Goal: Information Seeking & Learning: Learn about a topic

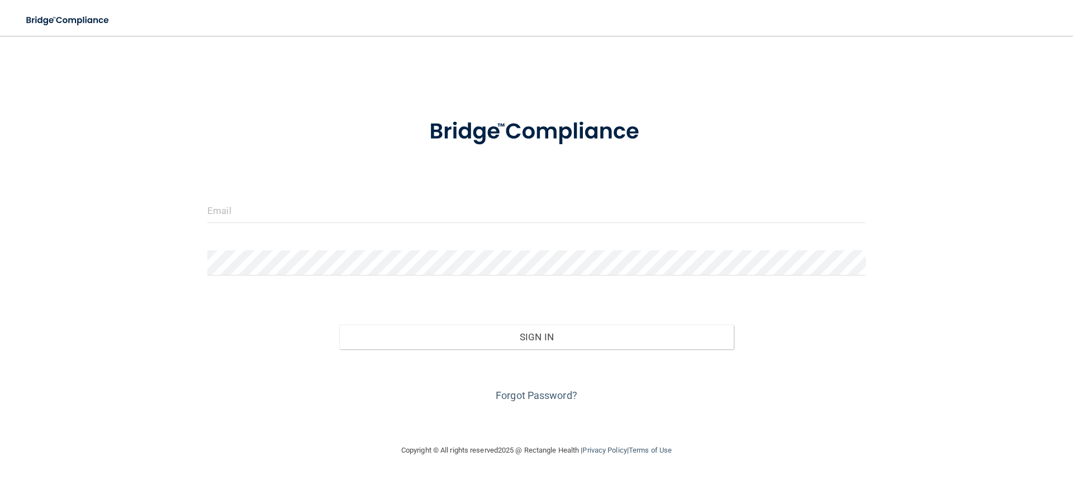
drag, startPoint x: 272, startPoint y: 224, endPoint x: 261, endPoint y: 206, distance: 21.6
click at [270, 225] on div at bounding box center [536, 215] width 675 height 34
drag, startPoint x: 260, startPoint y: 204, endPoint x: 270, endPoint y: 206, distance: 10.7
click at [260, 204] on input "email" at bounding box center [536, 210] width 658 height 25
type input "[EMAIL_ADDRESS][PERSON_NAME][DOMAIN_NAME]"
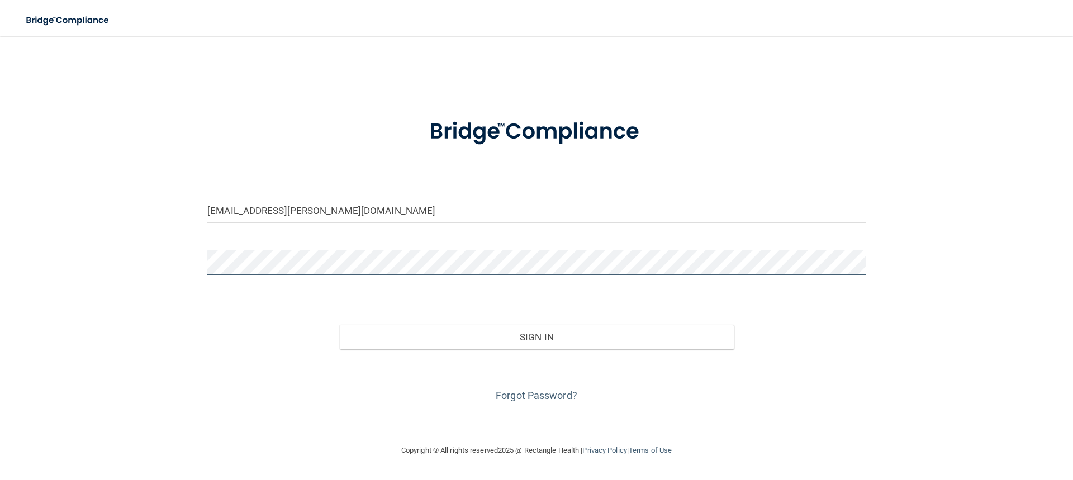
click at [339, 325] on button "Sign In" at bounding box center [536, 337] width 395 height 25
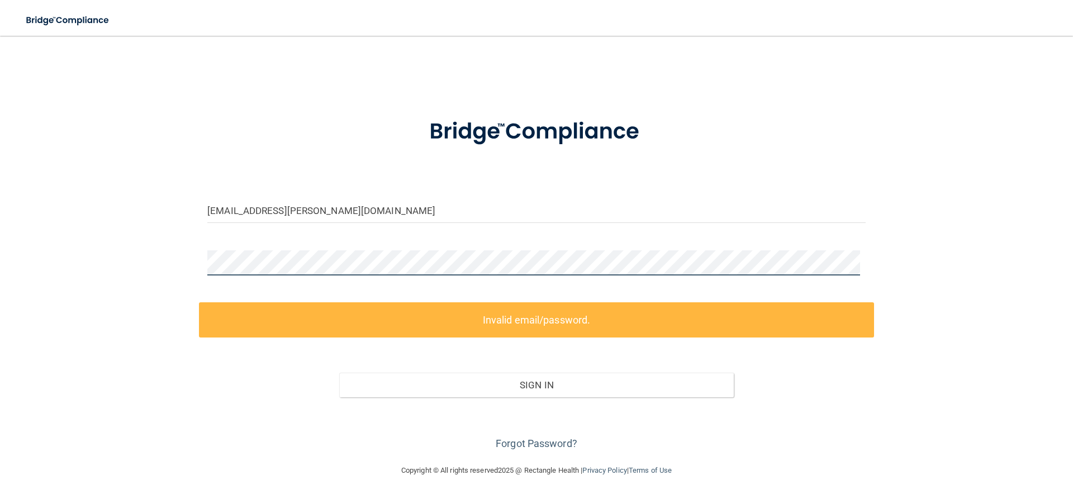
click at [162, 264] on div "[EMAIL_ADDRESS][PERSON_NAME][DOMAIN_NAME] Invalid email/password. You don't hav…" at bounding box center [536, 250] width 1028 height 406
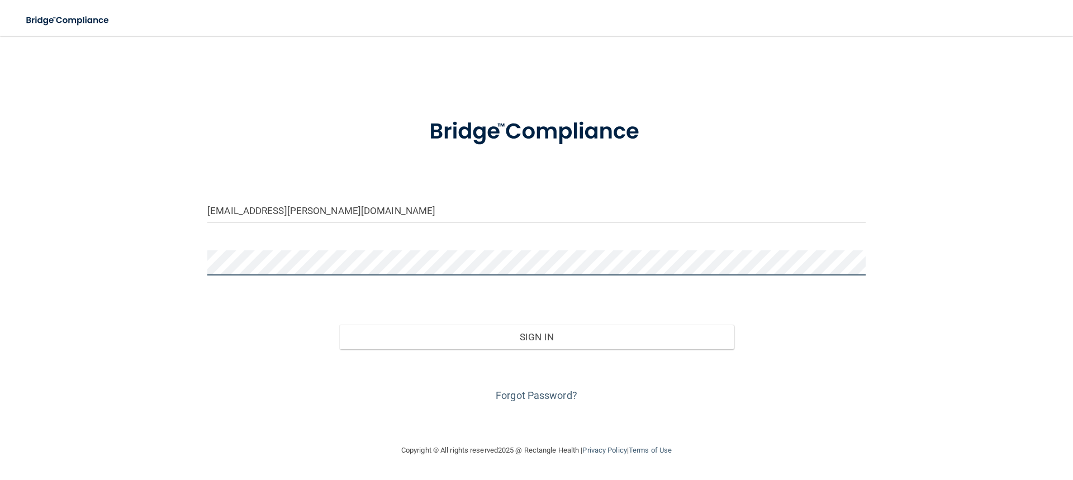
click at [339, 325] on button "Sign In" at bounding box center [536, 337] width 395 height 25
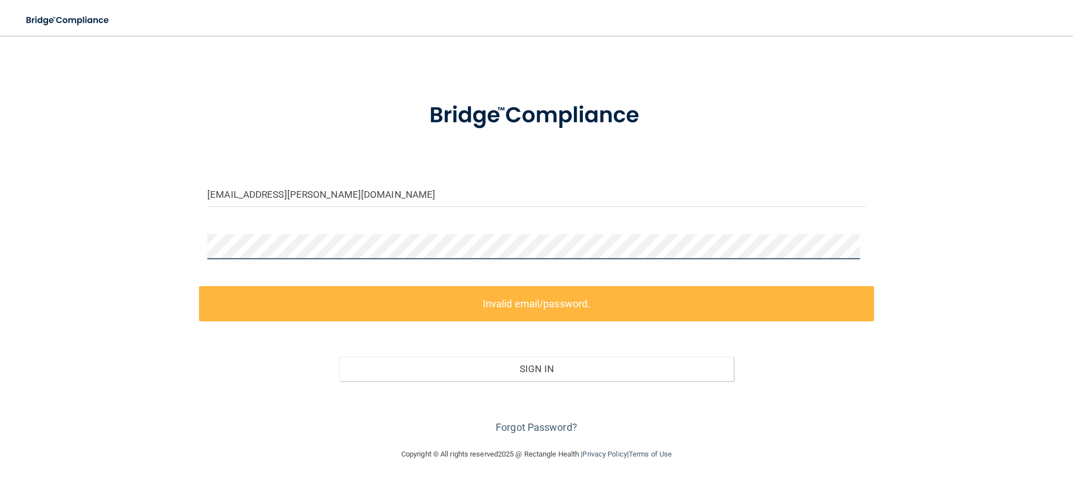
scroll to position [17, 0]
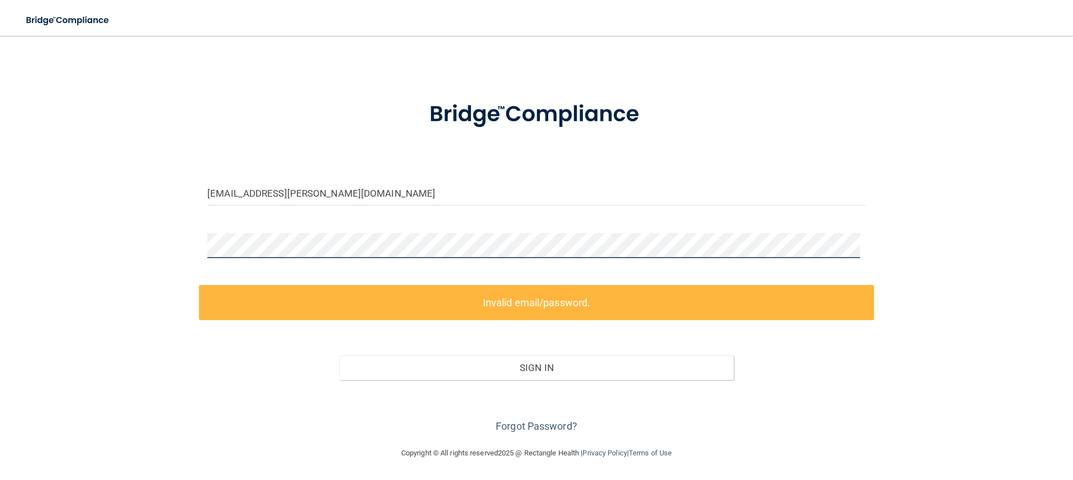
click at [192, 248] on div "alyssa.domico@campsmile.com Invalid email/password. You don't have permission t…" at bounding box center [536, 233] width 1028 height 406
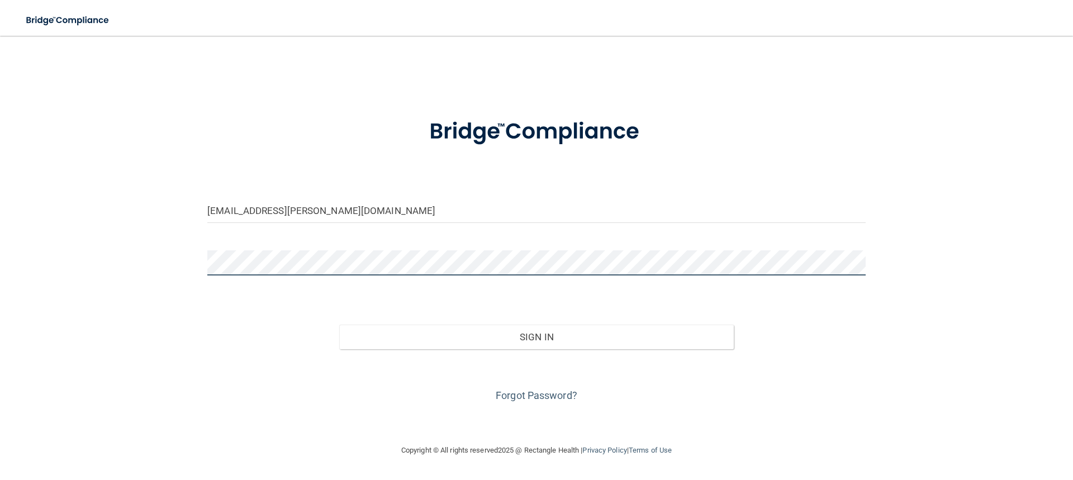
click at [339, 325] on button "Sign In" at bounding box center [536, 337] width 395 height 25
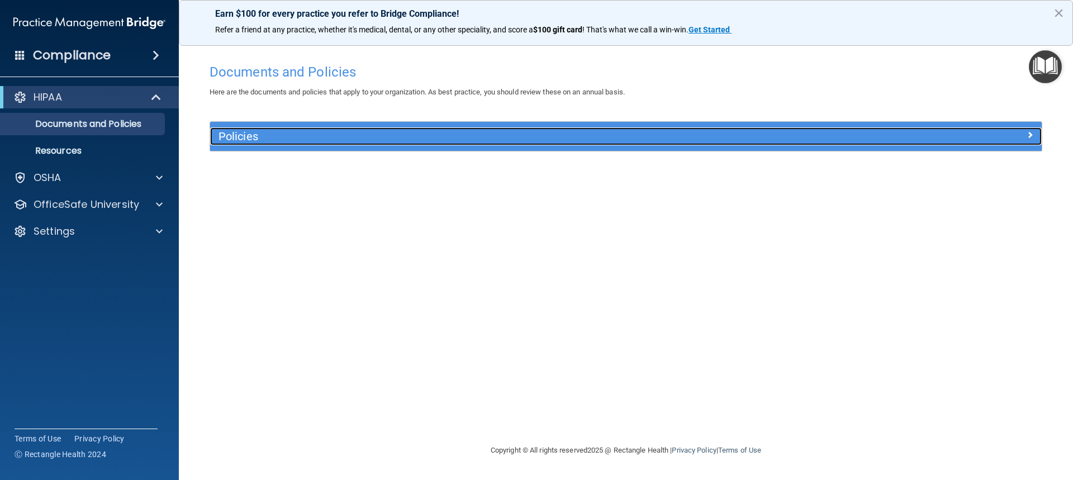
click at [271, 139] on h5 "Policies" at bounding box center [521, 136] width 607 height 12
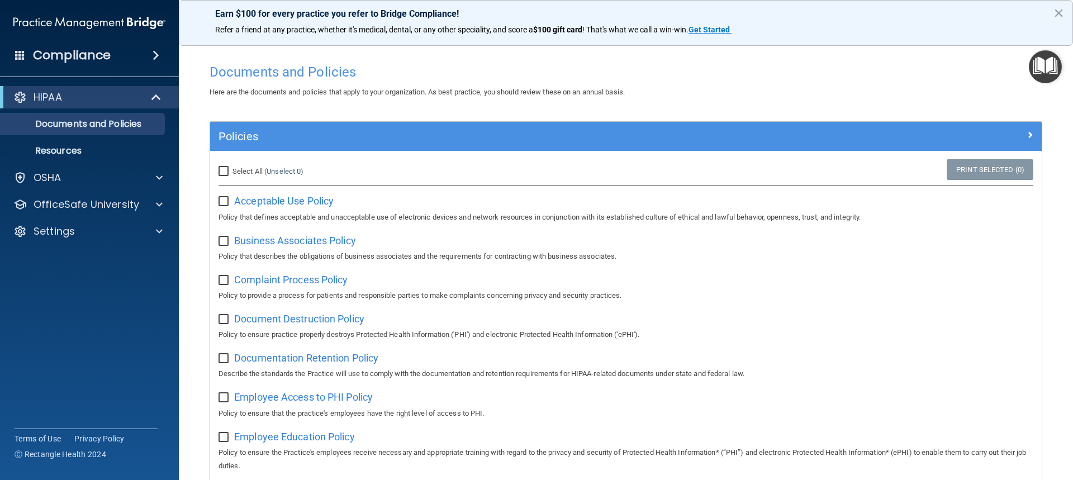
click at [226, 174] on input "Select All (Unselect 0) Unselect All" at bounding box center [224, 171] width 13 height 9
checkbox input "true"
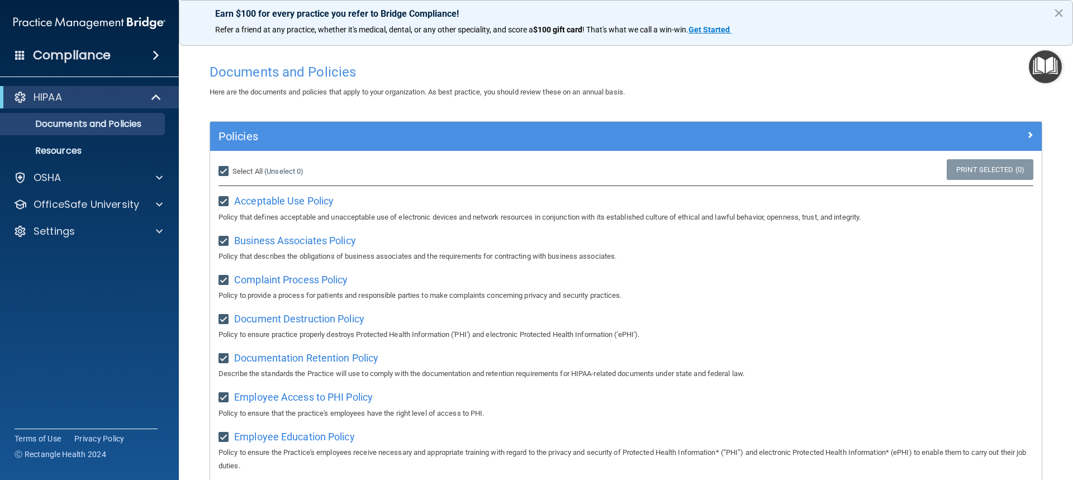
checkbox input "true"
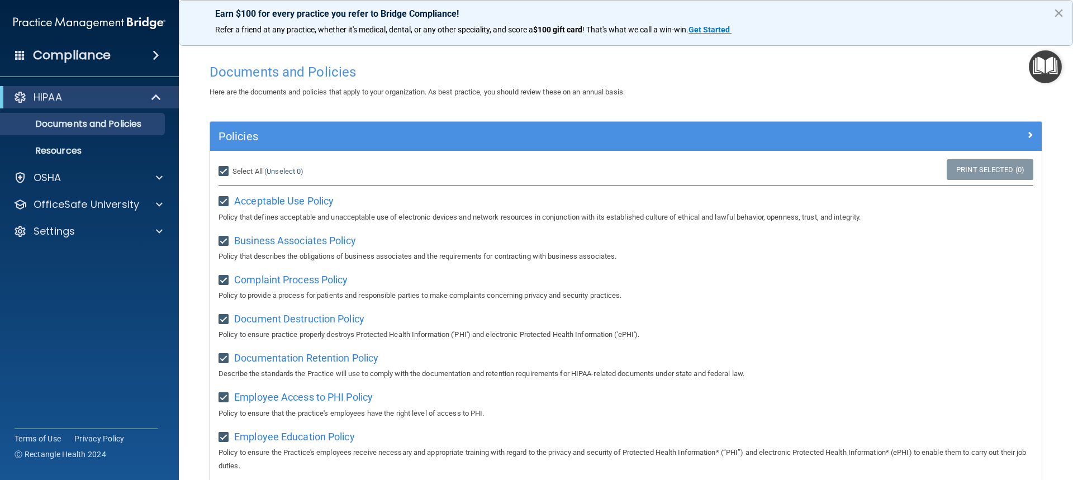
checkbox input "true"
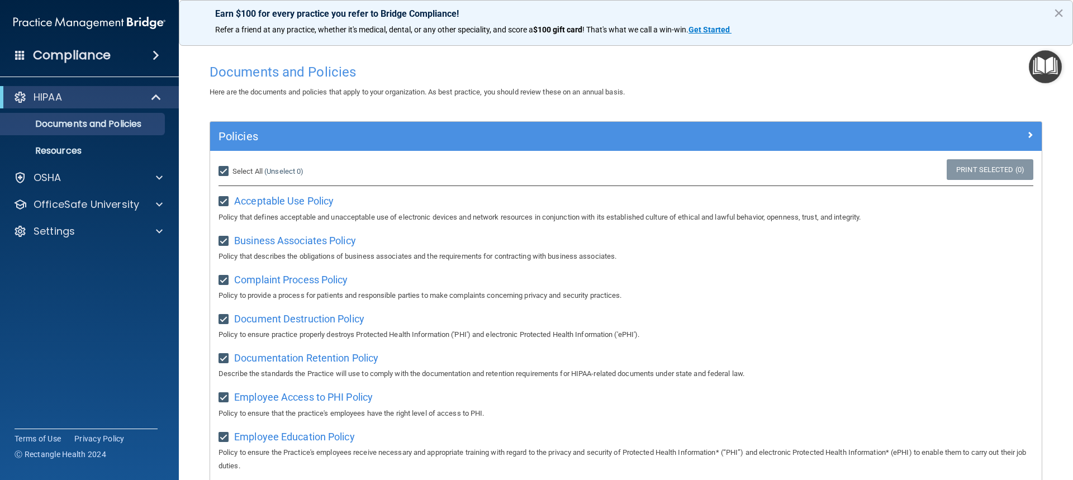
checkbox input "true"
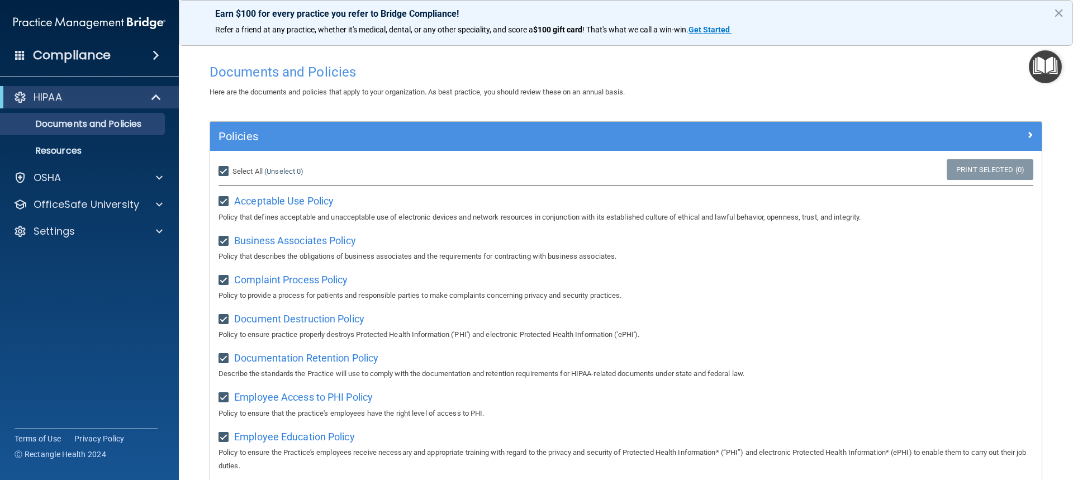
checkbox input "true"
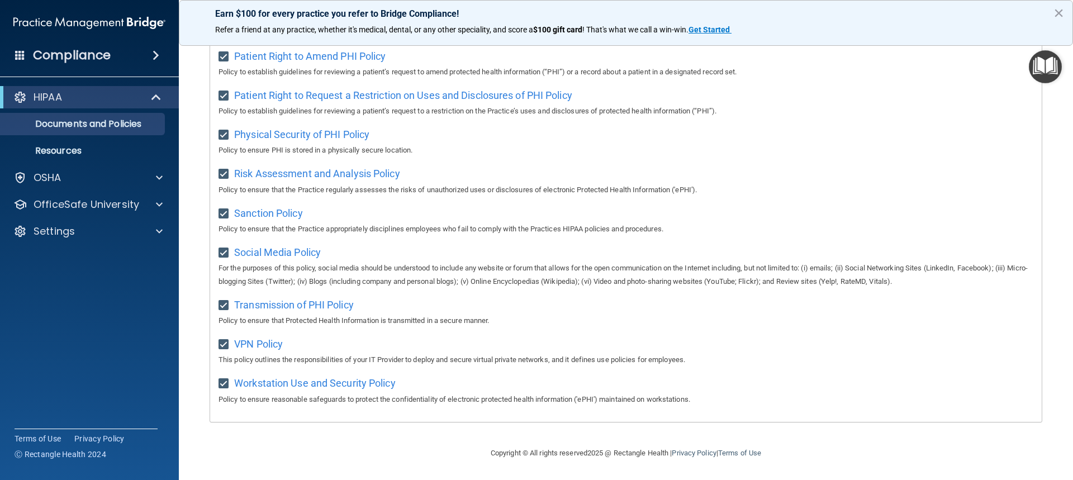
scroll to position [641, 0]
click at [59, 173] on p "OSHA" at bounding box center [48, 177] width 28 height 13
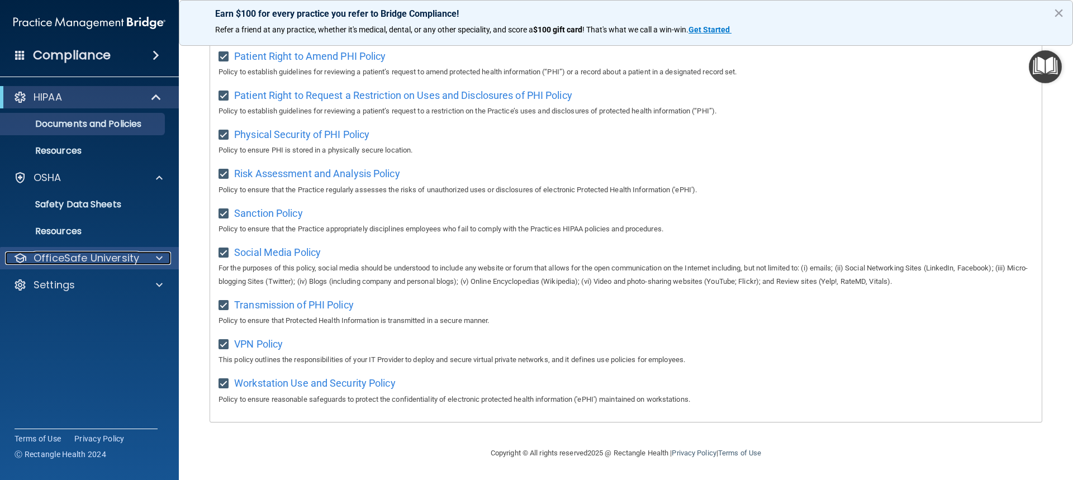
drag, startPoint x: 74, startPoint y: 258, endPoint x: 69, endPoint y: 253, distance: 7.1
click at [73, 258] on p "OfficeSafe University" at bounding box center [87, 257] width 106 height 13
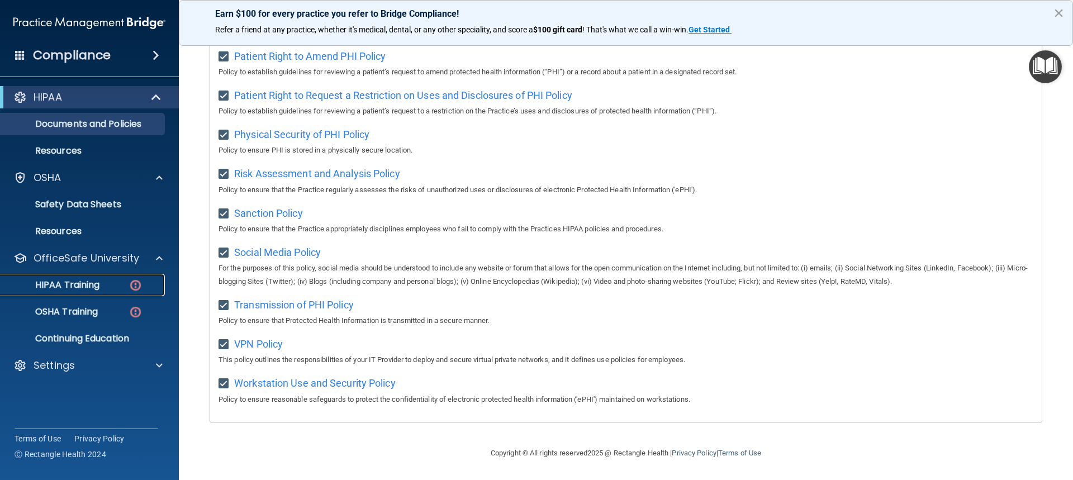
click at [78, 283] on p "HIPAA Training" at bounding box center [53, 284] width 92 height 11
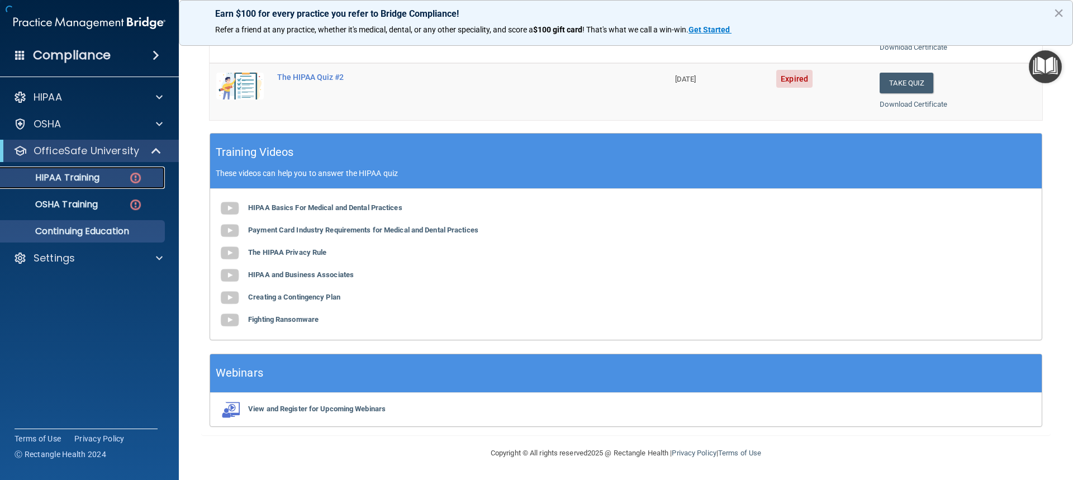
scroll to position [361, 0]
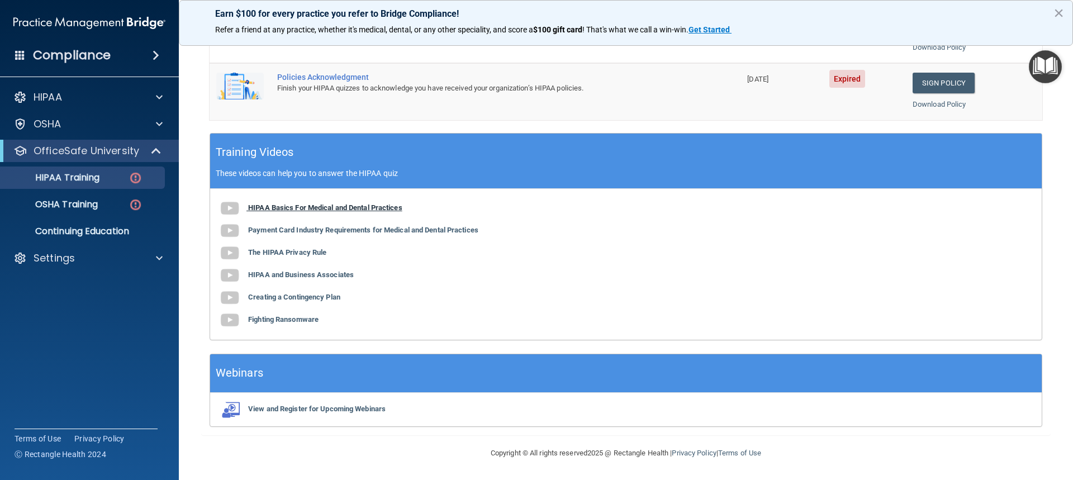
click at [305, 204] on b "HIPAA Basics For Medical and Dental Practices" at bounding box center [325, 207] width 154 height 8
click at [367, 228] on b "Payment Card Industry Requirements for Medical and Dental Practices" at bounding box center [363, 230] width 230 height 8
click at [310, 251] on b "The HIPAA Privacy Rule" at bounding box center [287, 252] width 78 height 8
click at [324, 272] on b "HIPAA and Business Associates" at bounding box center [301, 274] width 106 height 8
click at [327, 298] on b "Creating a Contingency Plan" at bounding box center [294, 297] width 92 height 8
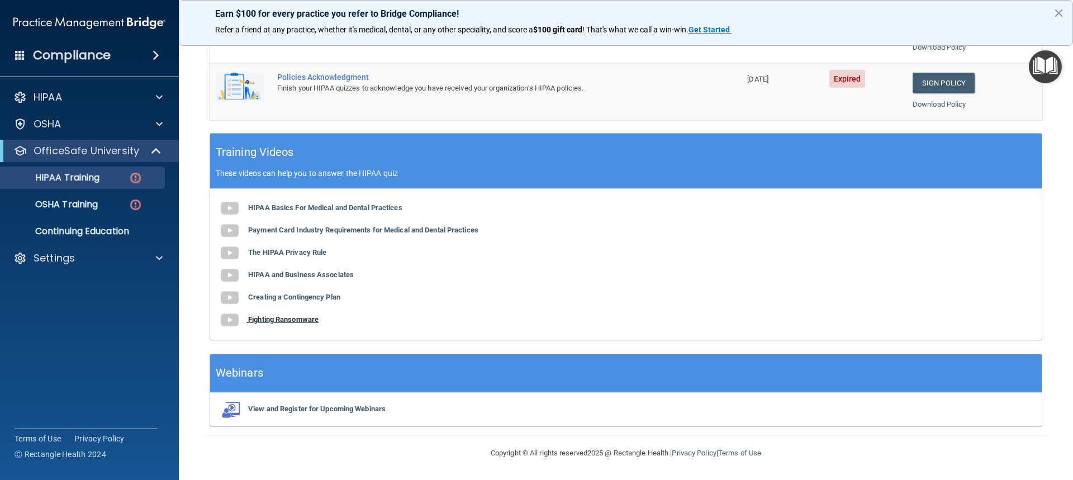
click at [311, 323] on b "Fighting Ransomware" at bounding box center [283, 319] width 70 height 8
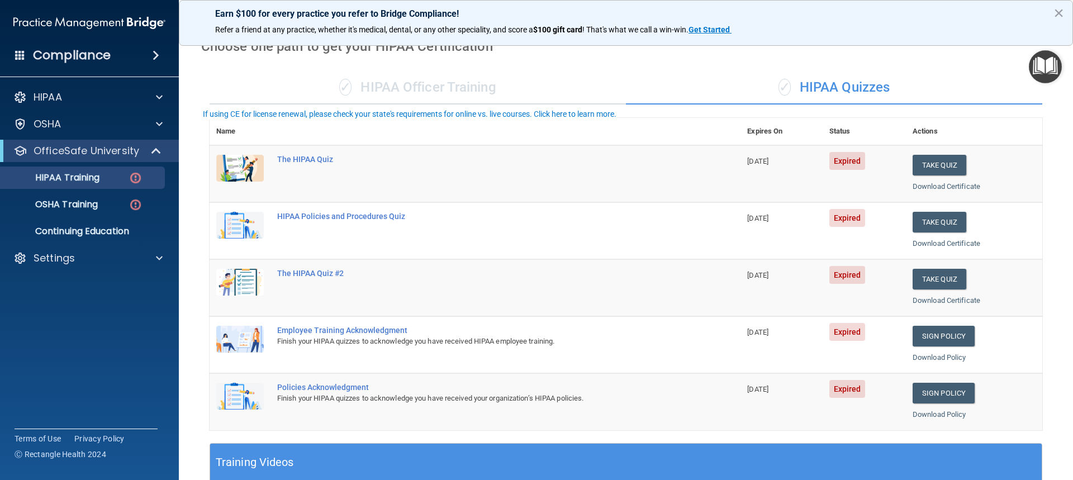
scroll to position [56, 0]
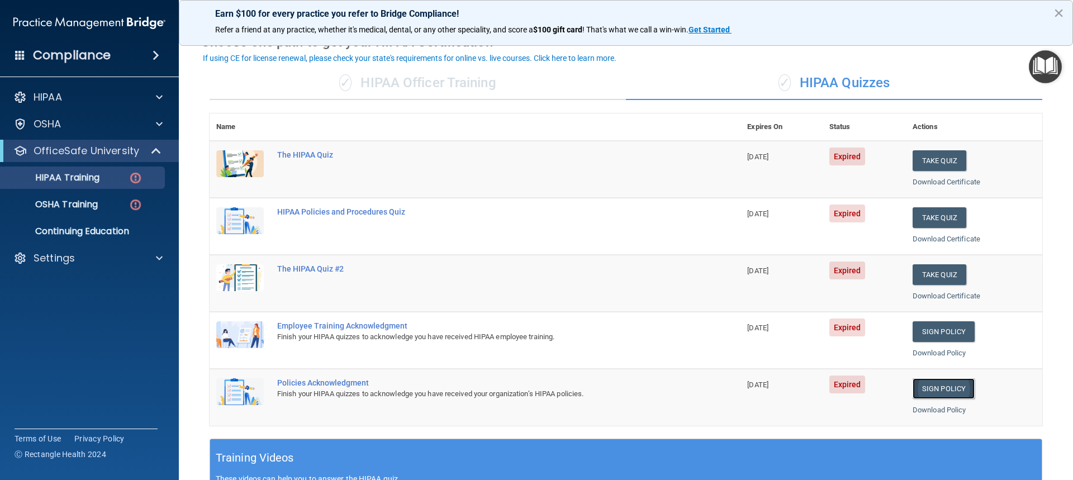
click at [932, 387] on link "Sign Policy" at bounding box center [943, 388] width 62 height 21
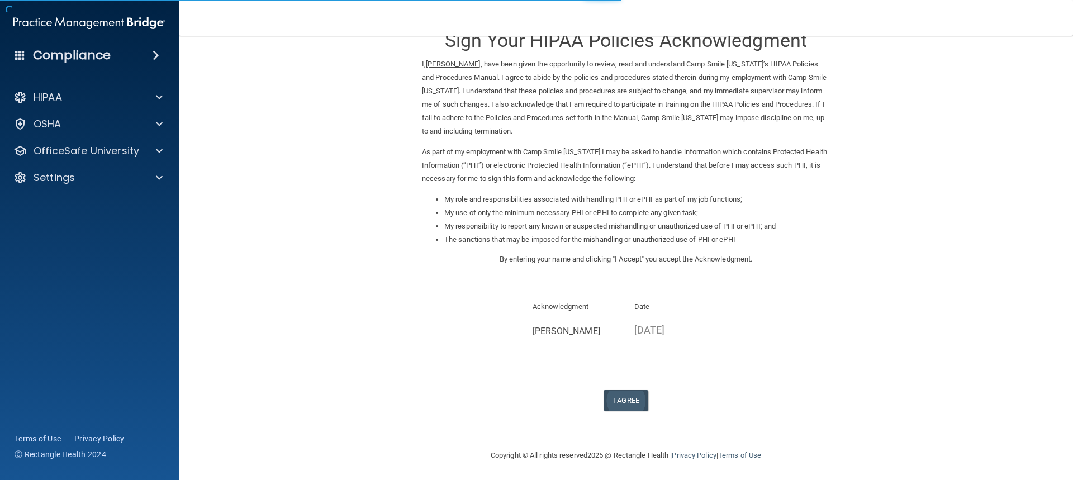
scroll to position [32, 0]
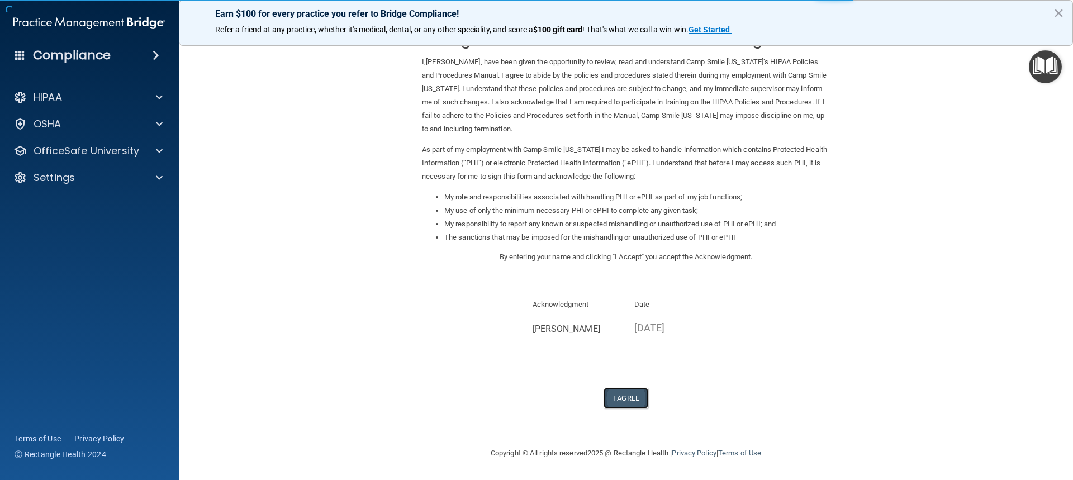
click at [615, 397] on button "I Agree" at bounding box center [625, 398] width 45 height 21
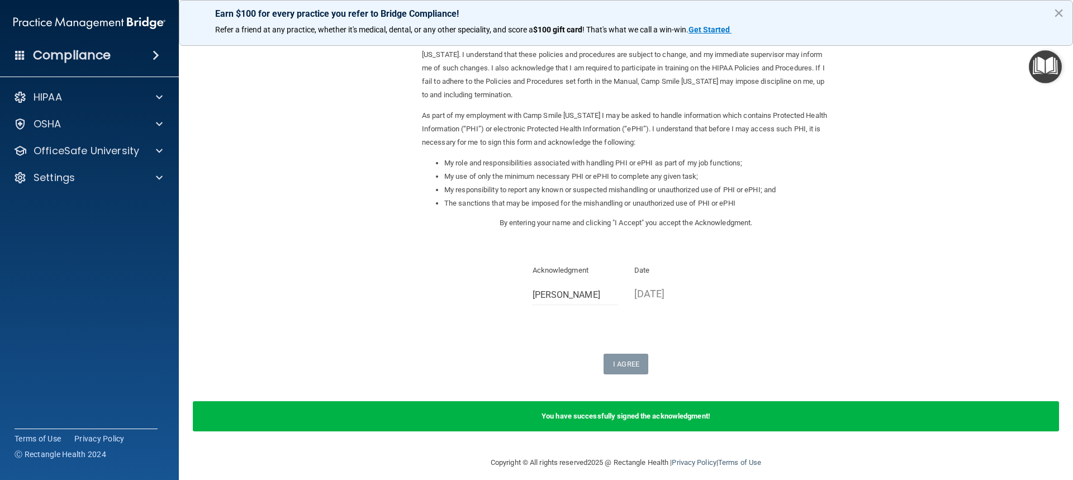
scroll to position [75, 0]
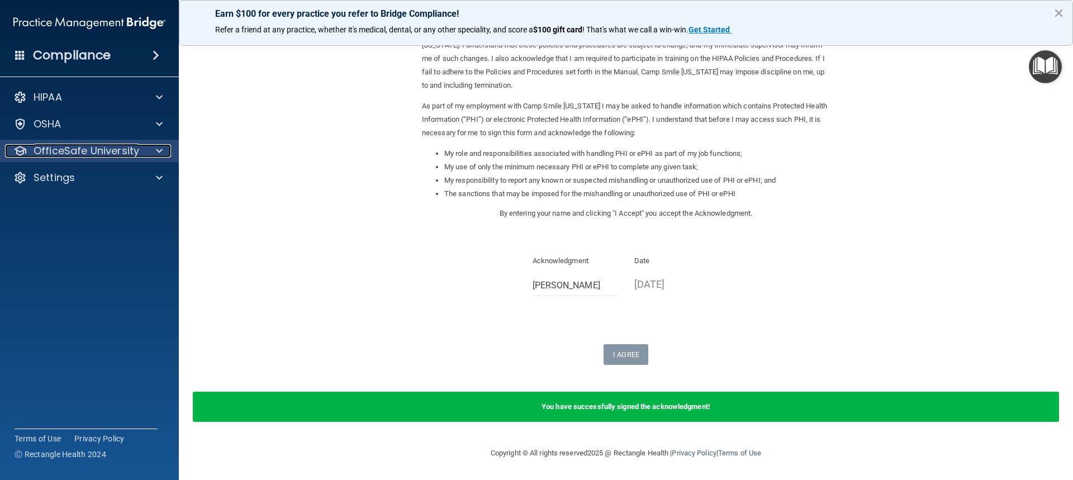
click at [85, 155] on p "OfficeSafe University" at bounding box center [87, 150] width 106 height 13
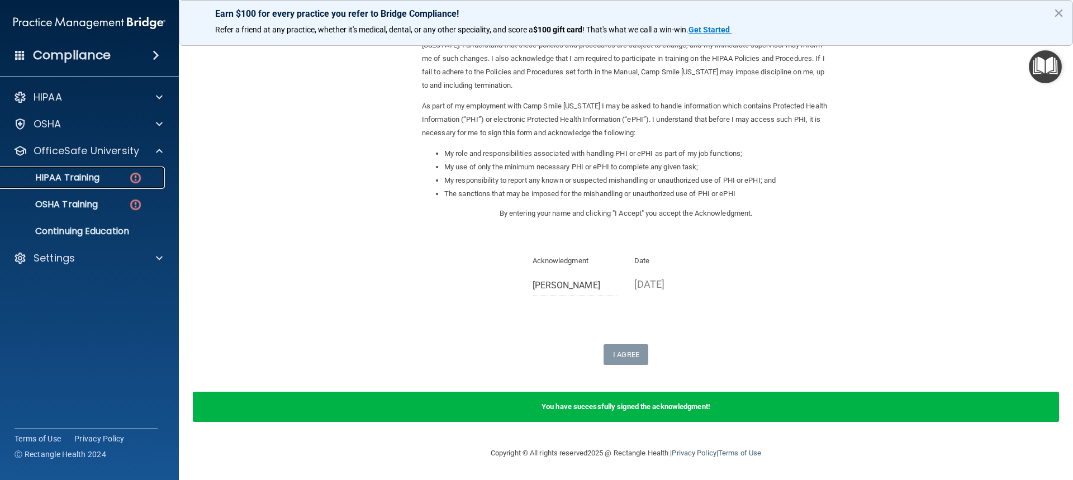
click at [89, 180] on p "HIPAA Training" at bounding box center [53, 177] width 92 height 11
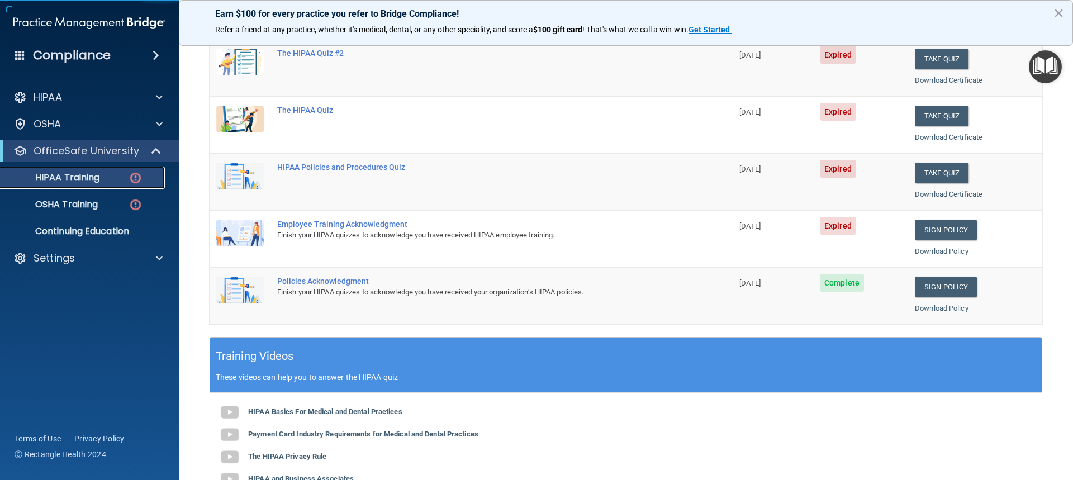
scroll to position [138, 0]
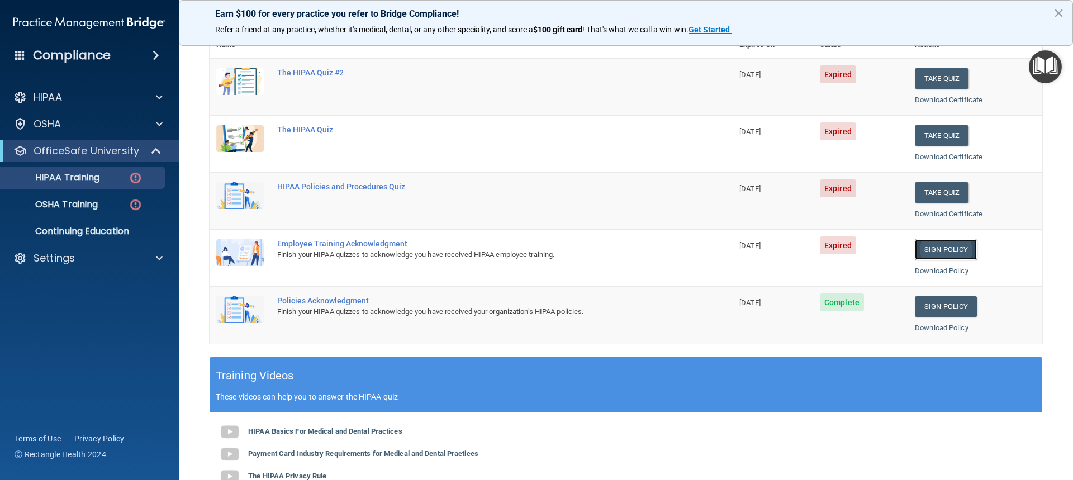
click at [929, 250] on link "Sign Policy" at bounding box center [946, 249] width 62 height 21
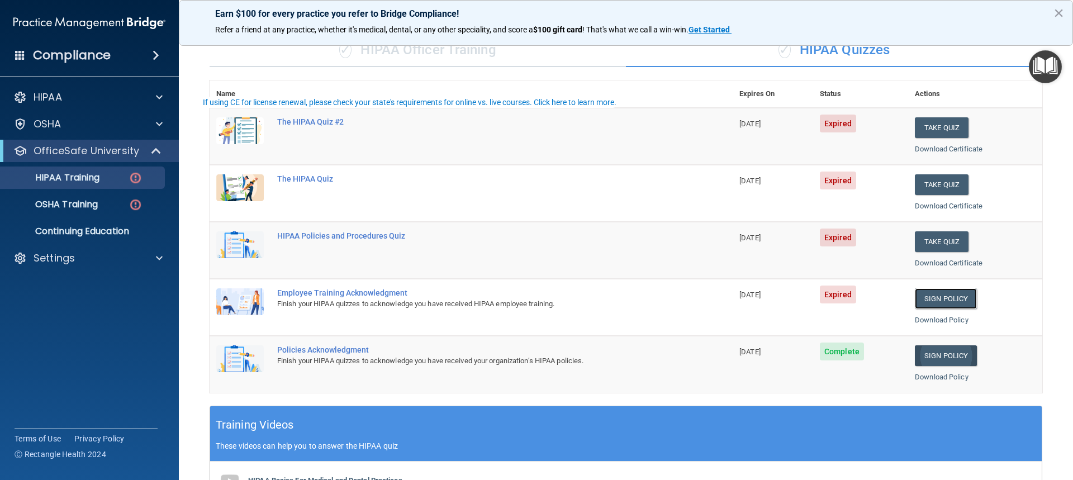
scroll to position [112, 0]
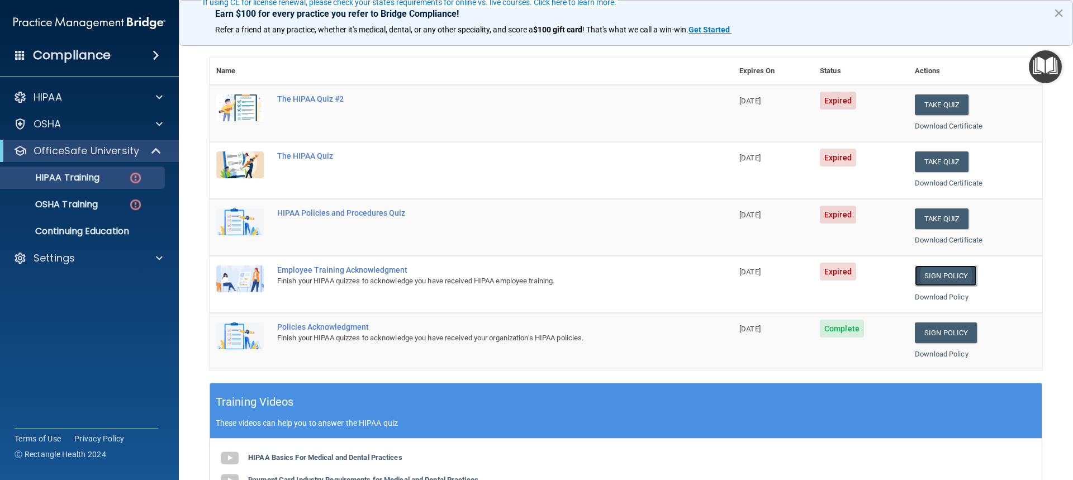
click at [940, 271] on link "Sign Policy" at bounding box center [946, 275] width 62 height 21
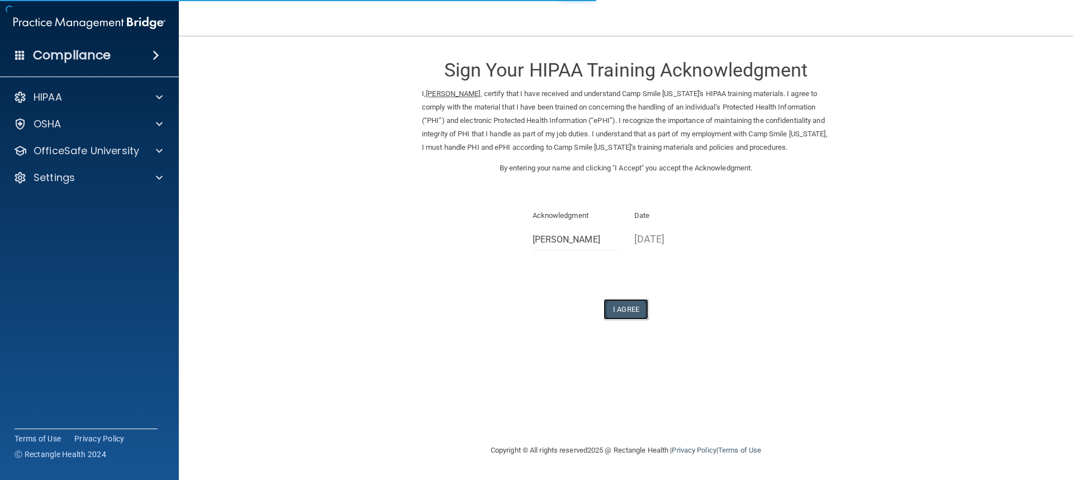
click at [628, 320] on button "I Agree" at bounding box center [625, 309] width 45 height 21
click at [615, 320] on button "I Agree" at bounding box center [625, 309] width 45 height 21
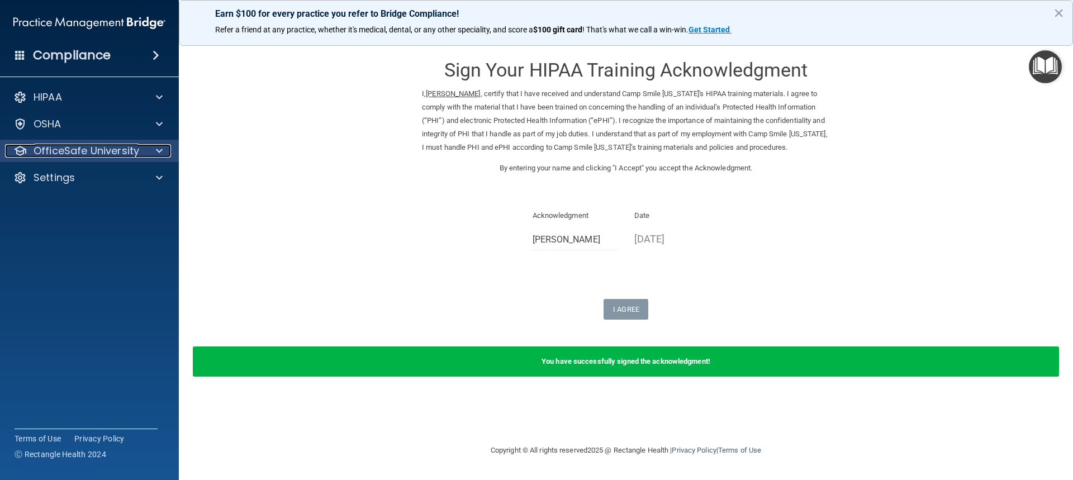
click at [92, 153] on p "OfficeSafe University" at bounding box center [87, 150] width 106 height 13
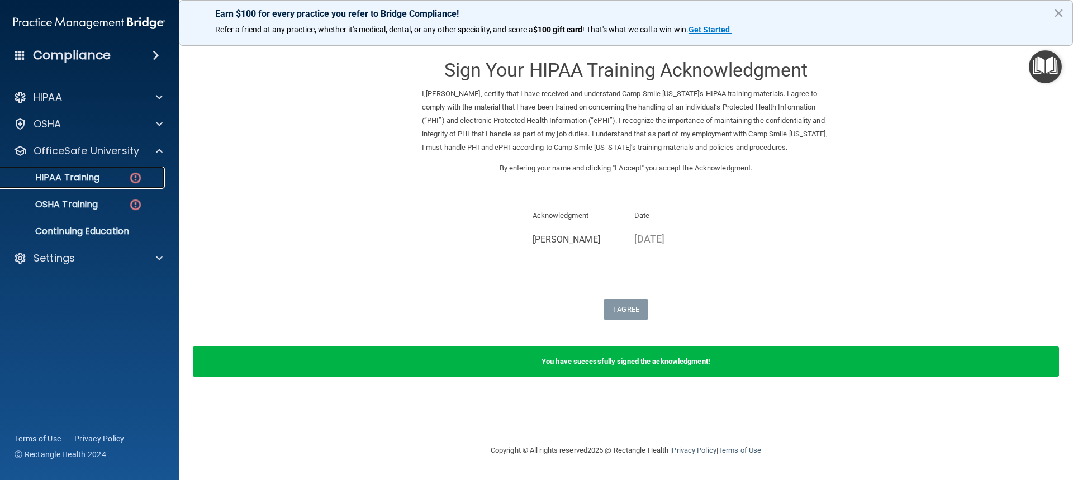
click at [80, 174] on p "HIPAA Training" at bounding box center [53, 177] width 92 height 11
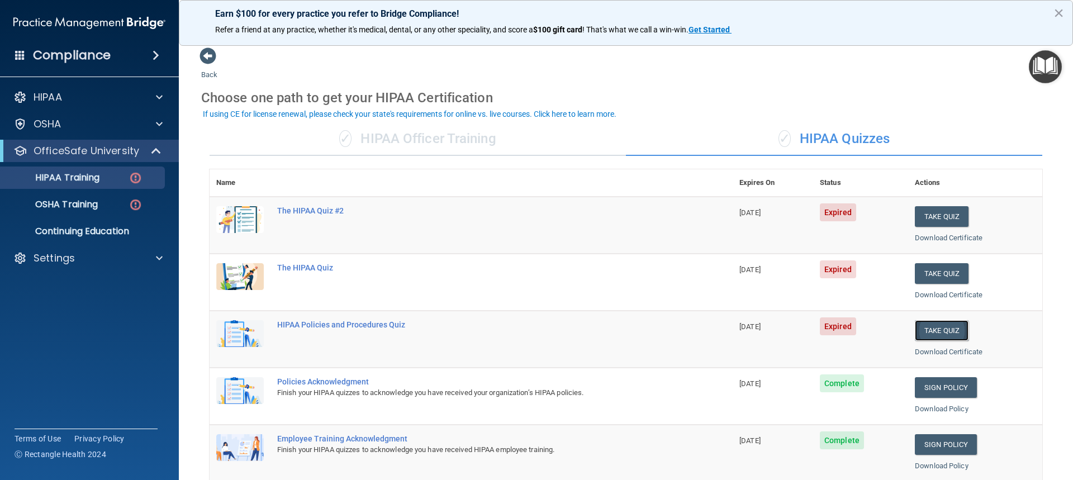
click at [935, 328] on button "Take Quiz" at bounding box center [942, 330] width 54 height 21
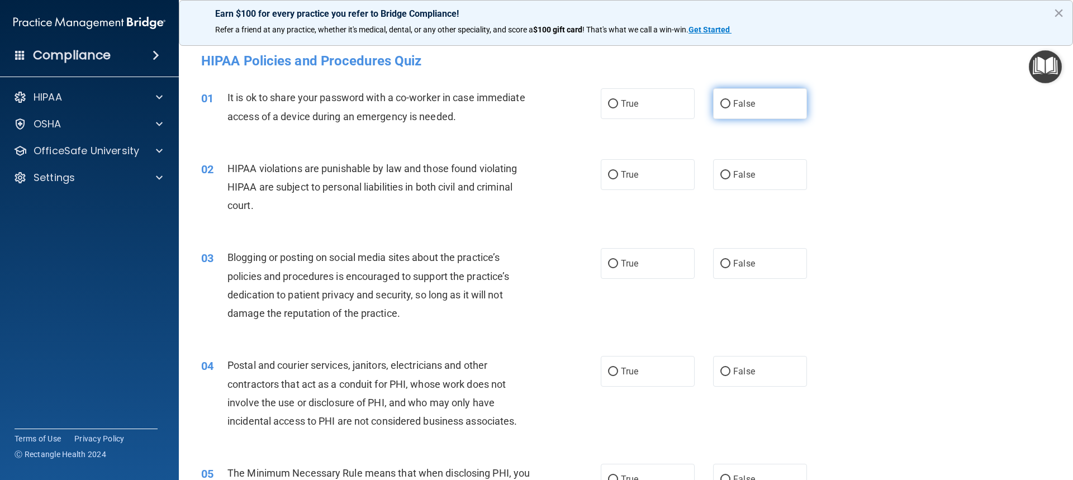
click at [752, 110] on label "False" at bounding box center [760, 103] width 94 height 31
click at [730, 108] on input "False" at bounding box center [725, 104] width 10 height 8
radio input "true"
click at [628, 182] on label "True" at bounding box center [648, 174] width 94 height 31
click at [618, 179] on input "True" at bounding box center [613, 175] width 10 height 8
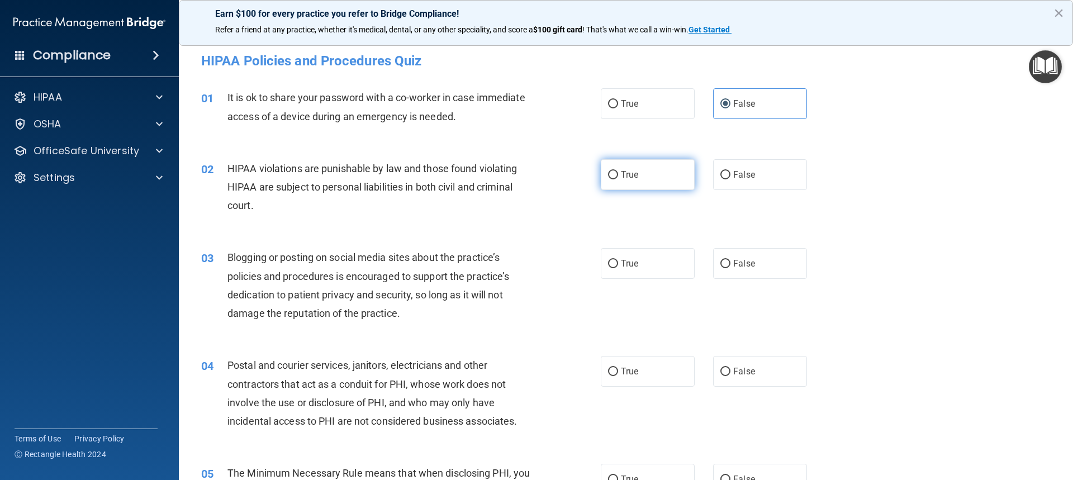
radio input "true"
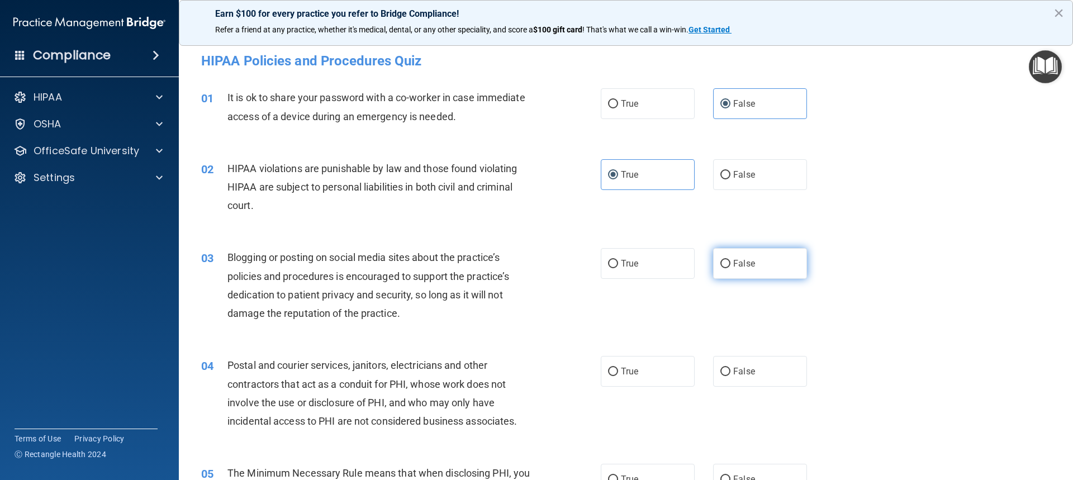
click at [755, 265] on label "False" at bounding box center [760, 263] width 94 height 31
click at [730, 265] on input "False" at bounding box center [725, 264] width 10 height 8
radio input "true"
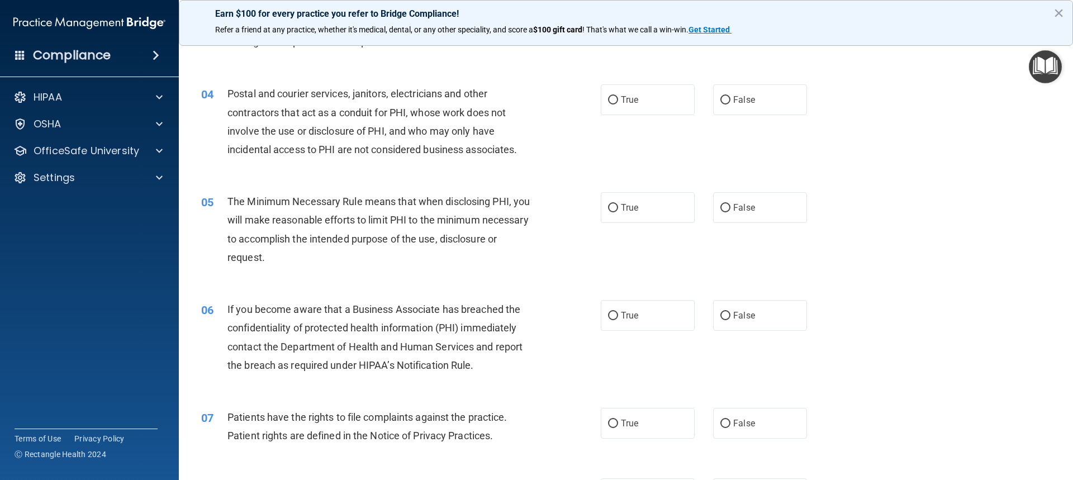
scroll to position [279, 0]
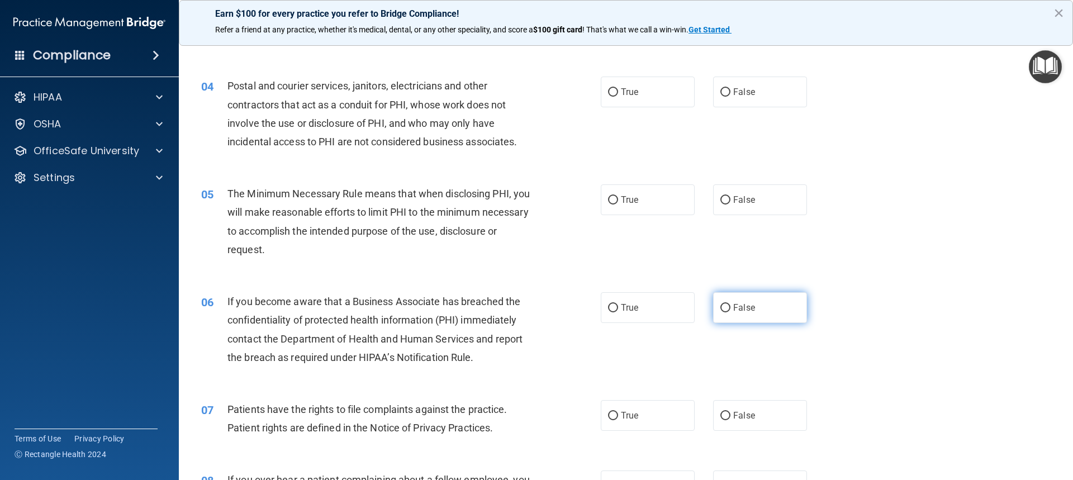
click at [749, 316] on label "False" at bounding box center [760, 307] width 94 height 31
click at [730, 312] on input "False" at bounding box center [725, 308] width 10 height 8
radio input "true"
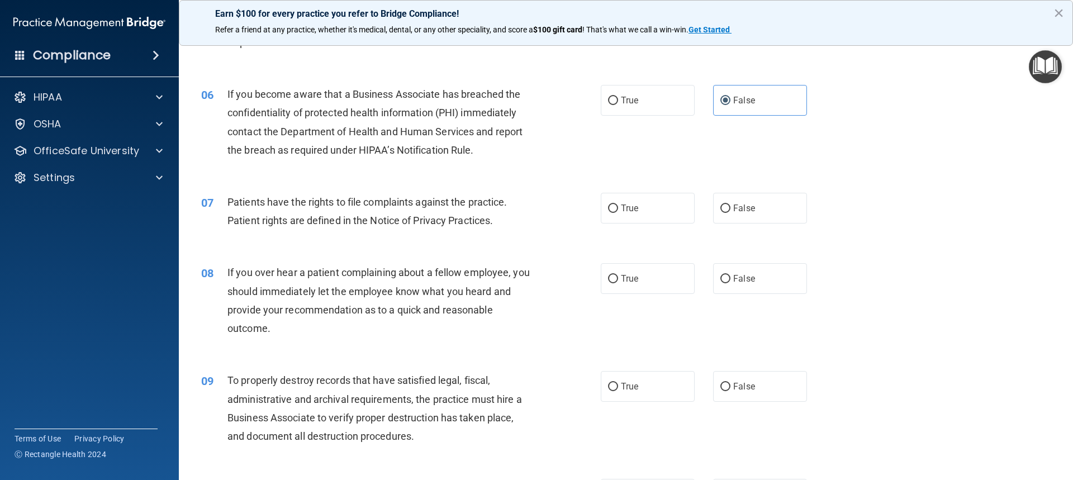
scroll to position [503, 0]
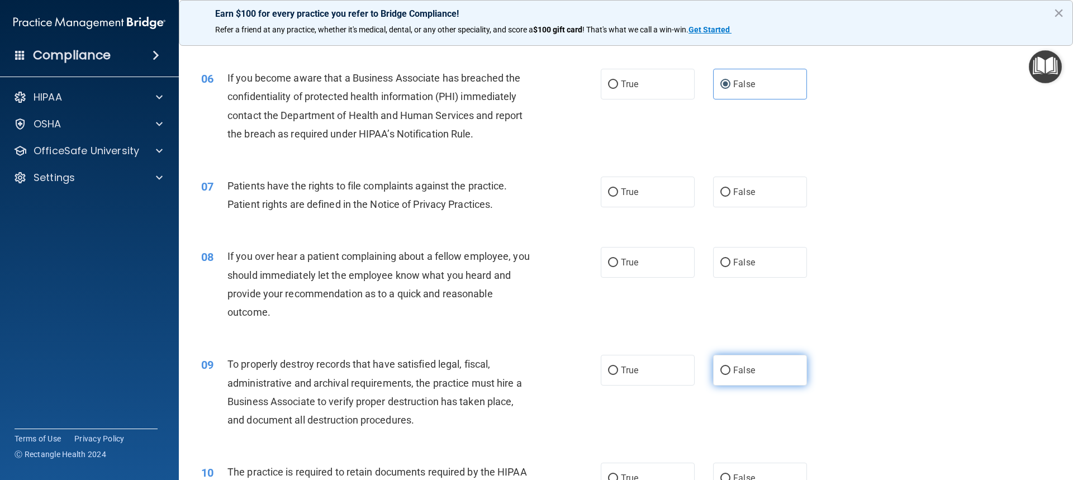
click at [713, 365] on label "False" at bounding box center [760, 370] width 94 height 31
click at [720, 367] on input "False" at bounding box center [725, 371] width 10 height 8
radio input "true"
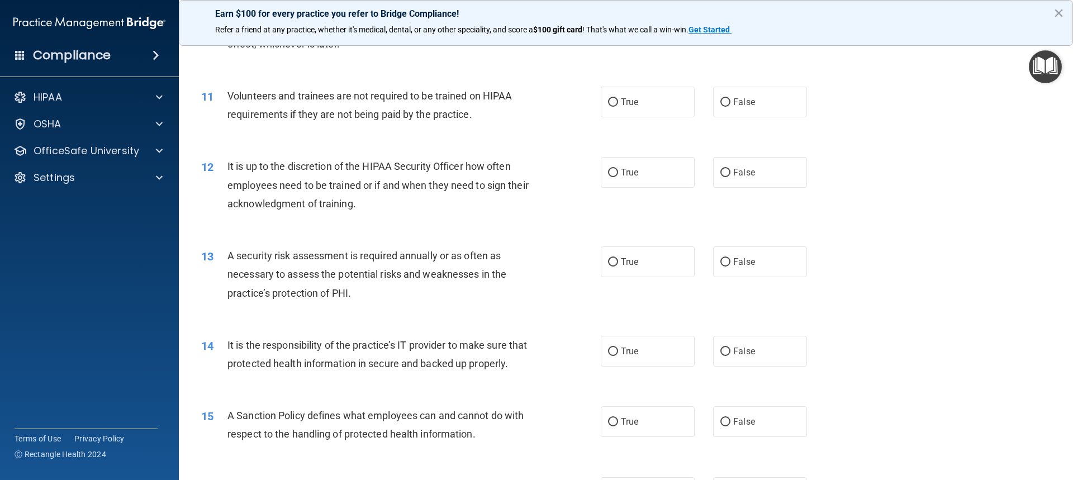
scroll to position [1006, 0]
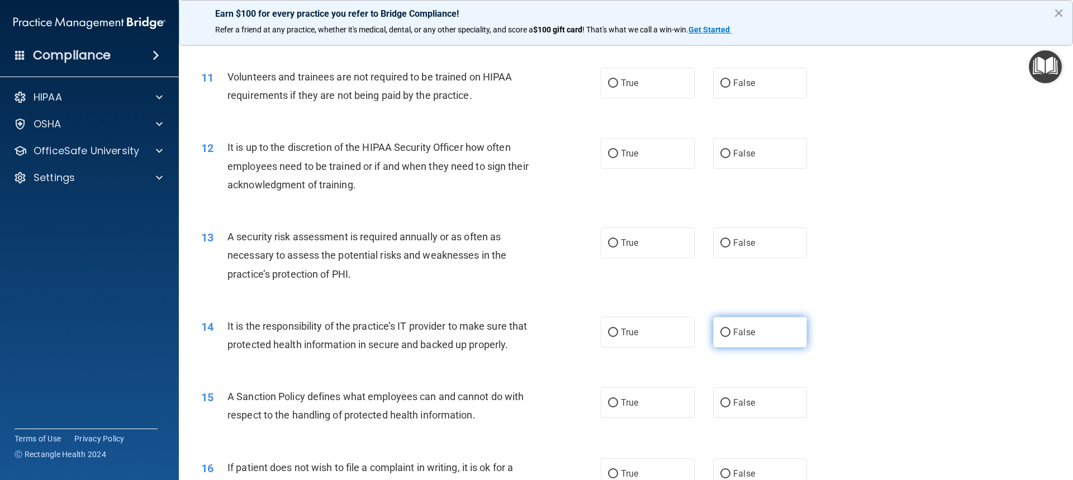
click at [731, 327] on label "False" at bounding box center [760, 332] width 94 height 31
click at [730, 329] on input "False" at bounding box center [725, 333] width 10 height 8
radio input "true"
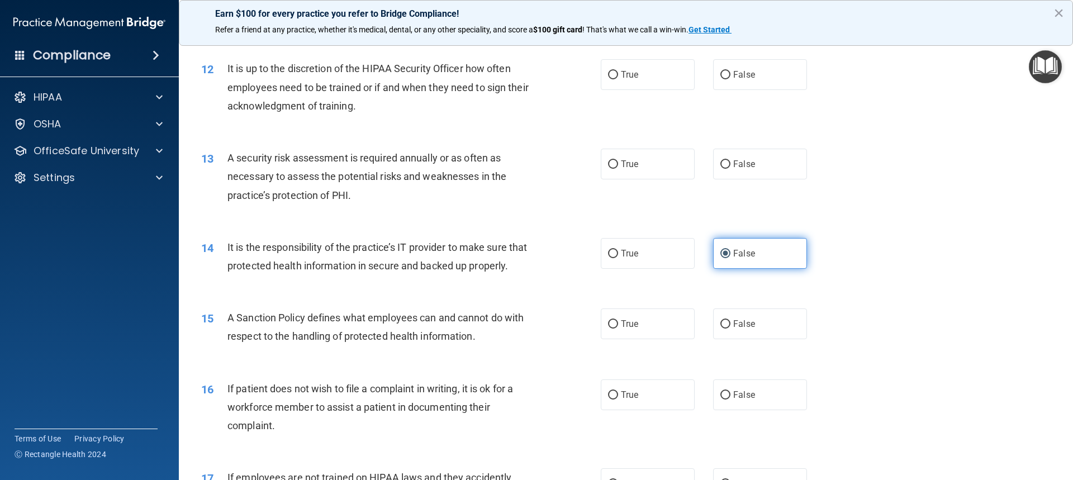
scroll to position [1117, 0]
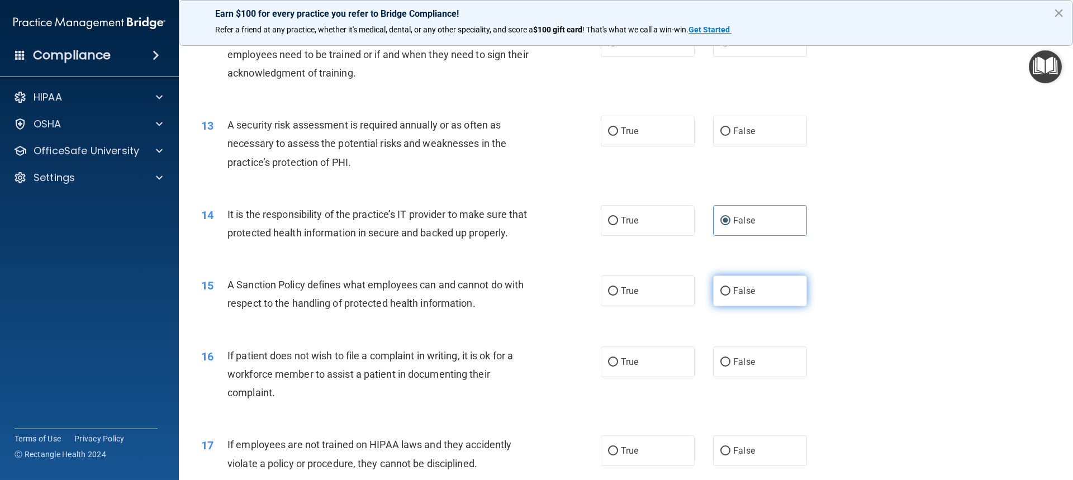
click at [734, 306] on label "False" at bounding box center [760, 290] width 94 height 31
click at [730, 296] on input "False" at bounding box center [725, 291] width 10 height 8
radio input "true"
click at [643, 372] on label "True" at bounding box center [648, 361] width 94 height 31
click at [618, 367] on input "True" at bounding box center [613, 362] width 10 height 8
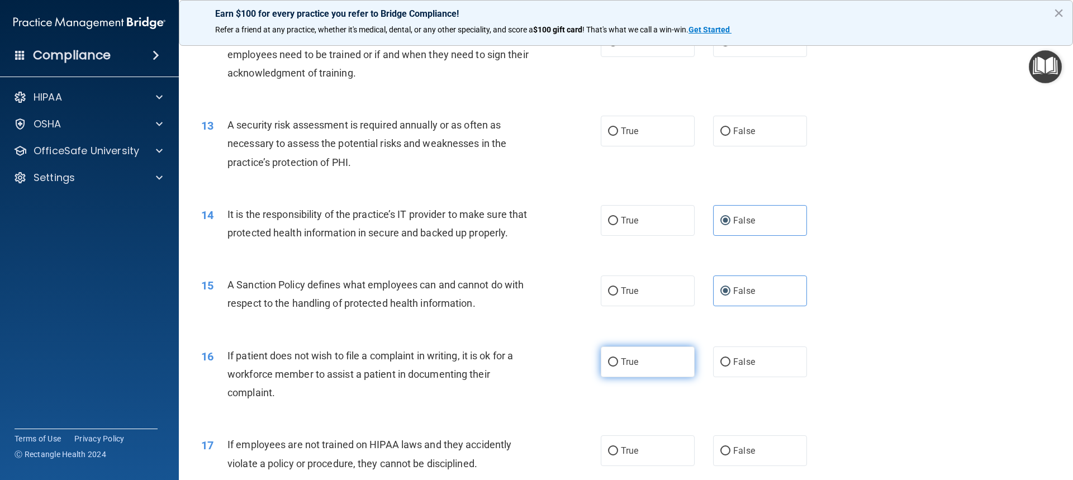
radio input "true"
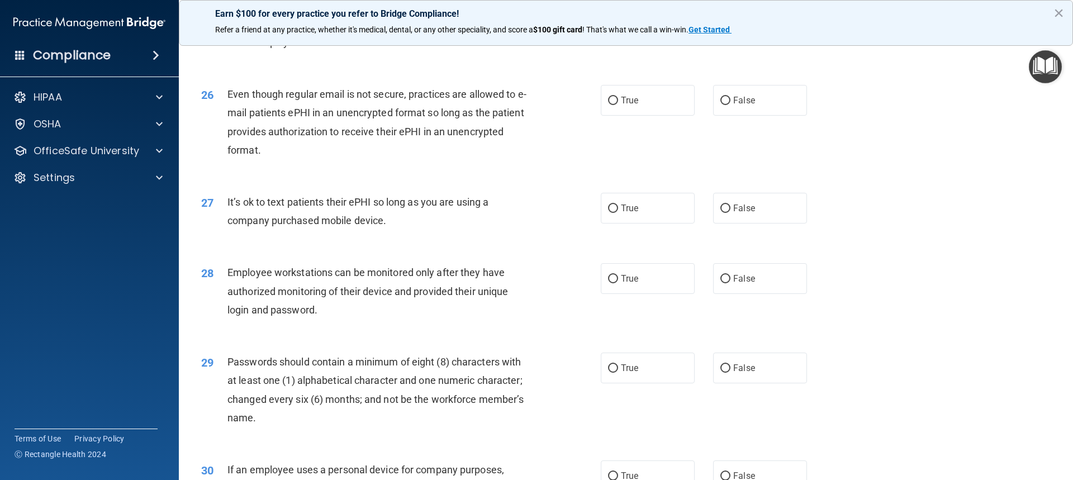
scroll to position [2179, 0]
click at [644, 377] on label "True" at bounding box center [648, 366] width 94 height 31
click at [618, 372] on input "True" at bounding box center [613, 367] width 10 height 8
radio input "true"
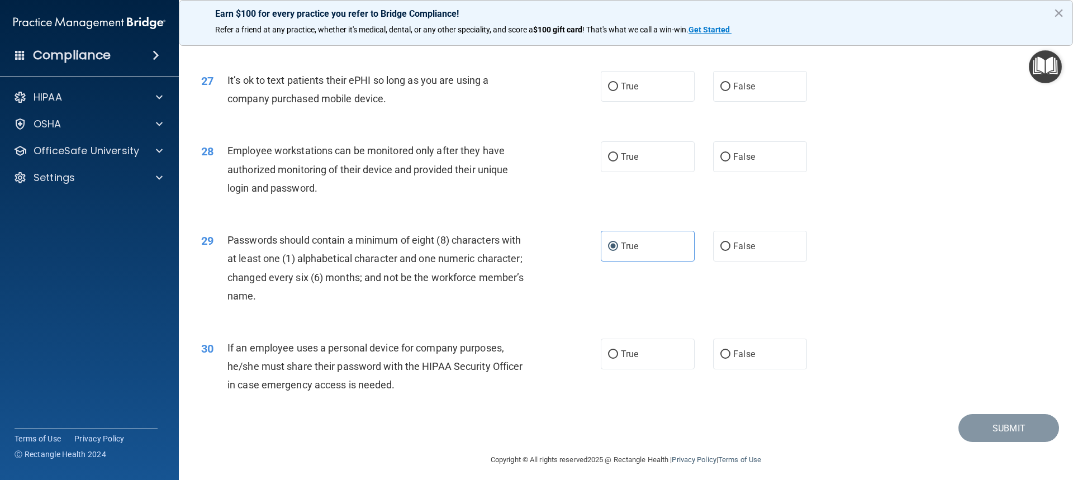
scroll to position [2325, 0]
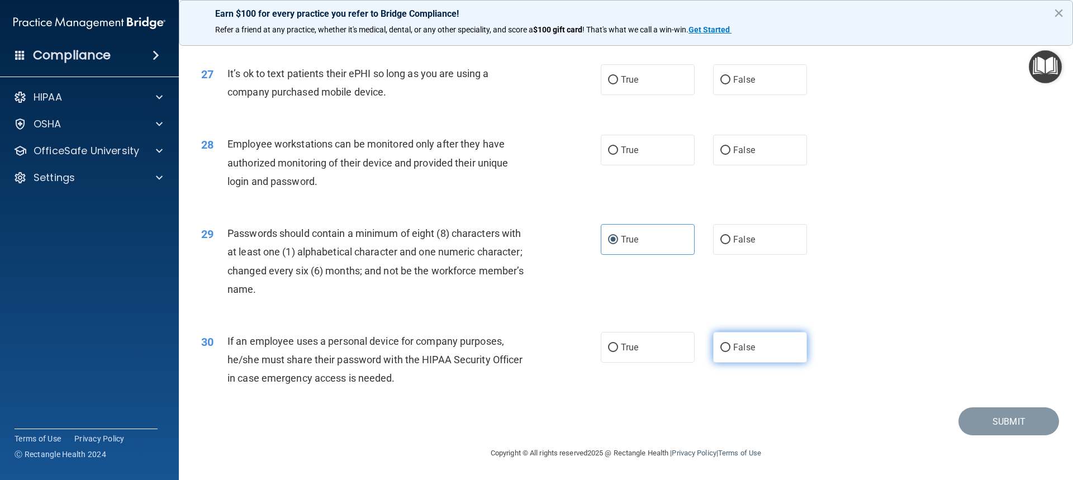
click at [753, 351] on label "False" at bounding box center [760, 347] width 94 height 31
click at [730, 351] on input "False" at bounding box center [725, 348] width 10 height 8
radio input "true"
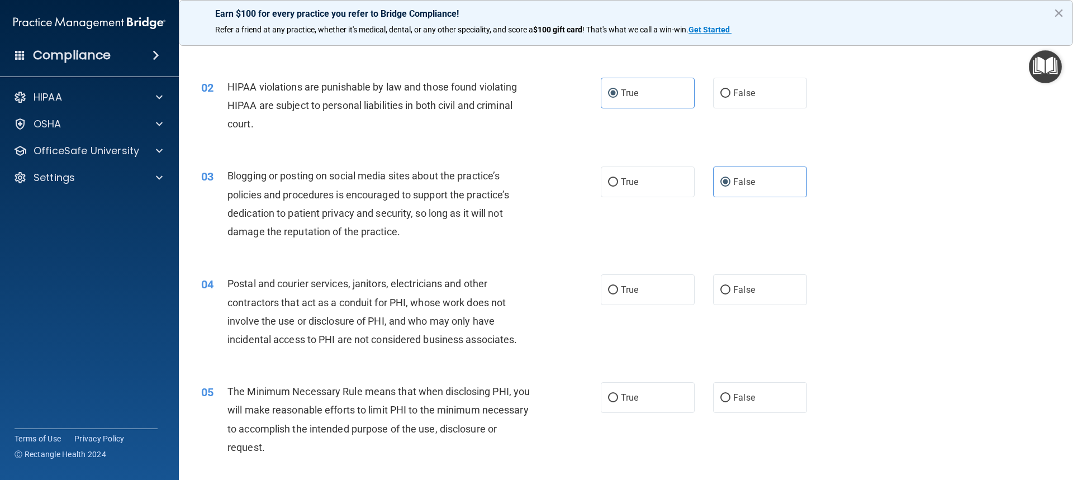
scroll to position [112, 0]
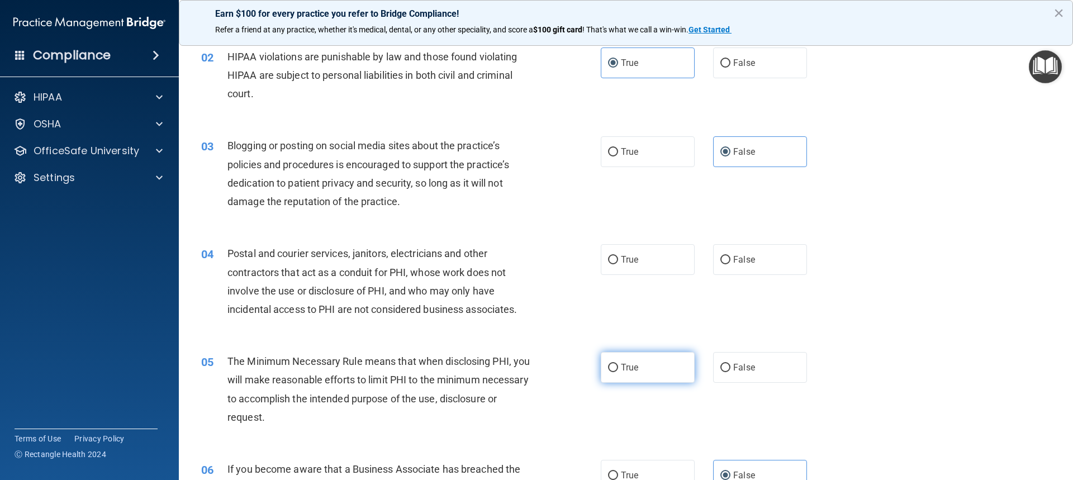
click at [649, 358] on label "True" at bounding box center [648, 367] width 94 height 31
click at [618, 364] on input "True" at bounding box center [613, 368] width 10 height 8
radio input "true"
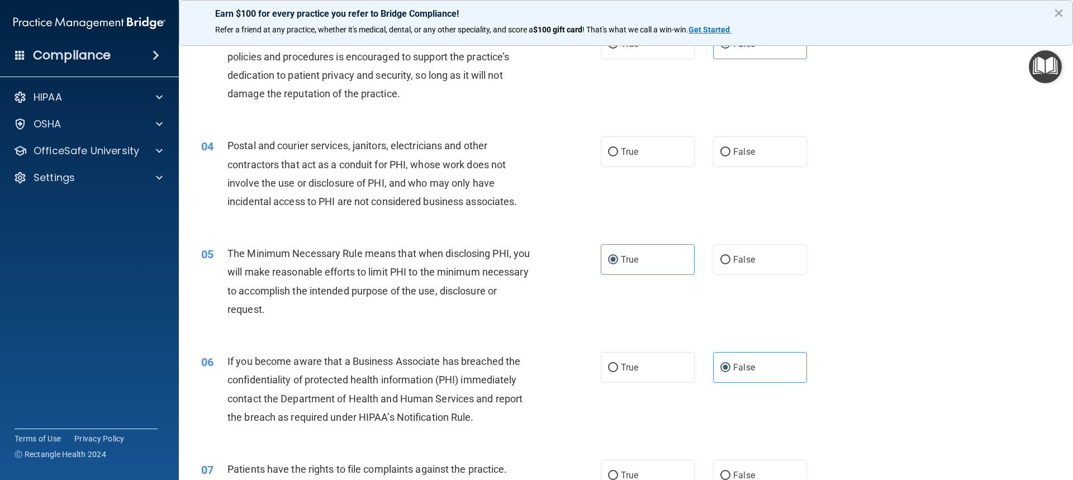
scroll to position [223, 0]
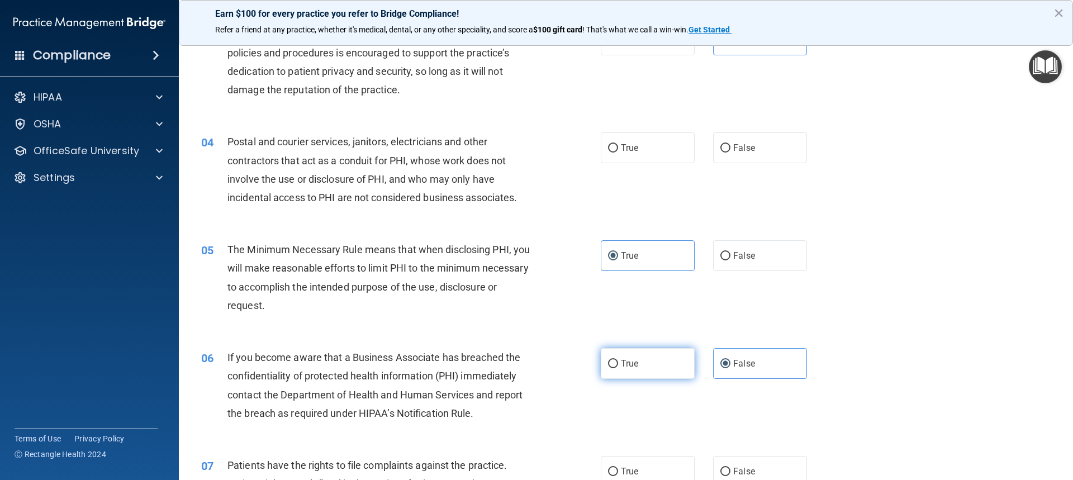
click at [634, 359] on span "True" at bounding box center [629, 363] width 17 height 11
click at [618, 360] on input "True" at bounding box center [613, 364] width 10 height 8
radio input "true"
radio input "false"
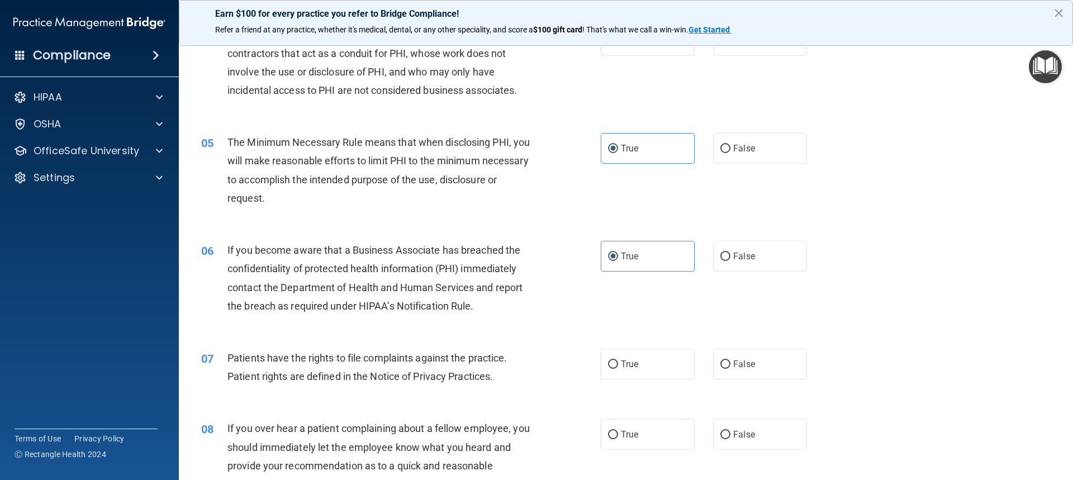
scroll to position [335, 0]
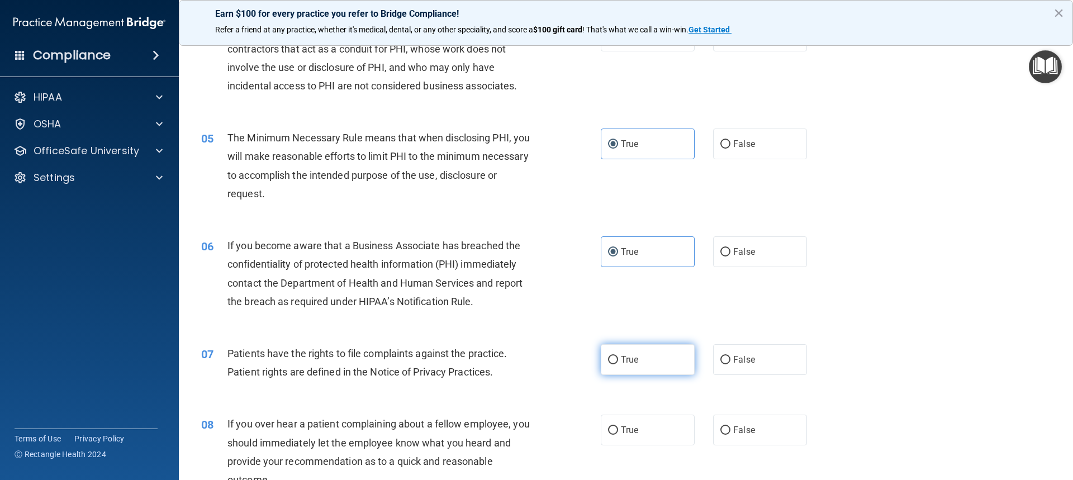
click at [632, 365] on label "True" at bounding box center [648, 359] width 94 height 31
click at [618, 364] on input "True" at bounding box center [613, 360] width 10 height 8
radio input "true"
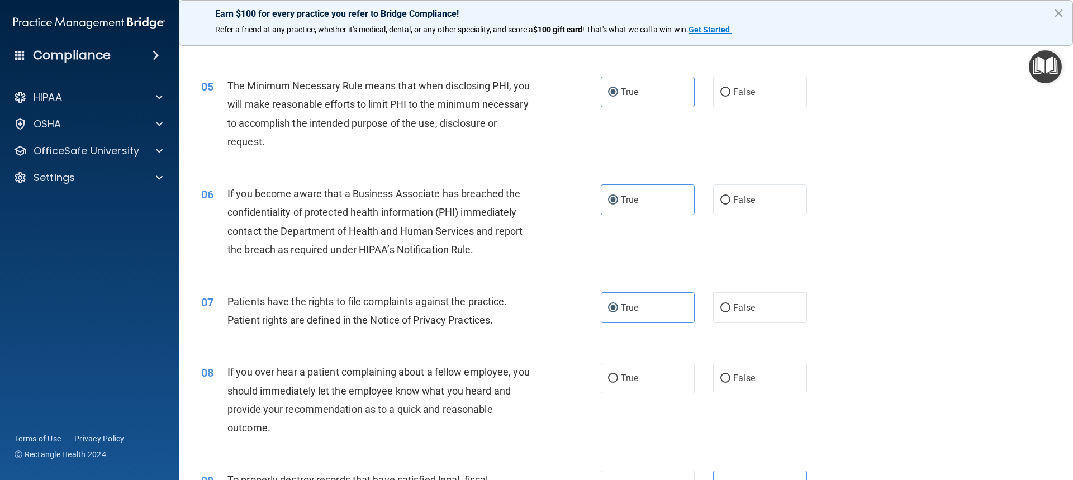
scroll to position [391, 0]
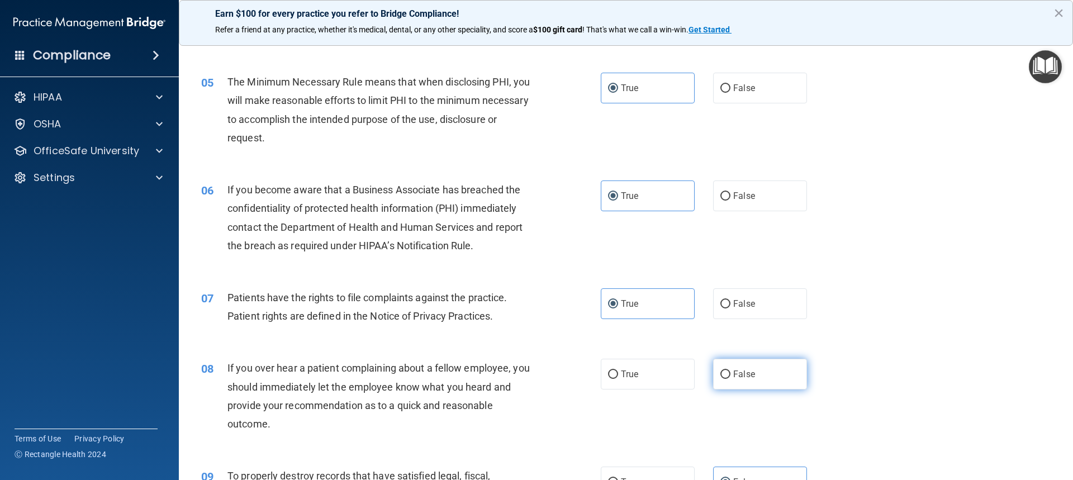
click at [720, 373] on input "False" at bounding box center [725, 374] width 10 height 8
radio input "true"
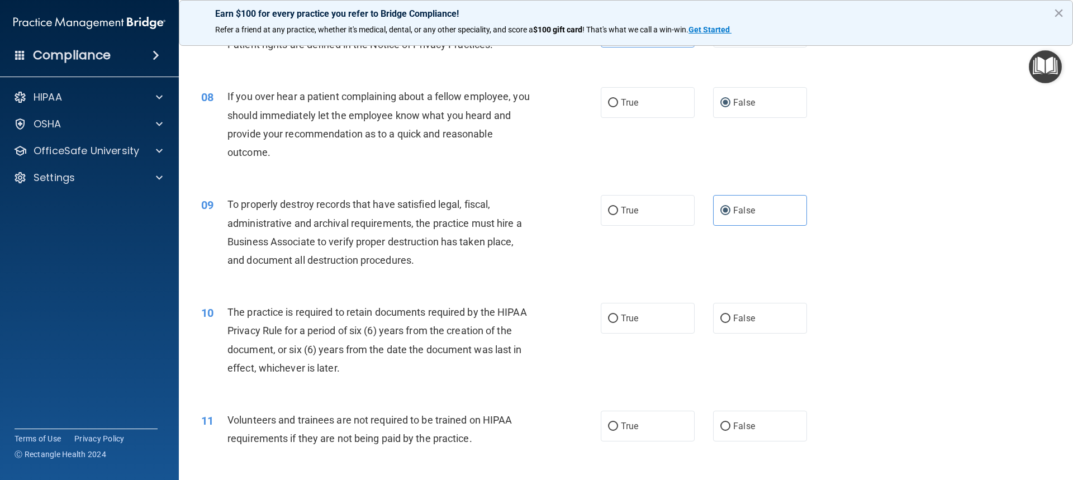
scroll to position [670, 0]
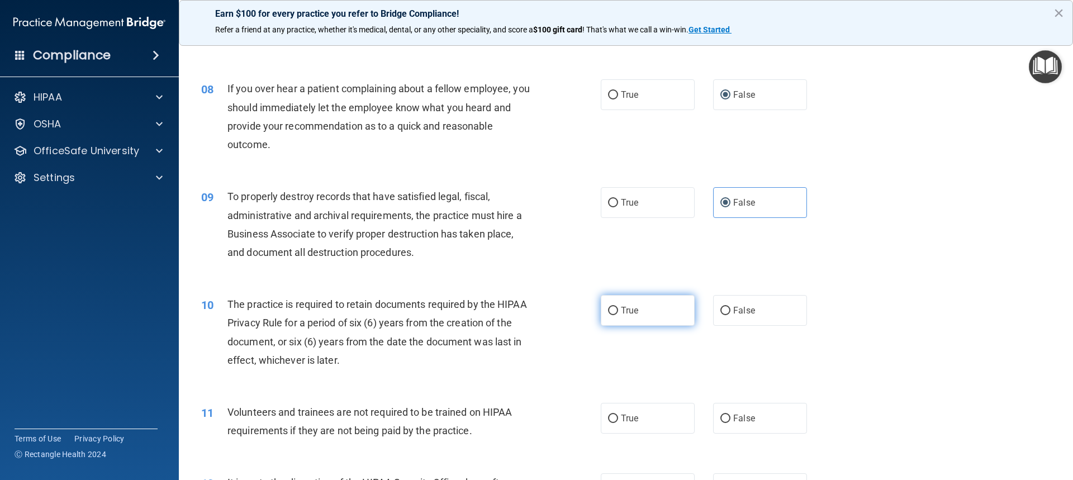
click at [616, 318] on label "True" at bounding box center [648, 310] width 94 height 31
click at [616, 315] on input "True" at bounding box center [613, 311] width 10 height 8
radio input "true"
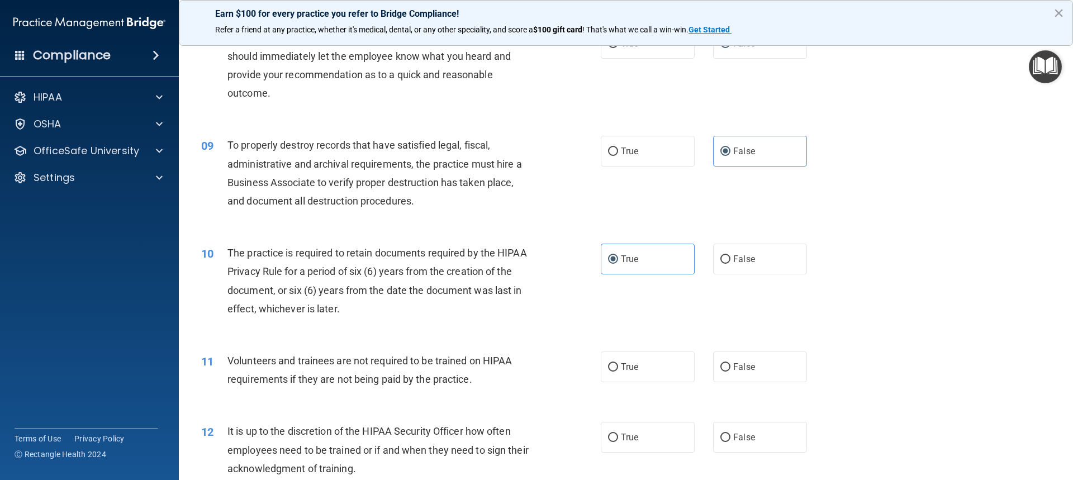
scroll to position [726, 0]
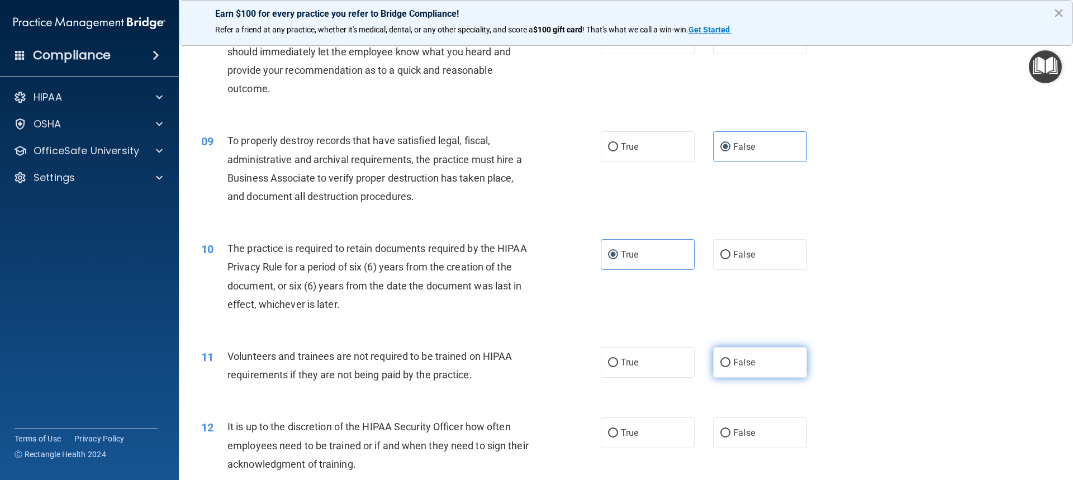
click at [725, 358] on label "False" at bounding box center [760, 362] width 94 height 31
click at [725, 359] on input "False" at bounding box center [725, 363] width 10 height 8
radio input "true"
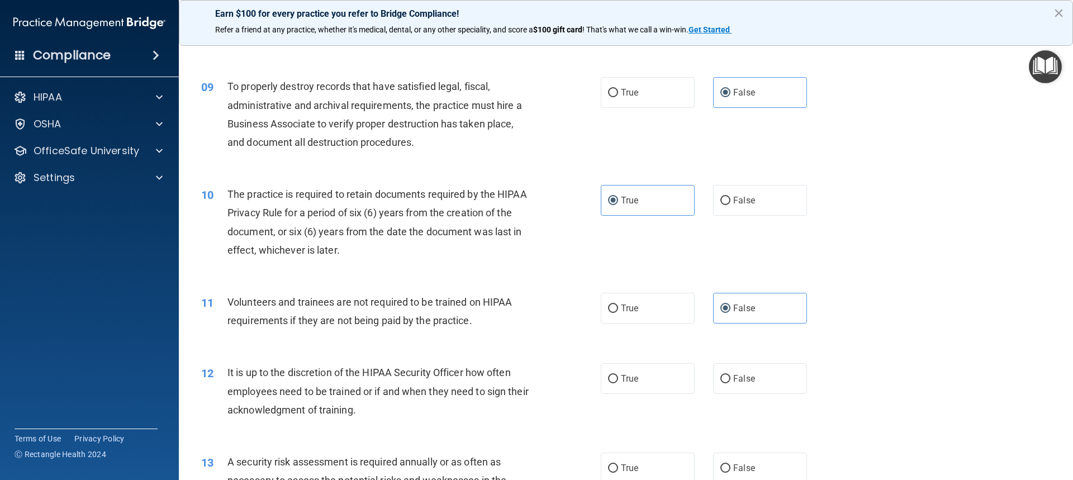
scroll to position [782, 0]
click at [757, 378] on label "False" at bounding box center [760, 376] width 94 height 31
click at [730, 378] on input "False" at bounding box center [725, 377] width 10 height 8
radio input "true"
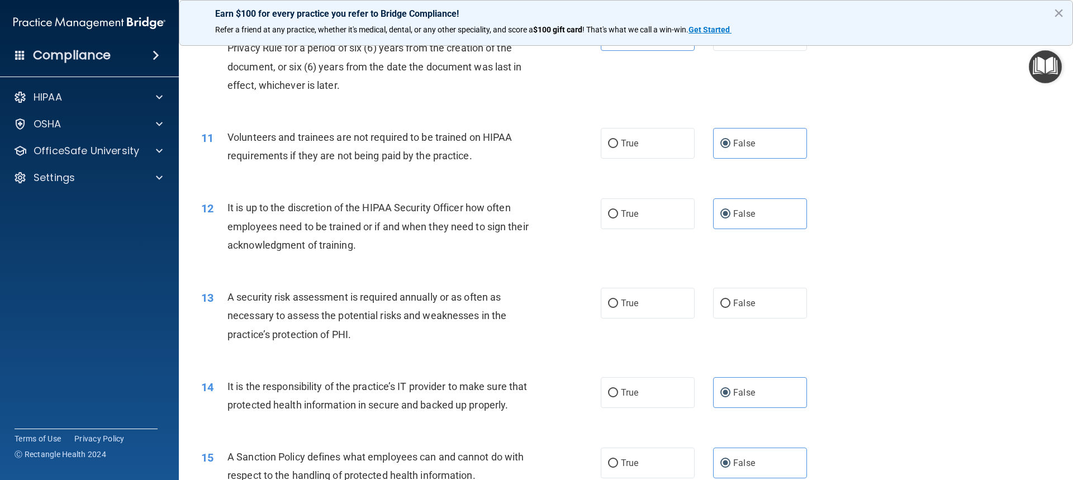
scroll to position [950, 0]
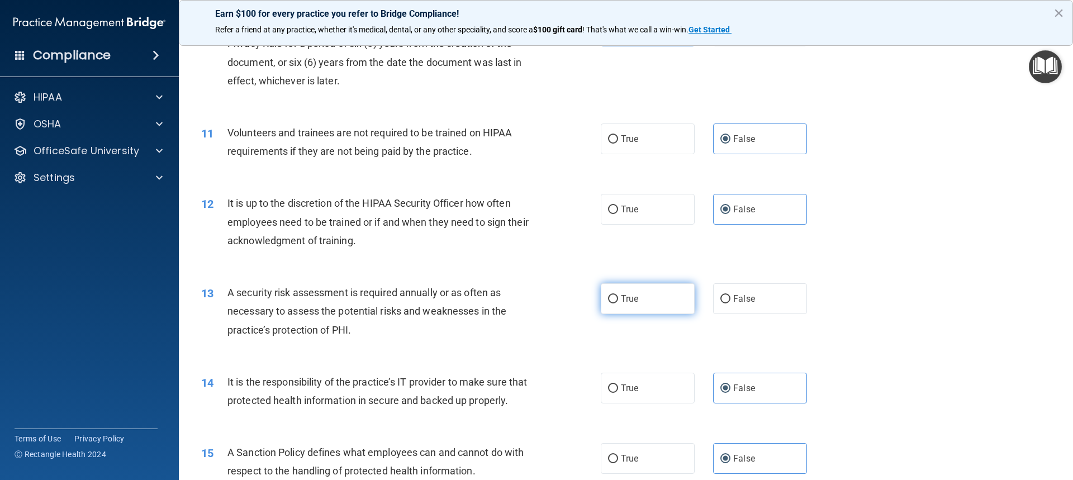
click at [667, 303] on label "True" at bounding box center [648, 298] width 94 height 31
click at [618, 303] on input "True" at bounding box center [613, 299] width 10 height 8
radio input "true"
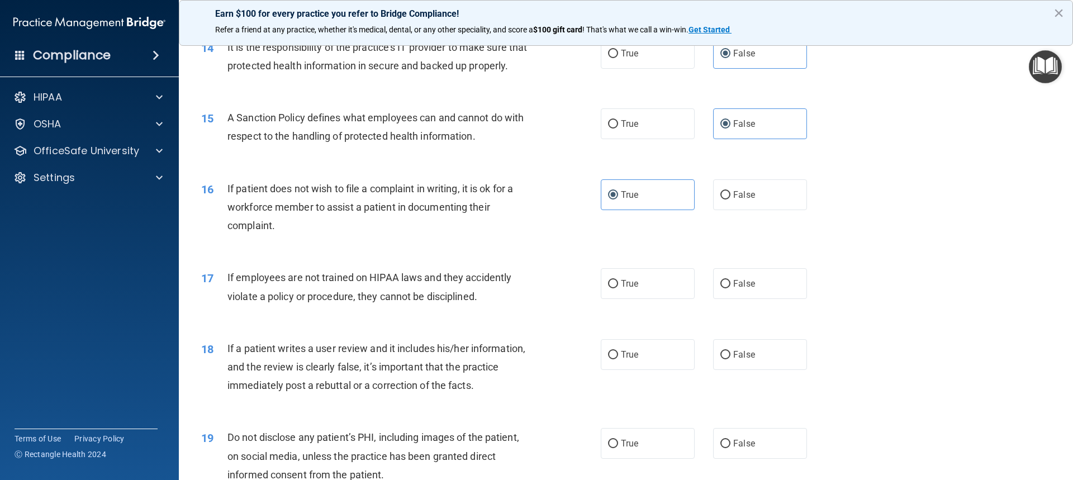
scroll to position [1285, 0]
click at [735, 298] on label "False" at bounding box center [760, 283] width 94 height 31
click at [730, 288] on input "False" at bounding box center [725, 283] width 10 height 8
radio input "true"
click at [772, 369] on label "False" at bounding box center [760, 354] width 94 height 31
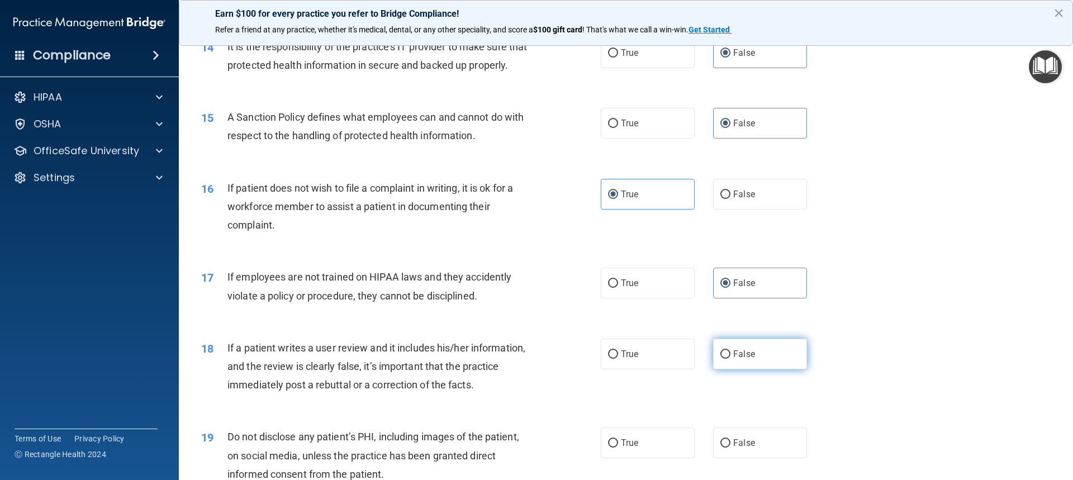
click at [730, 359] on input "False" at bounding box center [725, 354] width 10 height 8
radio input "true"
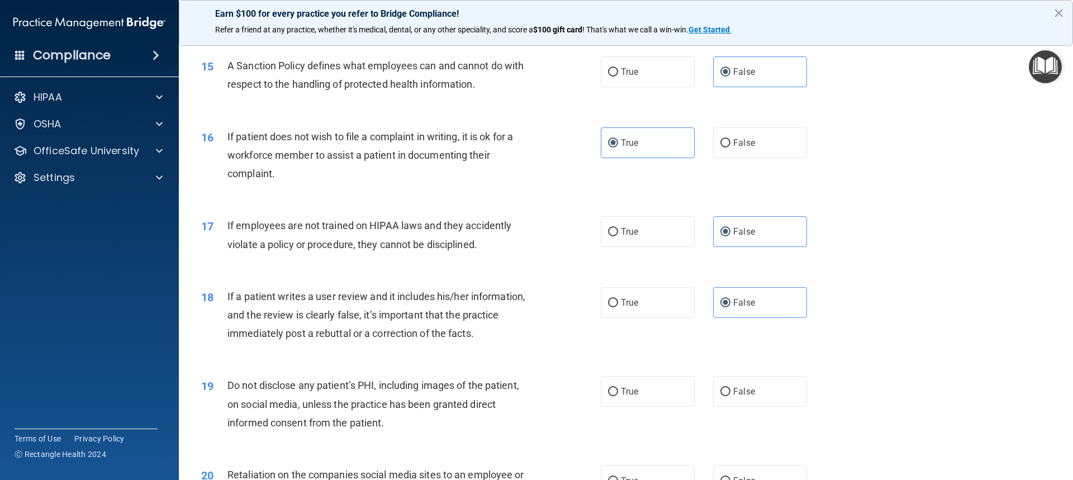
scroll to position [1341, 0]
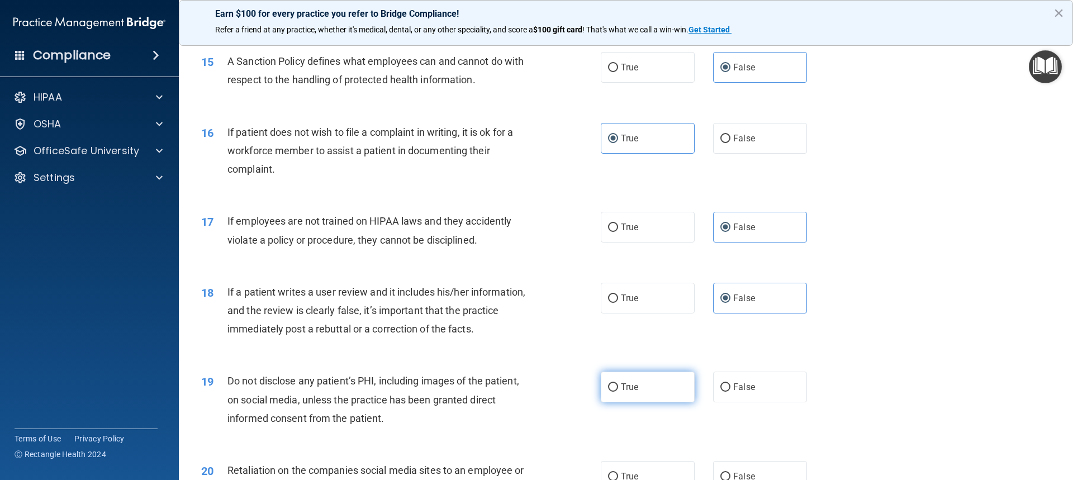
click at [622, 392] on span "True" at bounding box center [629, 387] width 17 height 11
click at [618, 392] on input "True" at bounding box center [613, 387] width 10 height 8
radio input "true"
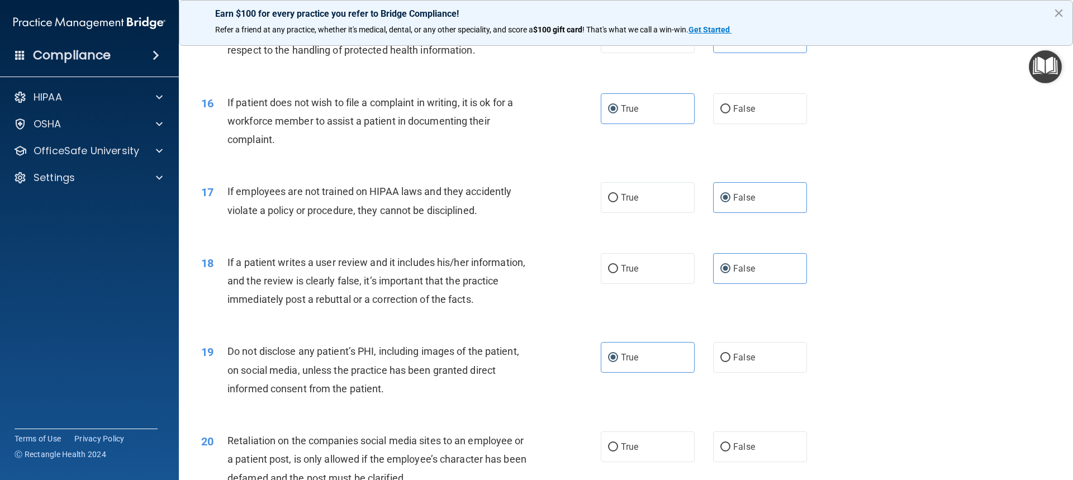
scroll to position [1453, 0]
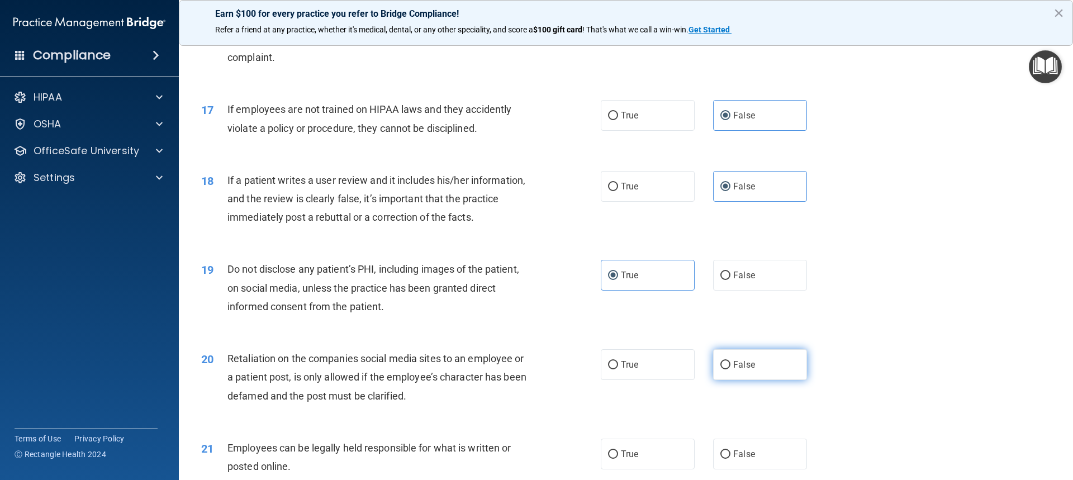
click at [731, 380] on label "False" at bounding box center [760, 364] width 94 height 31
click at [730, 369] on input "False" at bounding box center [725, 365] width 10 height 8
radio input "true"
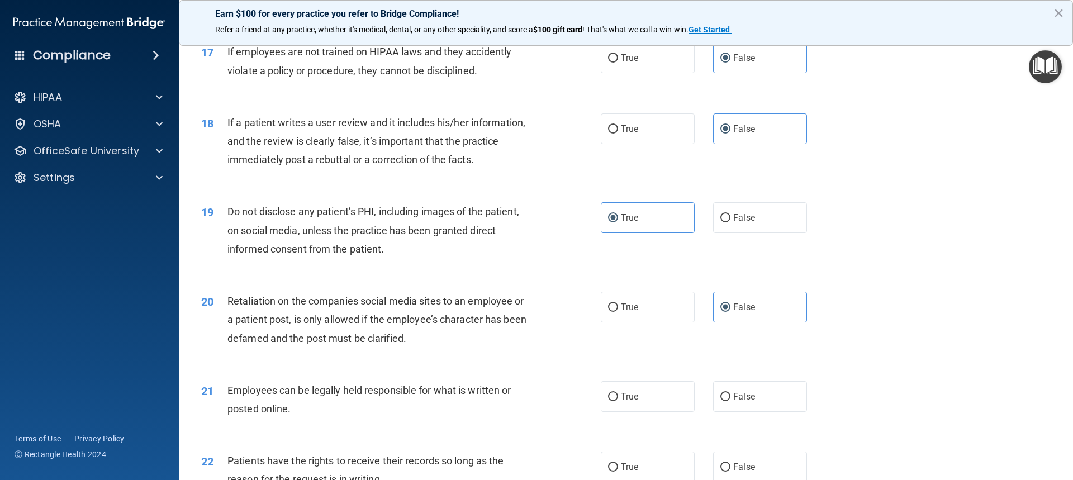
scroll to position [1564, 0]
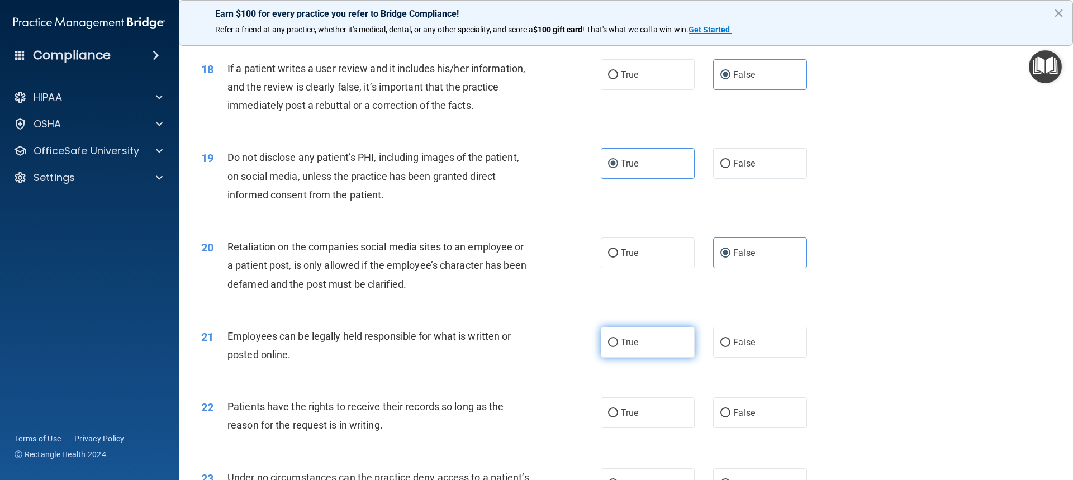
click at [614, 358] on label "True" at bounding box center [648, 342] width 94 height 31
click at [614, 347] on input "True" at bounding box center [613, 343] width 10 height 8
radio input "true"
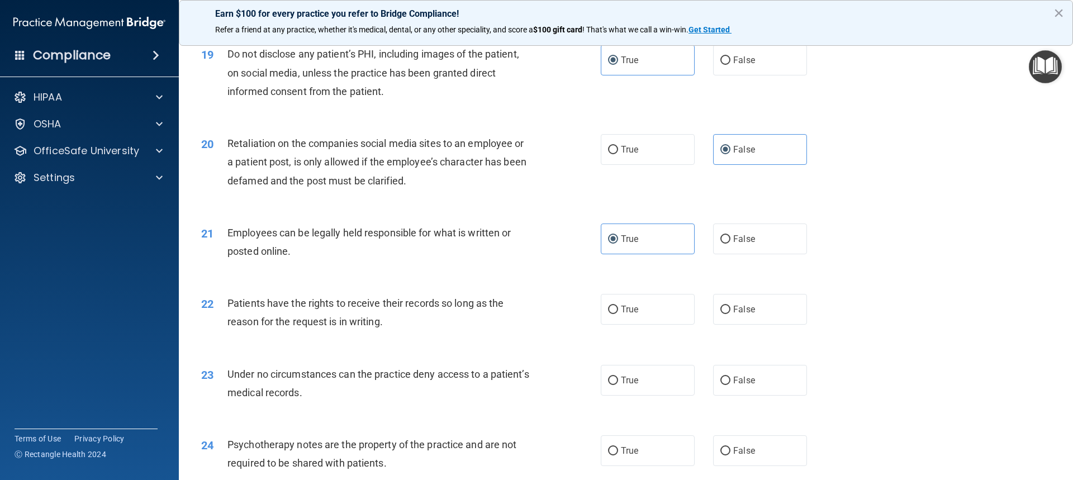
scroll to position [1676, 0]
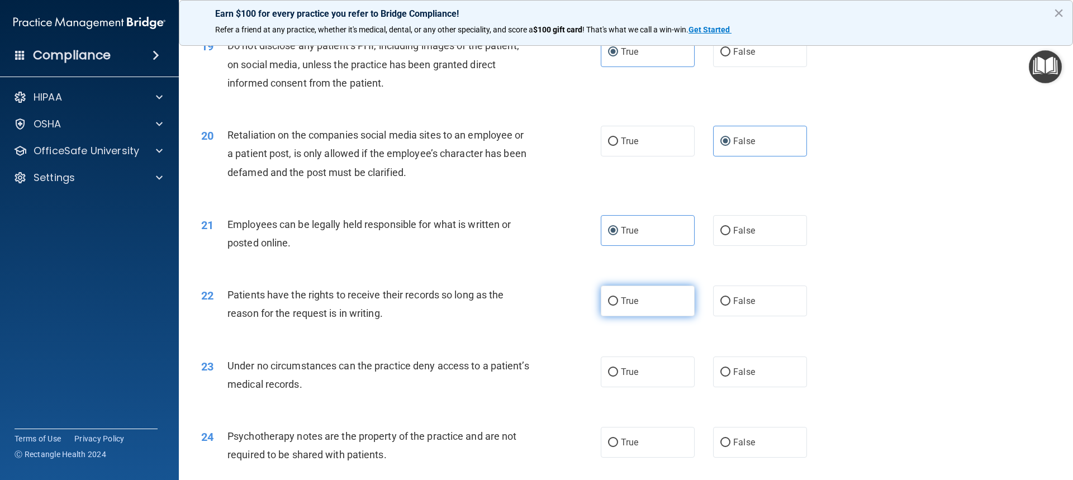
click at [612, 306] on input "True" at bounding box center [613, 301] width 10 height 8
radio input "true"
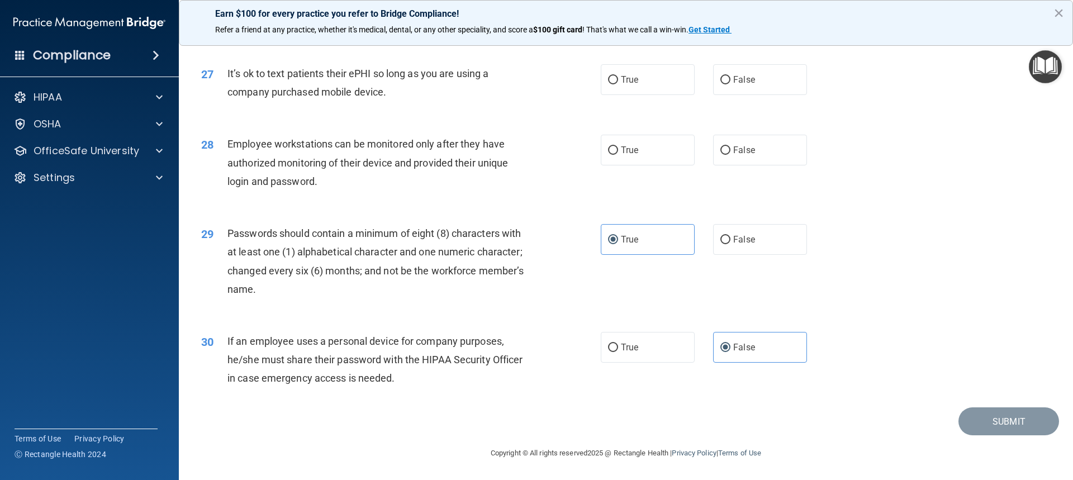
scroll to position [2325, 0]
drag, startPoint x: 708, startPoint y: 158, endPoint x: 687, endPoint y: 160, distance: 21.3
click at [707, 157] on div "True False" at bounding box center [713, 150] width 225 height 31
click at [720, 154] on input "False" at bounding box center [725, 150] width 10 height 8
radio input "true"
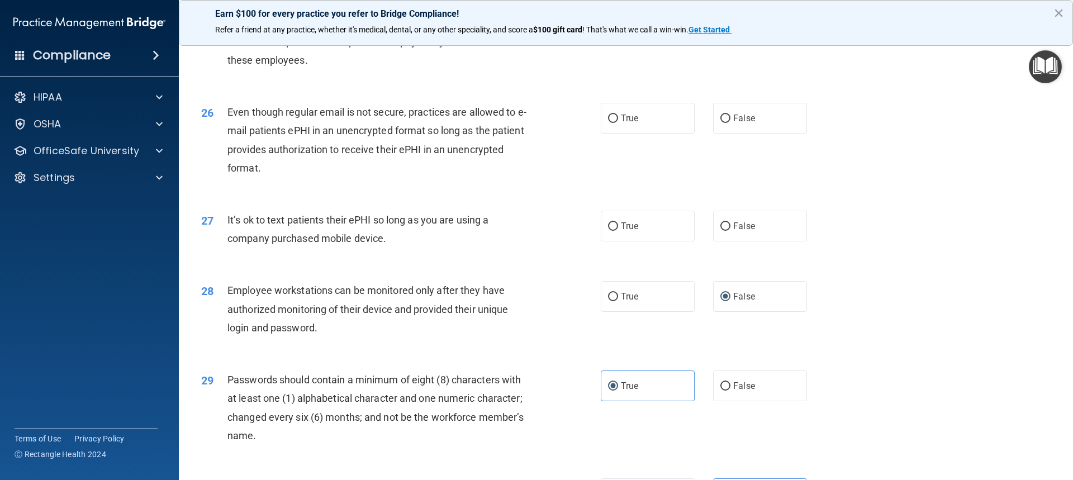
scroll to position [2157, 0]
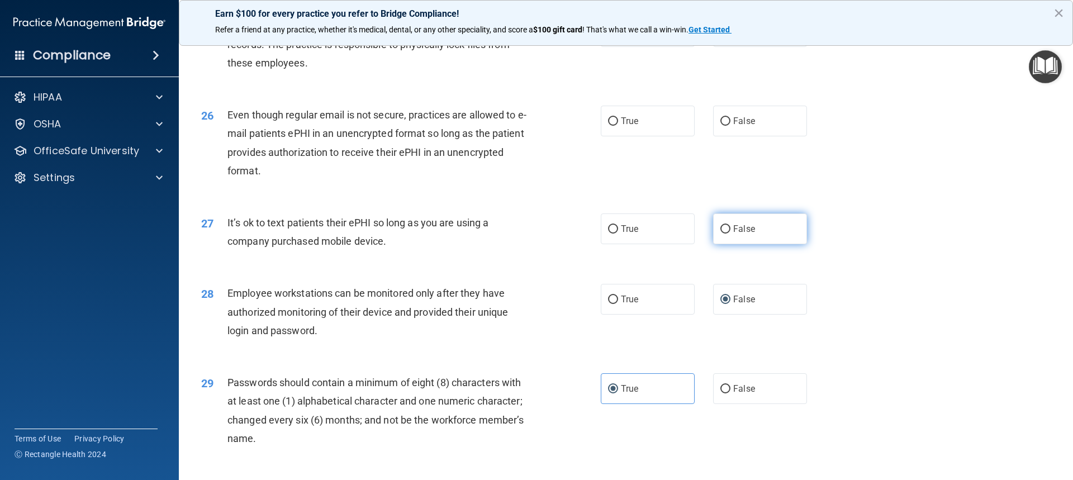
click at [713, 244] on label "False" at bounding box center [760, 228] width 94 height 31
click at [720, 234] on input "False" at bounding box center [725, 229] width 10 height 8
radio input "true"
click at [721, 136] on label "False" at bounding box center [760, 121] width 94 height 31
click at [721, 126] on input "False" at bounding box center [725, 121] width 10 height 8
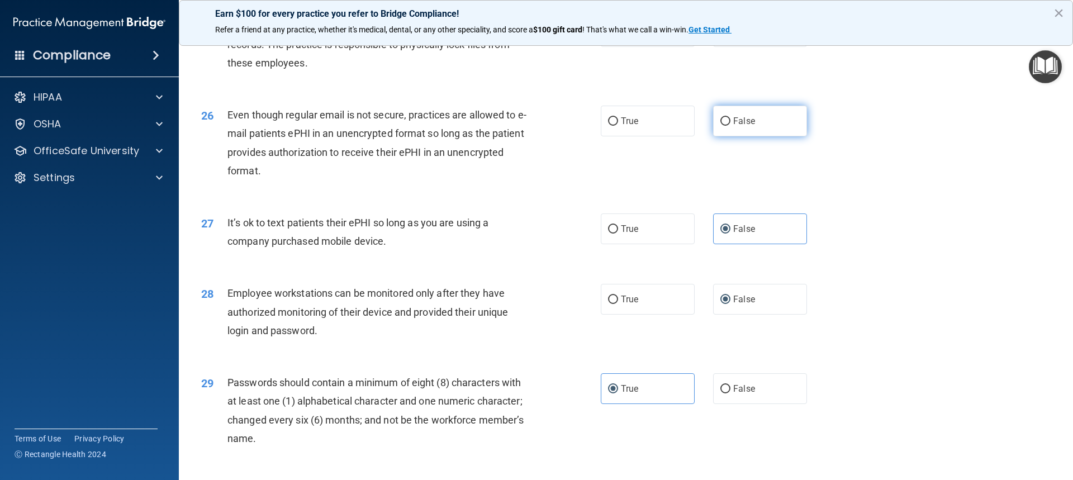
radio input "true"
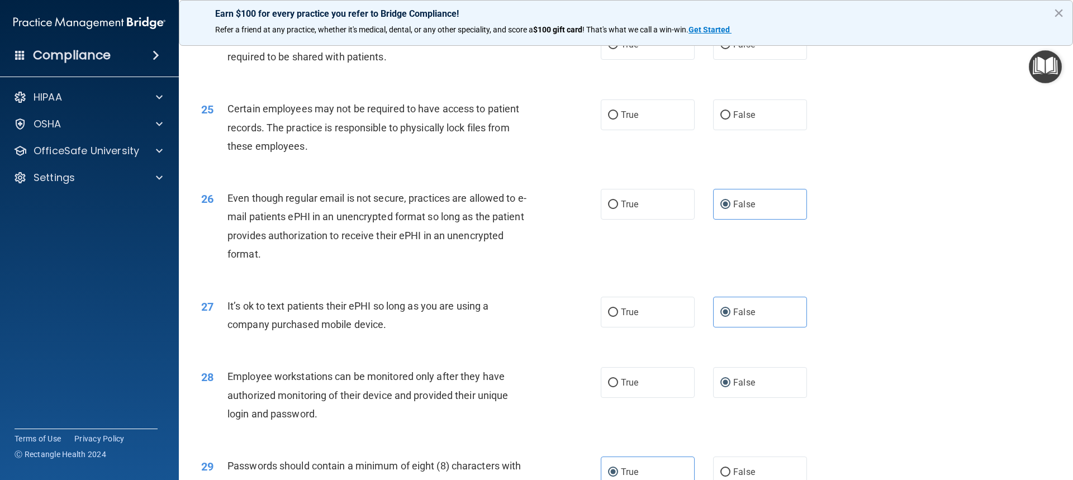
scroll to position [1990, 0]
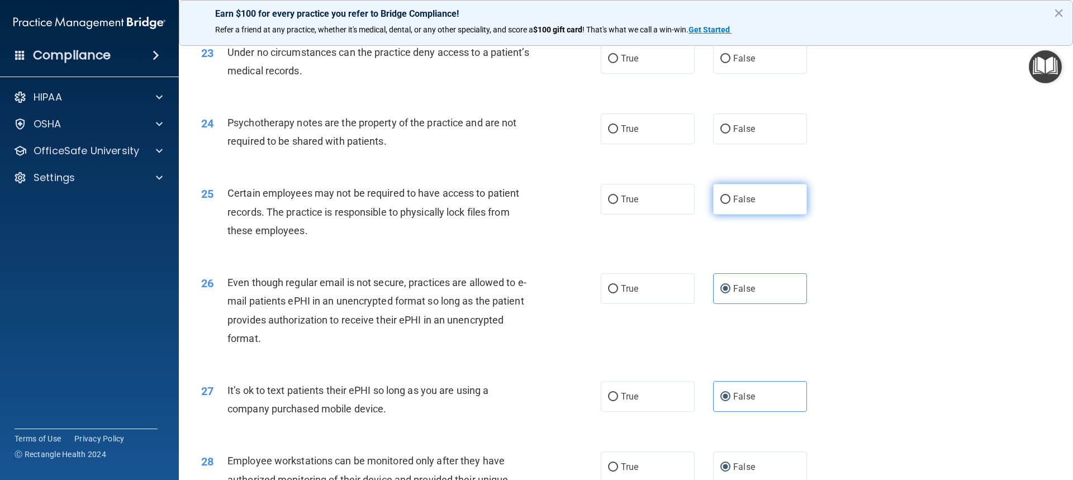
click at [724, 215] on label "False" at bounding box center [760, 199] width 94 height 31
click at [724, 204] on input "False" at bounding box center [725, 200] width 10 height 8
radio input "true"
click at [745, 144] on label "False" at bounding box center [760, 128] width 94 height 31
click at [730, 134] on input "False" at bounding box center [725, 129] width 10 height 8
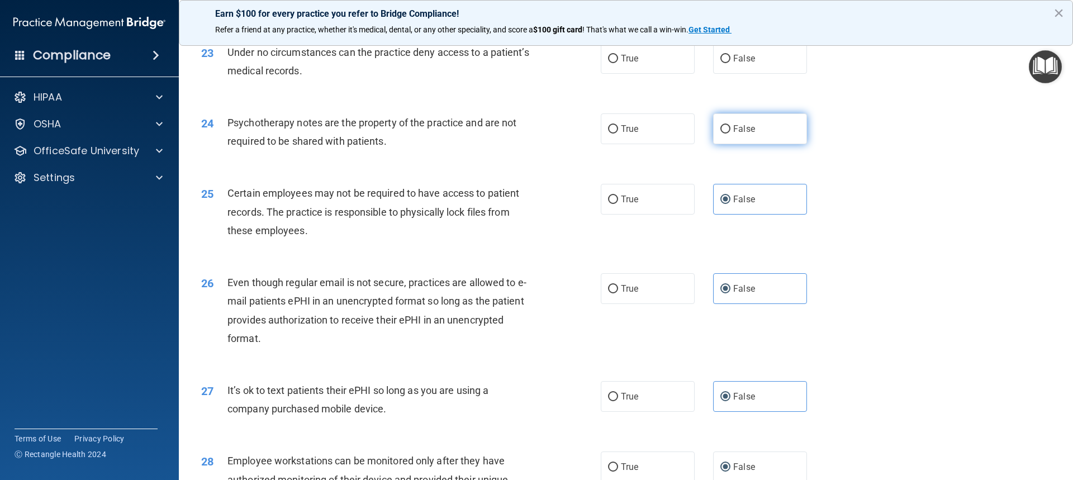
radio input "true"
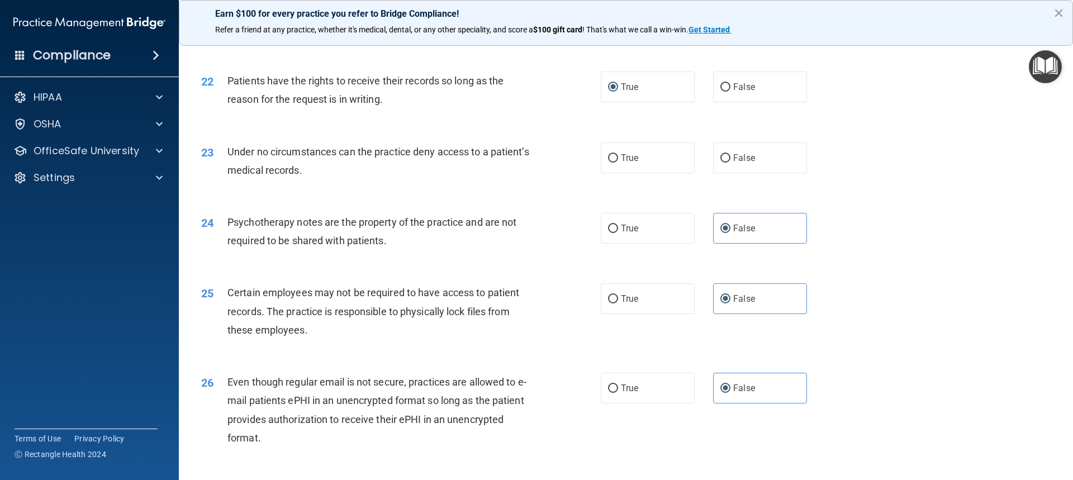
scroll to position [1878, 0]
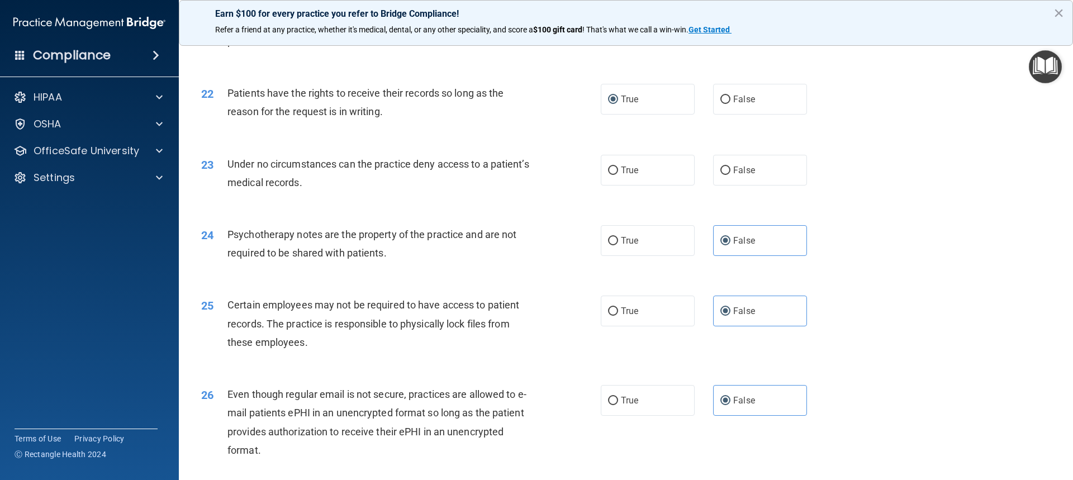
click at [632, 211] on div "23 Under no circumstances can the practice deny access to a patient’s medical r…" at bounding box center [626, 176] width 866 height 70
click at [633, 185] on label "True" at bounding box center [648, 170] width 94 height 31
click at [618, 175] on input "True" at bounding box center [613, 171] width 10 height 8
radio input "true"
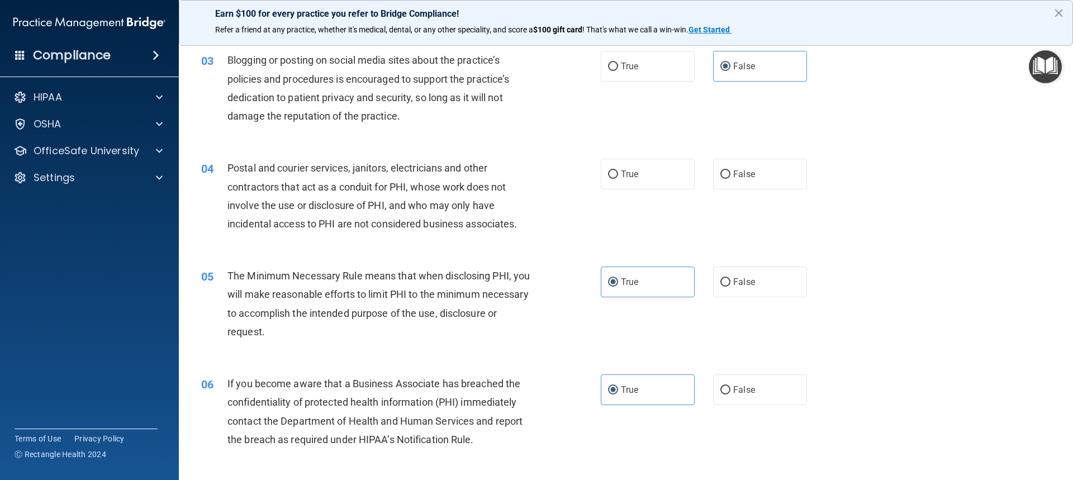
scroll to position [0, 0]
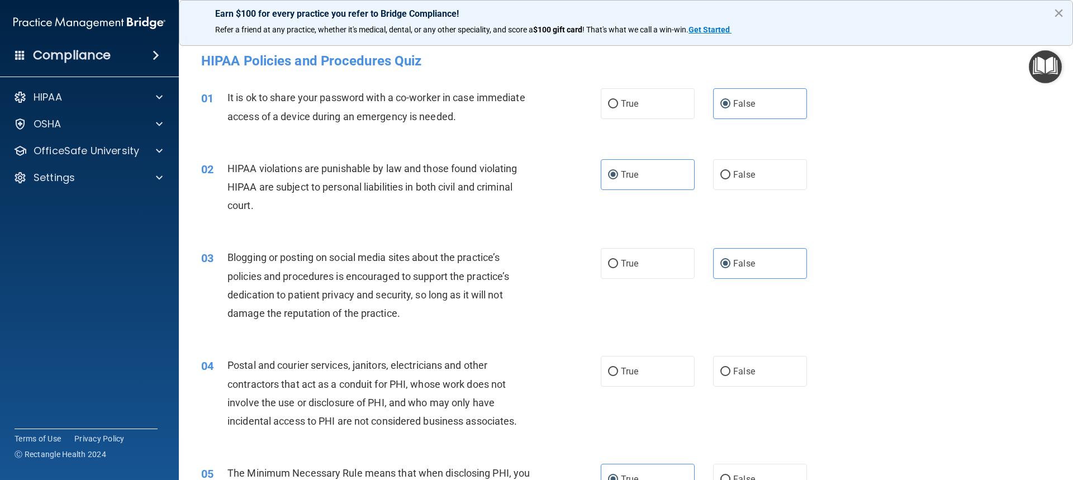
click at [1054, 16] on button "×" at bounding box center [1058, 13] width 11 height 18
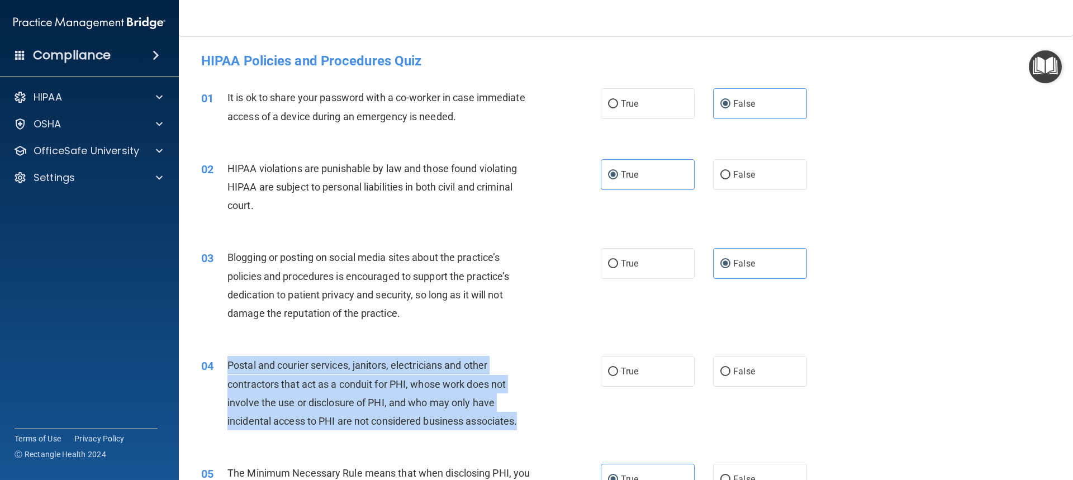
drag, startPoint x: 227, startPoint y: 363, endPoint x: 524, endPoint y: 422, distance: 302.0
click at [524, 422] on div "04 Postal and courier services, janitors, electricians and other contractors th…" at bounding box center [400, 396] width 433 height 80
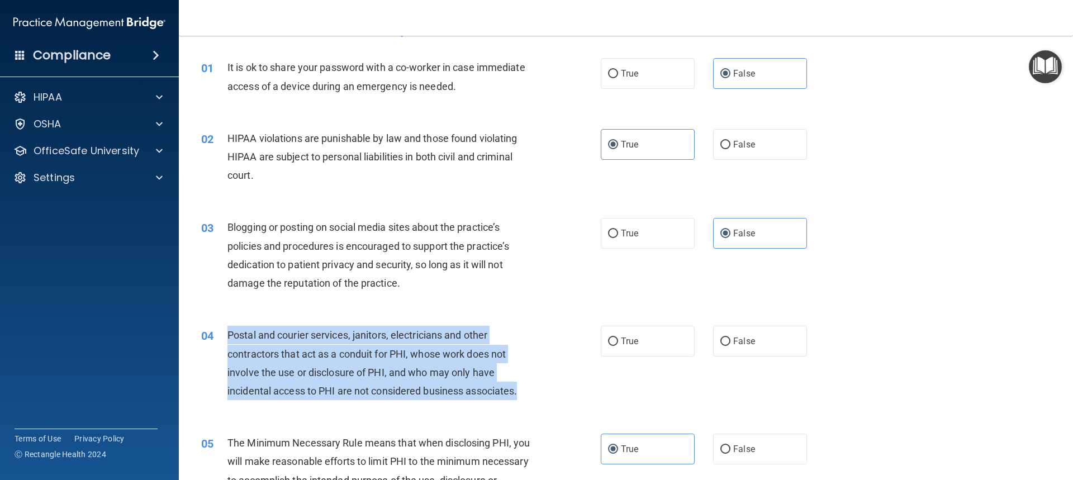
scroll to position [112, 0]
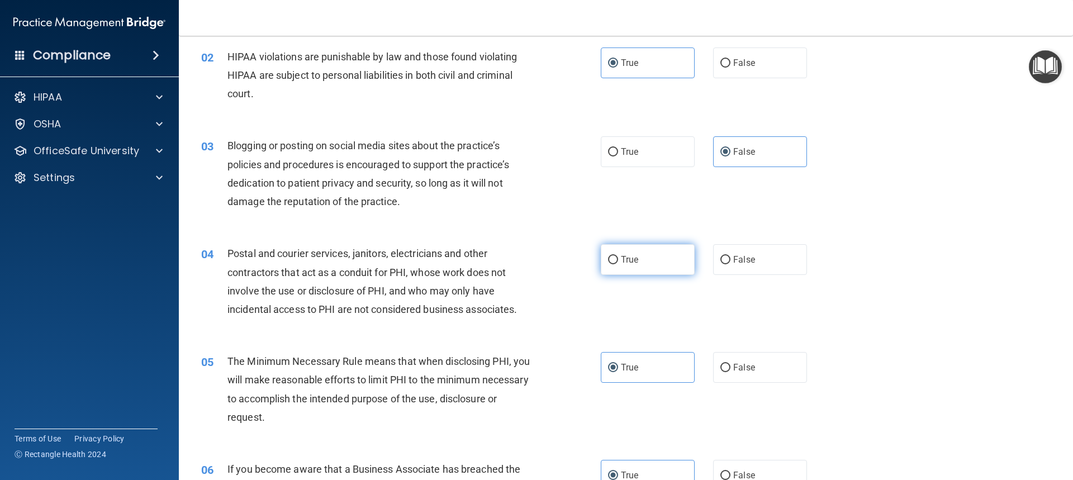
click at [621, 255] on span "True" at bounding box center [629, 259] width 17 height 11
click at [618, 256] on input "True" at bounding box center [613, 260] width 10 height 8
radio input "true"
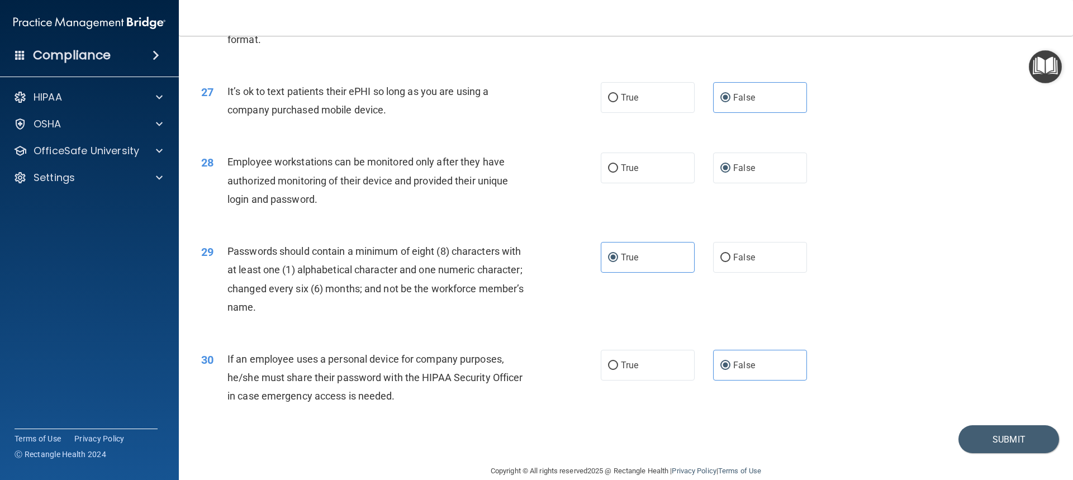
scroll to position [2325, 0]
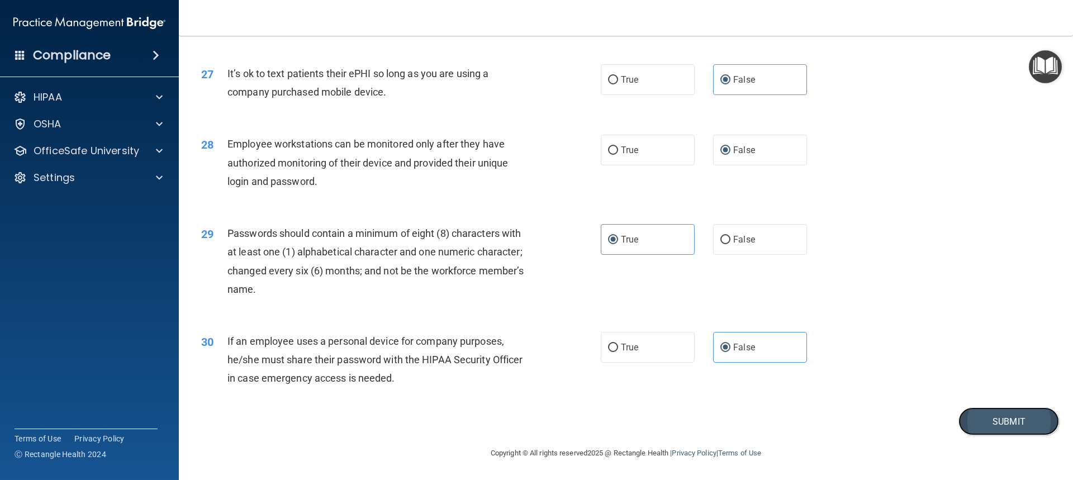
click at [974, 421] on button "Submit" at bounding box center [1008, 421] width 101 height 28
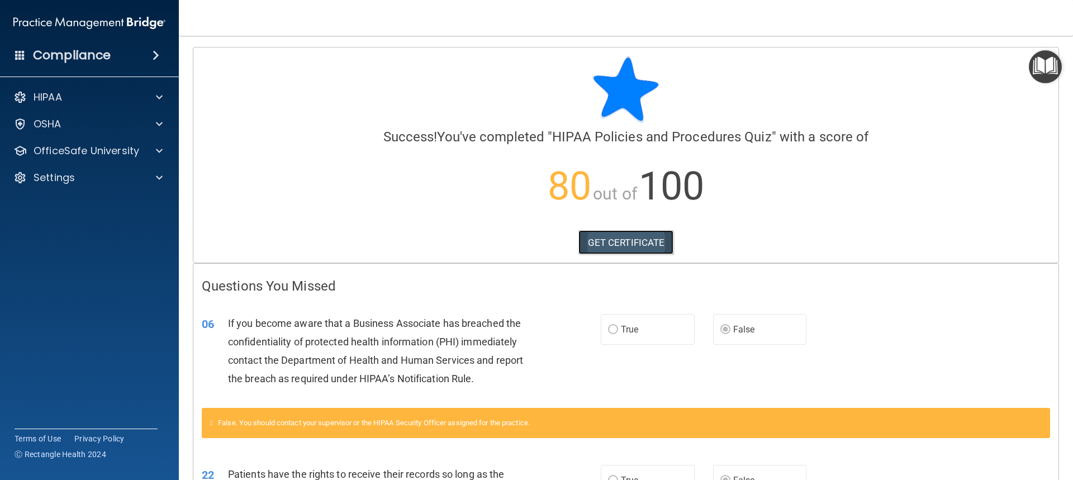
click at [615, 240] on link "GET CERTIFICATE" at bounding box center [626, 242] width 96 height 25
click at [107, 158] on div "OfficeSafe University" at bounding box center [89, 151] width 179 height 22
click at [155, 151] on div at bounding box center [158, 150] width 28 height 13
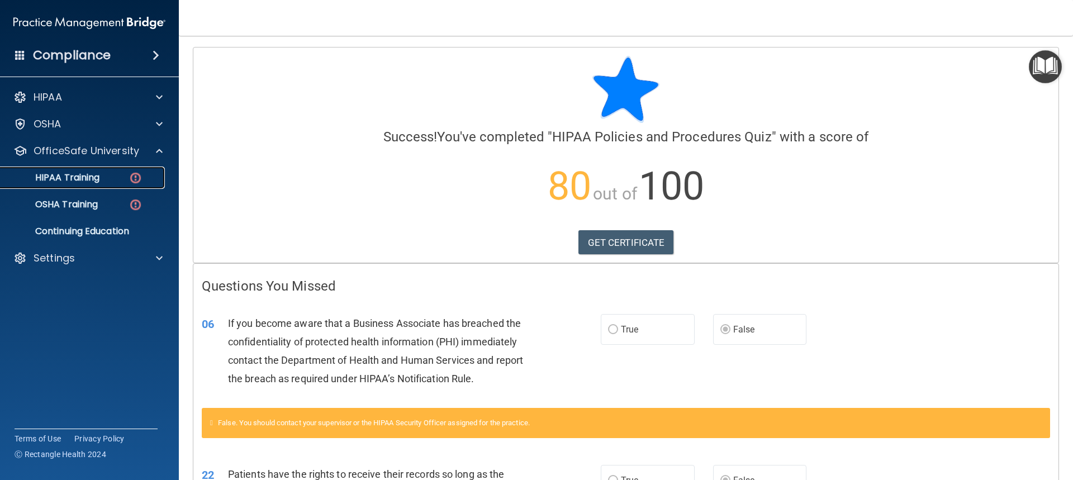
click at [77, 178] on p "HIPAA Training" at bounding box center [53, 177] width 92 height 11
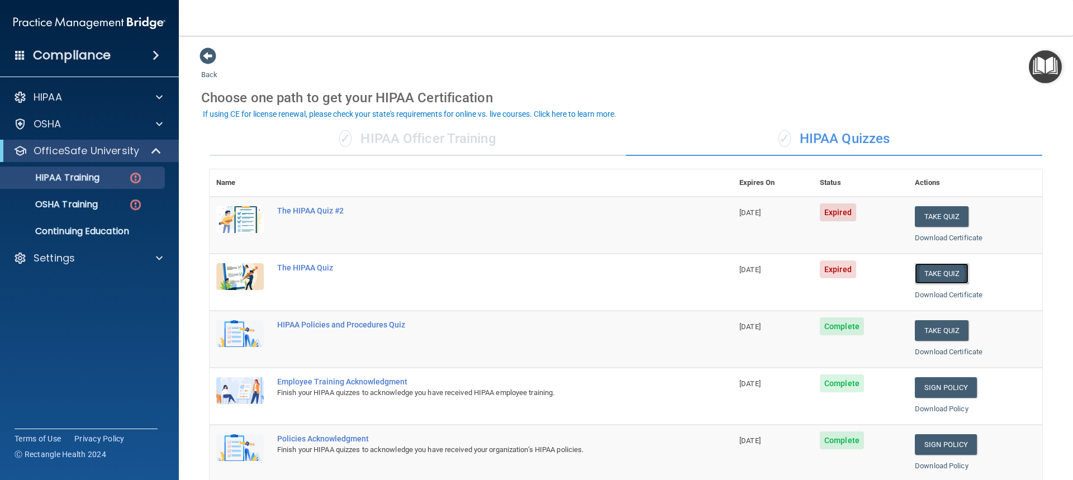
click at [940, 278] on button "Take Quiz" at bounding box center [942, 273] width 54 height 21
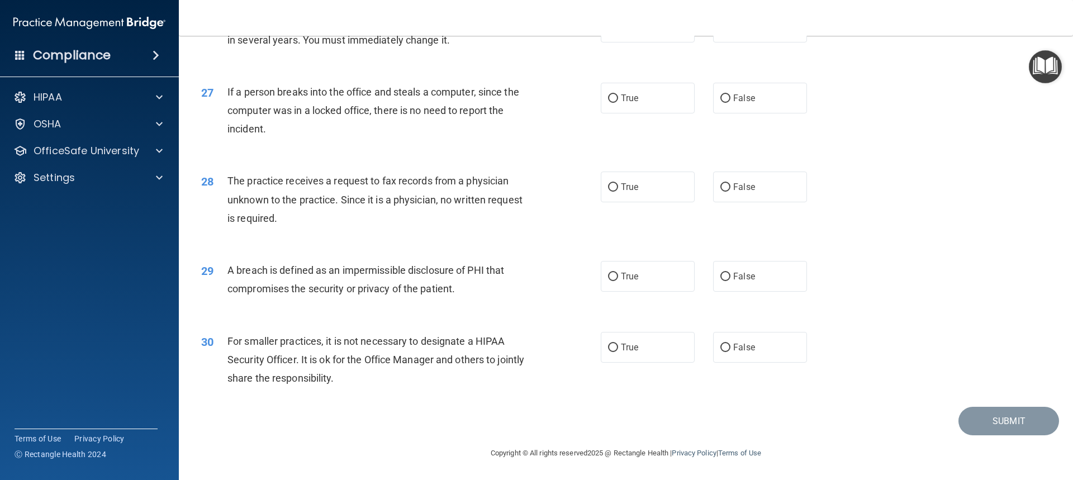
scroll to position [2165, 0]
click at [741, 350] on span "False" at bounding box center [744, 347] width 22 height 11
click at [730, 350] on input "False" at bounding box center [725, 348] width 10 height 8
radio input "true"
click at [621, 279] on span "True" at bounding box center [629, 276] width 17 height 11
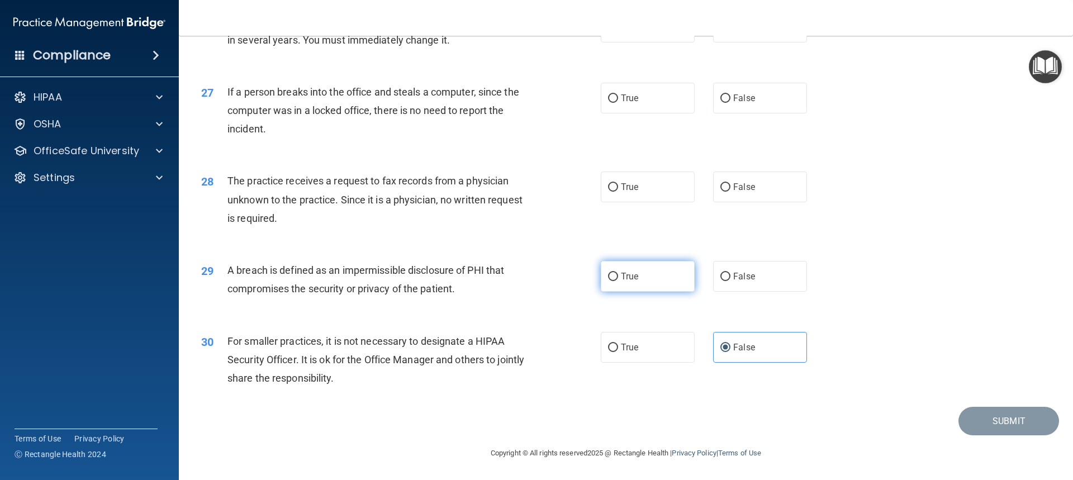
click at [618, 279] on input "True" at bounding box center [613, 277] width 10 height 8
radio input "true"
click at [774, 184] on label "False" at bounding box center [760, 187] width 94 height 31
click at [730, 184] on input "False" at bounding box center [725, 187] width 10 height 8
radio input "true"
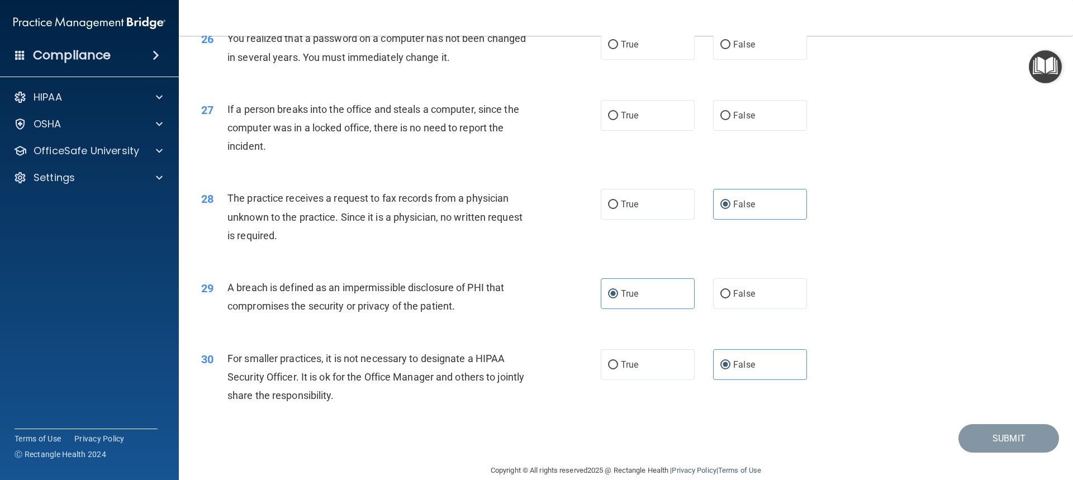
scroll to position [2109, 0]
click at [760, 132] on label "False" at bounding box center [760, 117] width 94 height 31
click at [730, 122] on input "False" at bounding box center [725, 117] width 10 height 8
radio input "true"
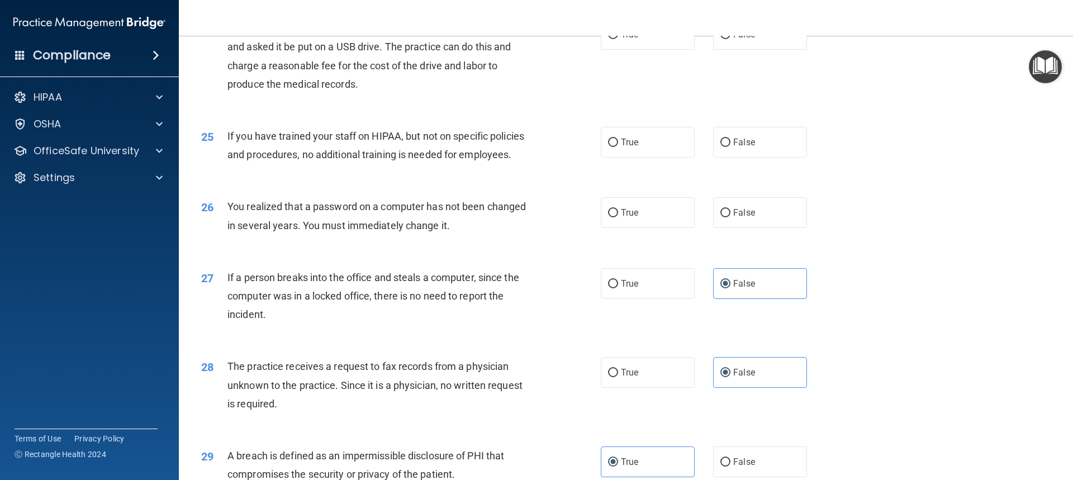
scroll to position [1941, 0]
click at [621, 219] on span "True" at bounding box center [629, 213] width 17 height 11
click at [618, 218] on input "True" at bounding box center [613, 214] width 10 height 8
radio input "true"
click at [719, 159] on label "False" at bounding box center [760, 143] width 94 height 31
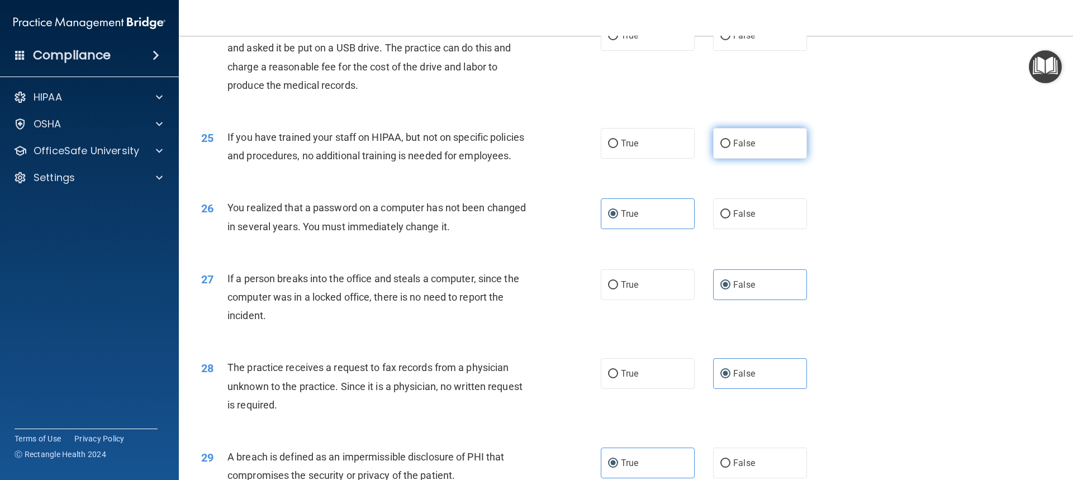
click at [720, 148] on input "False" at bounding box center [725, 144] width 10 height 8
radio input "true"
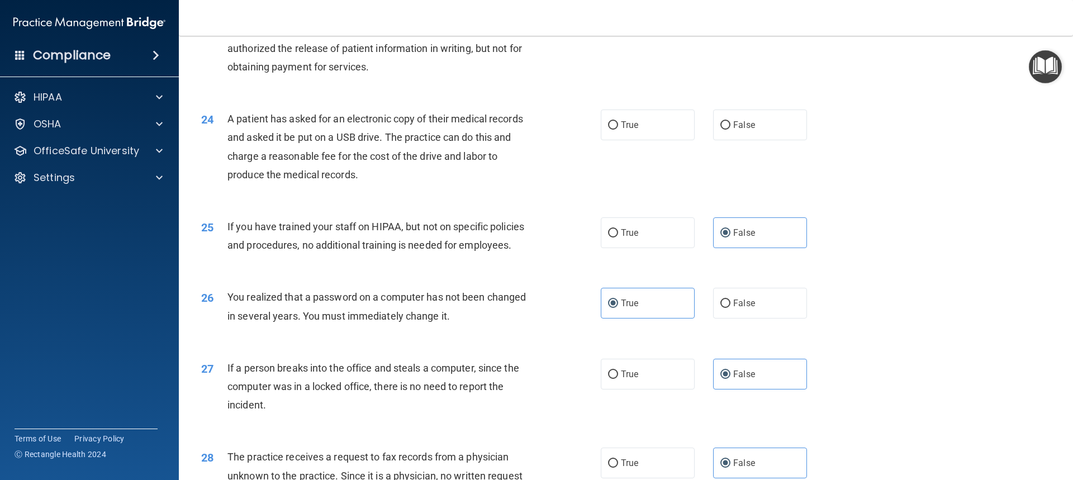
scroll to position [1829, 0]
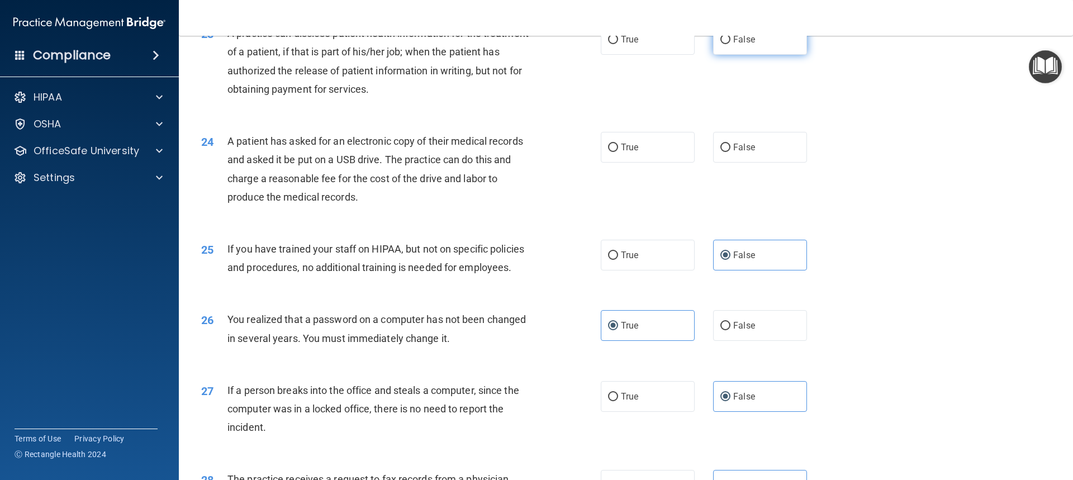
click at [723, 44] on input "False" at bounding box center [725, 40] width 10 height 8
radio input "true"
click at [725, 163] on label "False" at bounding box center [760, 147] width 94 height 31
click at [725, 152] on input "False" at bounding box center [725, 148] width 10 height 8
radio input "true"
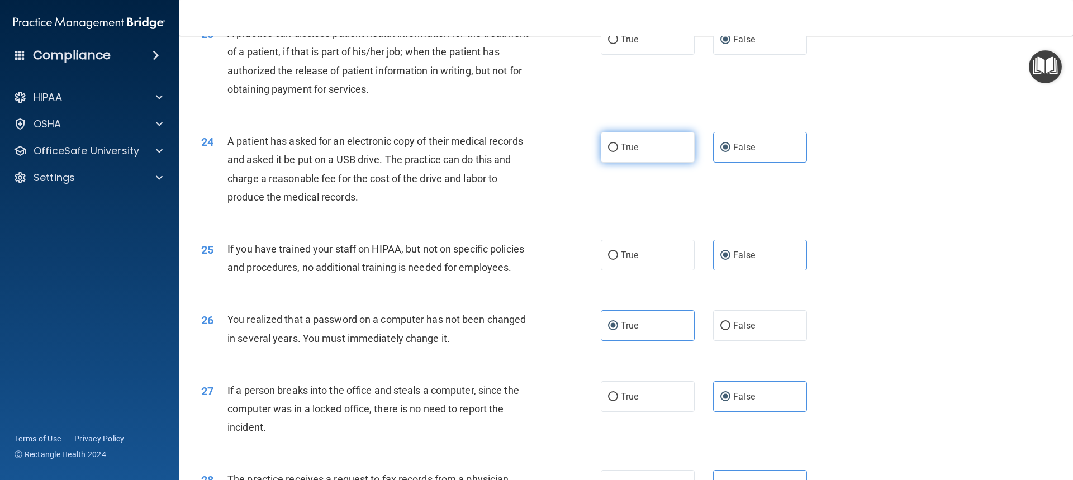
click at [664, 163] on label "True" at bounding box center [648, 147] width 94 height 31
click at [618, 152] on input "True" at bounding box center [613, 148] width 10 height 8
radio input "true"
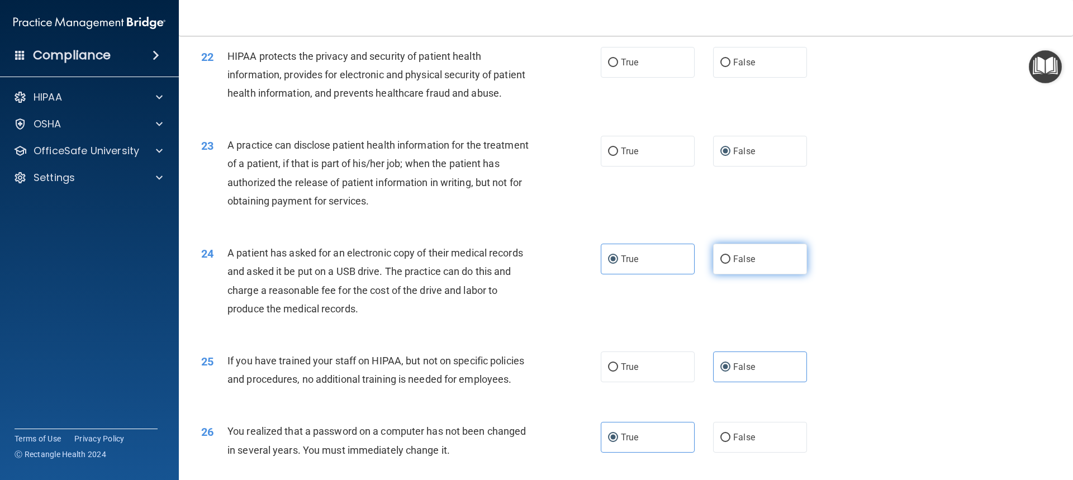
click at [747, 264] on span "False" at bounding box center [744, 259] width 22 height 11
click at [730, 264] on input "False" at bounding box center [725, 259] width 10 height 8
radio input "true"
click at [636, 274] on label "True" at bounding box center [648, 259] width 94 height 31
click at [618, 264] on input "True" at bounding box center [613, 259] width 10 height 8
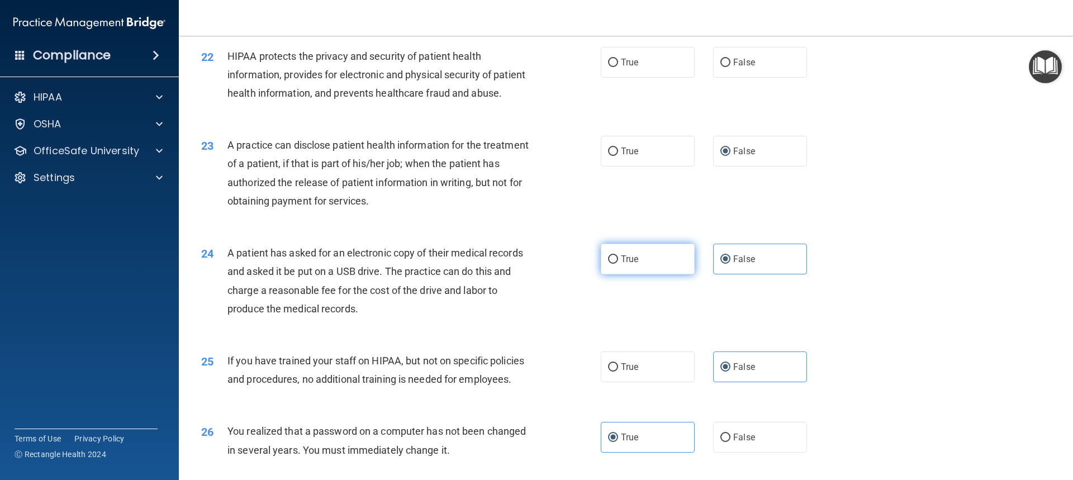
radio input "true"
radio input "false"
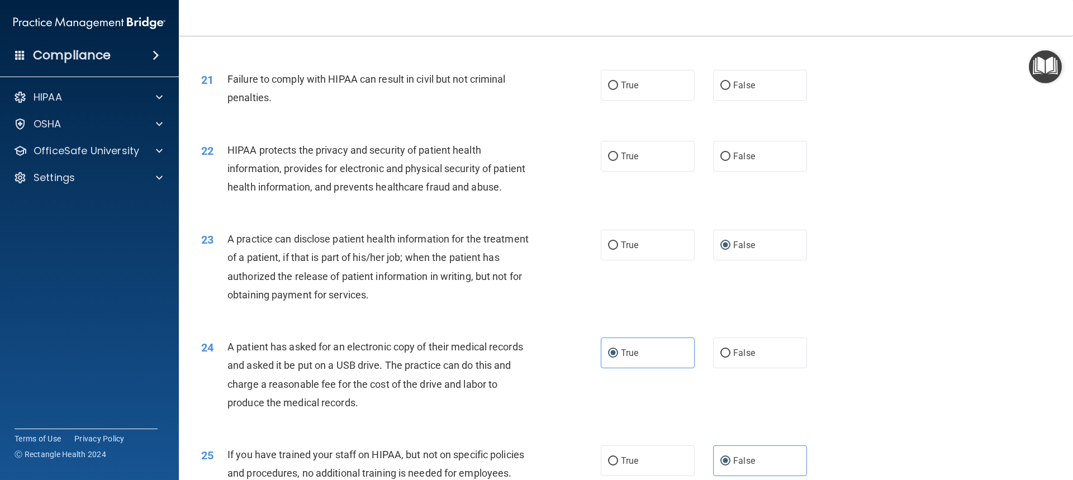
scroll to position [1550, 0]
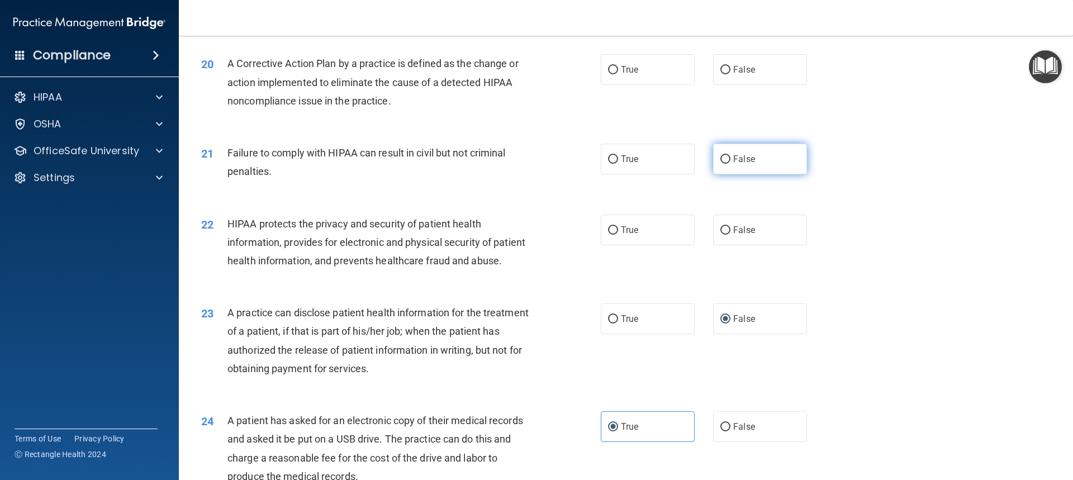
click at [758, 174] on label "False" at bounding box center [760, 159] width 94 height 31
click at [730, 164] on input "False" at bounding box center [725, 159] width 10 height 8
radio input "true"
click at [645, 245] on label "True" at bounding box center [648, 230] width 94 height 31
click at [618, 235] on input "True" at bounding box center [613, 230] width 10 height 8
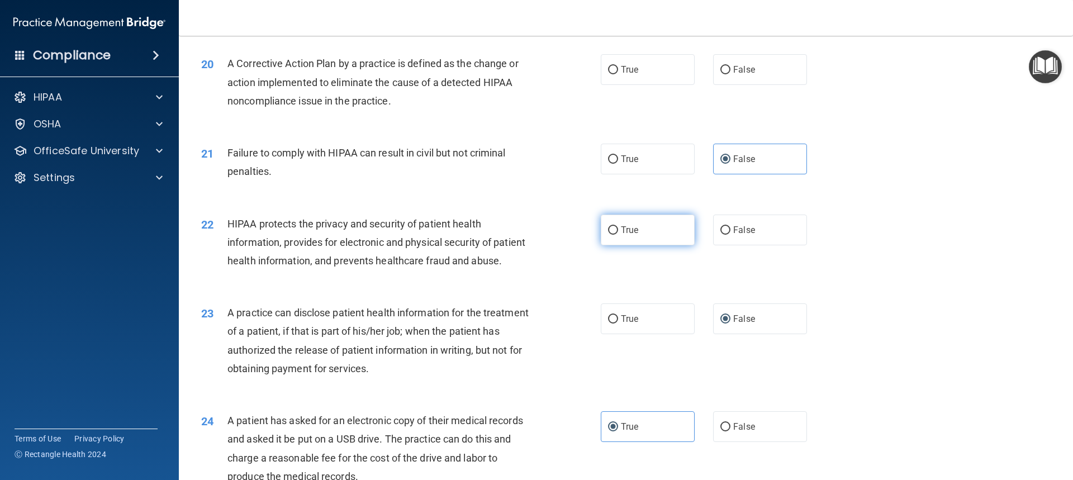
radio input "true"
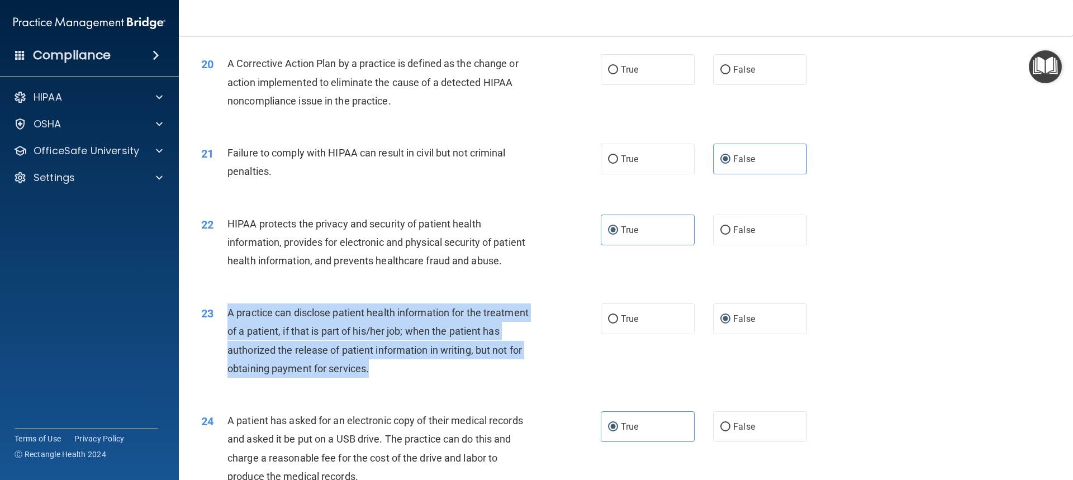
drag, startPoint x: 441, startPoint y: 401, endPoint x: 218, endPoint y: 351, distance: 229.0
click at [218, 351] on div "23 A practice can disclose patient health information for the treatment of a pa…" at bounding box center [400, 343] width 433 height 80
click at [388, 378] on div "A practice can disclose patient health information for the treatment of a patie…" at bounding box center [383, 340] width 312 height 74
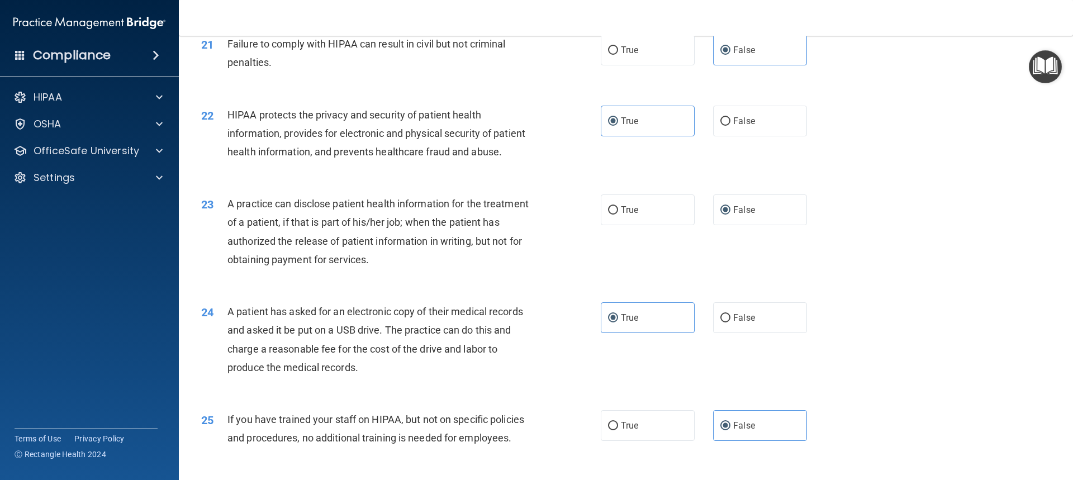
scroll to position [1662, 0]
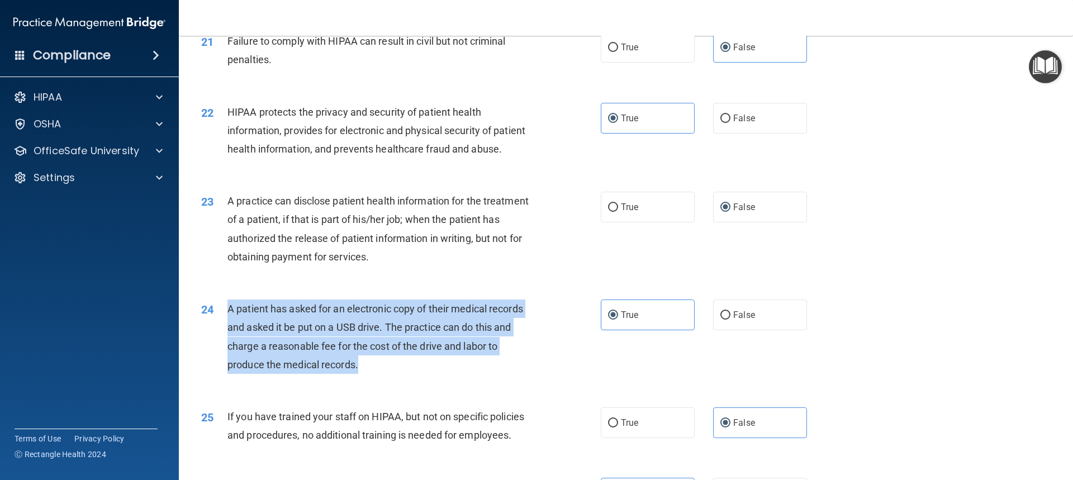
drag, startPoint x: 377, startPoint y: 401, endPoint x: 221, endPoint y: 347, distance: 164.3
click at [221, 347] on div "24 A patient has asked for an electronic copy of their medical records and aske…" at bounding box center [400, 339] width 433 height 80
click at [380, 371] on div "A patient has asked for an electronic copy of their medical records and asked i…" at bounding box center [383, 336] width 312 height 74
click at [455, 368] on span "A patient has asked for an electronic copy of their medical records and asked i…" at bounding box center [375, 337] width 296 height 68
click at [432, 374] on div "A patient has asked for an electronic copy of their medical records and asked i…" at bounding box center [383, 336] width 312 height 74
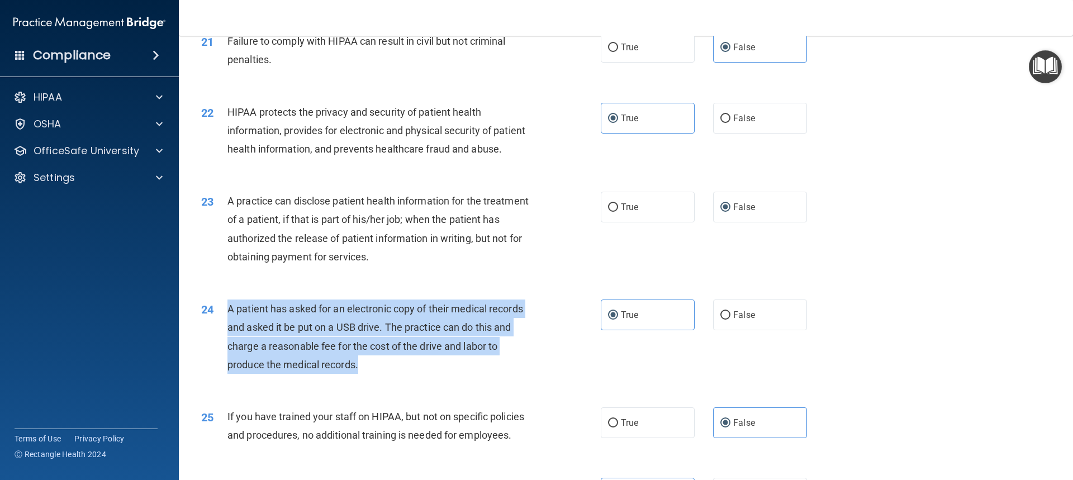
click at [391, 374] on div "A patient has asked for an electronic copy of their medical records and asked i…" at bounding box center [383, 336] width 312 height 74
drag, startPoint x: 391, startPoint y: 398, endPoint x: 232, endPoint y: 345, distance: 167.9
click at [225, 342] on div "24 A patient has asked for an electronic copy of their medical records and aske…" at bounding box center [400, 339] width 433 height 80
click at [428, 374] on div "A patient has asked for an electronic copy of their medical records and asked i…" at bounding box center [383, 336] width 312 height 74
click at [430, 374] on div "A patient has asked for an electronic copy of their medical records and asked i…" at bounding box center [383, 336] width 312 height 74
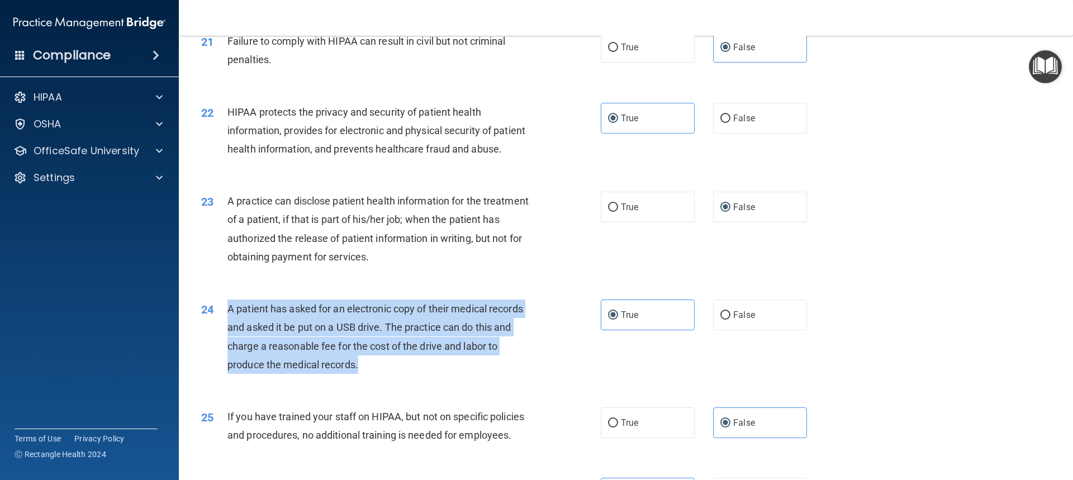
click at [439, 374] on div "A patient has asked for an electronic copy of their medical records and asked i…" at bounding box center [383, 336] width 312 height 74
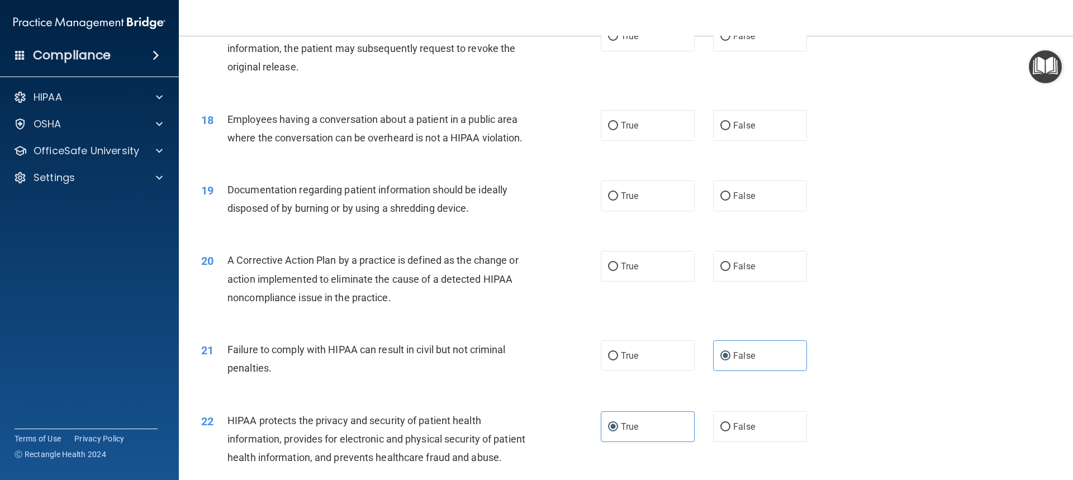
scroll to position [1326, 0]
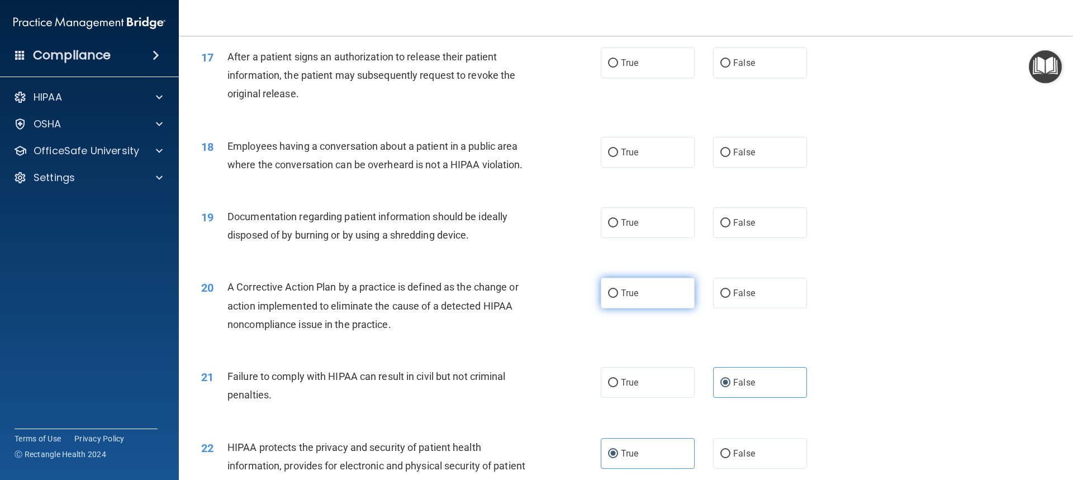
click at [621, 298] on span "True" at bounding box center [629, 293] width 17 height 11
click at [618, 298] on input "True" at bounding box center [613, 293] width 10 height 8
radio input "true"
click at [640, 238] on label "True" at bounding box center [648, 222] width 94 height 31
click at [618, 227] on input "True" at bounding box center [613, 223] width 10 height 8
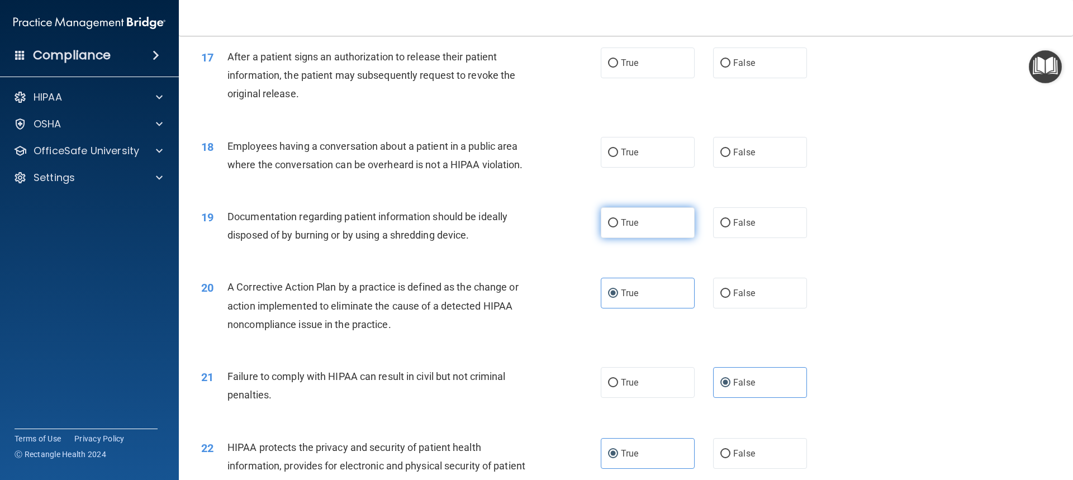
radio input "true"
click at [755, 168] on label "False" at bounding box center [760, 152] width 94 height 31
click at [730, 157] on input "False" at bounding box center [725, 153] width 10 height 8
radio input "true"
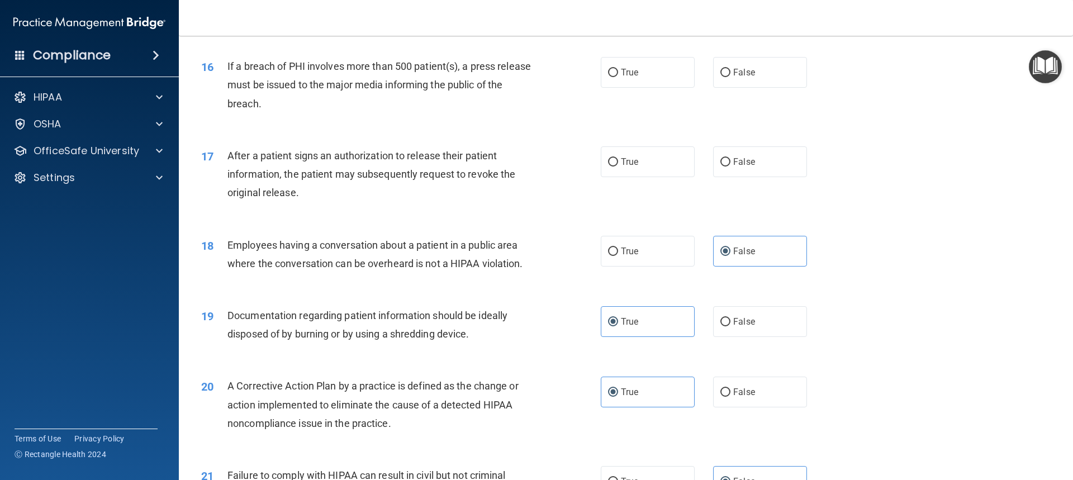
scroll to position [1159, 0]
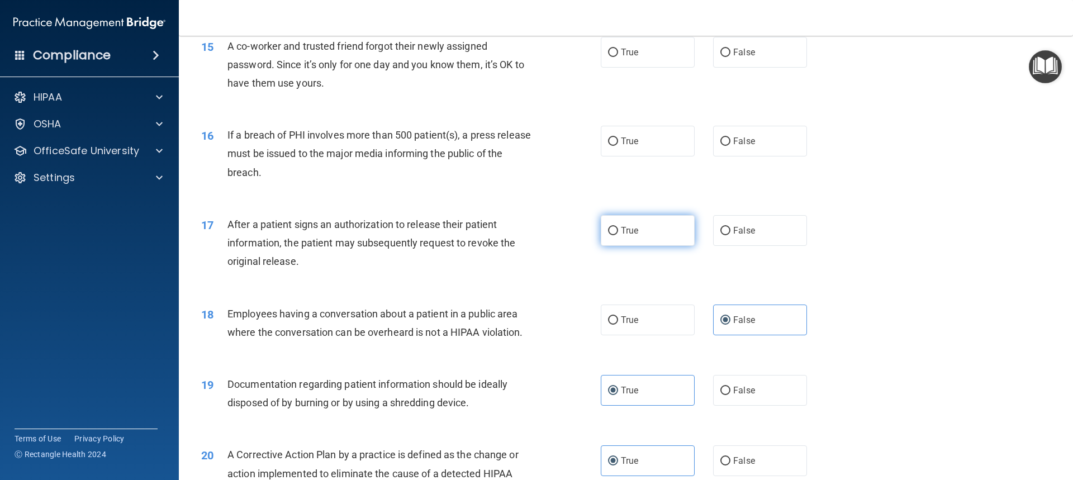
click at [622, 243] on label "True" at bounding box center [648, 230] width 94 height 31
click at [618, 235] on input "True" at bounding box center [613, 231] width 10 height 8
radio input "true"
click at [586, 163] on div "16 If a breach of PHI involves more than 500 patient(s), a press release must b…" at bounding box center [400, 156] width 433 height 61
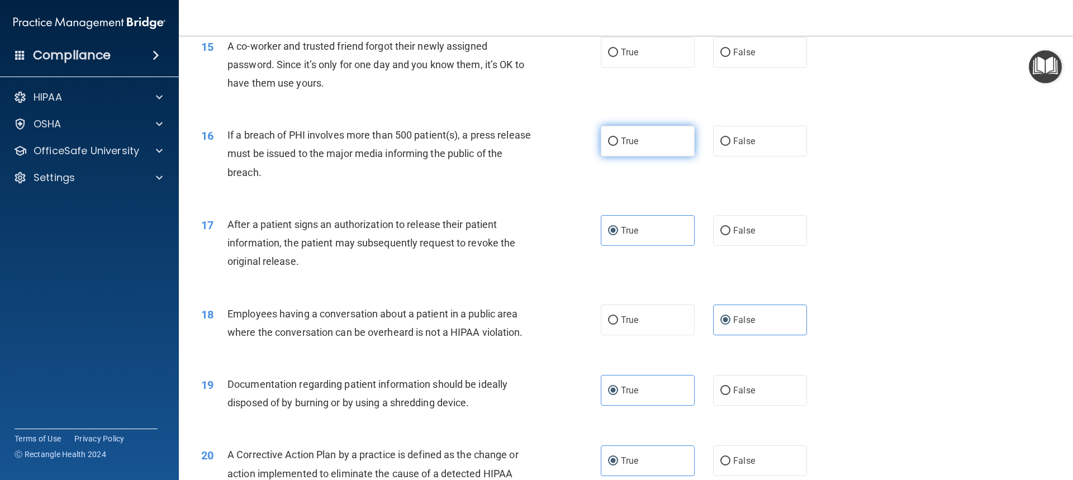
click at [601, 156] on label "True" at bounding box center [648, 141] width 94 height 31
click at [608, 146] on input "True" at bounding box center [613, 141] width 10 height 8
radio input "true"
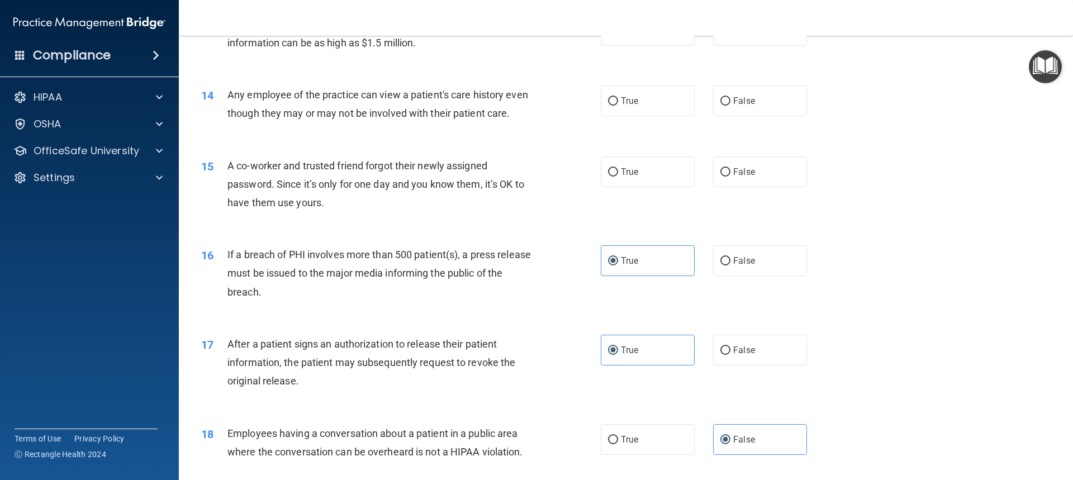
scroll to position [991, 0]
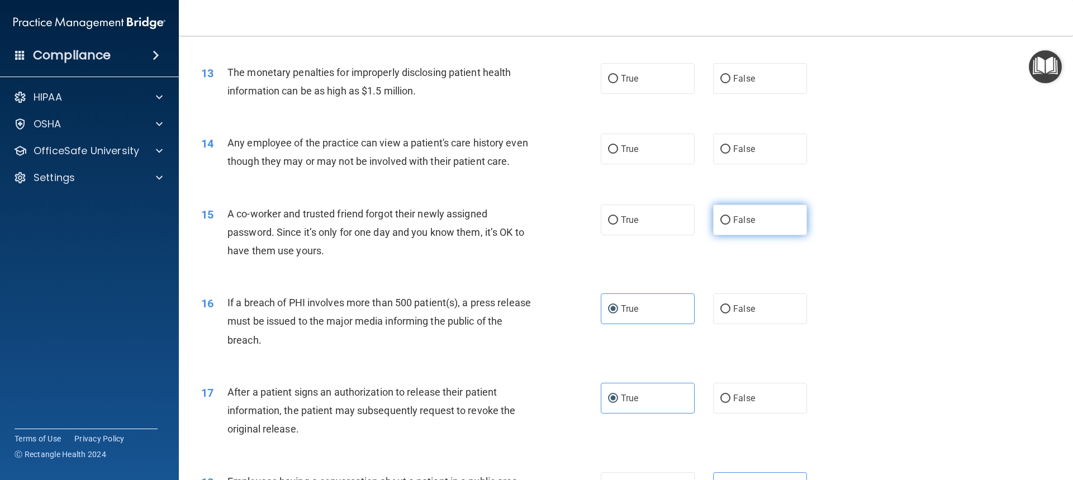
click at [739, 225] on span "False" at bounding box center [744, 220] width 22 height 11
click at [730, 225] on input "False" at bounding box center [725, 220] width 10 height 8
radio input "true"
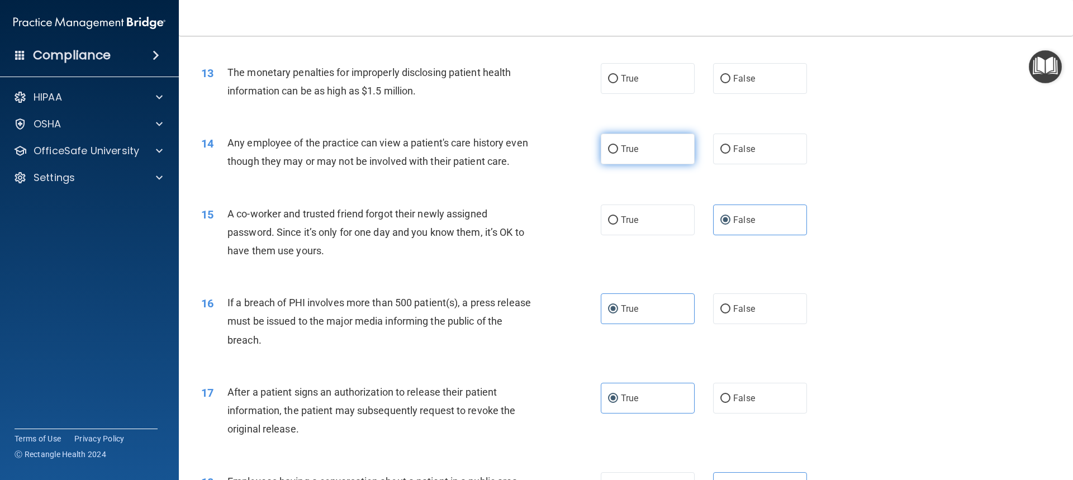
click at [648, 150] on label "True" at bounding box center [648, 149] width 94 height 31
click at [618, 150] on input "True" at bounding box center [613, 149] width 10 height 8
radio input "true"
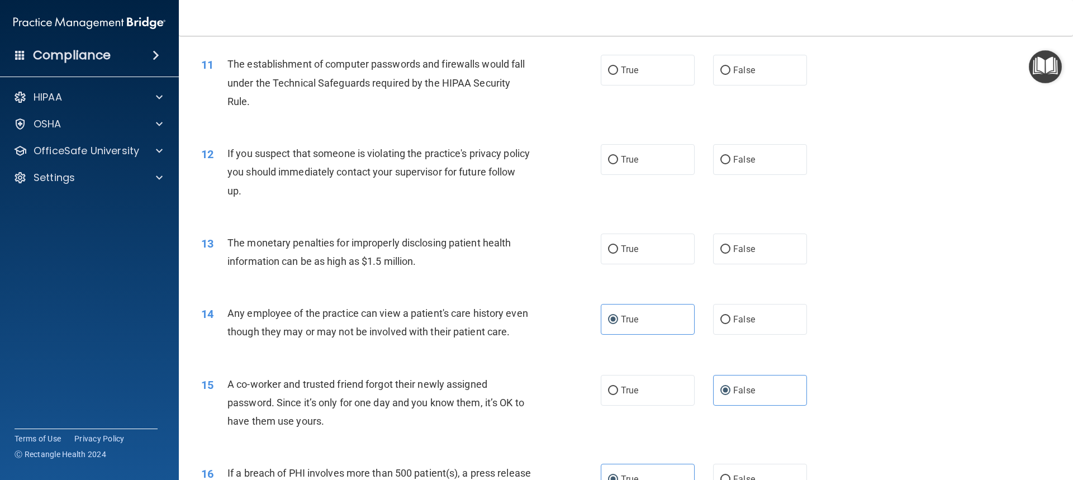
scroll to position [824, 0]
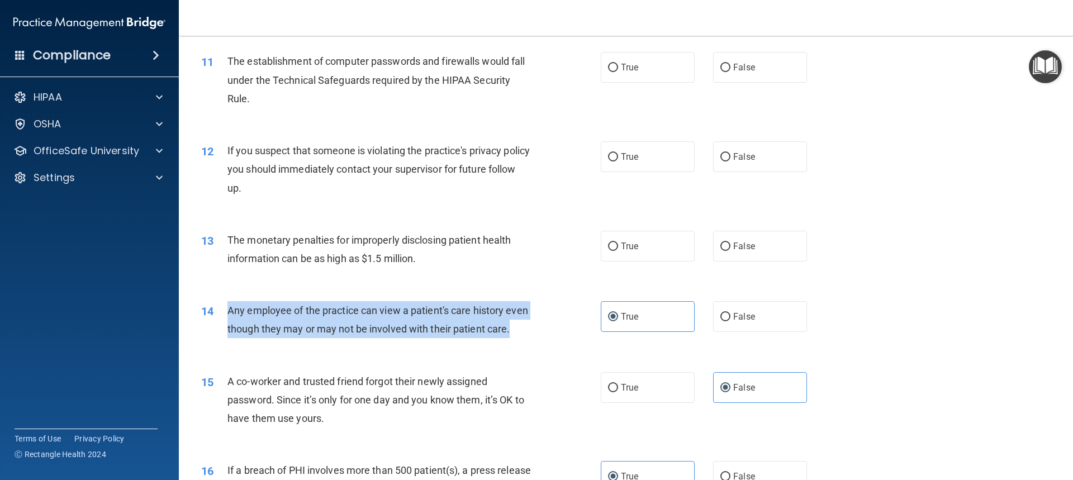
drag, startPoint x: 254, startPoint y: 343, endPoint x: 228, endPoint y: 316, distance: 37.9
click at [228, 316] on div "Any employee of the practice can view a patient's care history even though they…" at bounding box center [383, 319] width 312 height 37
click at [282, 338] on div "Any employee of the practice can view a patient's care history even though they…" at bounding box center [383, 319] width 312 height 37
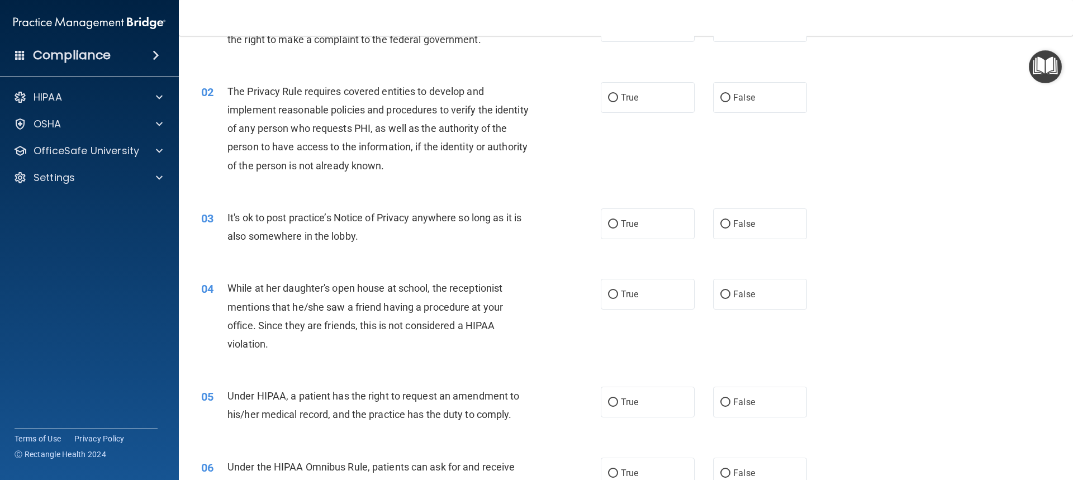
scroll to position [112, 0]
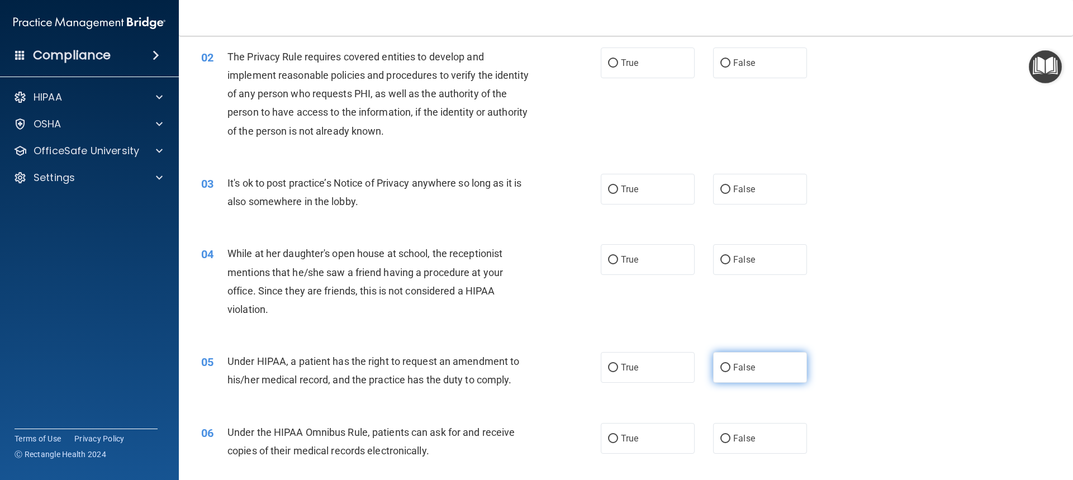
click at [770, 364] on label "False" at bounding box center [760, 367] width 94 height 31
click at [730, 364] on input "False" at bounding box center [725, 368] width 10 height 8
radio input "true"
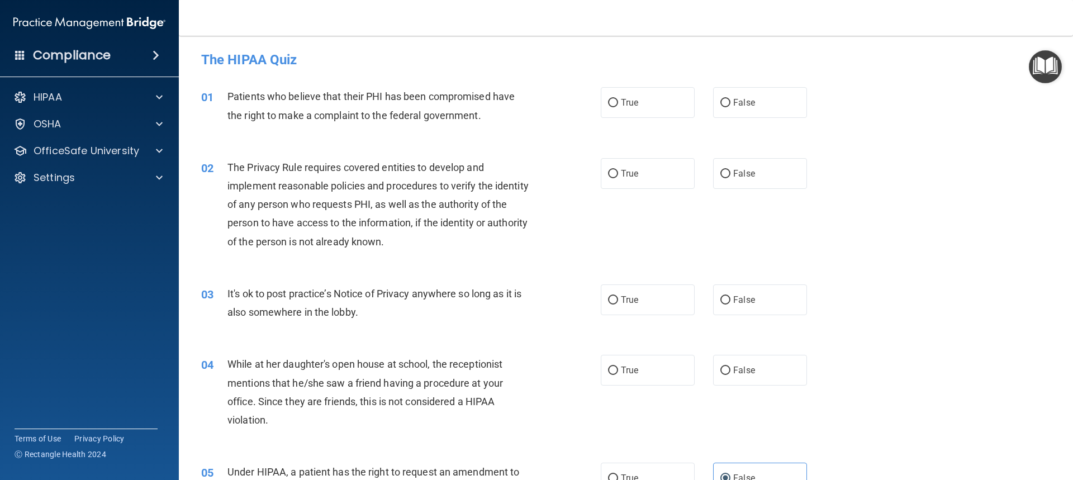
scroll to position [0, 0]
click at [629, 99] on span "True" at bounding box center [629, 103] width 17 height 11
click at [618, 100] on input "True" at bounding box center [613, 104] width 10 height 8
radio input "true"
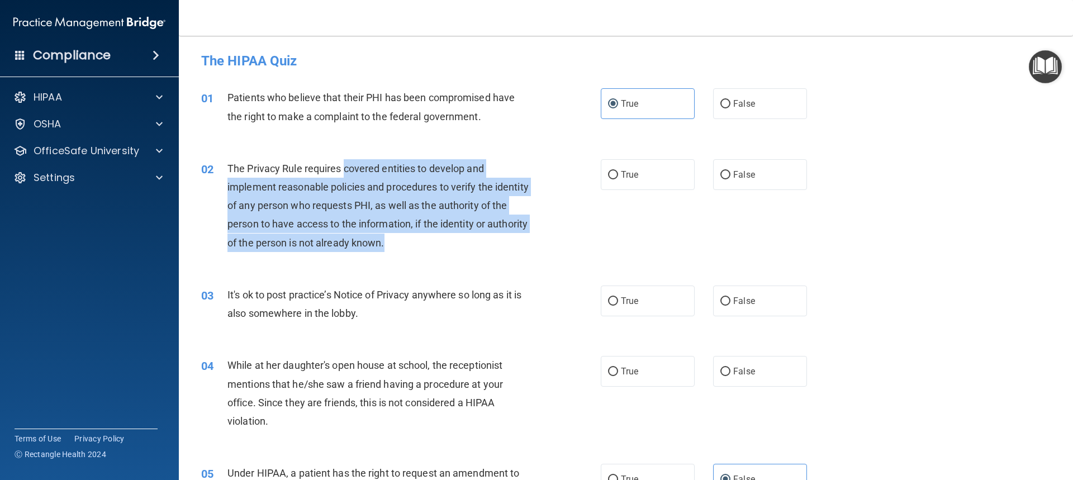
drag, startPoint x: 345, startPoint y: 169, endPoint x: 532, endPoint y: 244, distance: 201.3
click at [532, 244] on div "The Privacy Rule requires covered entities to develop and implement reasonable …" at bounding box center [383, 205] width 312 height 93
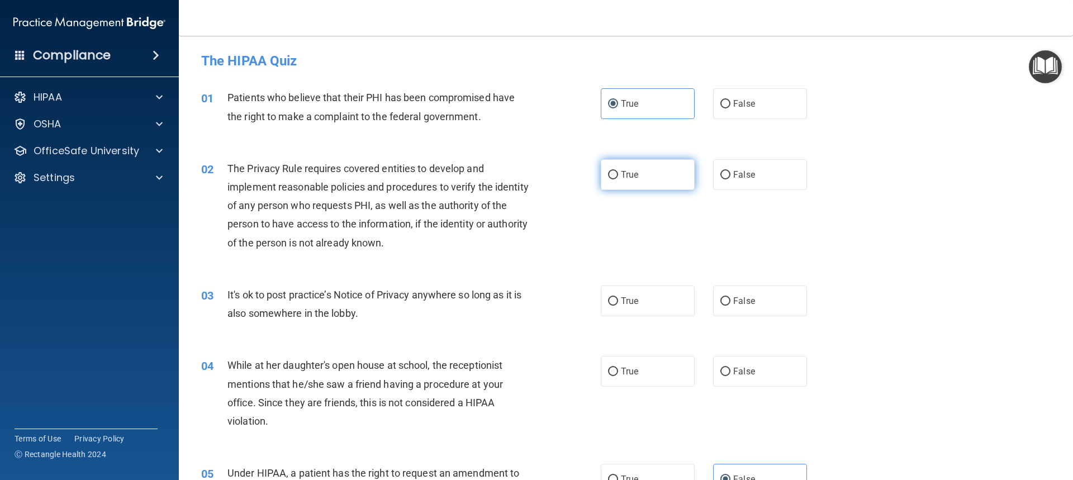
click at [615, 179] on label "True" at bounding box center [648, 174] width 94 height 31
click at [615, 179] on input "True" at bounding box center [613, 175] width 10 height 8
radio input "true"
click at [727, 298] on label "False" at bounding box center [760, 301] width 94 height 31
click at [727, 298] on input "False" at bounding box center [725, 301] width 10 height 8
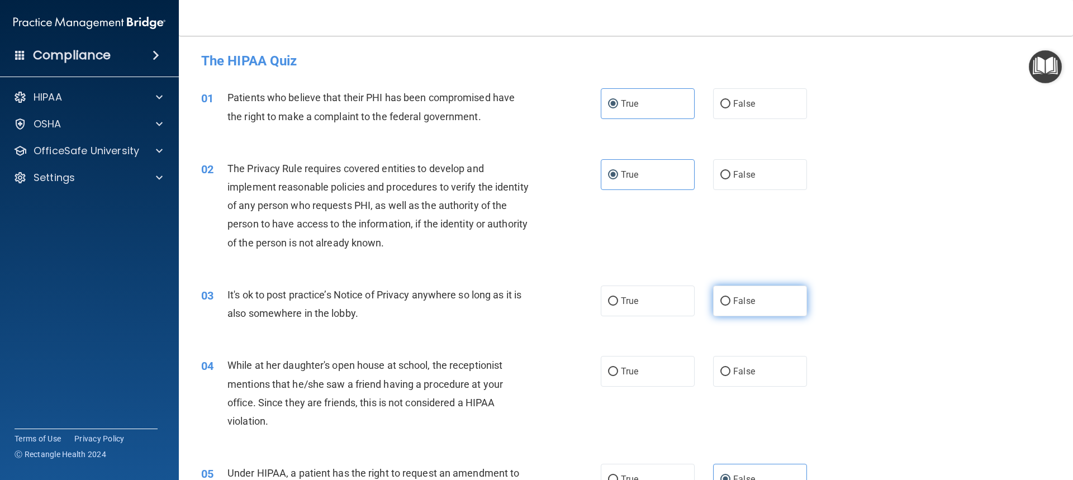
radio input "true"
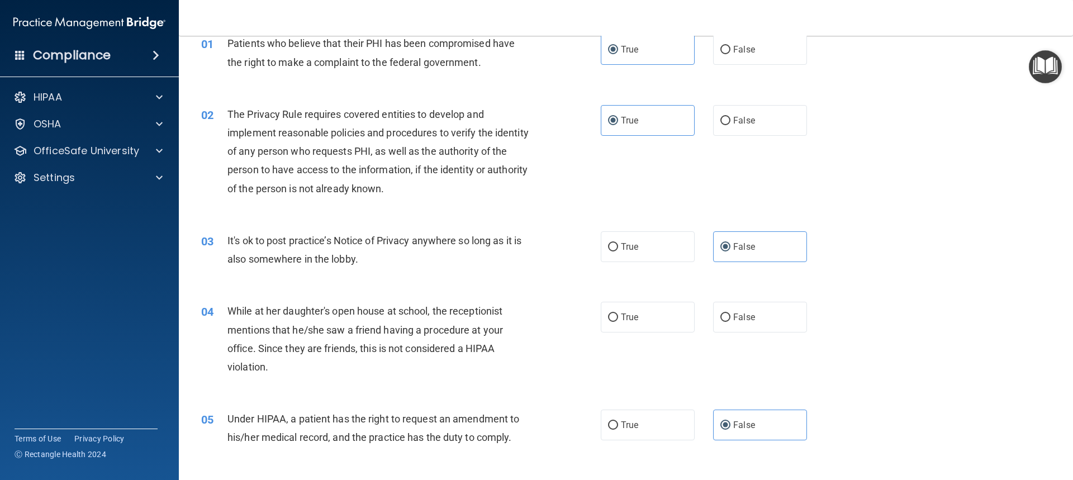
scroll to position [56, 0]
click at [738, 330] on label "False" at bounding box center [760, 315] width 94 height 31
click at [730, 320] on input "False" at bounding box center [725, 316] width 10 height 8
radio input "true"
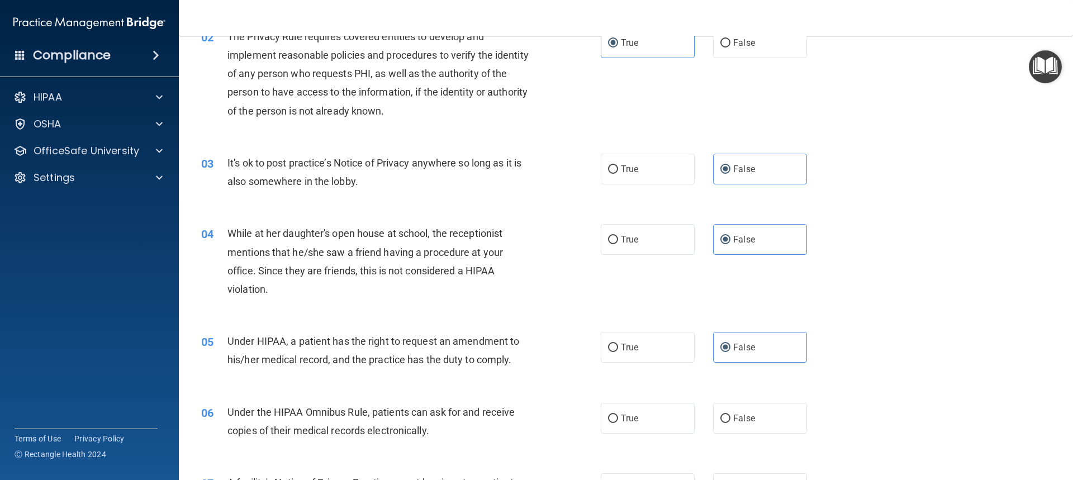
scroll to position [168, 0]
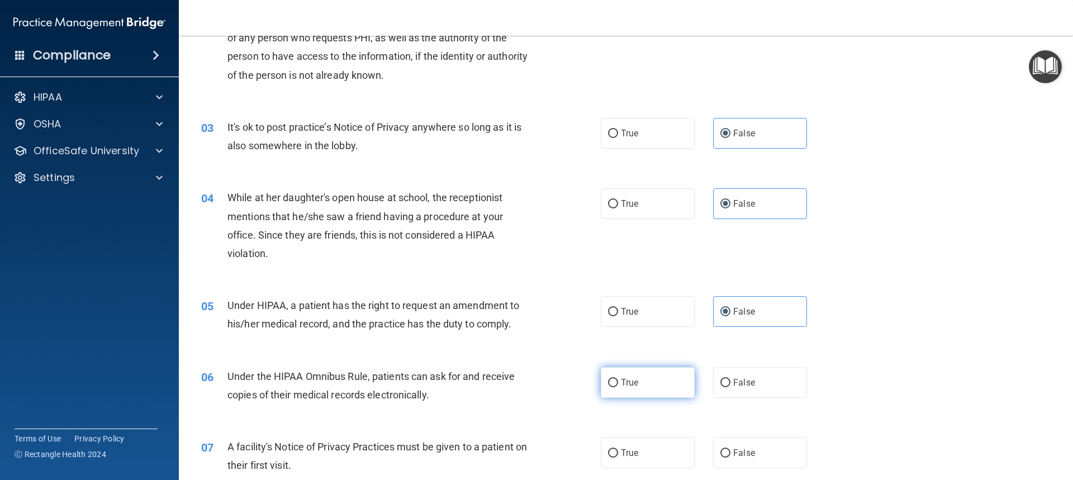
click at [635, 382] on label "True" at bounding box center [648, 382] width 94 height 31
click at [618, 382] on input "True" at bounding box center [613, 383] width 10 height 8
radio input "true"
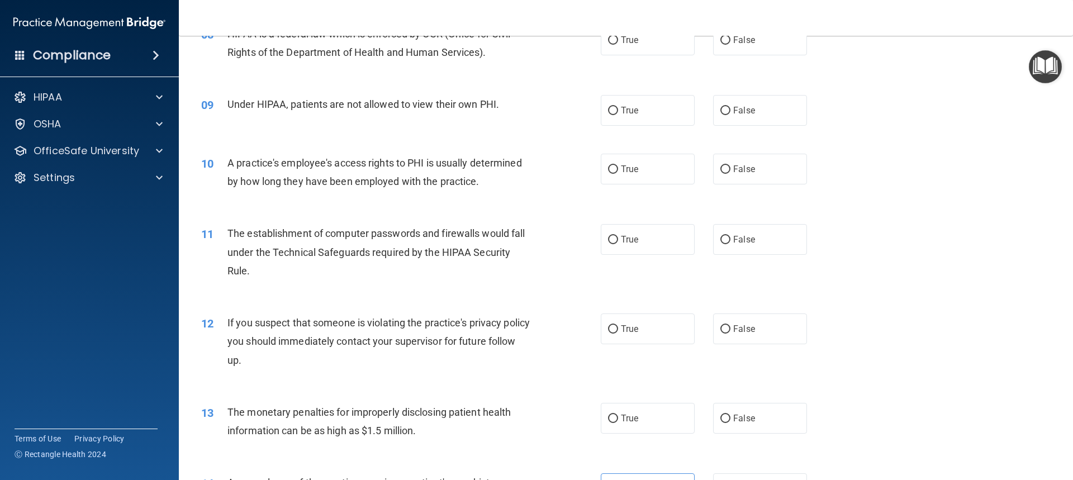
scroll to position [782, 0]
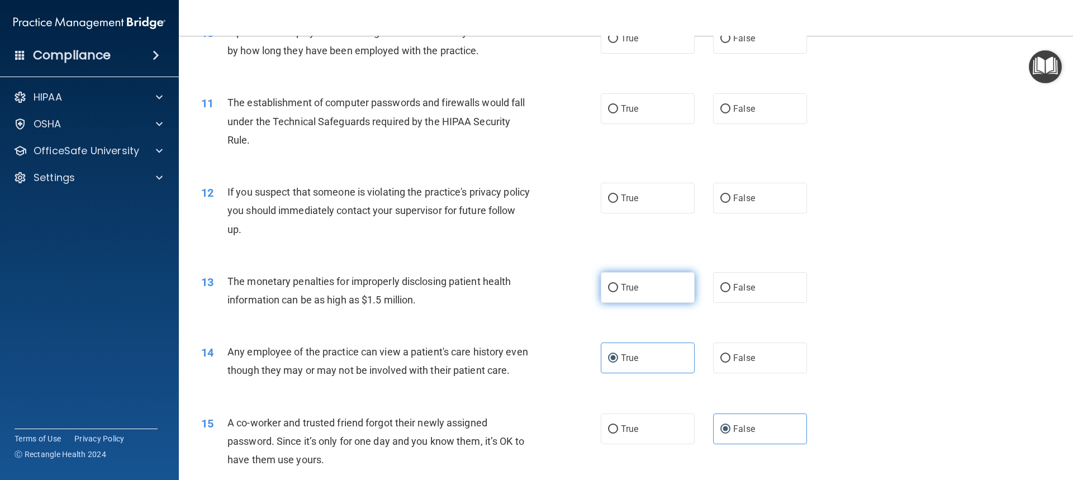
click at [637, 287] on label "True" at bounding box center [648, 287] width 94 height 31
click at [618, 287] on input "True" at bounding box center [613, 288] width 10 height 8
radio input "true"
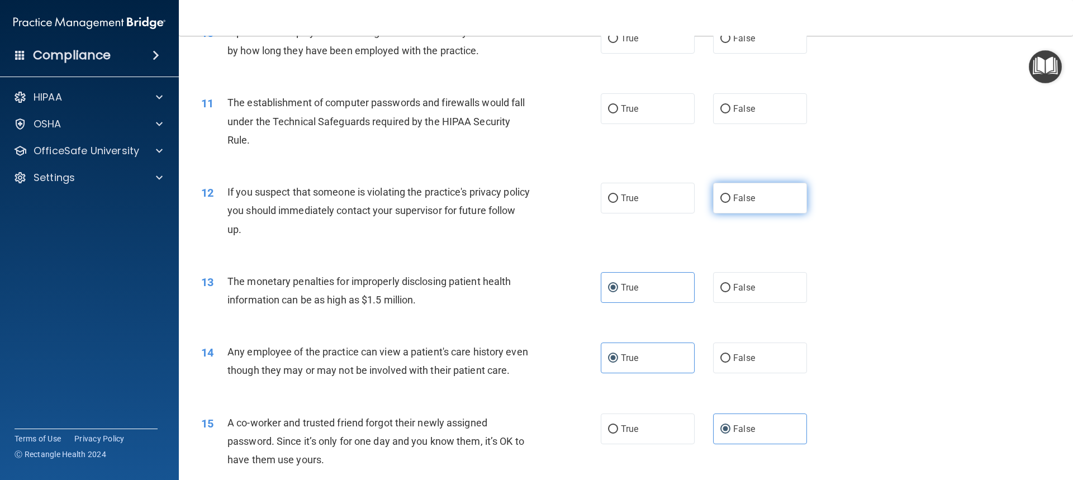
click at [763, 213] on label "False" at bounding box center [760, 198] width 94 height 31
click at [730, 203] on input "False" at bounding box center [725, 198] width 10 height 8
radio input "true"
click at [673, 197] on label "True" at bounding box center [648, 198] width 94 height 31
click at [618, 197] on input "True" at bounding box center [613, 198] width 10 height 8
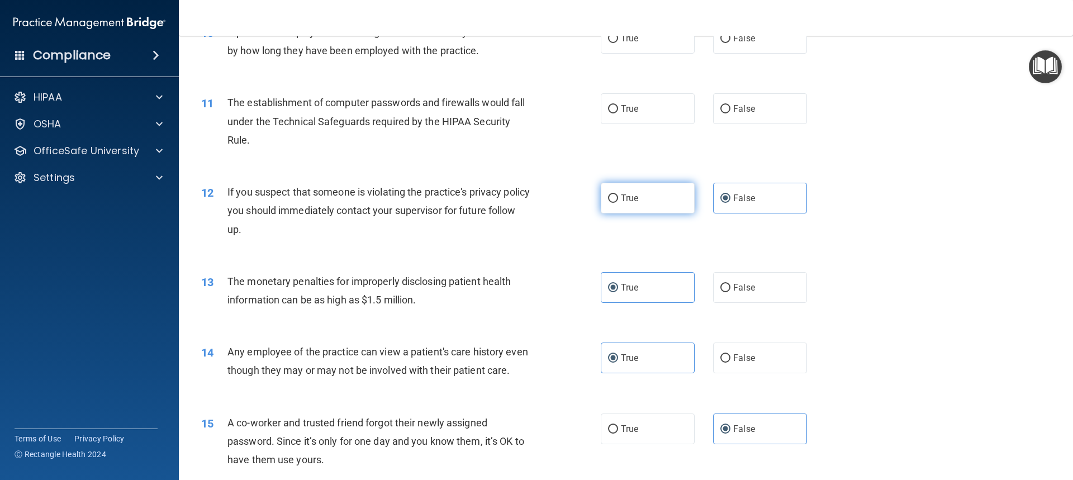
radio input "true"
radio input "false"
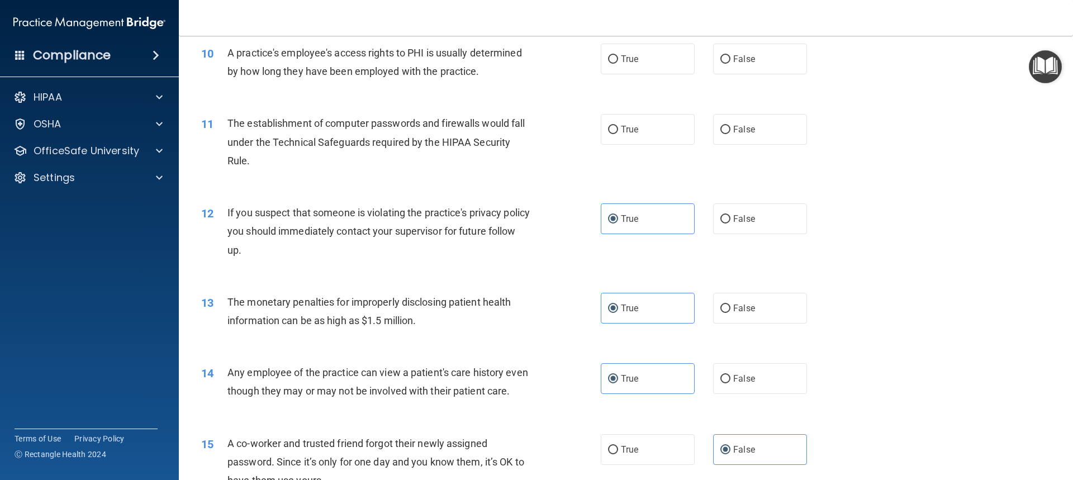
scroll to position [726, 0]
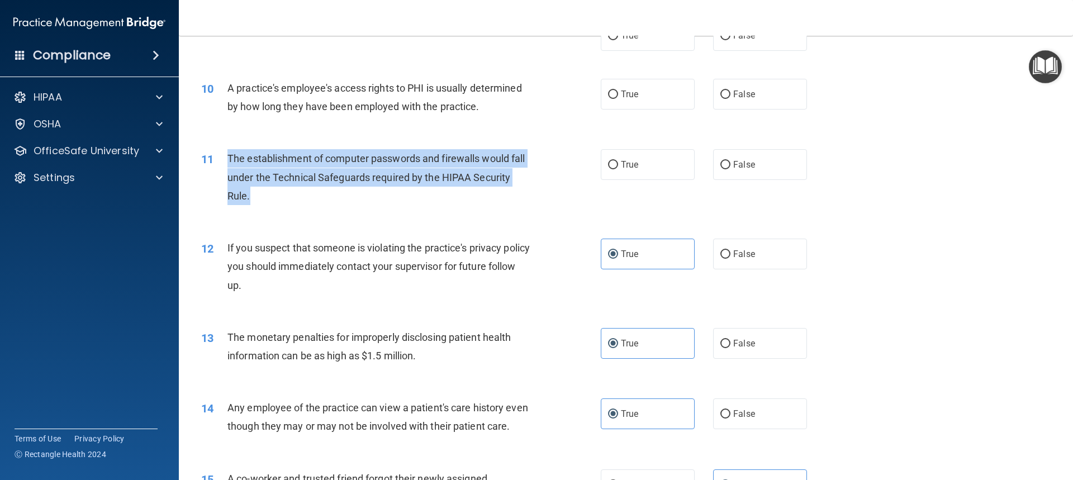
drag, startPoint x: 260, startPoint y: 192, endPoint x: 226, endPoint y: 156, distance: 49.0
click at [226, 156] on div "11 The establishment of computer passwords and firewalls would fall under the T…" at bounding box center [400, 179] width 433 height 61
click at [256, 189] on div "The establishment of computer passwords and firewalls would fall under the Tech…" at bounding box center [383, 177] width 312 height 56
drag, startPoint x: 258, startPoint y: 193, endPoint x: 227, endPoint y: 153, distance: 51.0
click at [227, 153] on div "The establishment of computer passwords and firewalls would fall under the Tech…" at bounding box center [383, 177] width 312 height 56
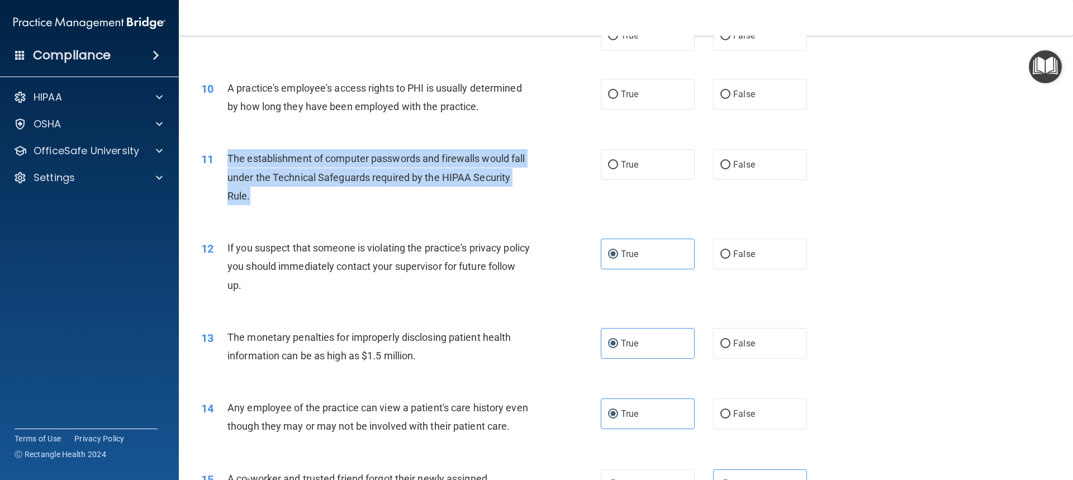
click at [343, 203] on div "The establishment of computer passwords and firewalls would fall under the Tech…" at bounding box center [383, 177] width 312 height 56
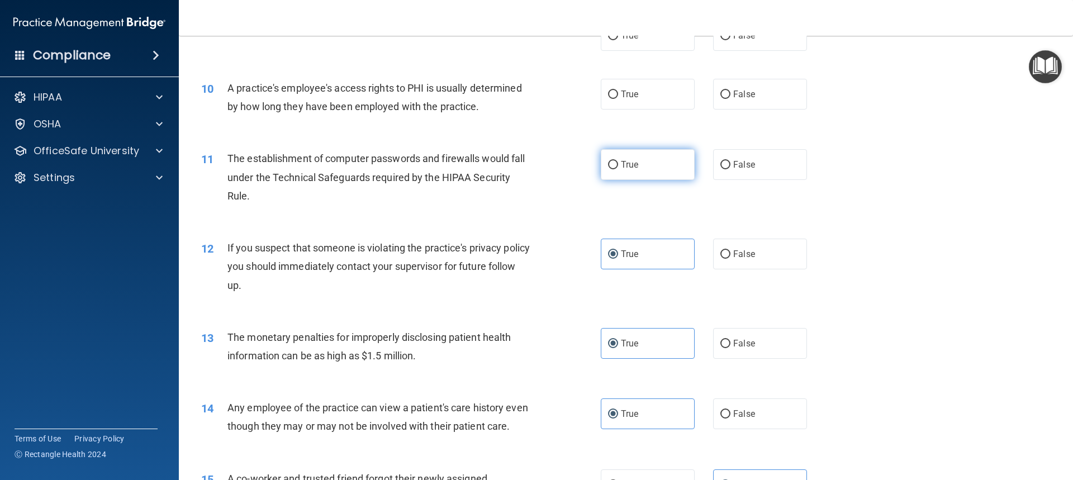
click at [622, 168] on span "True" at bounding box center [629, 164] width 17 height 11
click at [618, 168] on input "True" at bounding box center [613, 165] width 10 height 8
radio input "true"
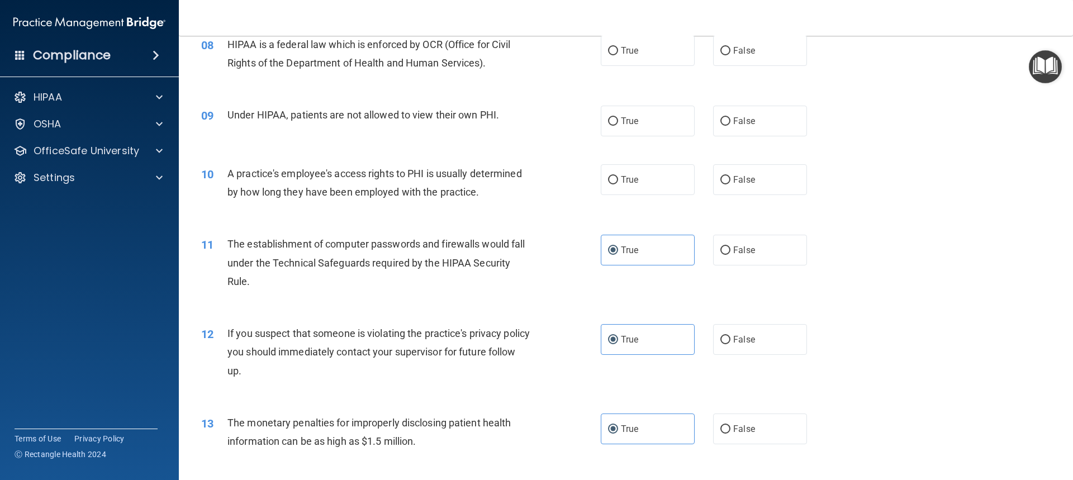
scroll to position [615, 0]
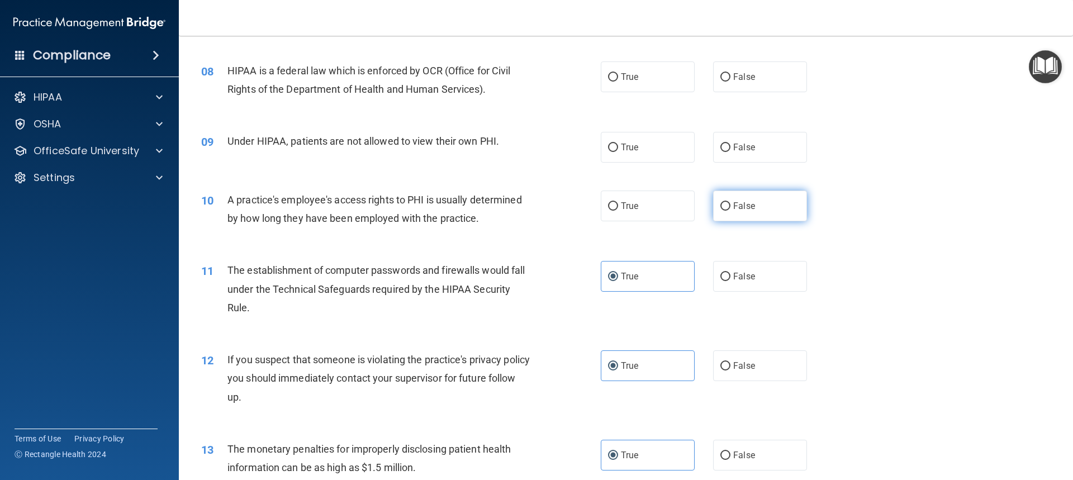
click at [759, 199] on label "False" at bounding box center [760, 206] width 94 height 31
click at [730, 202] on input "False" at bounding box center [725, 206] width 10 height 8
radio input "true"
click at [760, 148] on label "False" at bounding box center [760, 147] width 94 height 31
click at [730, 148] on input "False" at bounding box center [725, 148] width 10 height 8
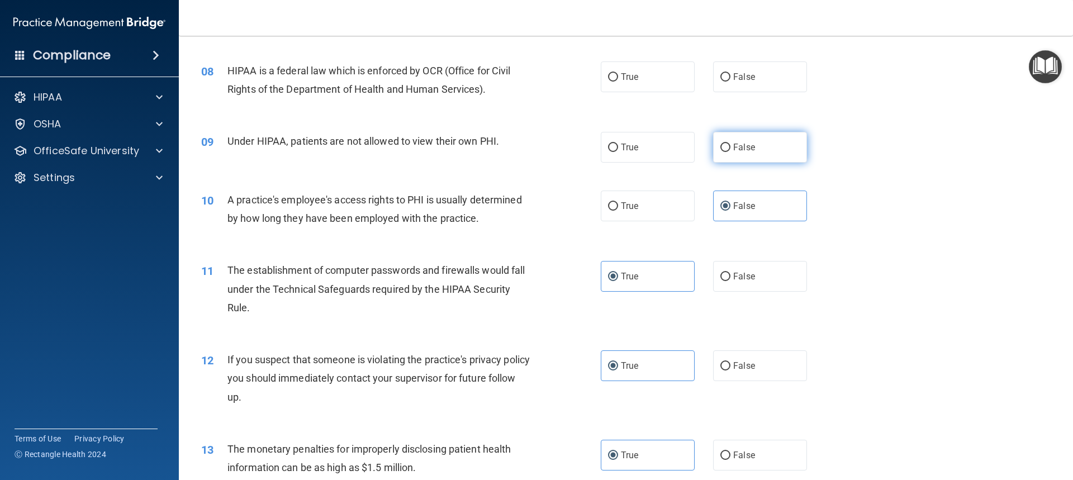
radio input "true"
click at [638, 88] on label "True" at bounding box center [648, 76] width 94 height 31
click at [618, 82] on input "True" at bounding box center [613, 77] width 10 height 8
radio input "true"
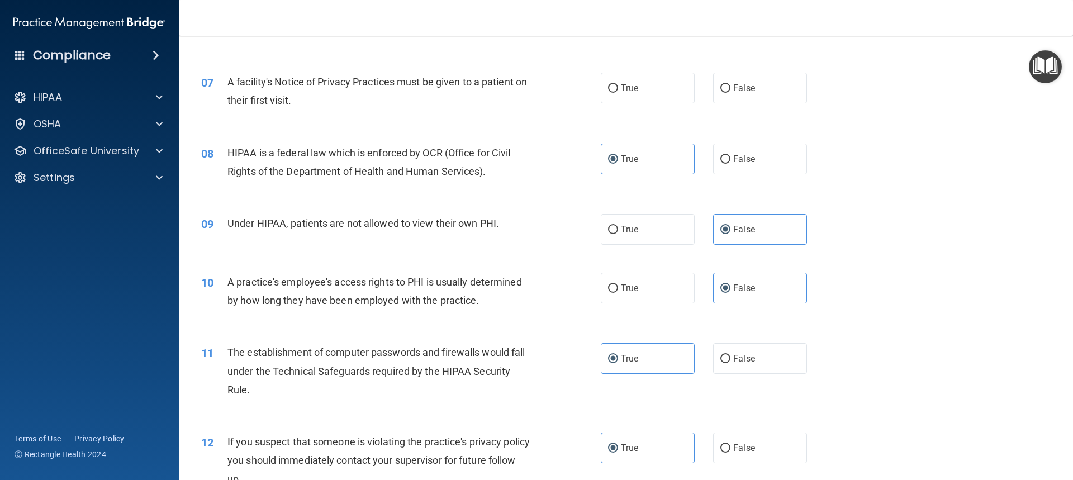
scroll to position [503, 0]
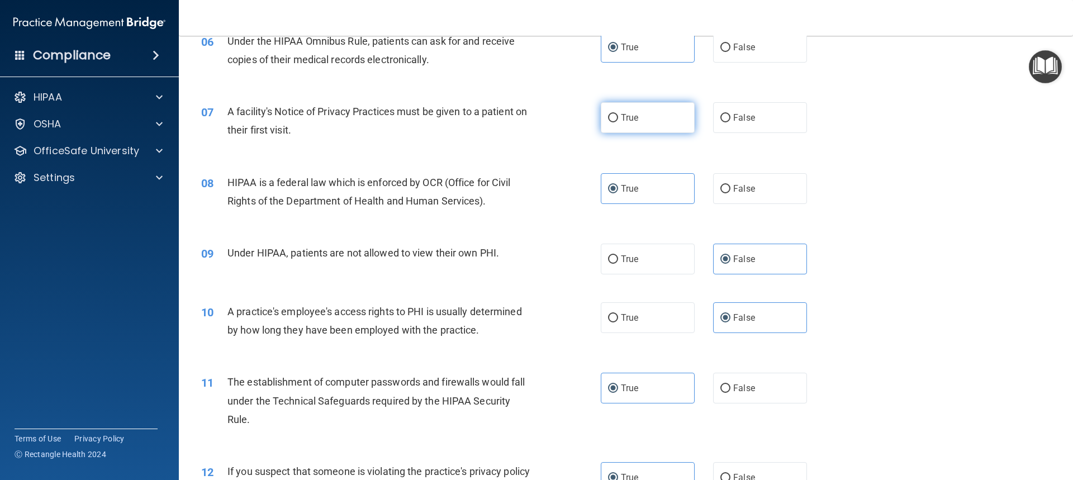
click at [625, 120] on span "True" at bounding box center [629, 117] width 17 height 11
click at [618, 120] on input "True" at bounding box center [613, 118] width 10 height 8
radio input "true"
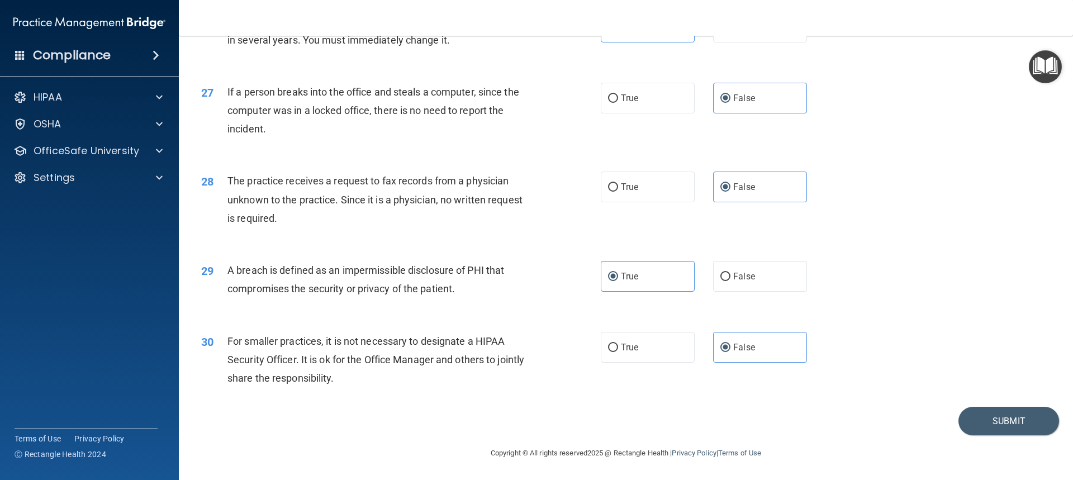
scroll to position [2165, 0]
click at [995, 416] on button "Submit" at bounding box center [1008, 421] width 101 height 28
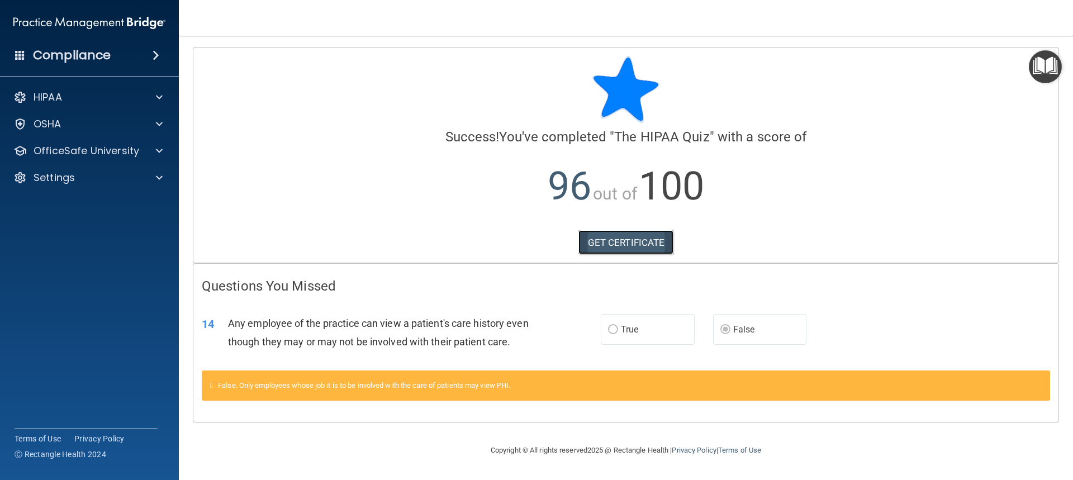
click at [607, 244] on link "GET CERTIFICATE" at bounding box center [626, 242] width 96 height 25
click at [93, 153] on p "OfficeSafe University" at bounding box center [87, 150] width 106 height 13
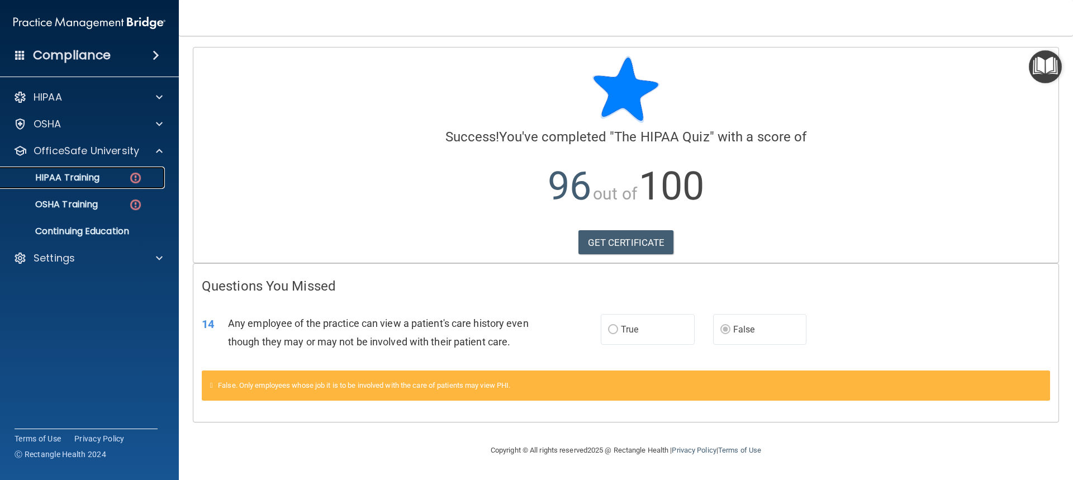
click at [79, 177] on p "HIPAA Training" at bounding box center [53, 177] width 92 height 11
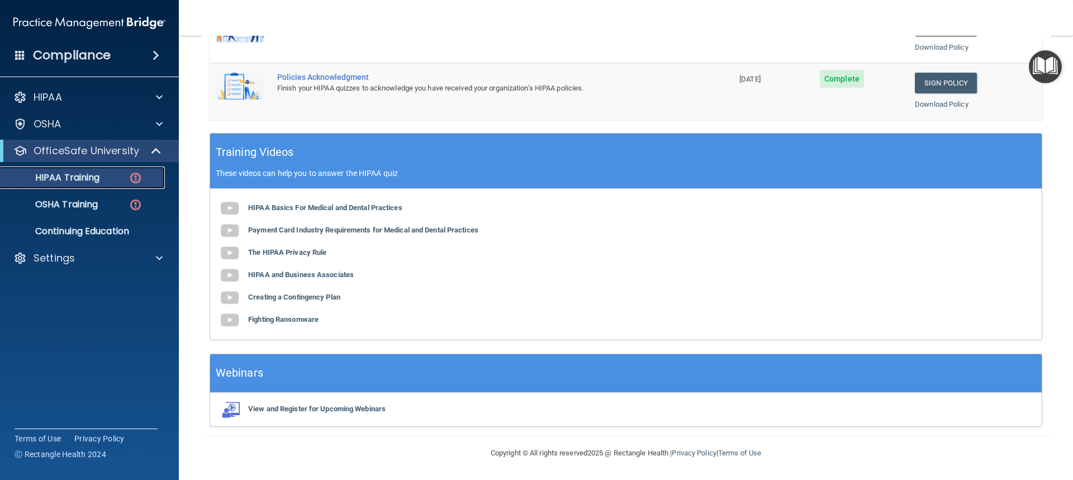
scroll to position [26, 0]
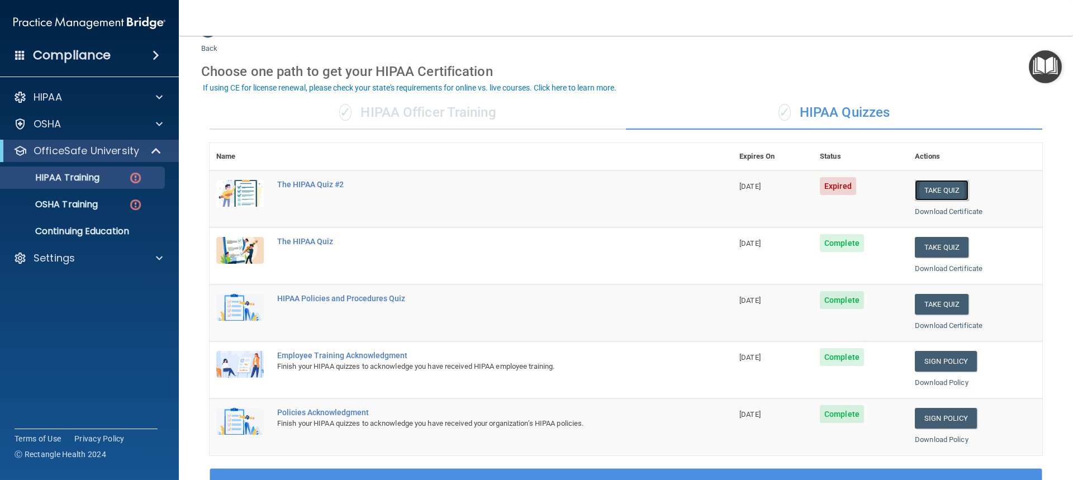
click at [957, 187] on button "Take Quiz" at bounding box center [942, 190] width 54 height 21
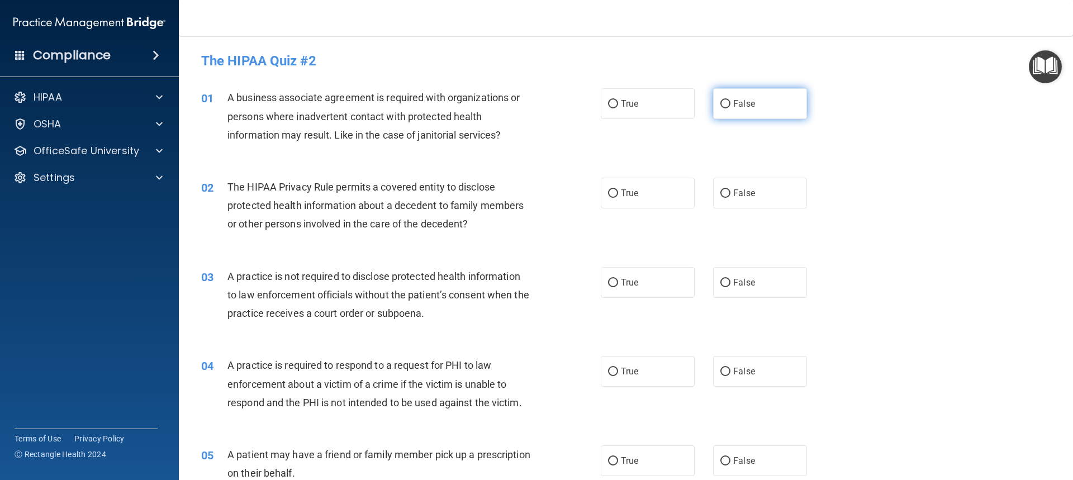
click at [796, 111] on label "False" at bounding box center [760, 103] width 94 height 31
click at [730, 108] on input "False" at bounding box center [725, 104] width 10 height 8
radio input "true"
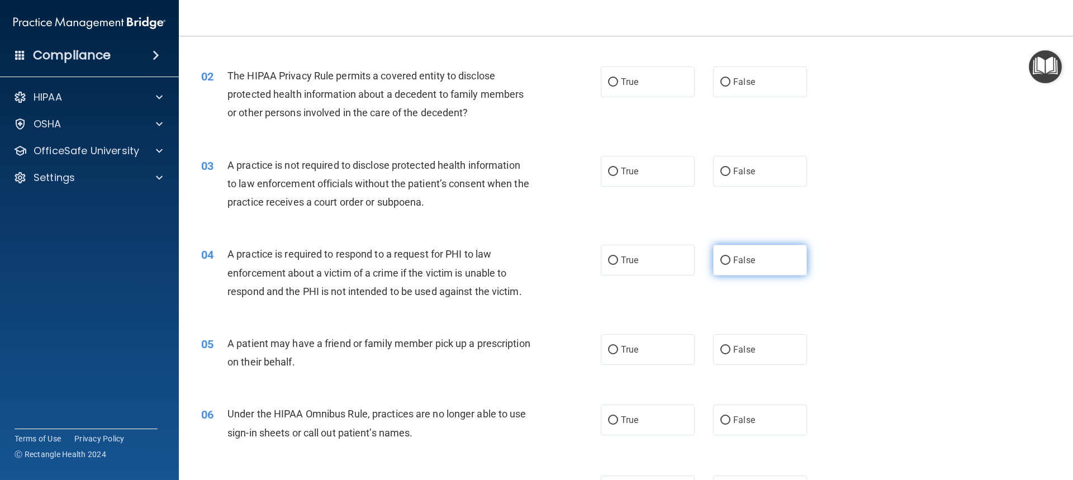
scroll to position [112, 0]
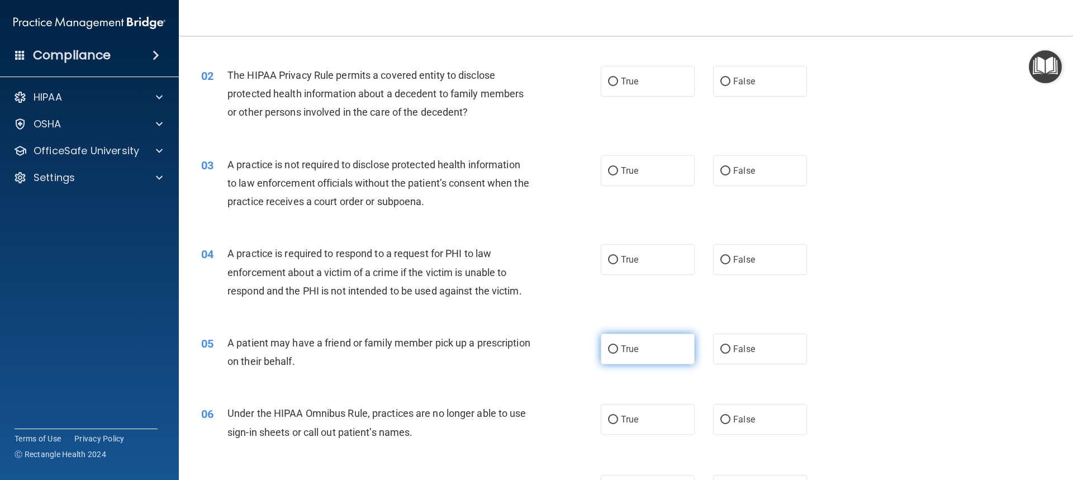
click at [641, 345] on label "True" at bounding box center [648, 349] width 94 height 31
click at [618, 345] on input "True" at bounding box center [613, 349] width 10 height 8
radio input "true"
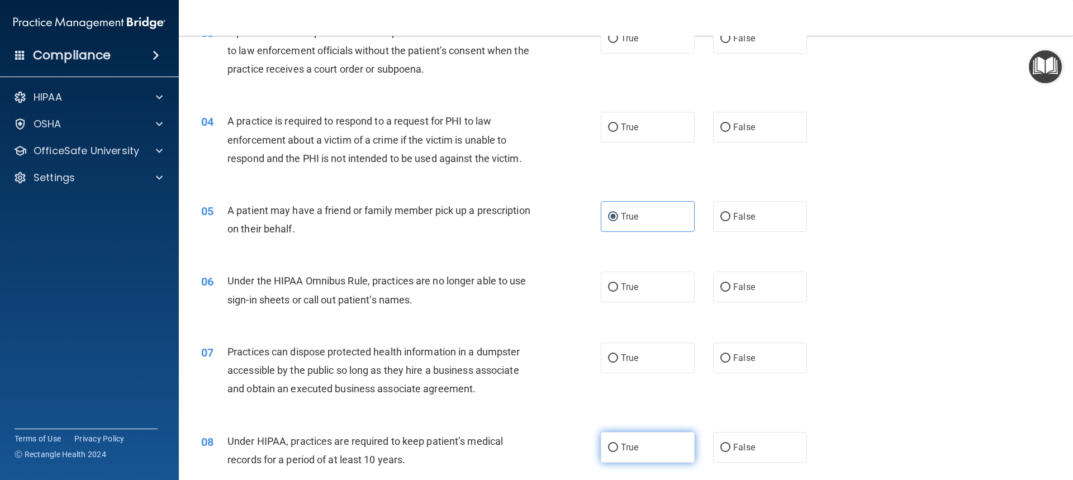
scroll to position [335, 0]
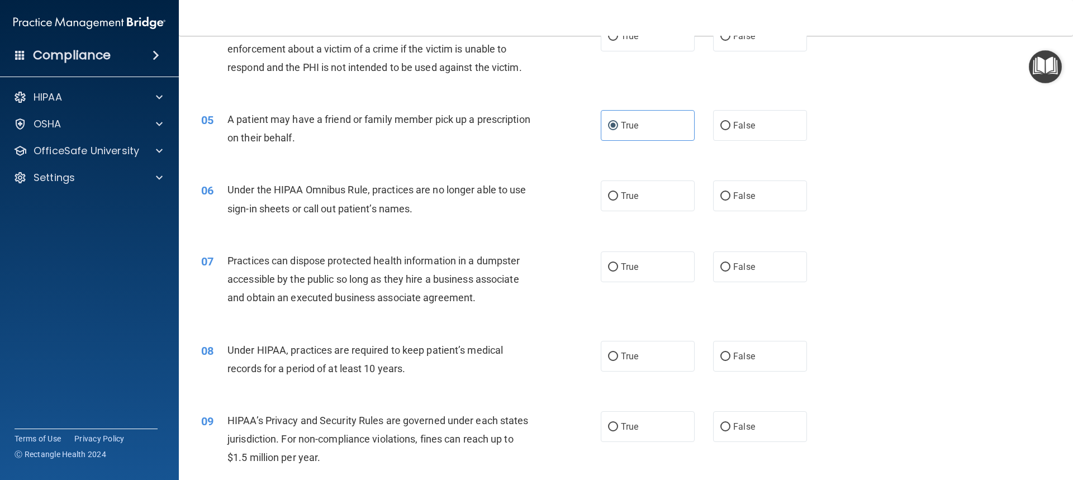
click at [760, 443] on div "09 HIPAA’s Privacy and Security Rules are governed under each states jurisdicti…" at bounding box center [626, 441] width 866 height 89
click at [757, 431] on label "False" at bounding box center [760, 426] width 94 height 31
click at [730, 431] on input "False" at bounding box center [725, 427] width 10 height 8
radio input "true"
click at [740, 422] on span "False" at bounding box center [744, 426] width 22 height 11
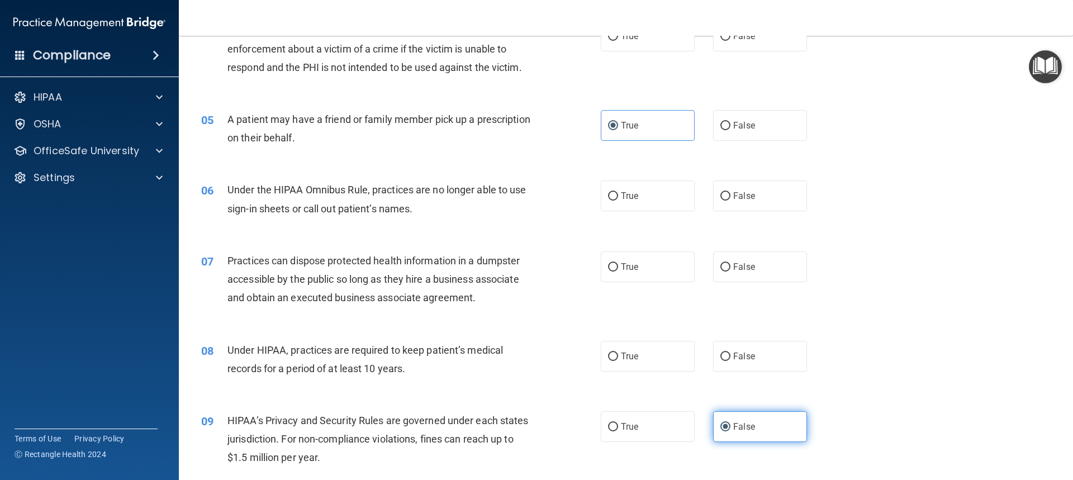
click at [730, 423] on input "False" at bounding box center [725, 427] width 10 height 8
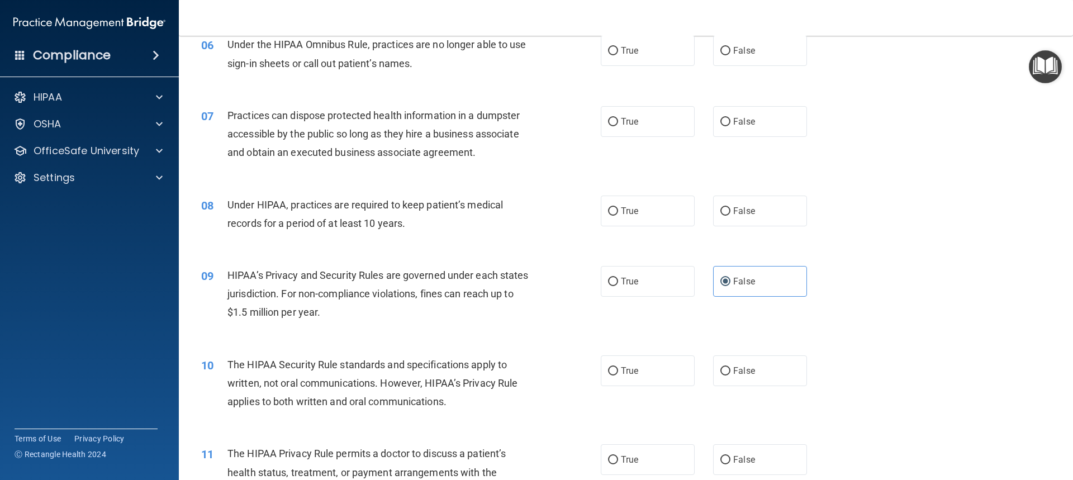
scroll to position [503, 0]
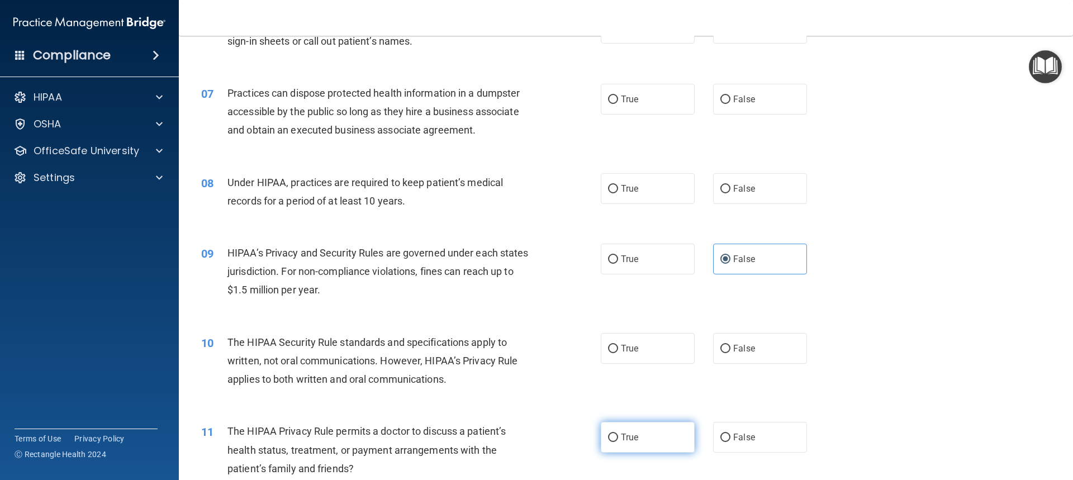
click at [638, 439] on label "True" at bounding box center [648, 437] width 94 height 31
click at [618, 439] on input "True" at bounding box center [613, 438] width 10 height 8
radio input "true"
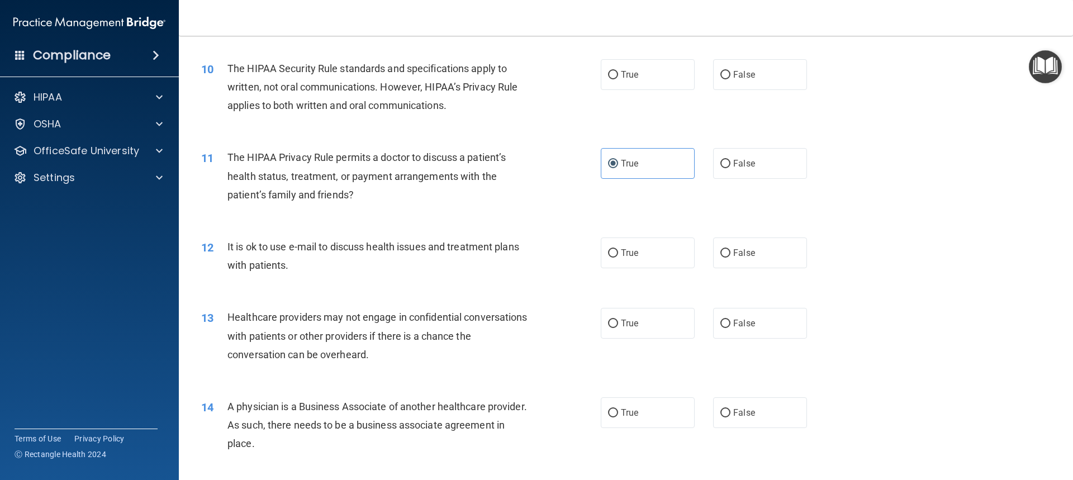
scroll to position [782, 0]
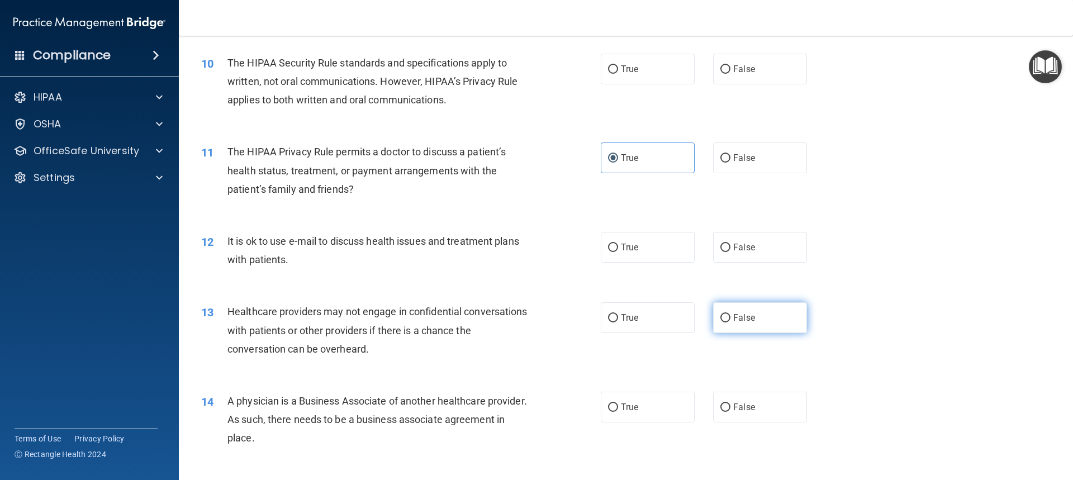
click at [738, 329] on label "False" at bounding box center [760, 317] width 94 height 31
click at [730, 322] on input "False" at bounding box center [725, 318] width 10 height 8
radio input "true"
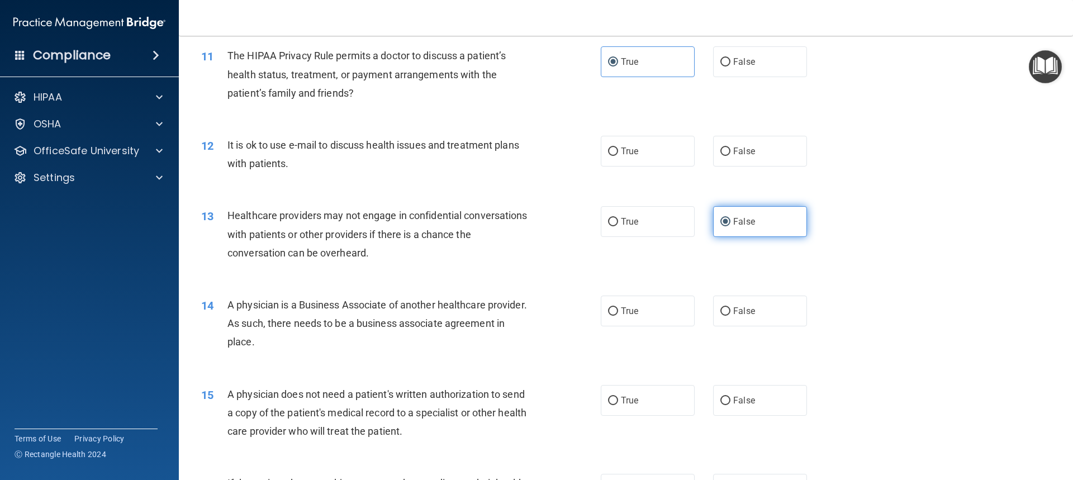
scroll to position [950, 0]
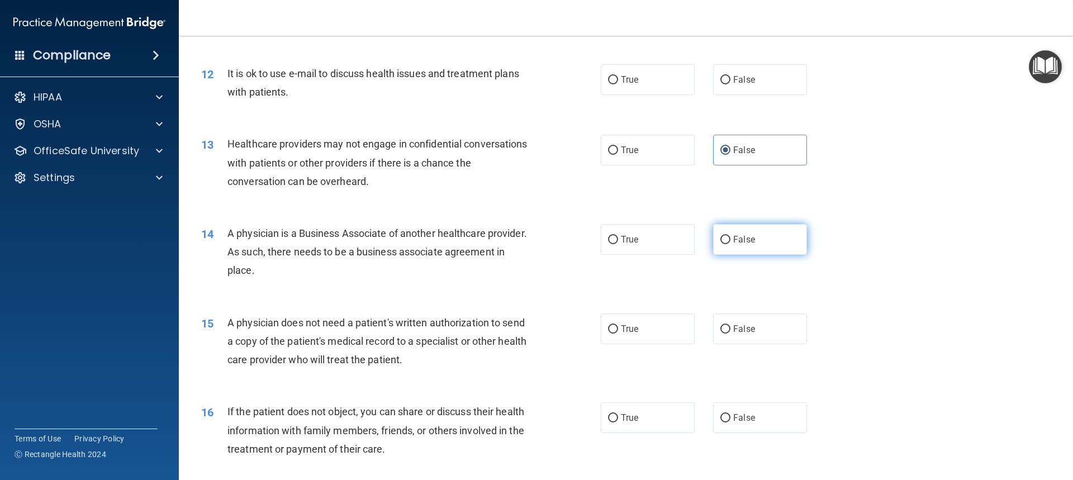
click at [753, 249] on label "False" at bounding box center [760, 239] width 94 height 31
click at [730, 244] on input "False" at bounding box center [725, 240] width 10 height 8
radio input "true"
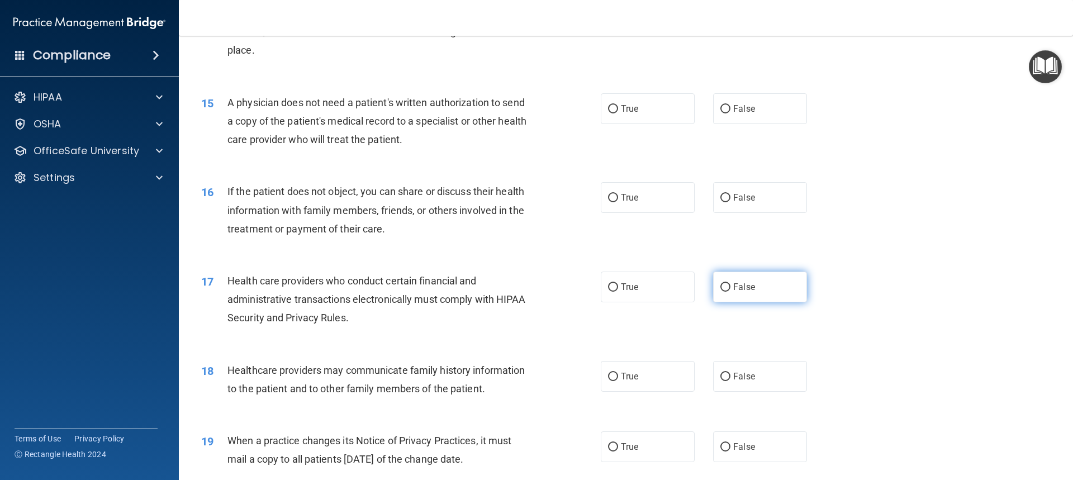
scroll to position [1173, 0]
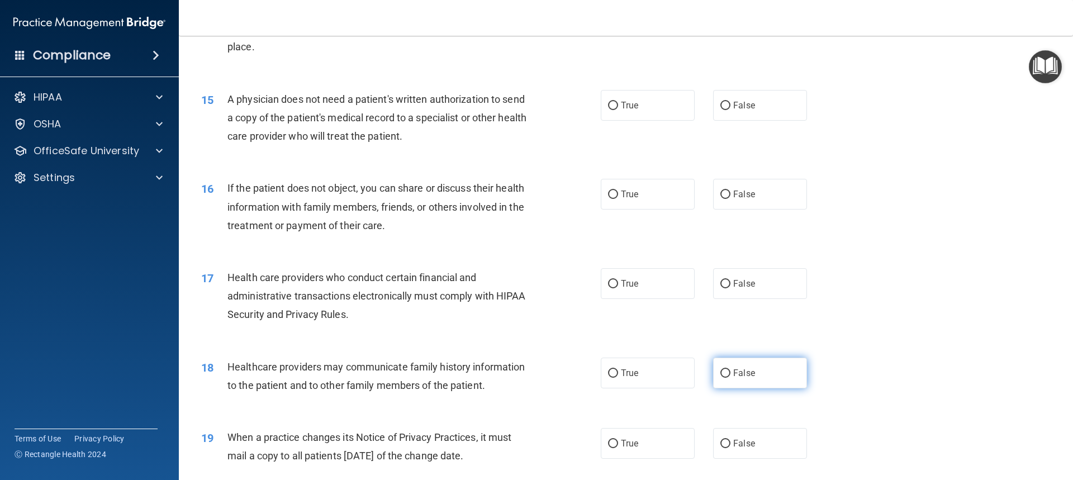
click at [744, 375] on span "False" at bounding box center [744, 373] width 22 height 11
click at [730, 375] on input "False" at bounding box center [725, 373] width 10 height 8
radio input "true"
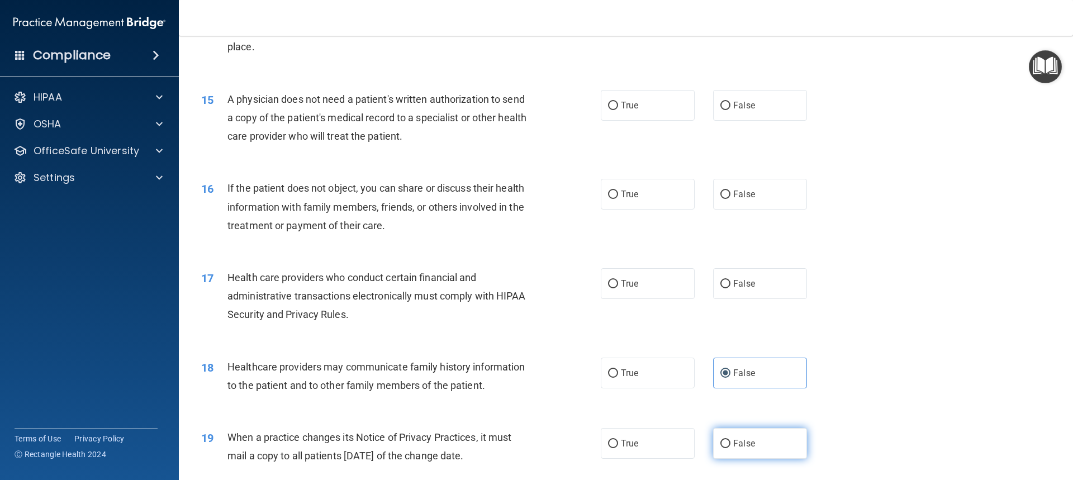
click at [739, 438] on label "False" at bounding box center [760, 443] width 94 height 31
click at [730, 440] on input "False" at bounding box center [725, 444] width 10 height 8
radio input "true"
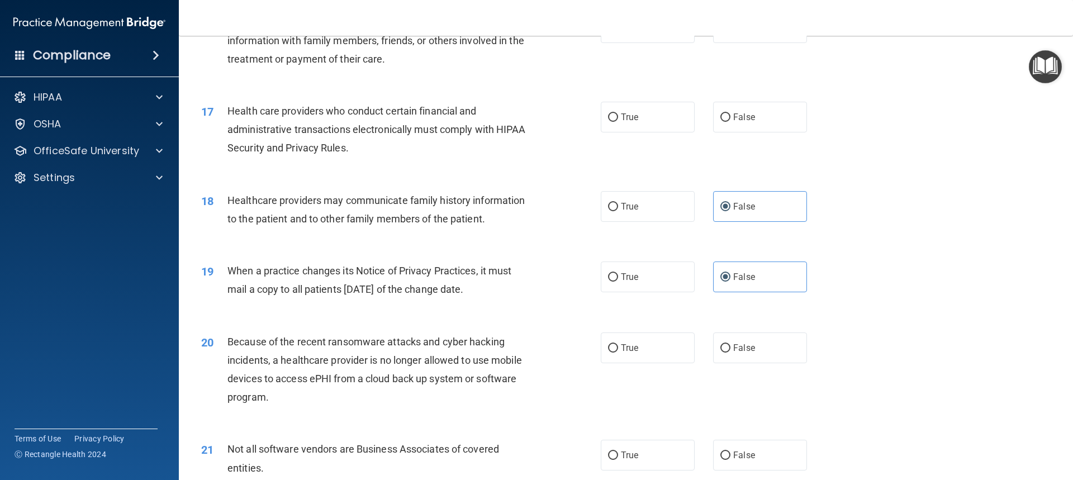
scroll to position [1341, 0]
click at [754, 360] on label "False" at bounding box center [760, 346] width 94 height 31
click at [730, 351] on input "False" at bounding box center [725, 347] width 10 height 8
radio input "true"
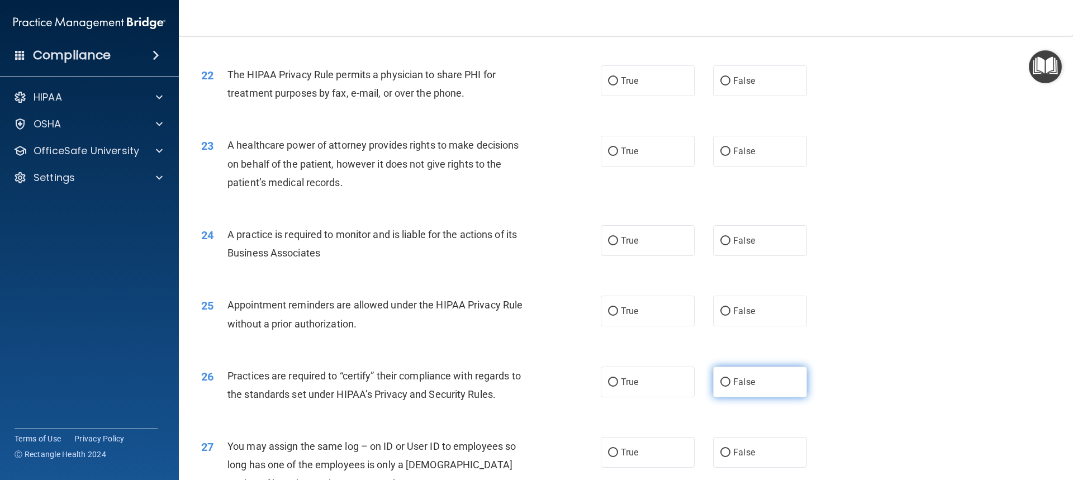
scroll to position [1788, 0]
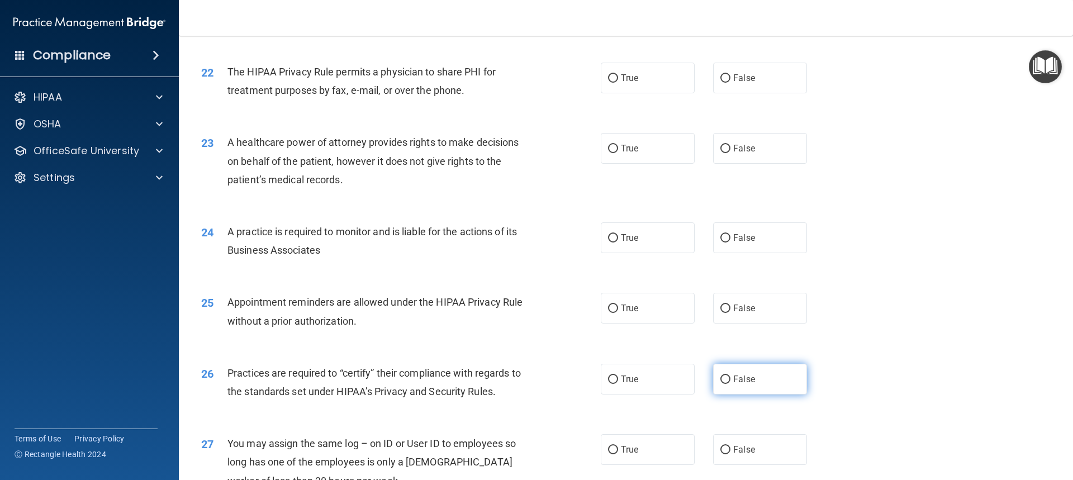
click at [749, 374] on span "False" at bounding box center [744, 379] width 22 height 11
click at [730, 375] on input "False" at bounding box center [725, 379] width 10 height 8
radio input "true"
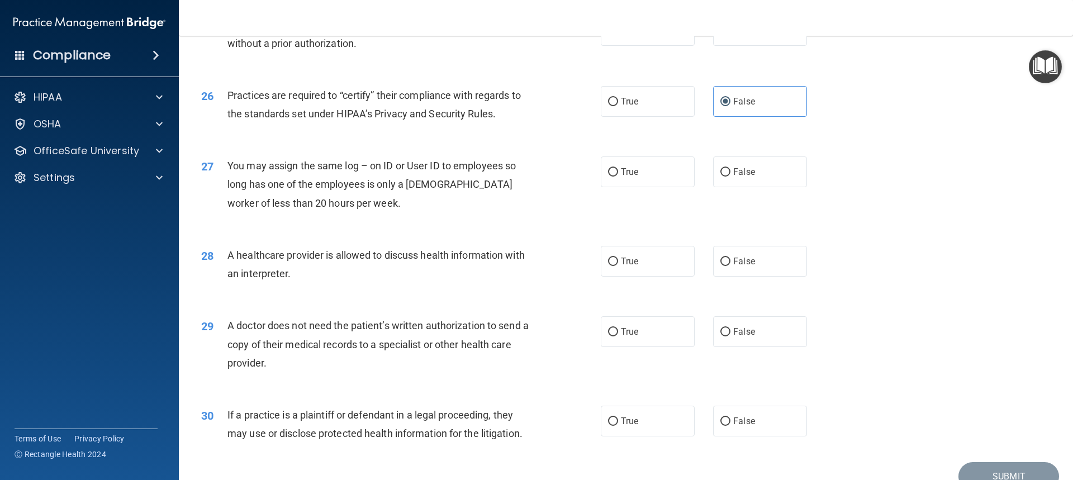
scroll to position [2121, 0]
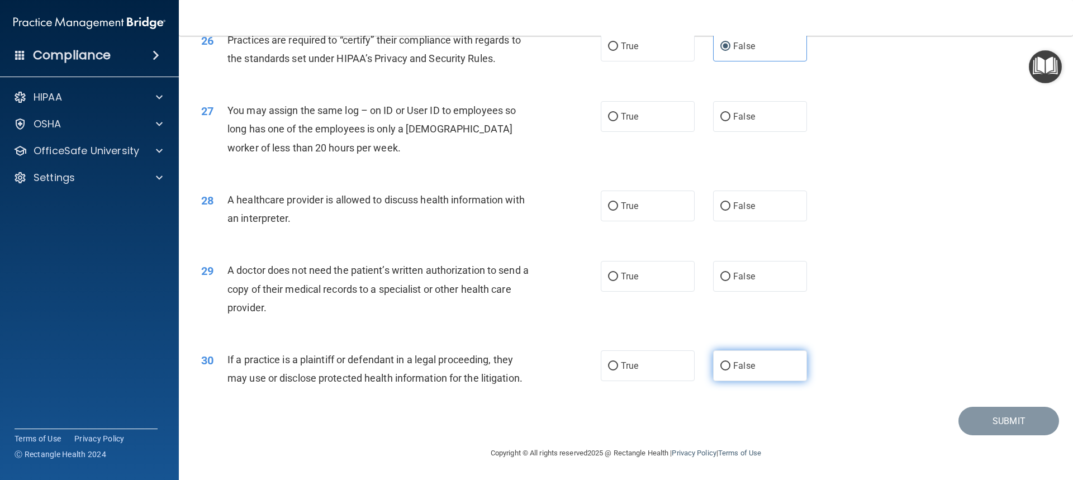
click at [744, 364] on span "False" at bounding box center [744, 365] width 22 height 11
click at [730, 364] on input "False" at bounding box center [725, 366] width 10 height 8
radio input "true"
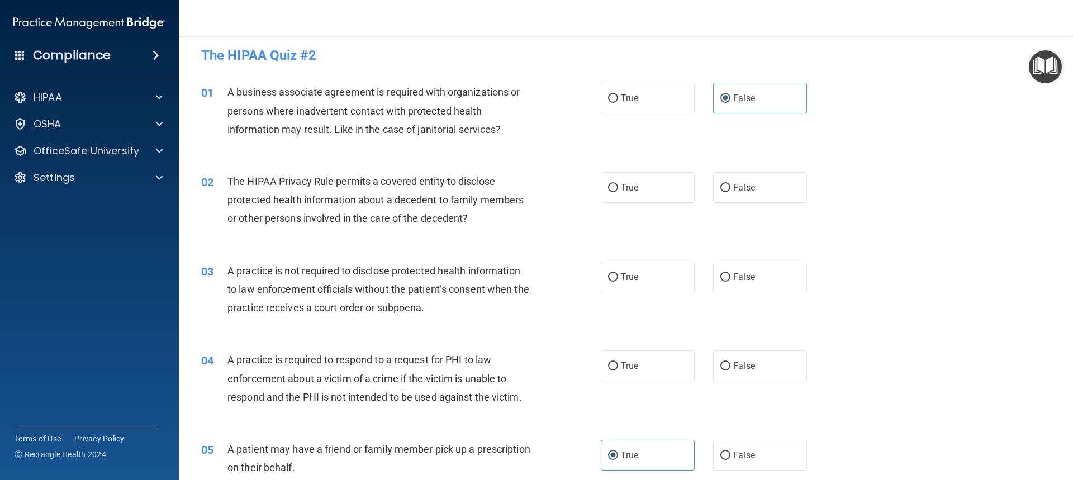
scroll to position [0, 0]
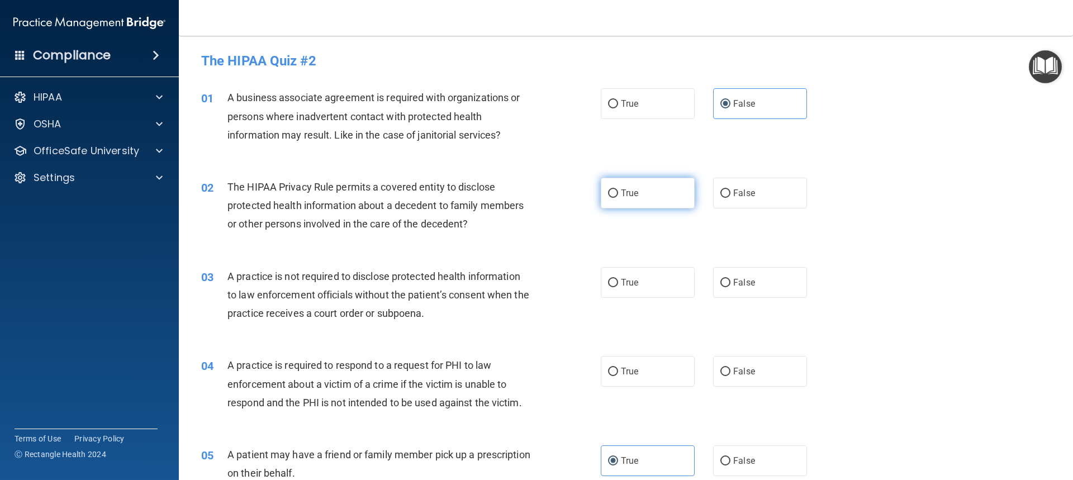
click at [651, 202] on label "True" at bounding box center [648, 193] width 94 height 31
click at [618, 198] on input "True" at bounding box center [613, 193] width 10 height 8
radio input "true"
click at [725, 296] on label "False" at bounding box center [760, 282] width 94 height 31
click at [725, 287] on input "False" at bounding box center [725, 283] width 10 height 8
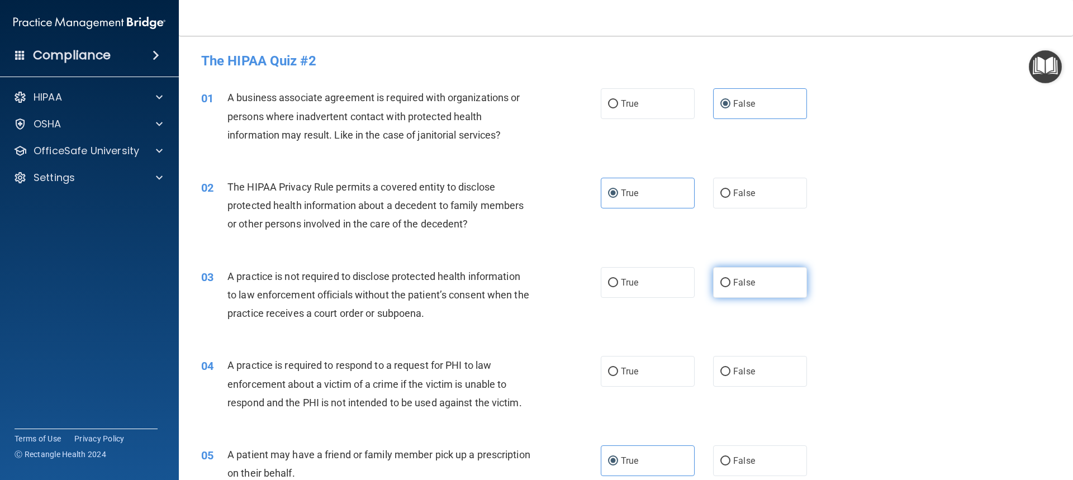
radio input "true"
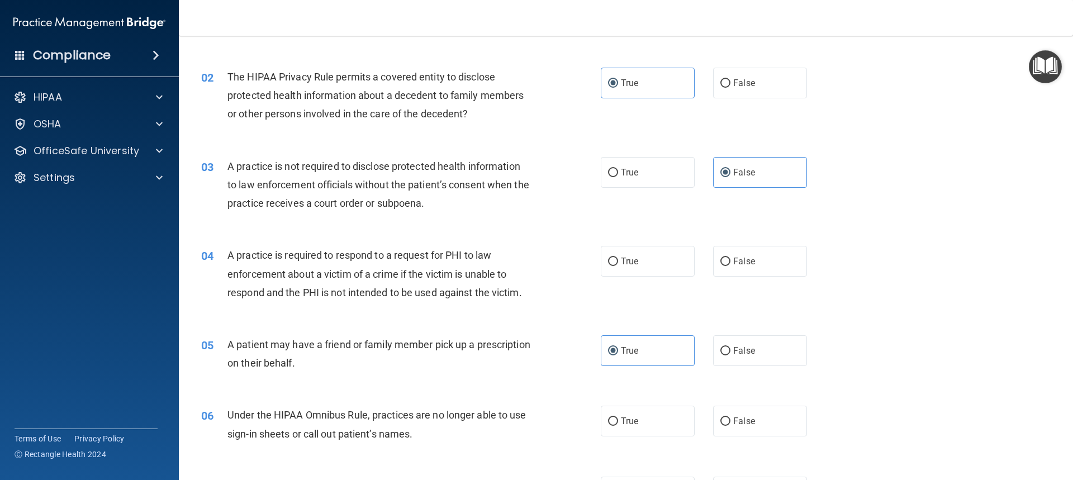
scroll to position [112, 0]
click at [639, 265] on label "True" at bounding box center [648, 259] width 94 height 31
click at [618, 264] on input "True" at bounding box center [613, 260] width 10 height 8
radio input "true"
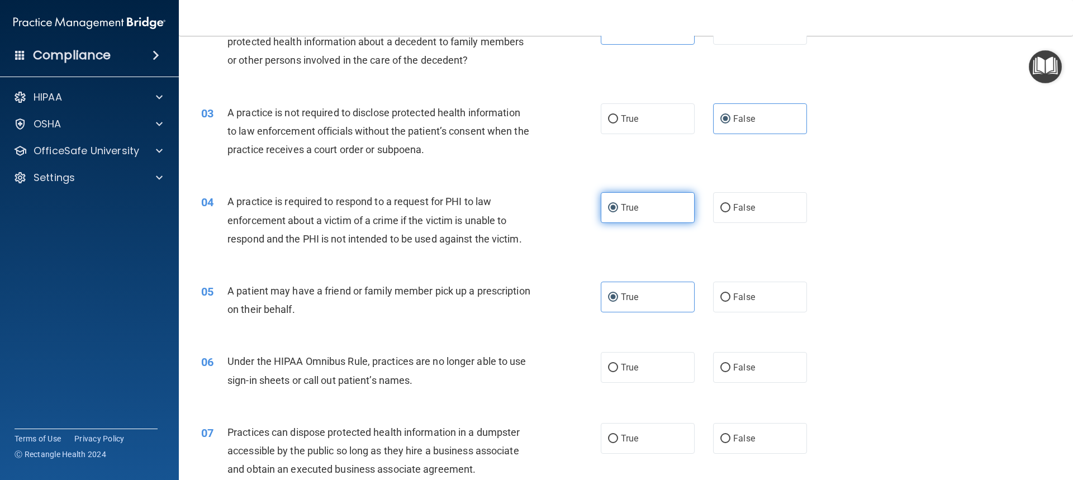
scroll to position [168, 0]
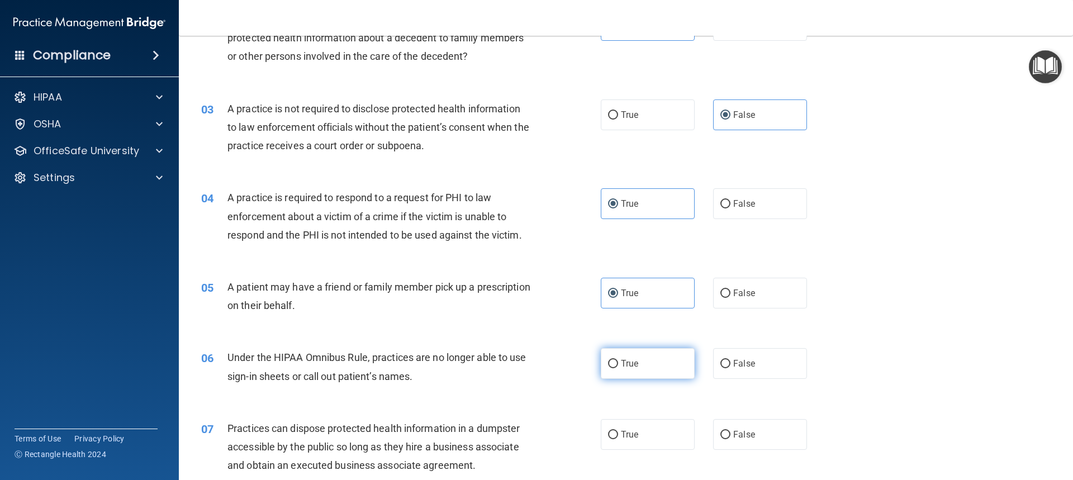
click at [626, 370] on label "True" at bounding box center [648, 363] width 94 height 31
click at [618, 368] on input "True" at bounding box center [613, 364] width 10 height 8
radio input "true"
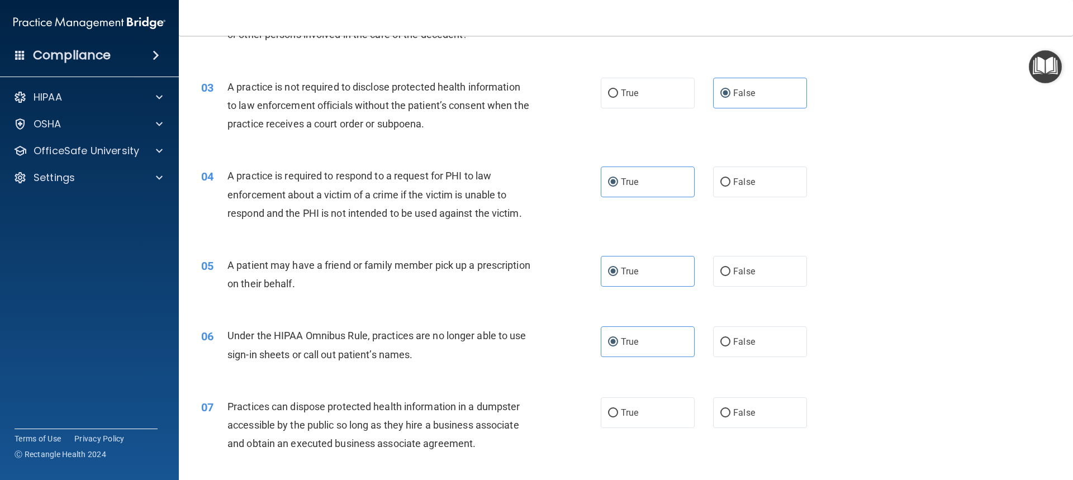
scroll to position [223, 0]
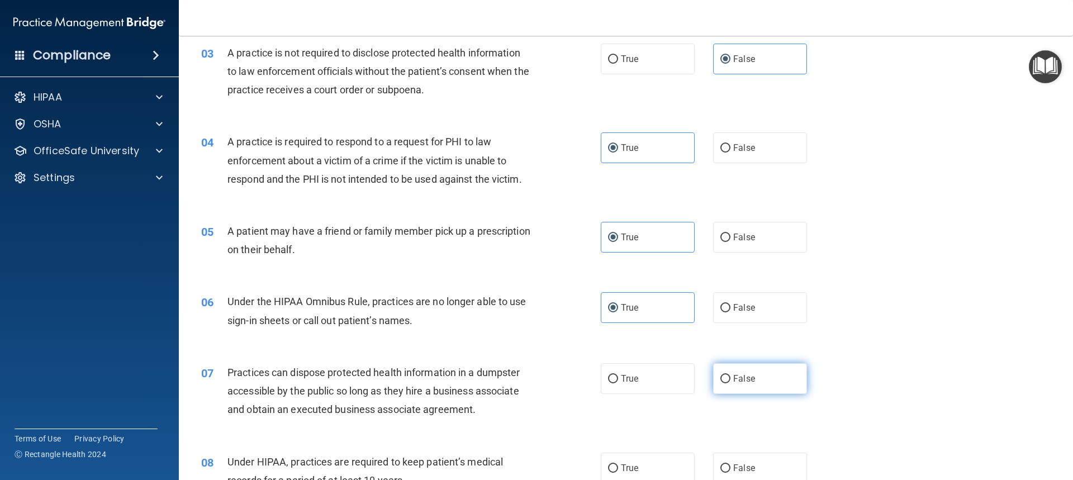
click at [737, 370] on label "False" at bounding box center [760, 378] width 94 height 31
click at [730, 375] on input "False" at bounding box center [725, 379] width 10 height 8
radio input "true"
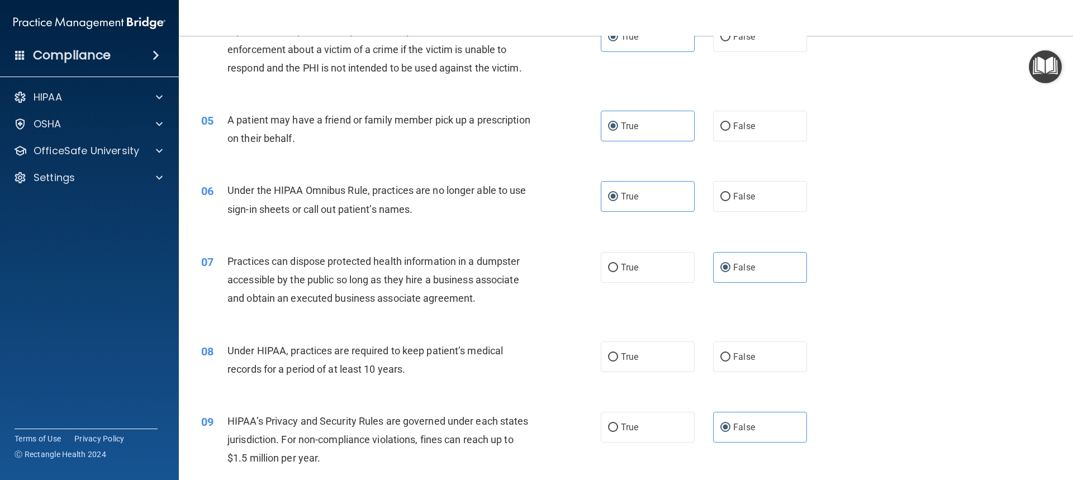
scroll to position [335, 0]
click at [630, 358] on span "True" at bounding box center [629, 356] width 17 height 11
click at [618, 358] on input "True" at bounding box center [613, 357] width 10 height 8
radio input "true"
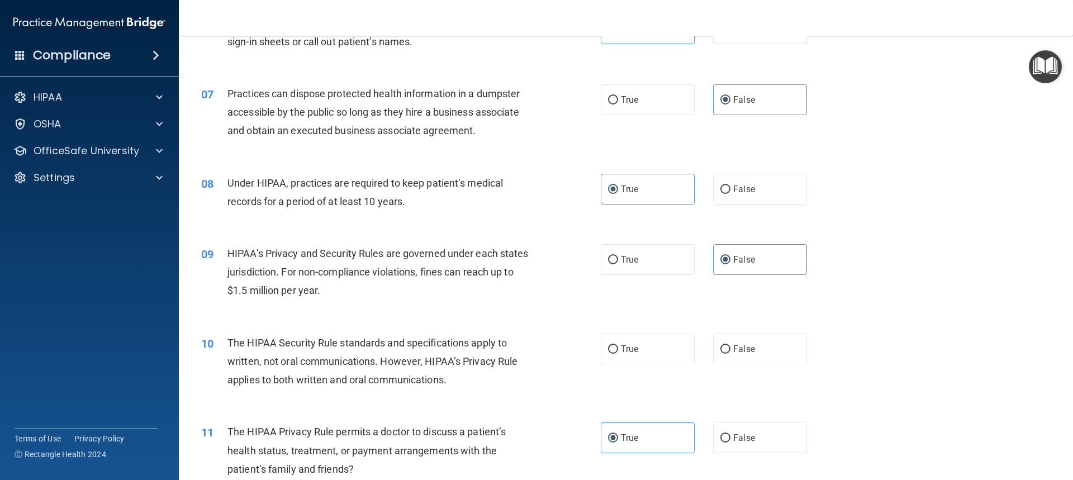
scroll to position [503, 0]
click at [621, 348] on span "True" at bounding box center [629, 348] width 17 height 11
click at [618, 348] on input "True" at bounding box center [613, 349] width 10 height 8
radio input "true"
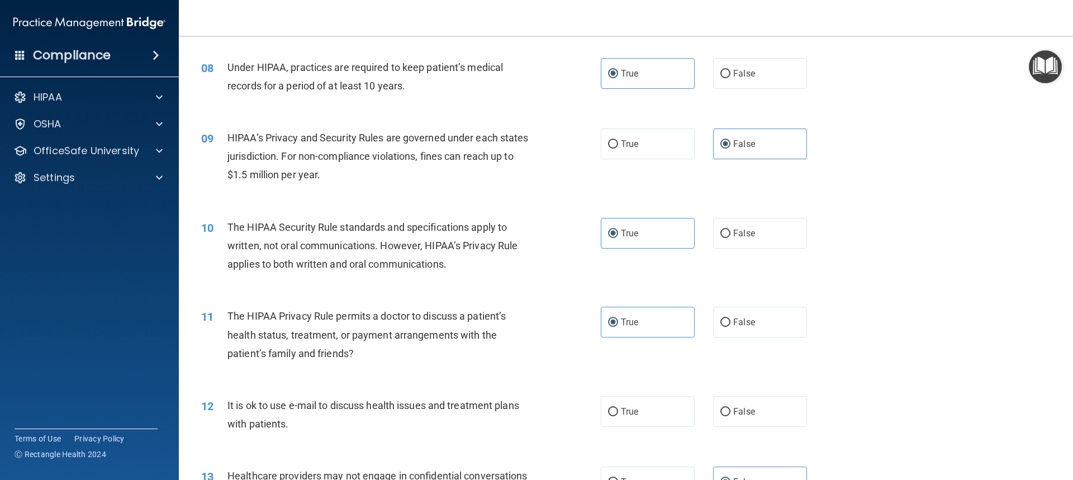
scroll to position [670, 0]
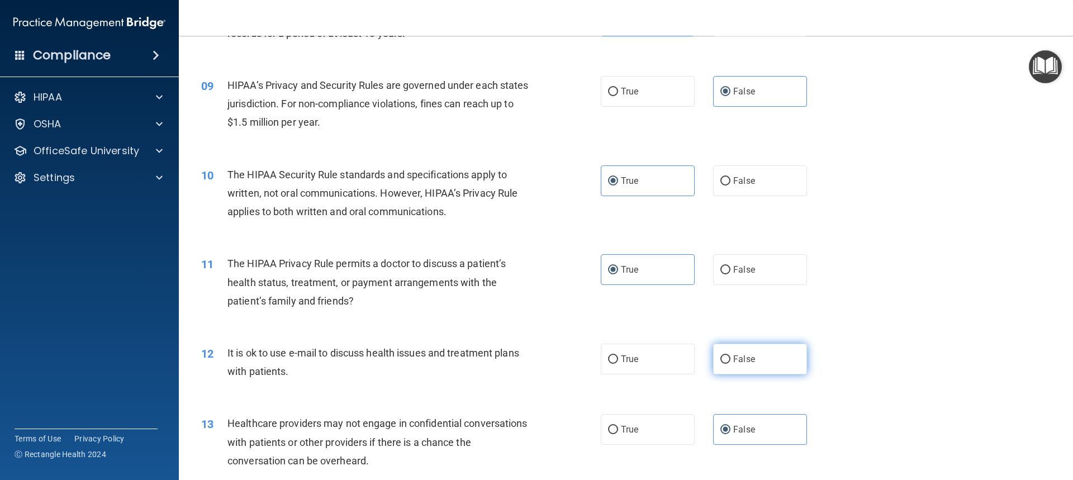
click at [720, 365] on label "False" at bounding box center [760, 359] width 94 height 31
click at [720, 364] on input "False" at bounding box center [725, 359] width 10 height 8
radio input "true"
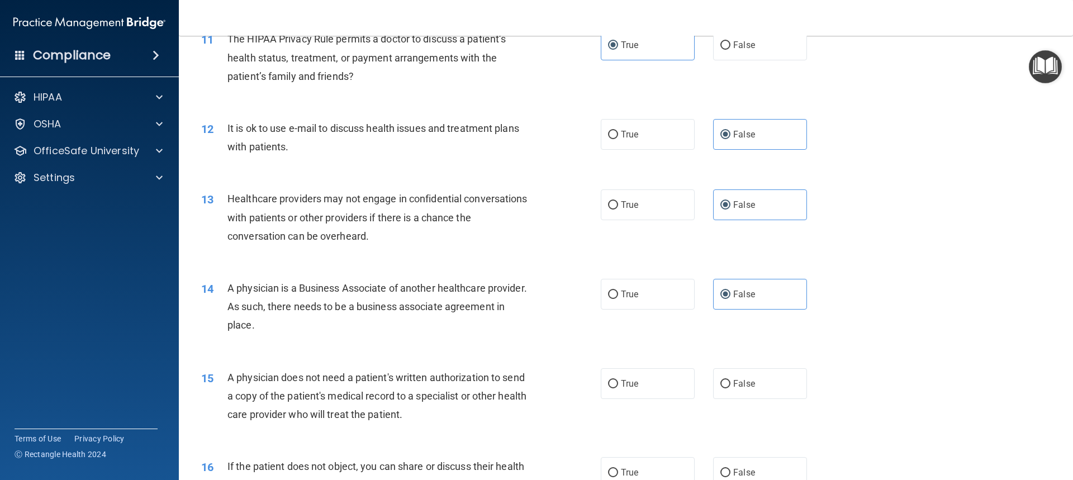
scroll to position [950, 0]
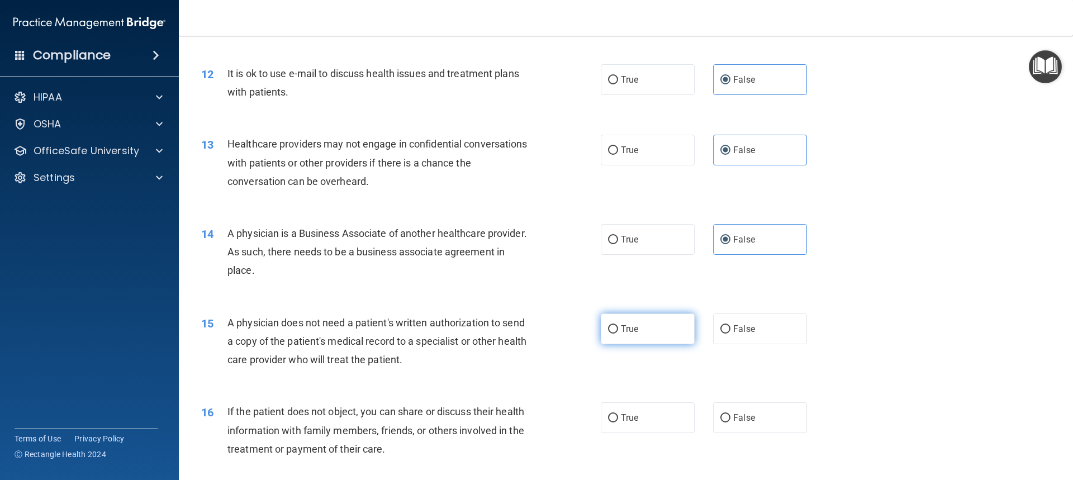
click at [610, 330] on input "True" at bounding box center [613, 329] width 10 height 8
radio input "true"
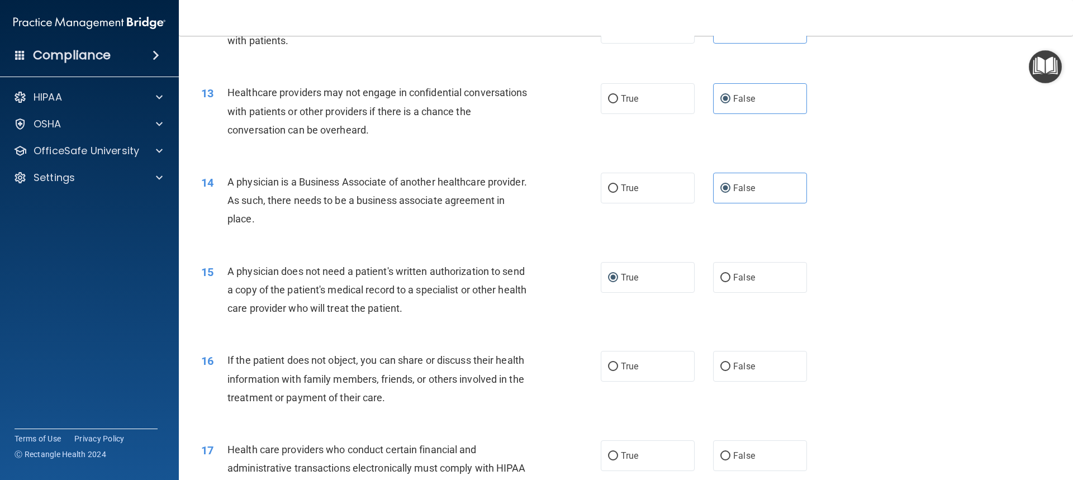
scroll to position [1006, 0]
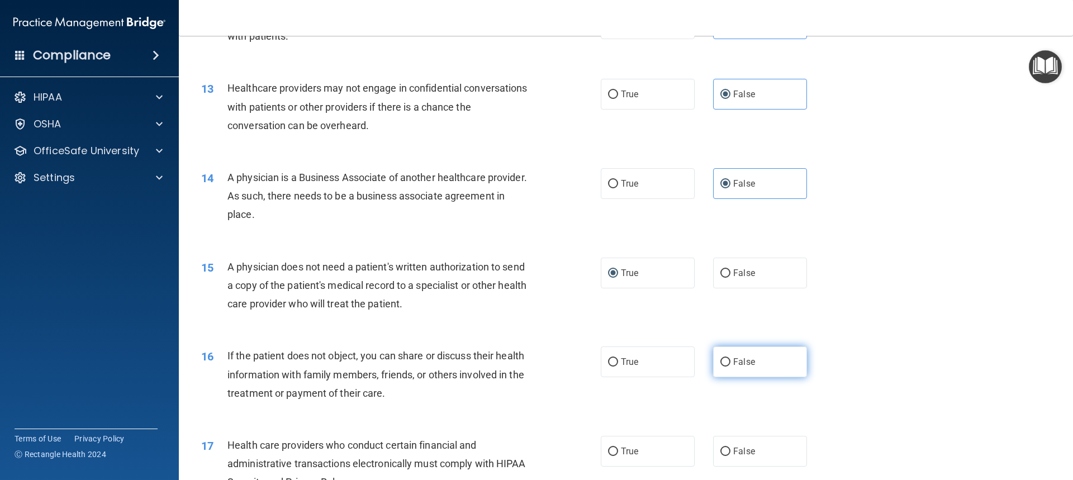
click at [726, 365] on label "False" at bounding box center [760, 361] width 94 height 31
click at [726, 365] on input "False" at bounding box center [725, 362] width 10 height 8
radio input "true"
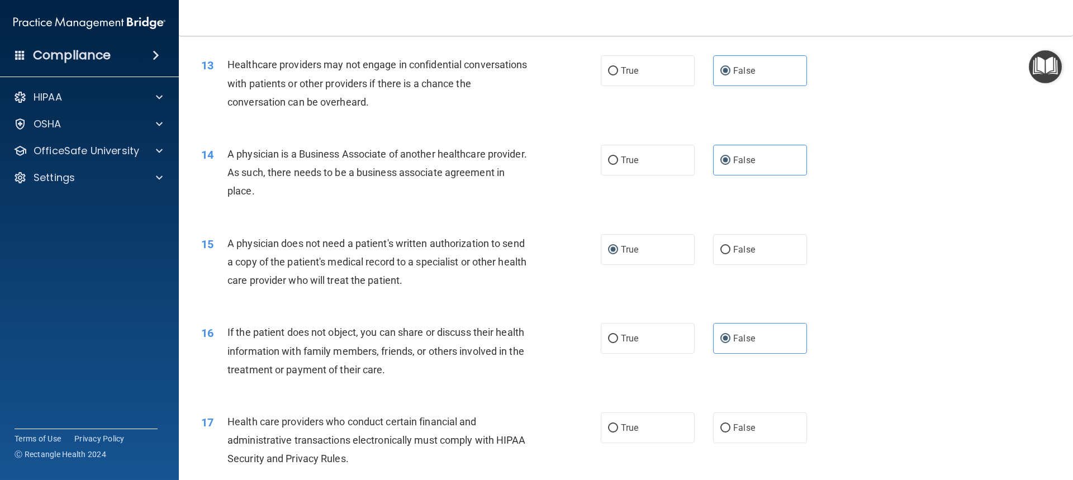
scroll to position [1062, 0]
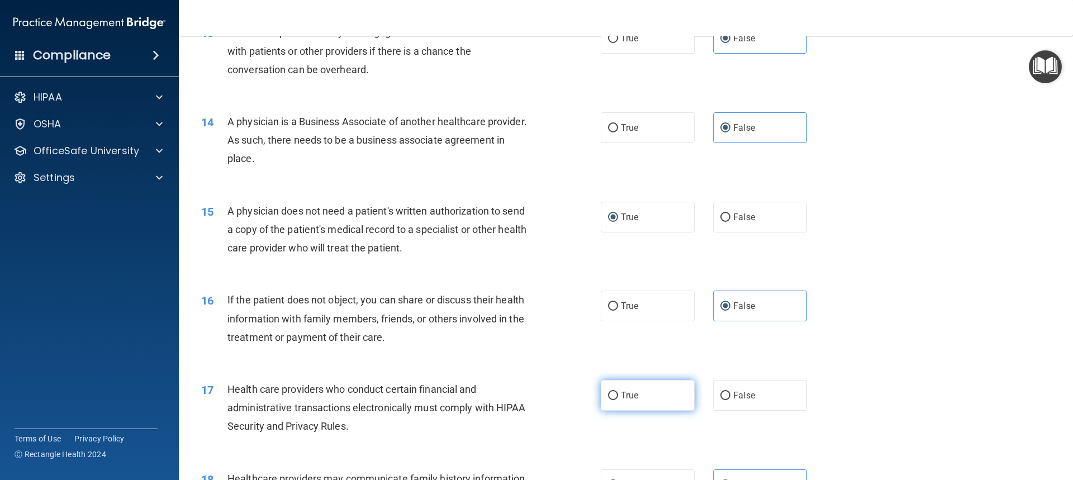
click at [615, 396] on label "True" at bounding box center [648, 395] width 94 height 31
click at [615, 396] on input "True" at bounding box center [613, 396] width 10 height 8
radio input "true"
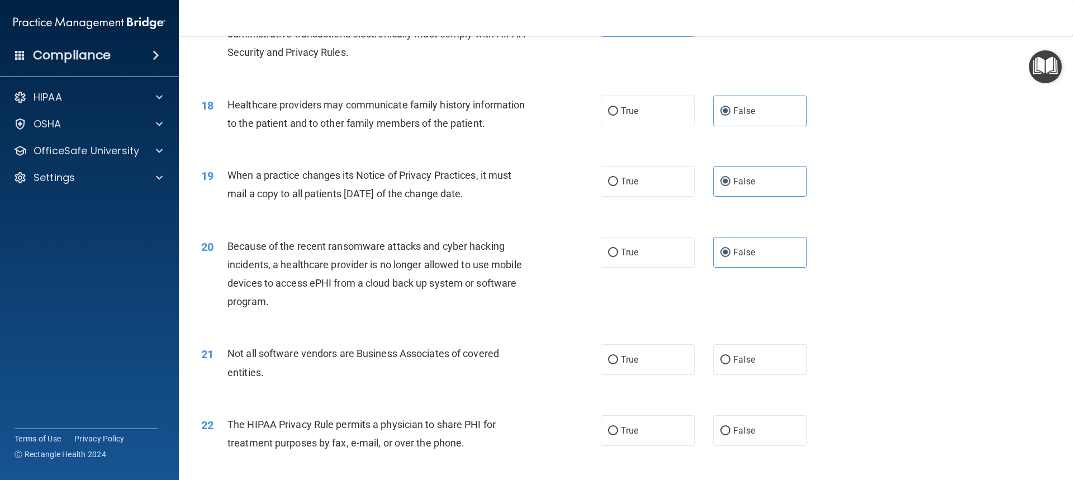
scroll to position [1453, 0]
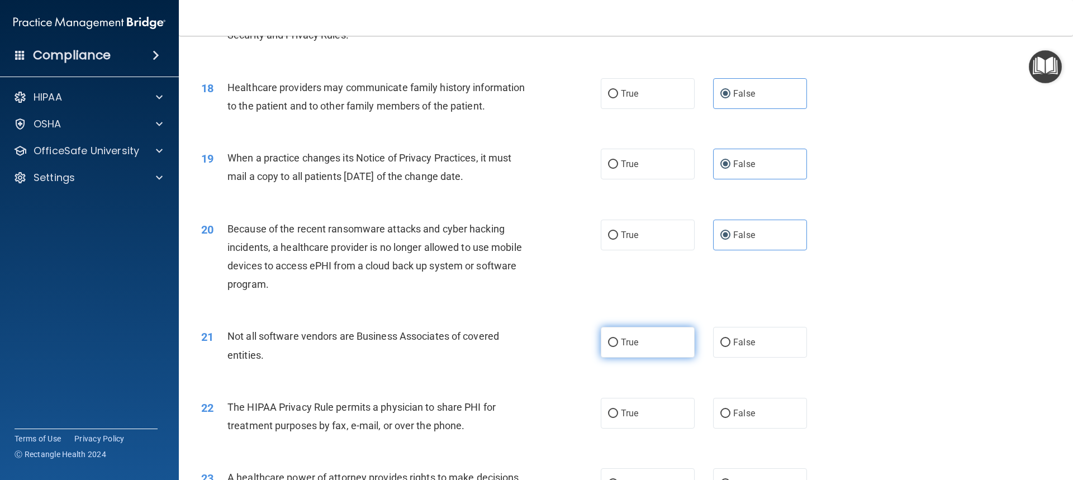
click at [640, 346] on label "True" at bounding box center [648, 342] width 94 height 31
click at [618, 346] on input "True" at bounding box center [613, 343] width 10 height 8
radio input "true"
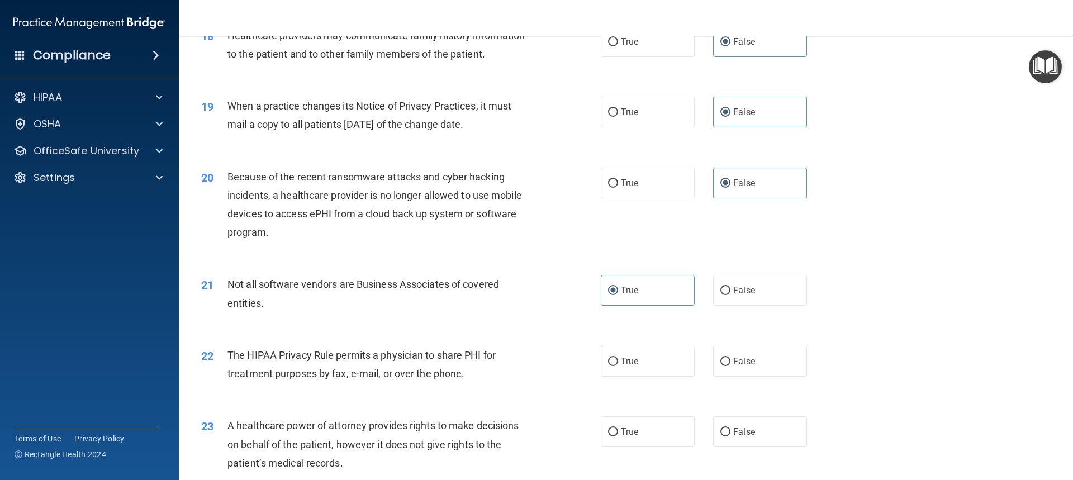
scroll to position [1509, 0]
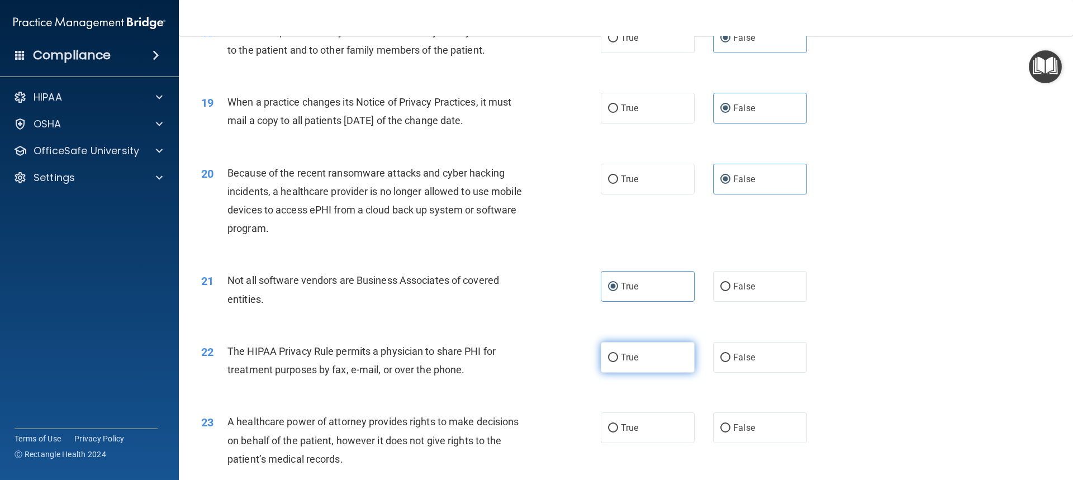
click at [633, 352] on span "True" at bounding box center [629, 357] width 17 height 11
click at [618, 354] on input "True" at bounding box center [613, 358] width 10 height 8
radio input "true"
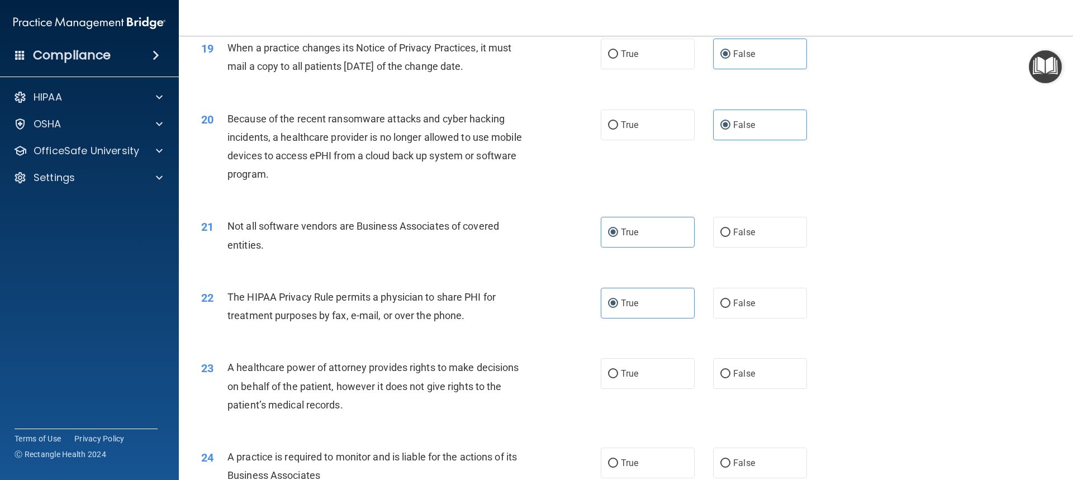
scroll to position [1564, 0]
click at [641, 373] on label "True" at bounding box center [648, 371] width 94 height 31
click at [618, 373] on input "True" at bounding box center [613, 372] width 10 height 8
radio input "true"
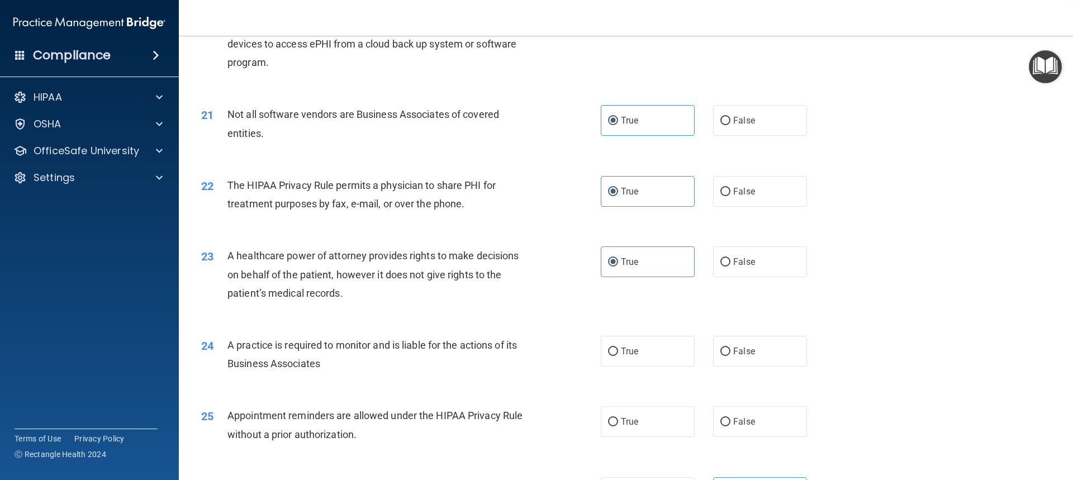
scroll to position [1676, 0]
click at [629, 354] on span "True" at bounding box center [629, 349] width 17 height 11
click at [618, 354] on input "True" at bounding box center [613, 350] width 10 height 8
radio input "true"
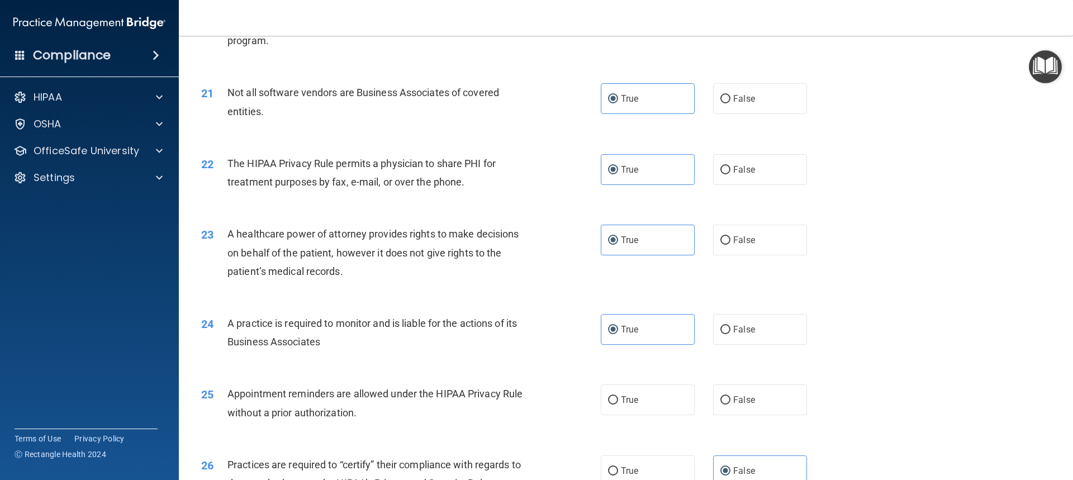
scroll to position [1732, 0]
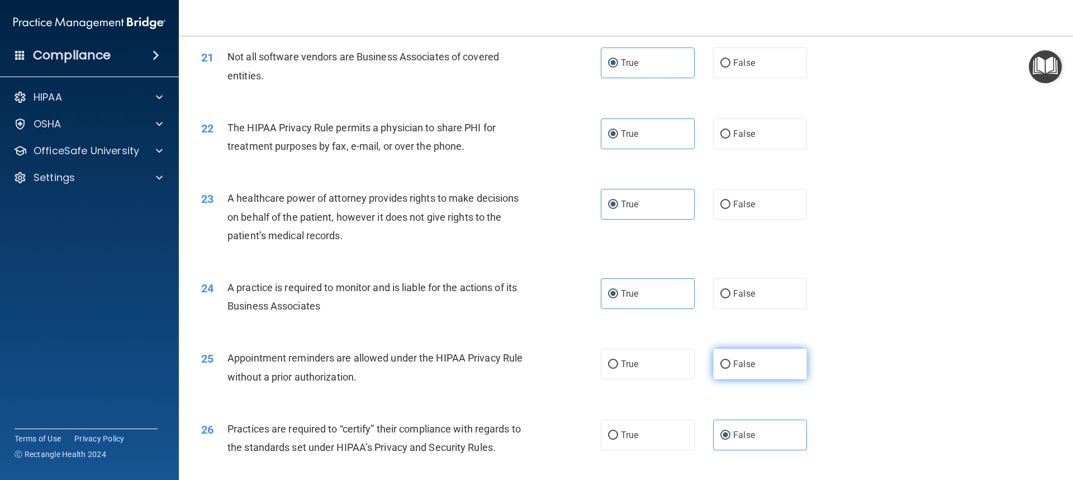
click at [726, 370] on label "False" at bounding box center [760, 364] width 94 height 31
click at [726, 369] on input "False" at bounding box center [725, 364] width 10 height 8
radio input "true"
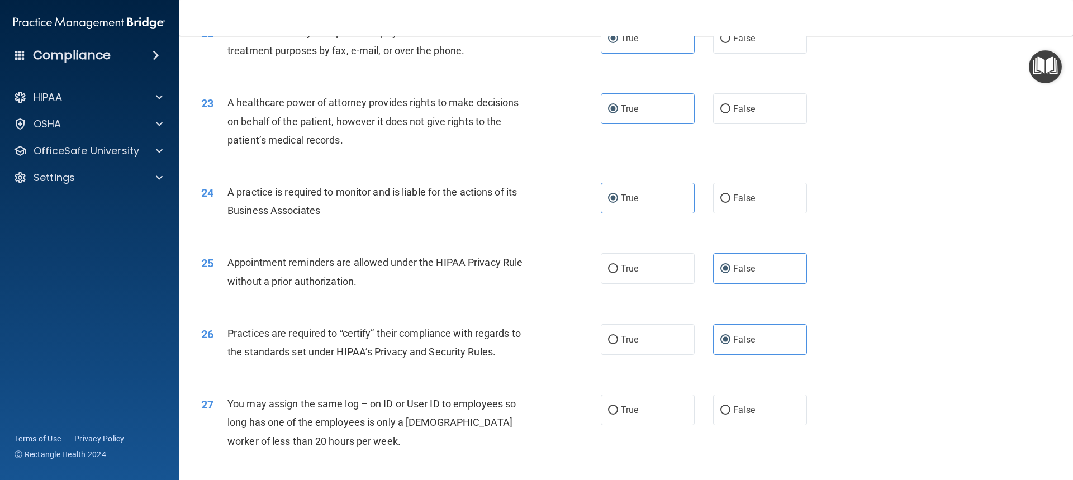
scroll to position [1900, 0]
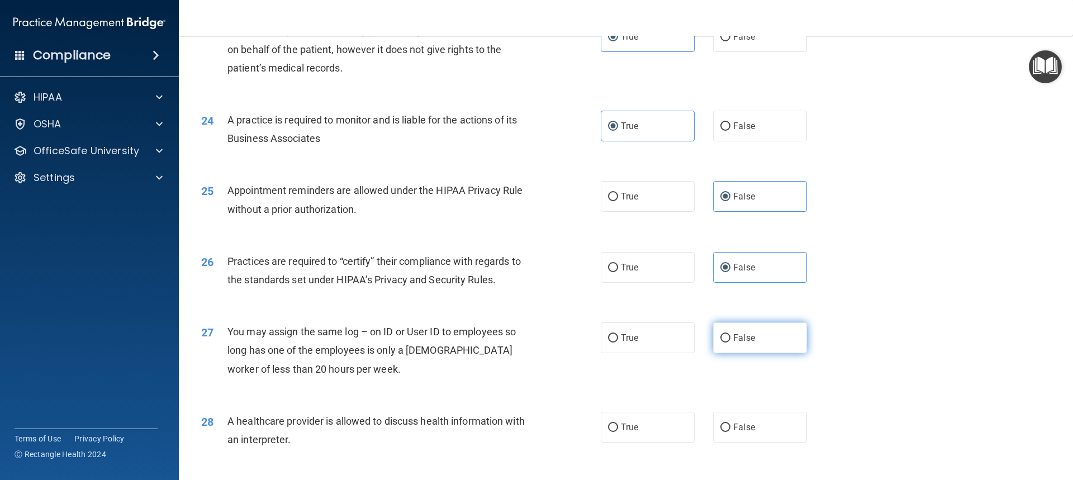
click at [754, 344] on label "False" at bounding box center [760, 337] width 94 height 31
click at [730, 343] on input "False" at bounding box center [725, 338] width 10 height 8
radio input "true"
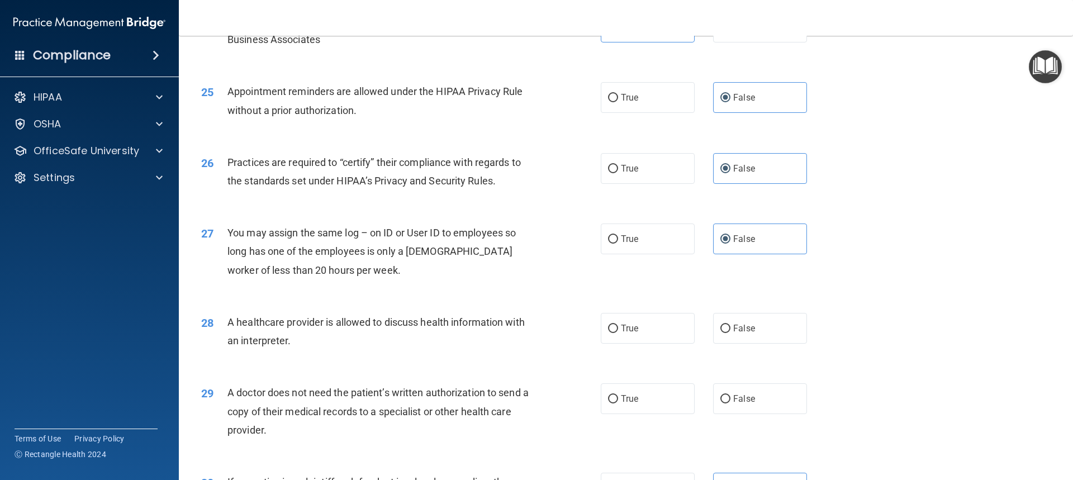
scroll to position [2011, 0]
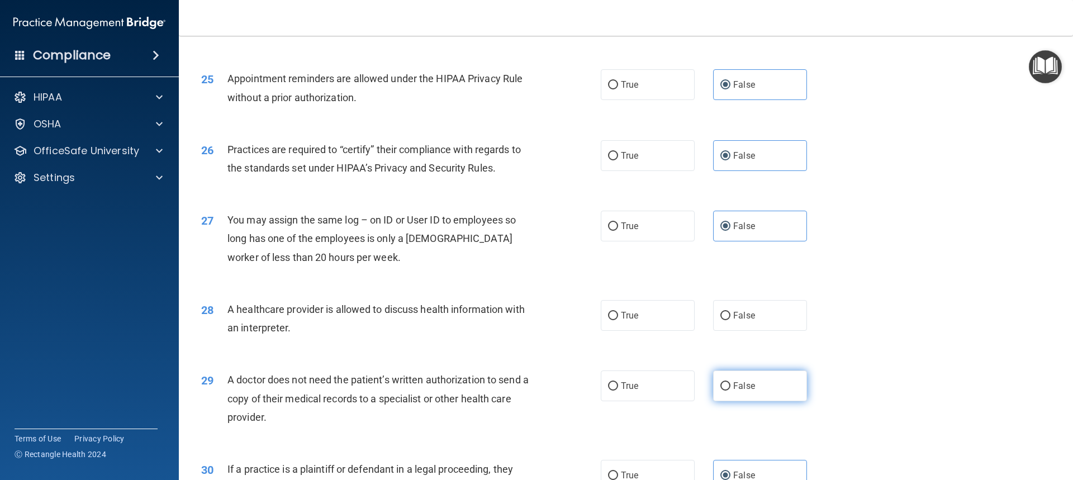
click at [720, 388] on input "False" at bounding box center [725, 386] width 10 height 8
radio input "true"
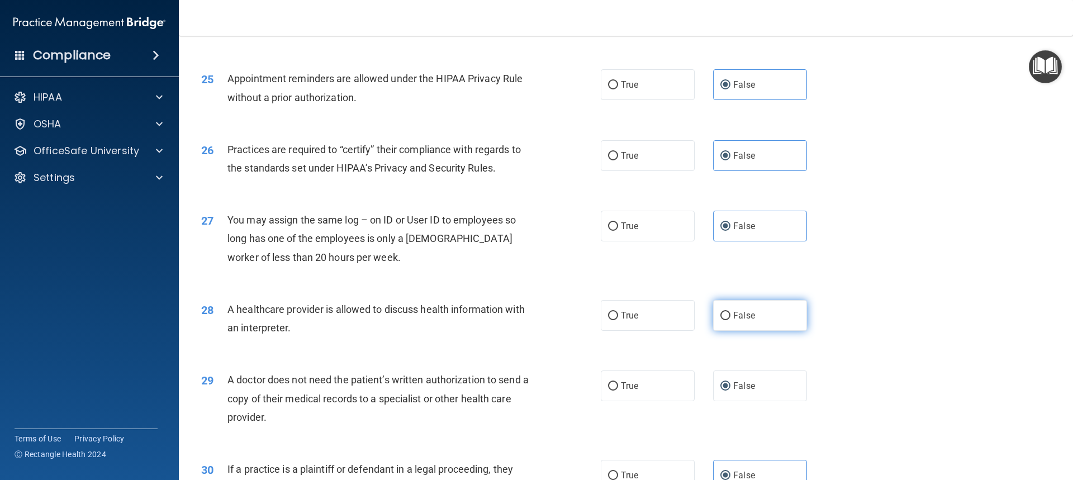
click at [722, 325] on label "False" at bounding box center [760, 315] width 94 height 31
click at [722, 320] on input "False" at bounding box center [725, 316] width 10 height 8
radio input "true"
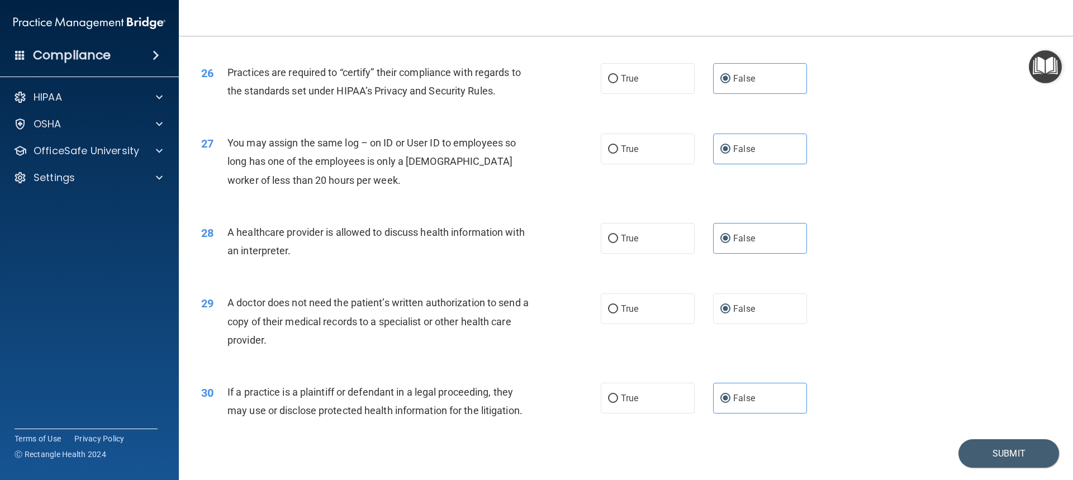
scroll to position [2121, 0]
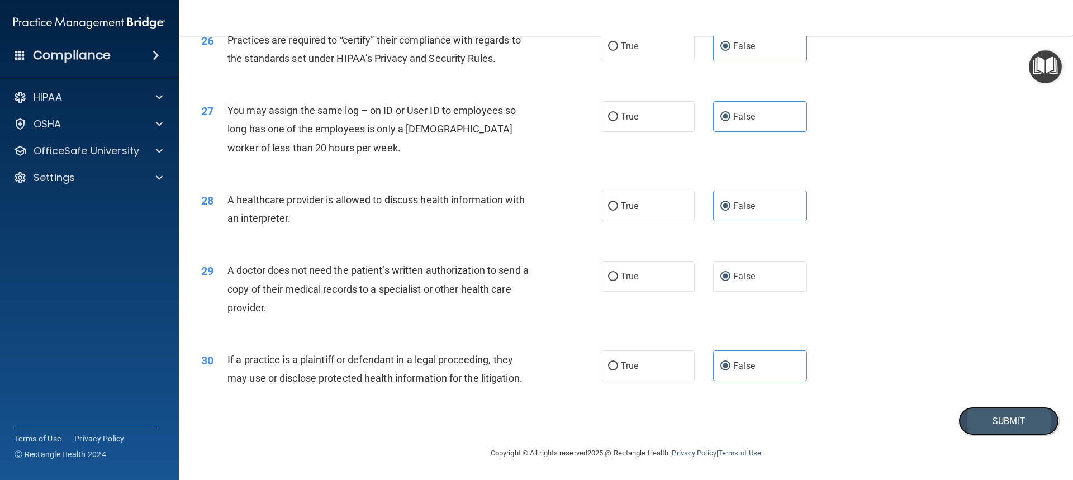
click at [971, 420] on button "Submit" at bounding box center [1008, 421] width 101 height 28
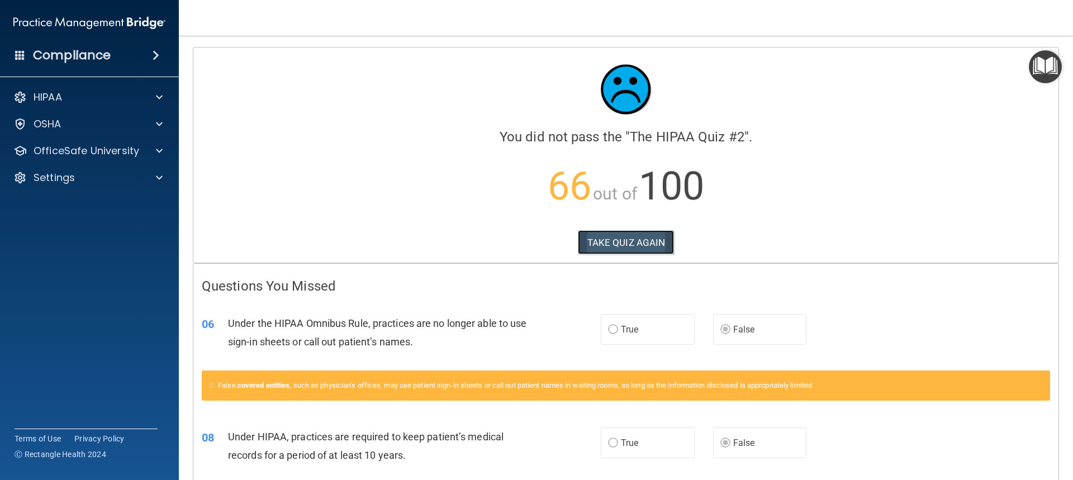
click at [608, 246] on button "TAKE QUIZ AGAIN" at bounding box center [626, 242] width 97 height 25
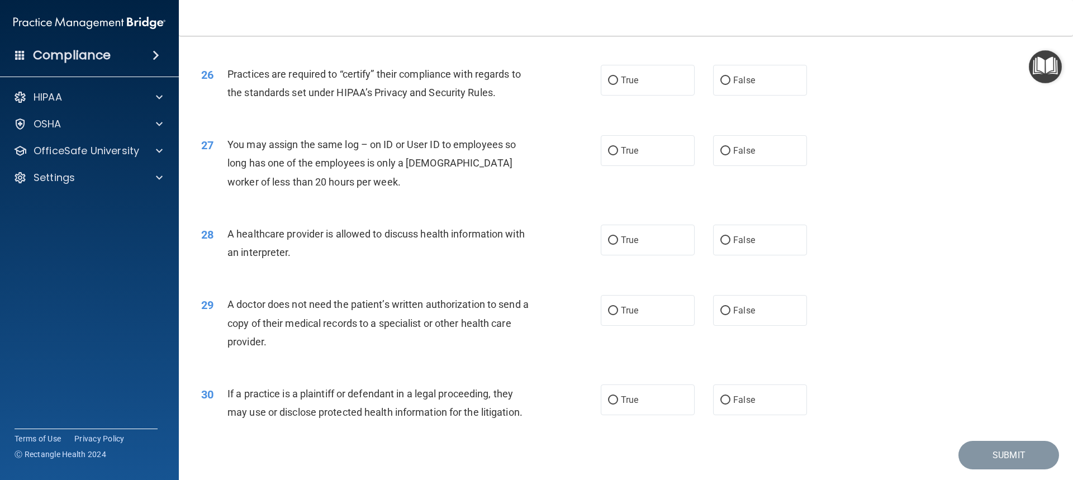
scroll to position [2121, 0]
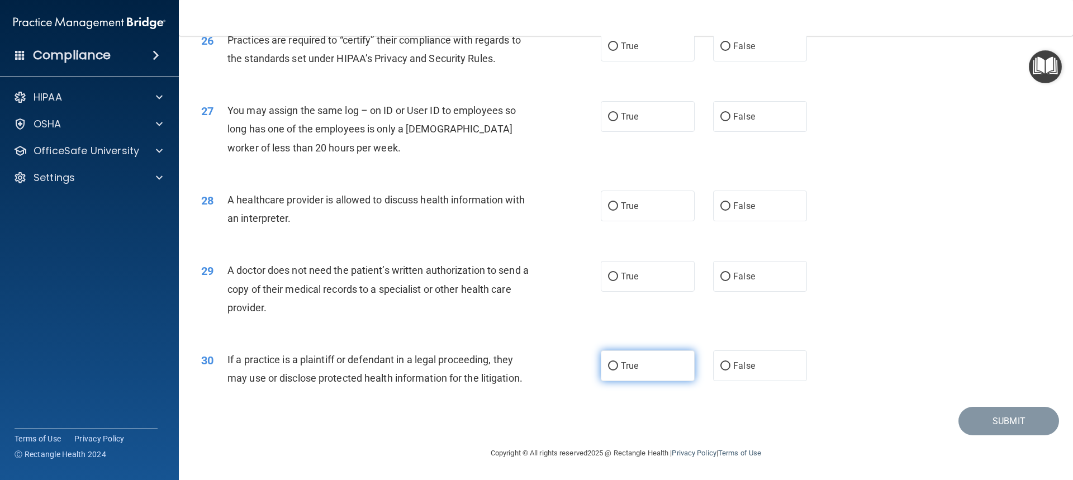
click at [650, 375] on label "True" at bounding box center [648, 365] width 94 height 31
click at [618, 370] on input "True" at bounding box center [613, 366] width 10 height 8
radio input "true"
click at [613, 280] on input "True" at bounding box center [613, 277] width 10 height 8
radio input "true"
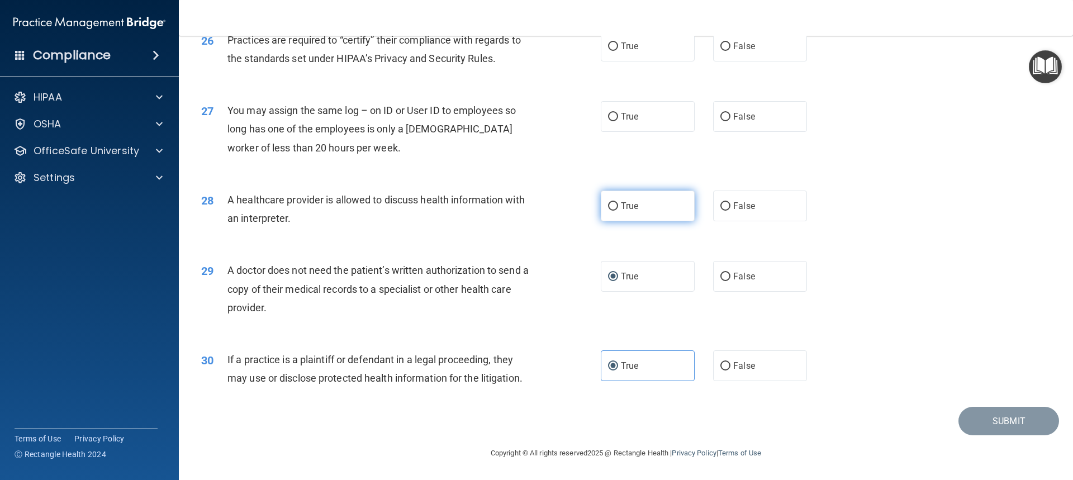
click at [643, 216] on label "True" at bounding box center [648, 206] width 94 height 31
click at [618, 211] on input "True" at bounding box center [613, 206] width 10 height 8
radio input "true"
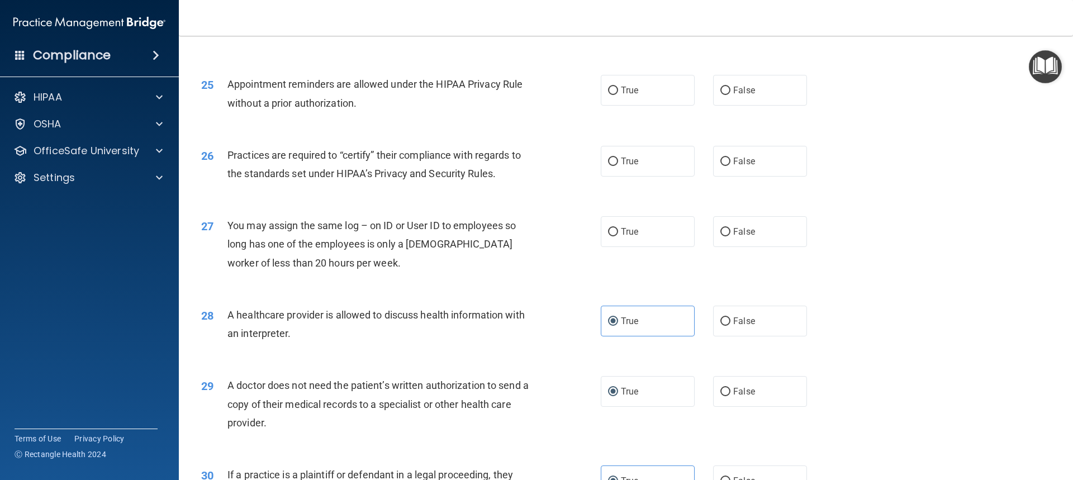
scroll to position [1953, 0]
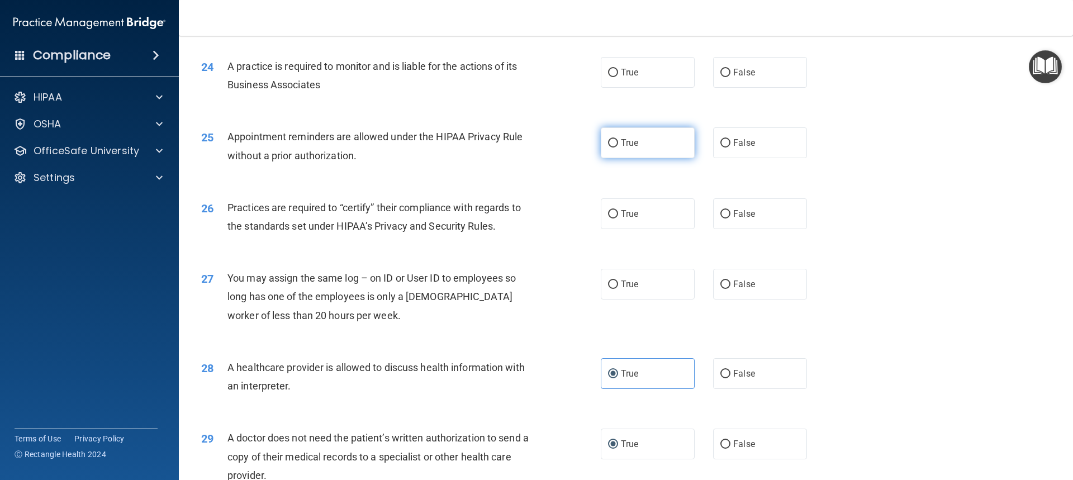
click at [657, 152] on label "True" at bounding box center [648, 142] width 94 height 31
click at [618, 148] on input "True" at bounding box center [613, 143] width 10 height 8
radio input "true"
click at [727, 65] on label "False" at bounding box center [760, 72] width 94 height 31
click at [727, 69] on input "False" at bounding box center [725, 73] width 10 height 8
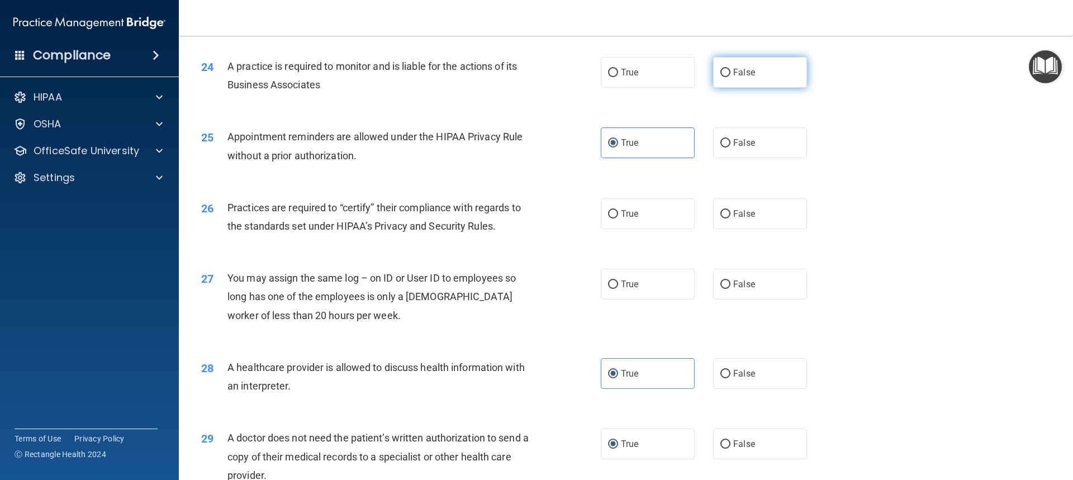
radio input "true"
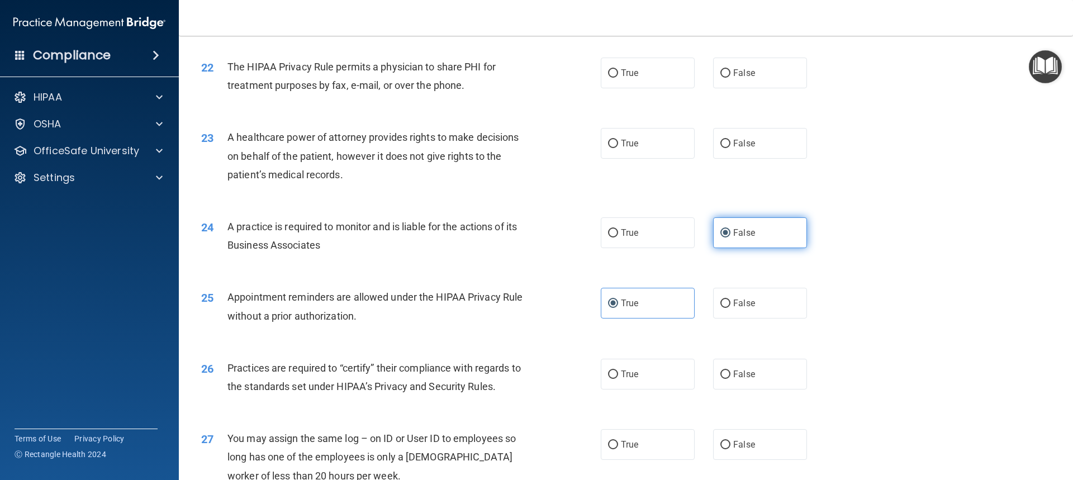
scroll to position [1786, 0]
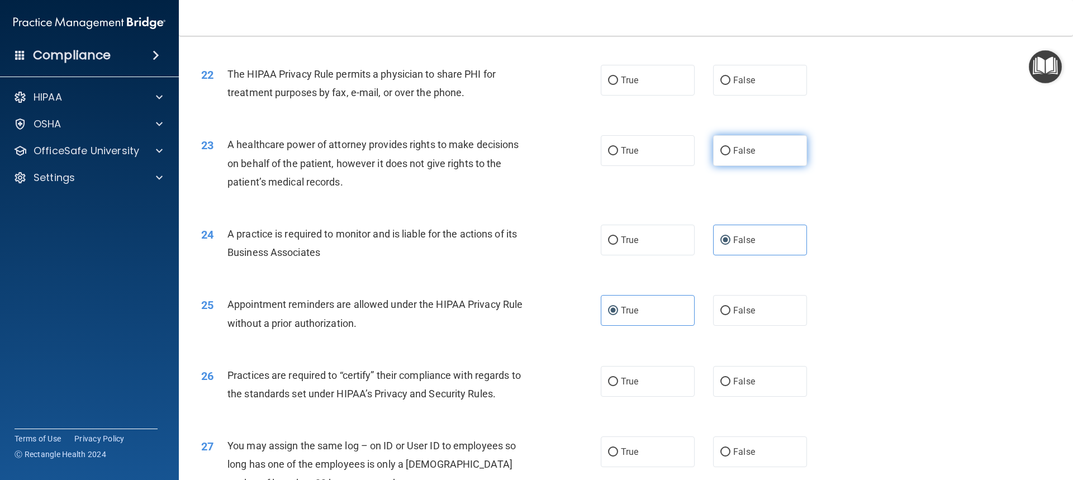
click at [725, 150] on label "False" at bounding box center [760, 150] width 94 height 31
click at [725, 150] on input "False" at bounding box center [725, 151] width 10 height 8
radio input "true"
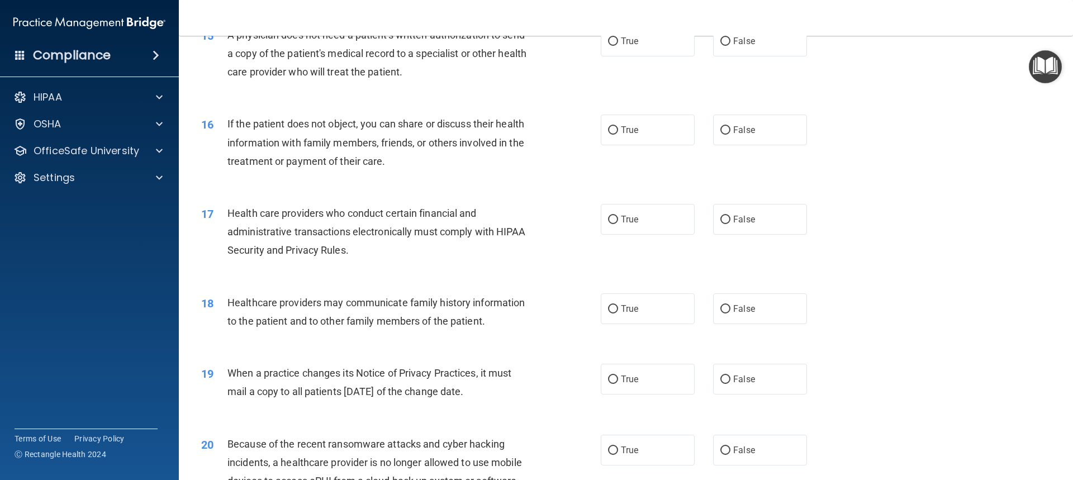
scroll to position [1227, 0]
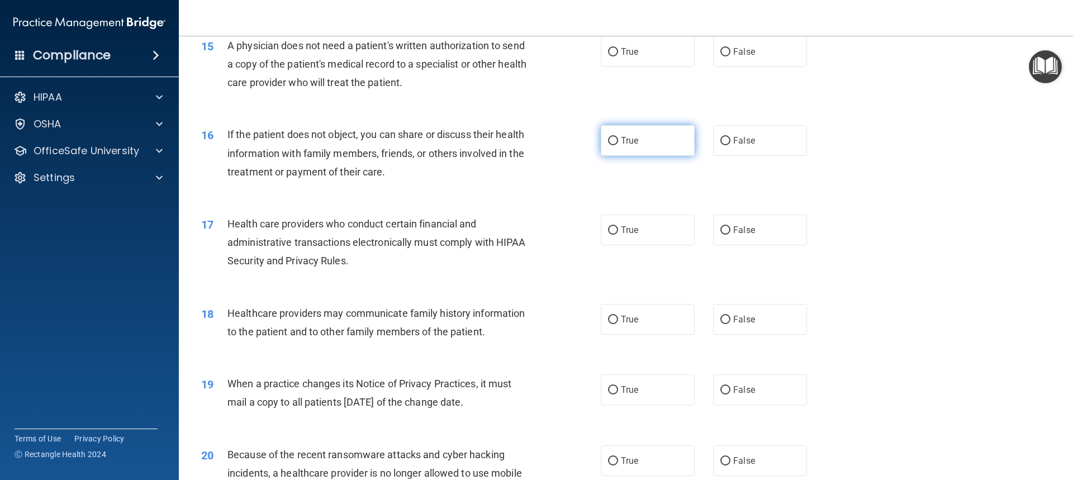
click at [640, 141] on label "True" at bounding box center [648, 140] width 94 height 31
click at [618, 141] on input "True" at bounding box center [613, 141] width 10 height 8
radio input "true"
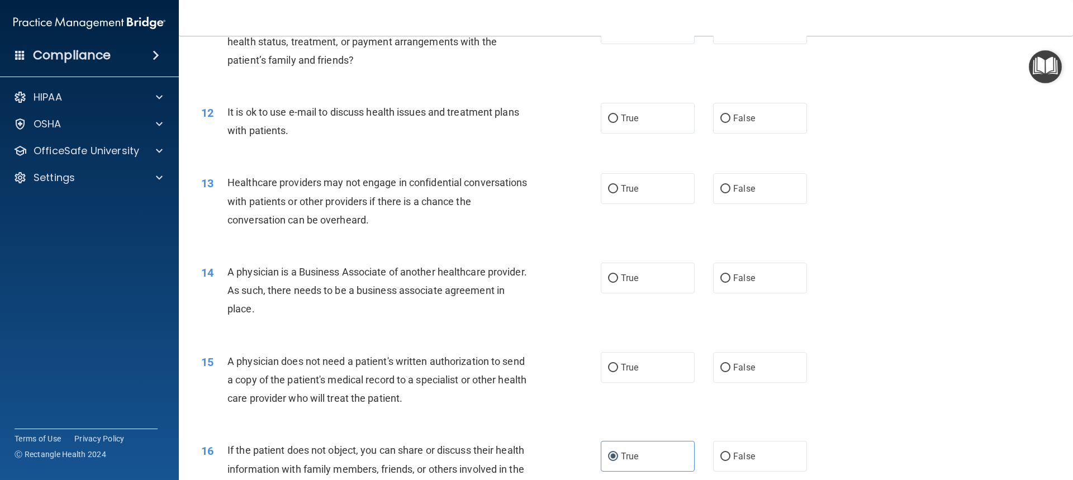
scroll to position [892, 0]
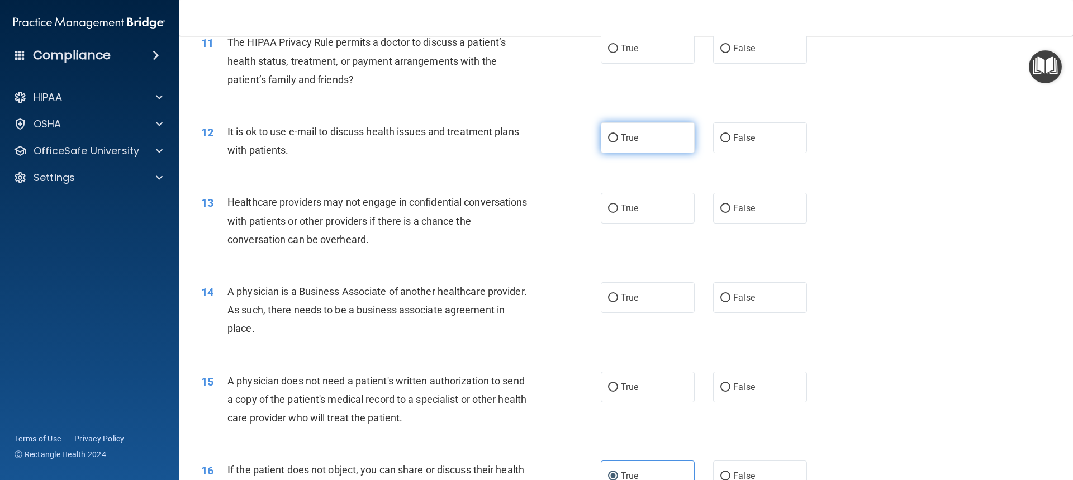
click at [639, 150] on label "True" at bounding box center [648, 137] width 94 height 31
click at [618, 142] on input "True" at bounding box center [613, 138] width 10 height 8
radio input "true"
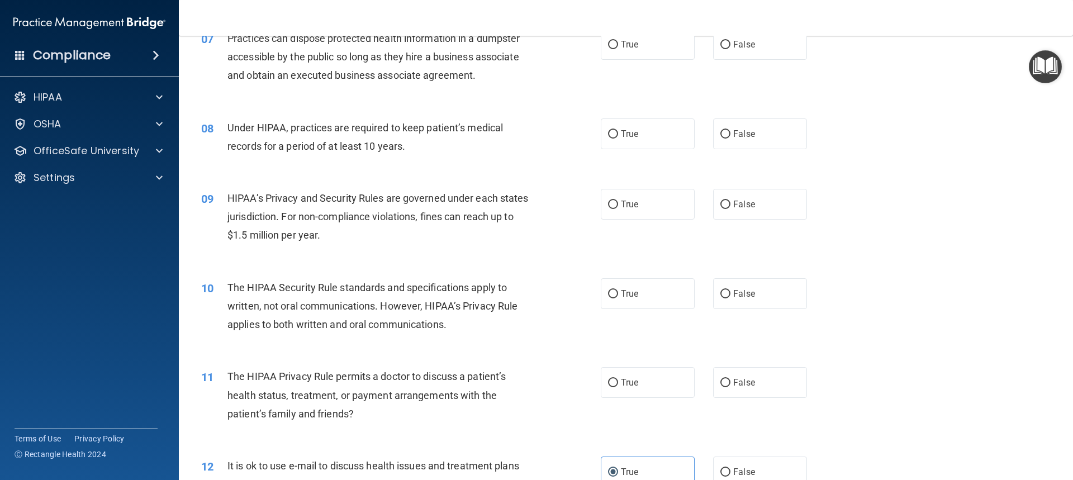
scroll to position [556, 0]
click at [721, 146] on label "False" at bounding box center [760, 135] width 94 height 31
click at [721, 140] on input "False" at bounding box center [725, 135] width 10 height 8
radio input "true"
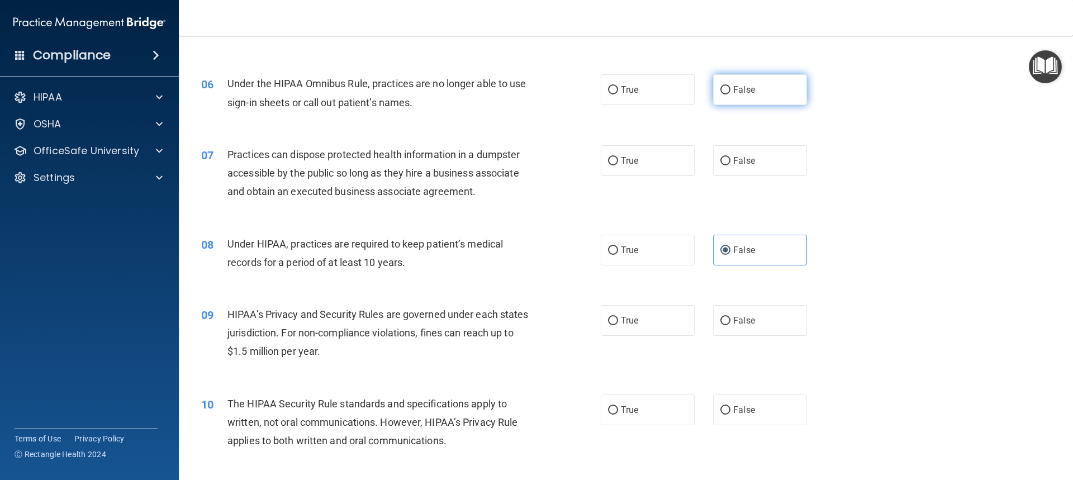
scroll to position [389, 0]
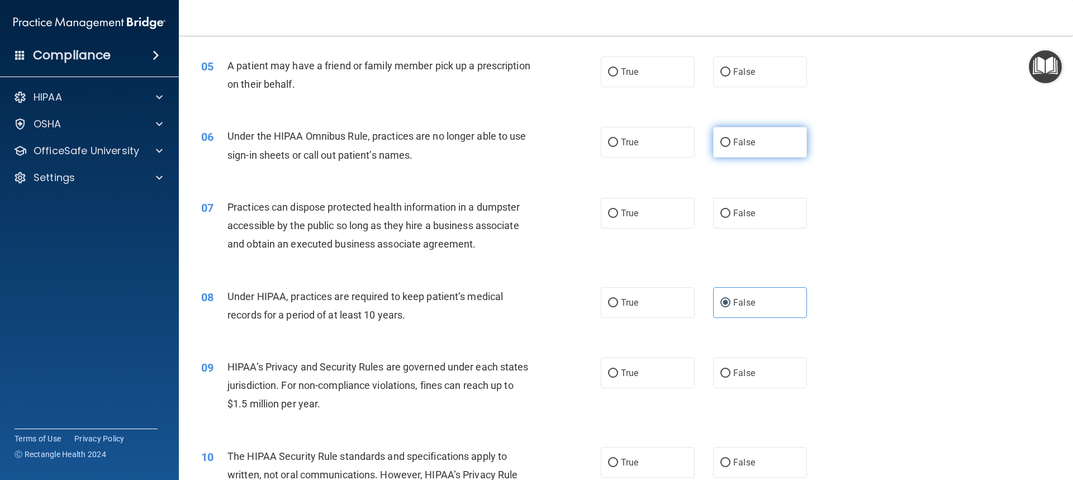
click at [737, 153] on label "False" at bounding box center [760, 142] width 94 height 31
click at [730, 147] on input "False" at bounding box center [725, 143] width 10 height 8
radio input "true"
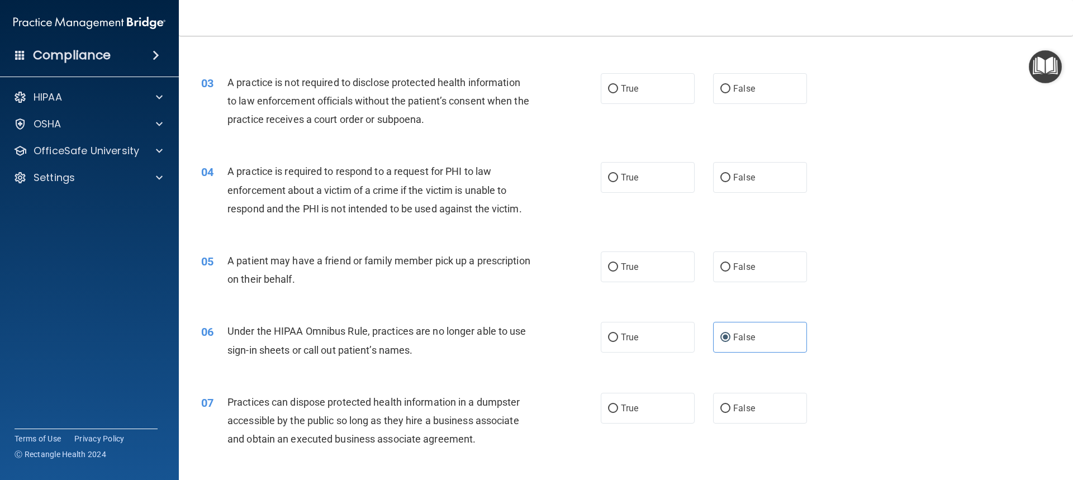
scroll to position [0, 0]
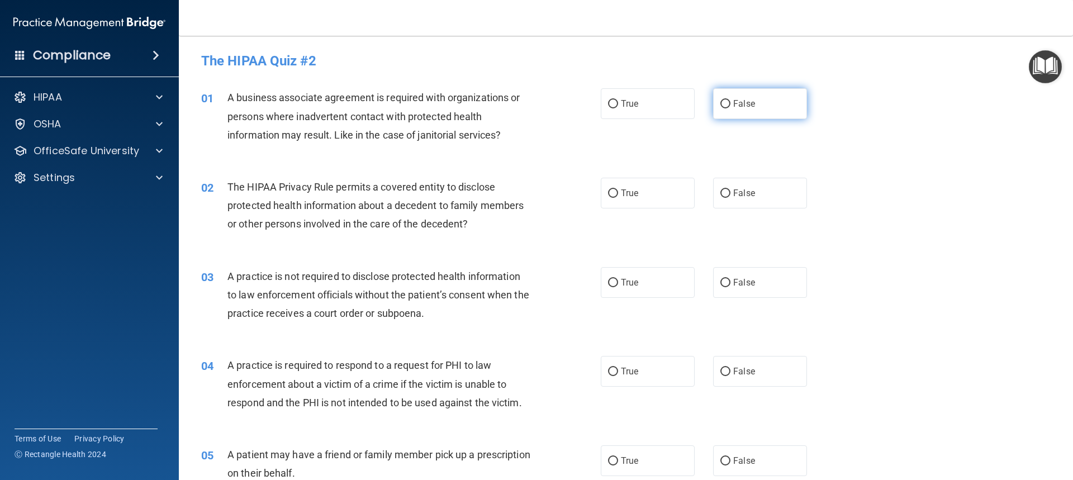
click at [752, 112] on label "False" at bounding box center [760, 103] width 94 height 31
click at [730, 108] on input "False" at bounding box center [725, 104] width 10 height 8
radio input "true"
click at [636, 192] on label "True" at bounding box center [648, 193] width 94 height 31
click at [618, 192] on input "True" at bounding box center [613, 193] width 10 height 8
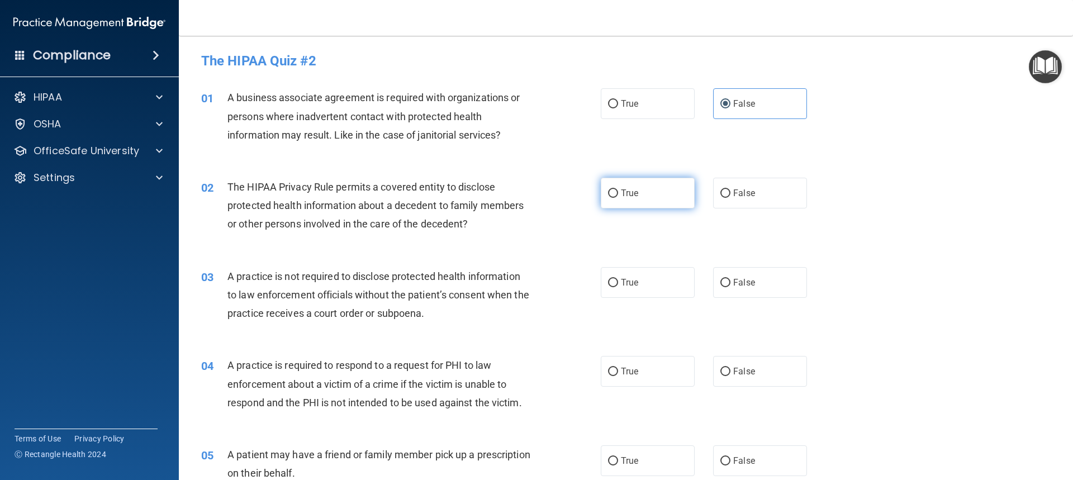
radio input "true"
click at [738, 283] on span "False" at bounding box center [744, 282] width 22 height 11
click at [730, 283] on input "False" at bounding box center [725, 283] width 10 height 8
radio input "true"
click at [646, 365] on label "True" at bounding box center [648, 371] width 94 height 31
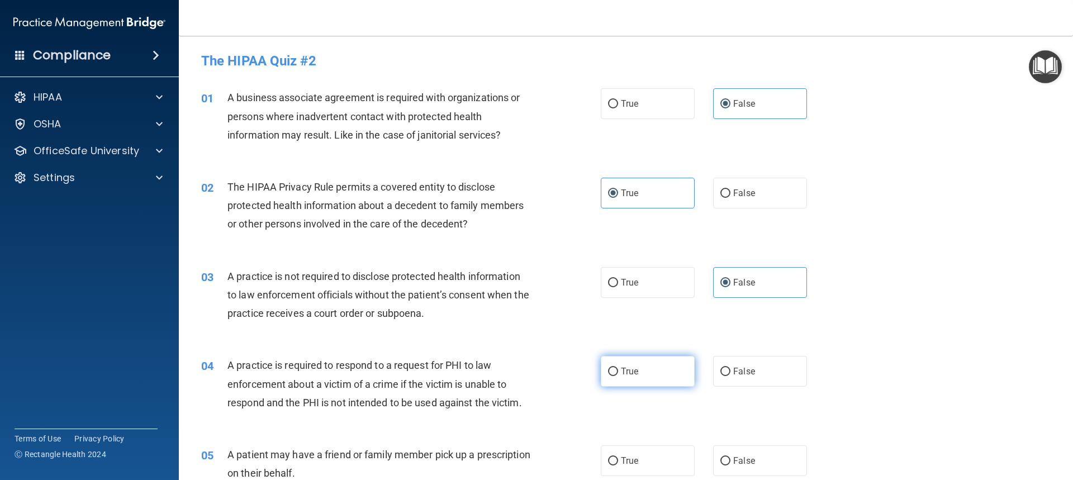
click at [618, 368] on input "True" at bounding box center [613, 372] width 10 height 8
radio input "true"
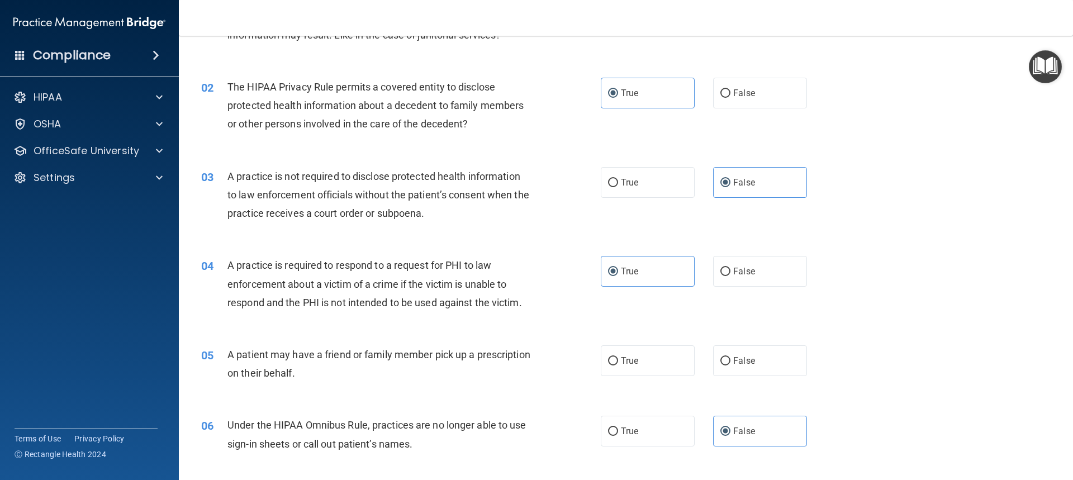
scroll to position [112, 0]
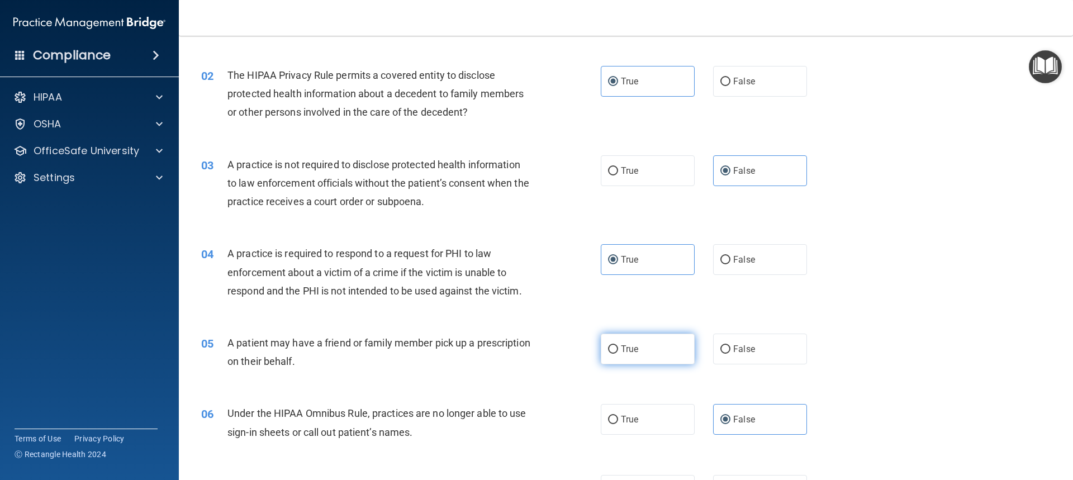
click at [642, 350] on label "True" at bounding box center [648, 349] width 94 height 31
click at [618, 350] on input "True" at bounding box center [613, 349] width 10 height 8
radio input "true"
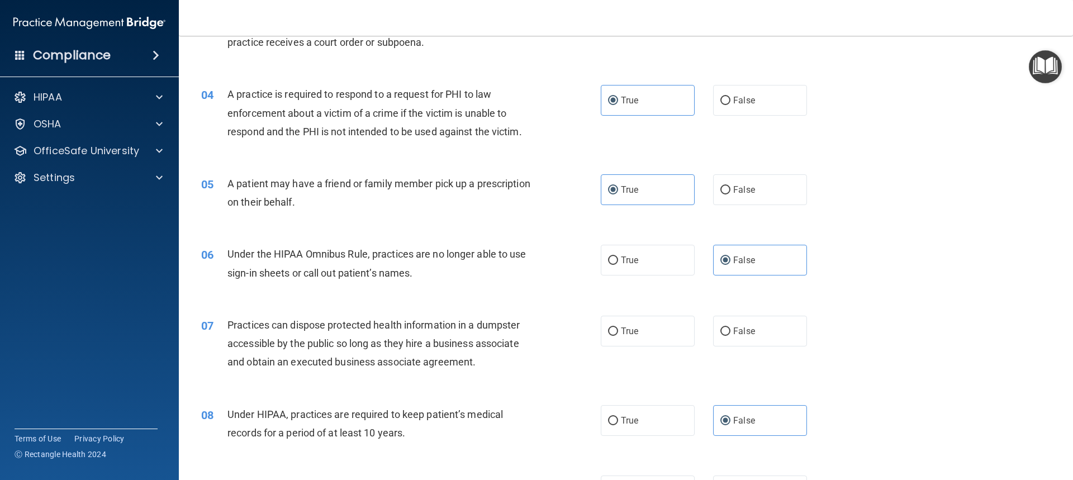
scroll to position [279, 0]
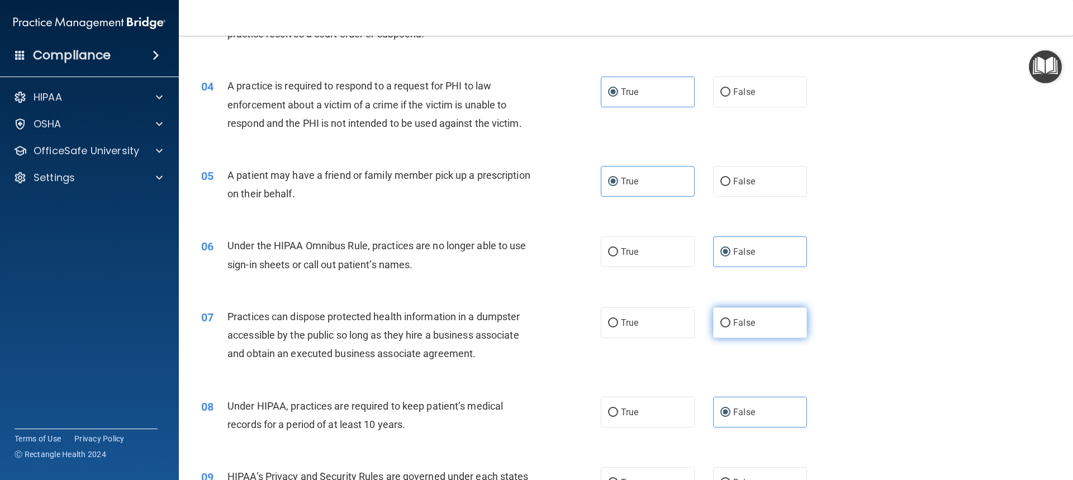
click at [725, 325] on input "False" at bounding box center [725, 323] width 10 height 8
radio input "true"
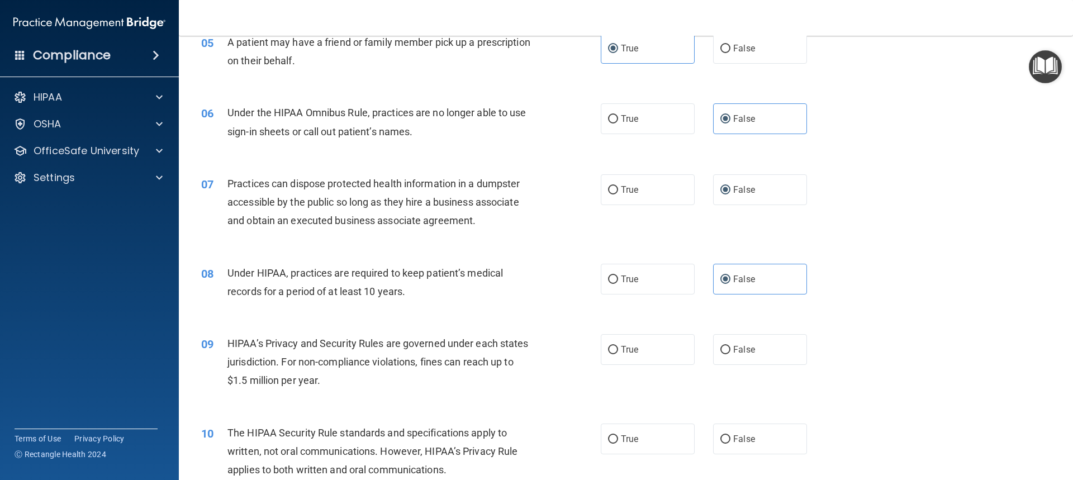
scroll to position [447, 0]
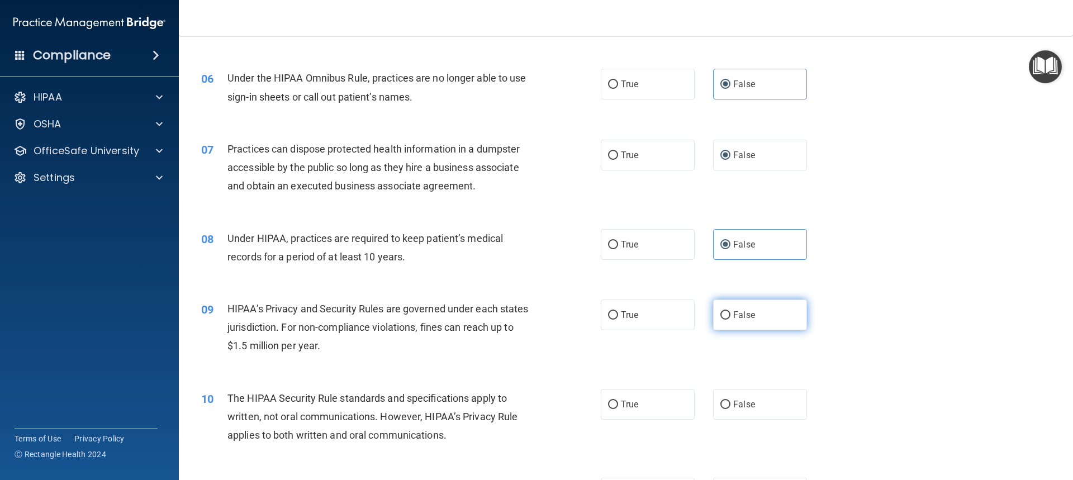
click at [760, 321] on label "False" at bounding box center [760, 314] width 94 height 31
click at [730, 320] on input "False" at bounding box center [725, 315] width 10 height 8
radio input "true"
click at [645, 398] on label "True" at bounding box center [648, 404] width 94 height 31
click at [618, 401] on input "True" at bounding box center [613, 405] width 10 height 8
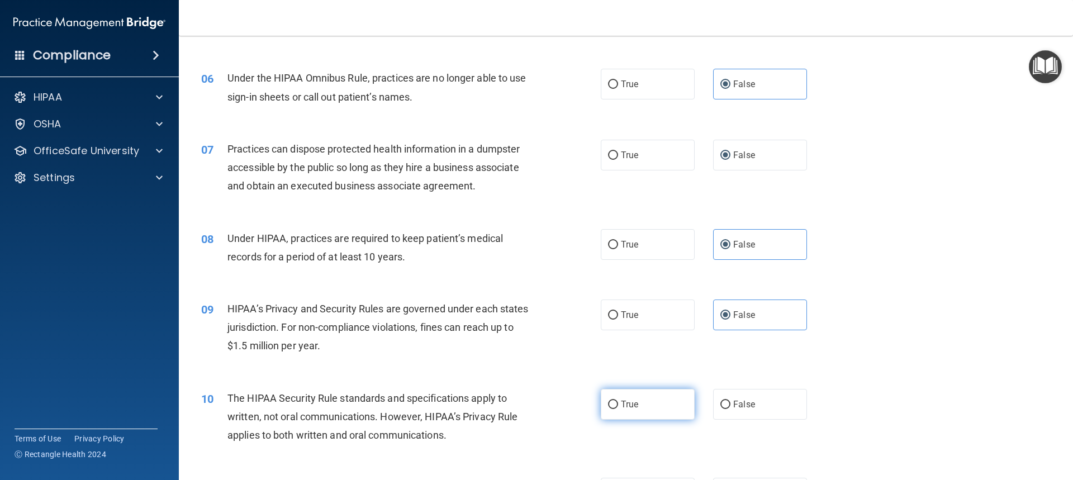
radio input "true"
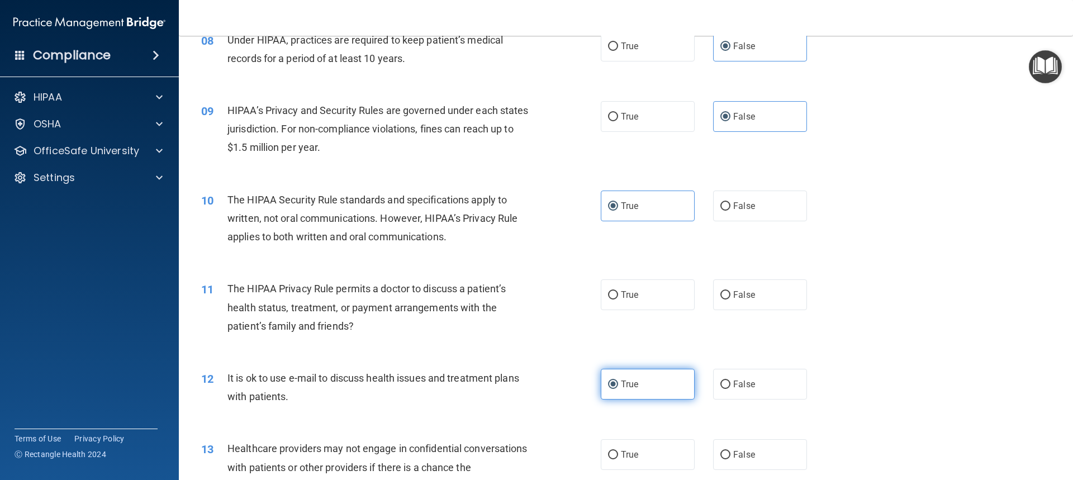
scroll to position [670, 0]
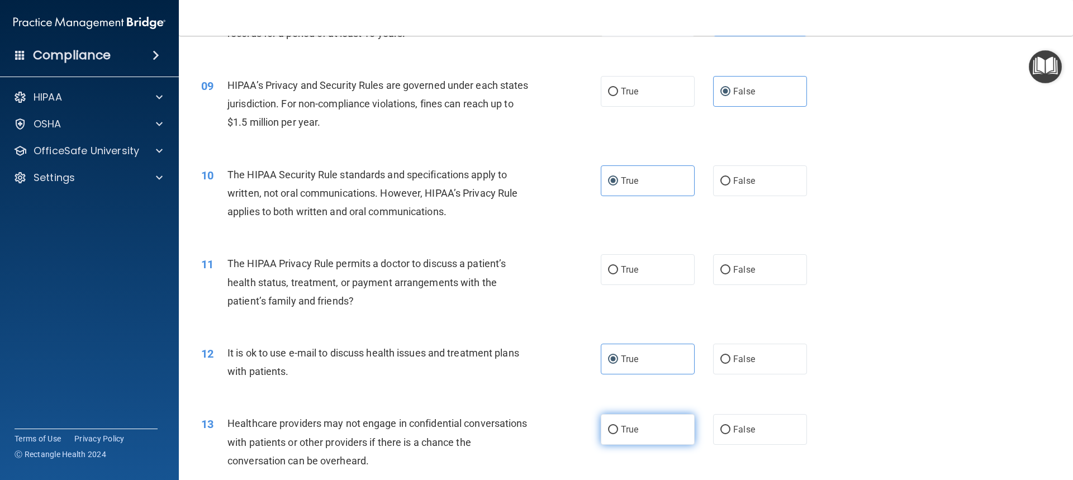
click at [661, 418] on label "True" at bounding box center [648, 429] width 94 height 31
click at [618, 426] on input "True" at bounding box center [613, 430] width 10 height 8
radio input "true"
click at [657, 288] on div "11 The HIPAA Privacy Rule permits a doctor to discuss a patient’s health status…" at bounding box center [626, 284] width 866 height 89
click at [655, 278] on label "True" at bounding box center [648, 269] width 94 height 31
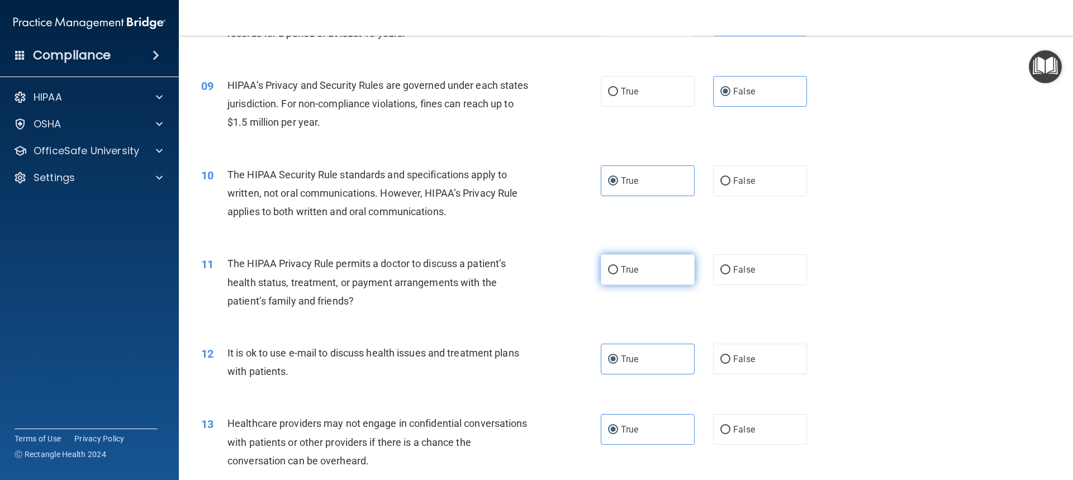
click at [618, 274] on input "True" at bounding box center [613, 270] width 10 height 8
radio input "true"
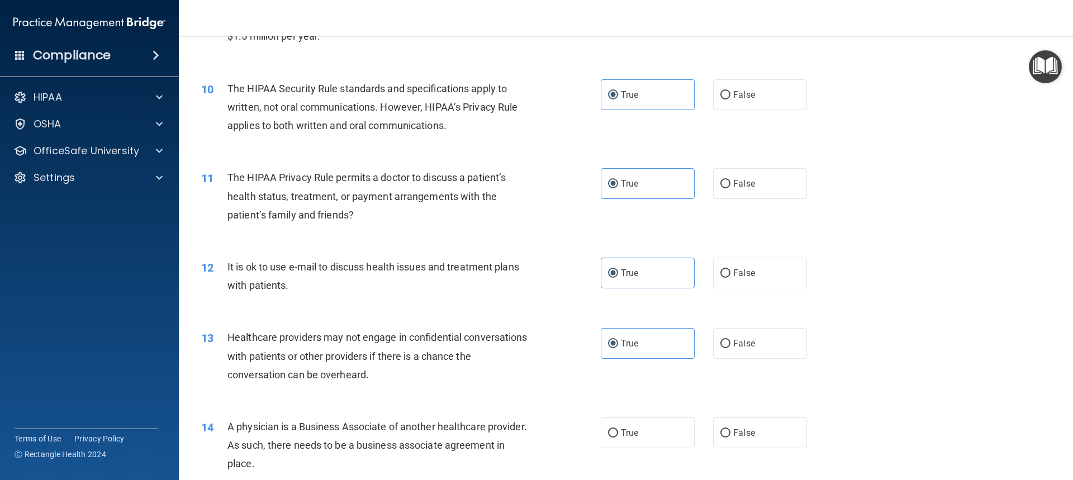
scroll to position [782, 0]
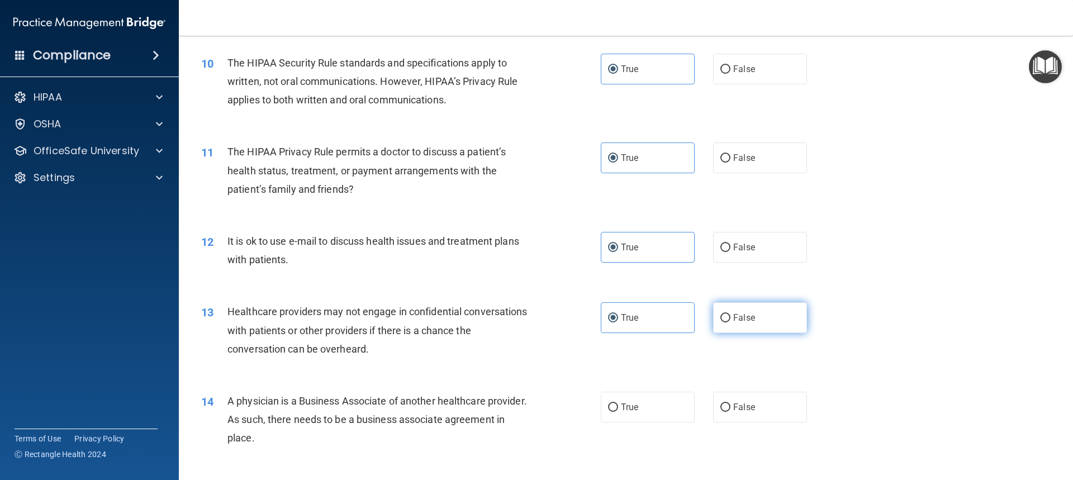
click at [733, 320] on span "False" at bounding box center [744, 317] width 22 height 11
click at [729, 320] on input "False" at bounding box center [725, 318] width 10 height 8
radio input "true"
radio input "false"
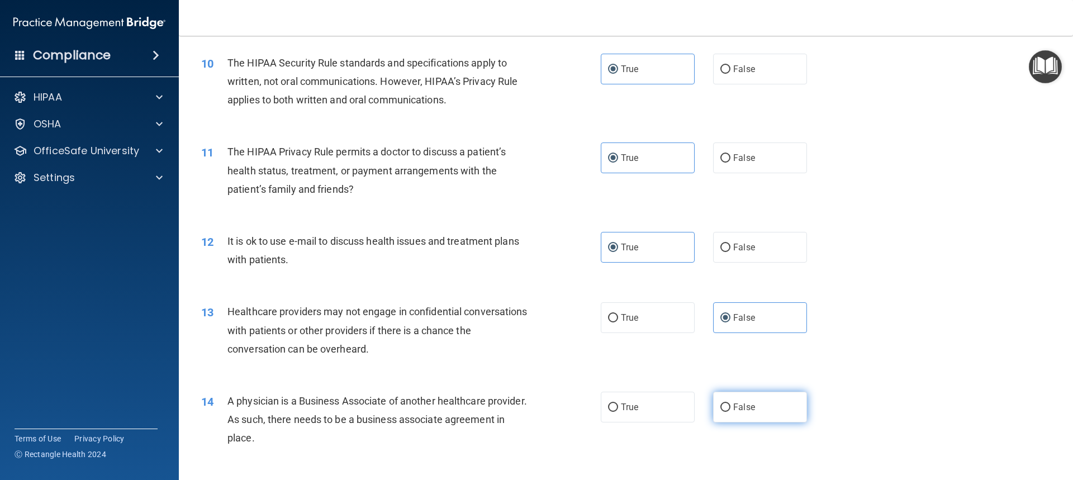
scroll to position [838, 0]
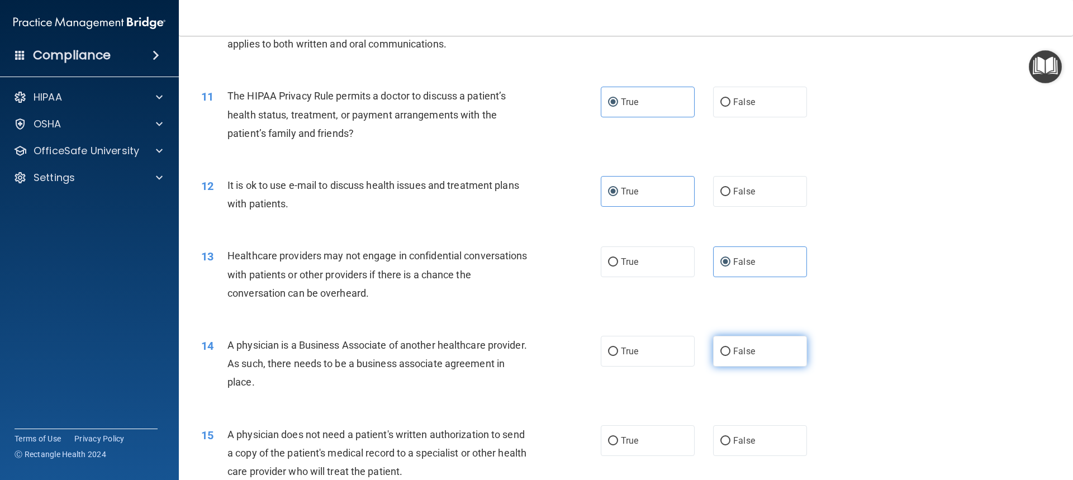
click at [727, 353] on label "False" at bounding box center [760, 351] width 94 height 31
click at [727, 353] on input "False" at bounding box center [725, 352] width 10 height 8
radio input "true"
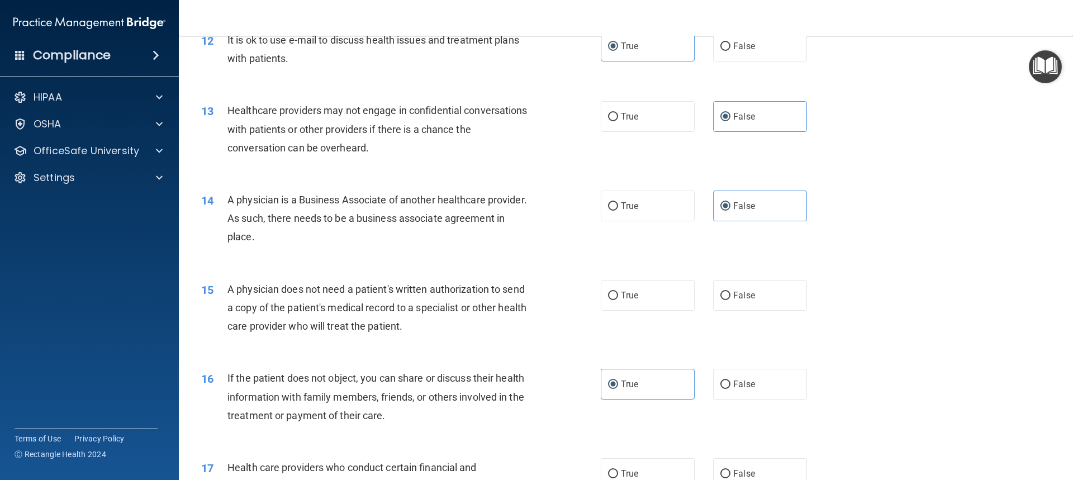
scroll to position [1006, 0]
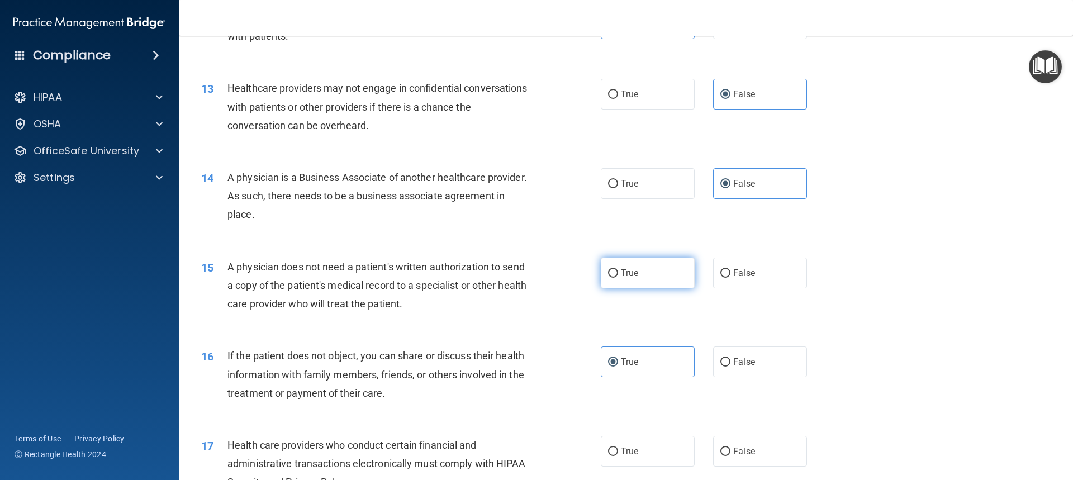
click at [637, 261] on label "True" at bounding box center [648, 273] width 94 height 31
click at [618, 269] on input "True" at bounding box center [613, 273] width 10 height 8
radio input "true"
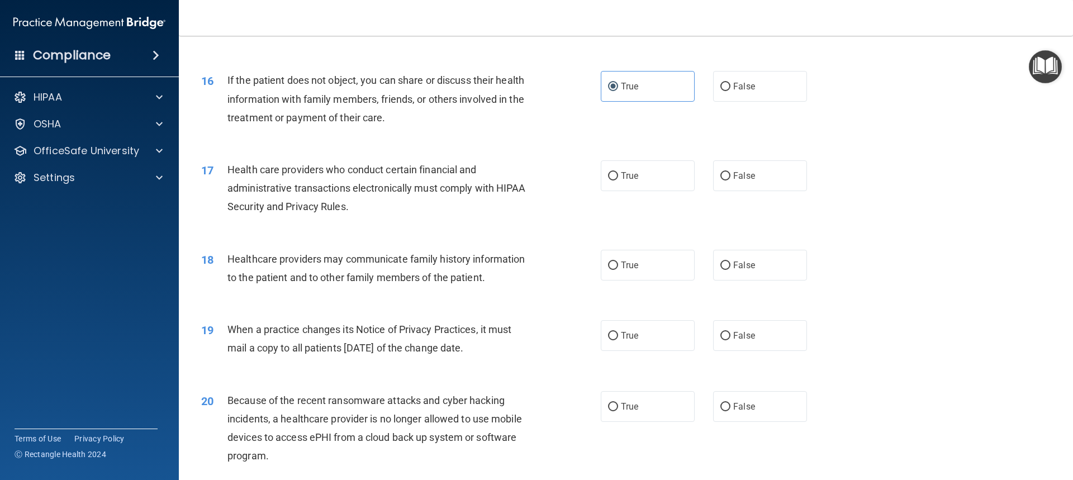
scroll to position [1285, 0]
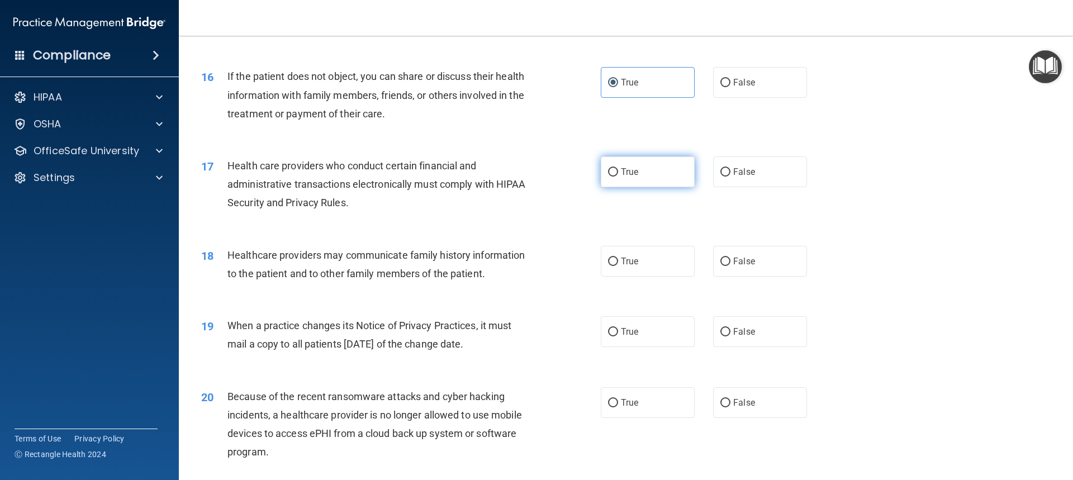
click at [660, 176] on label "True" at bounding box center [648, 171] width 94 height 31
click at [618, 176] on input "True" at bounding box center [613, 172] width 10 height 8
radio input "true"
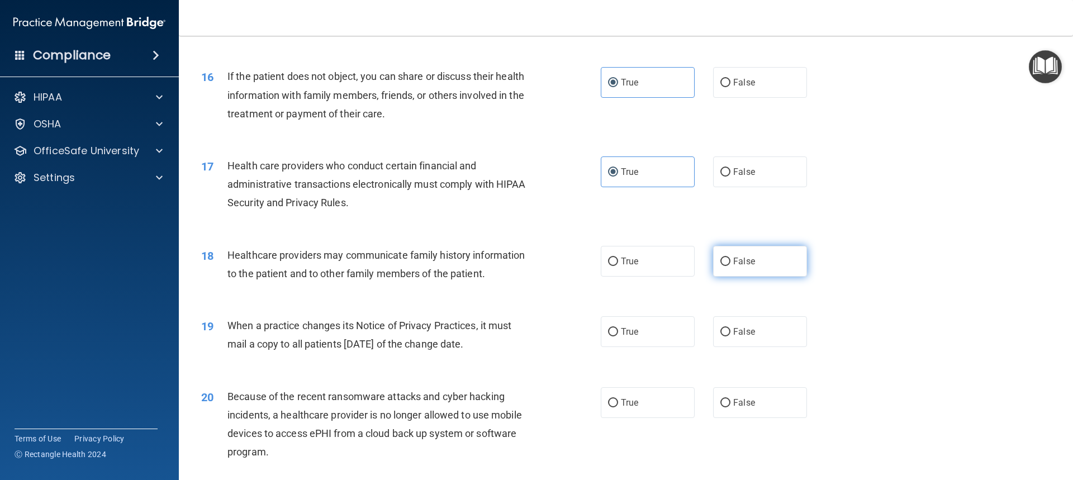
click at [758, 270] on label "False" at bounding box center [760, 261] width 94 height 31
click at [730, 266] on input "False" at bounding box center [725, 262] width 10 height 8
radio input "true"
click at [758, 330] on label "False" at bounding box center [760, 331] width 94 height 31
click at [730, 330] on input "False" at bounding box center [725, 332] width 10 height 8
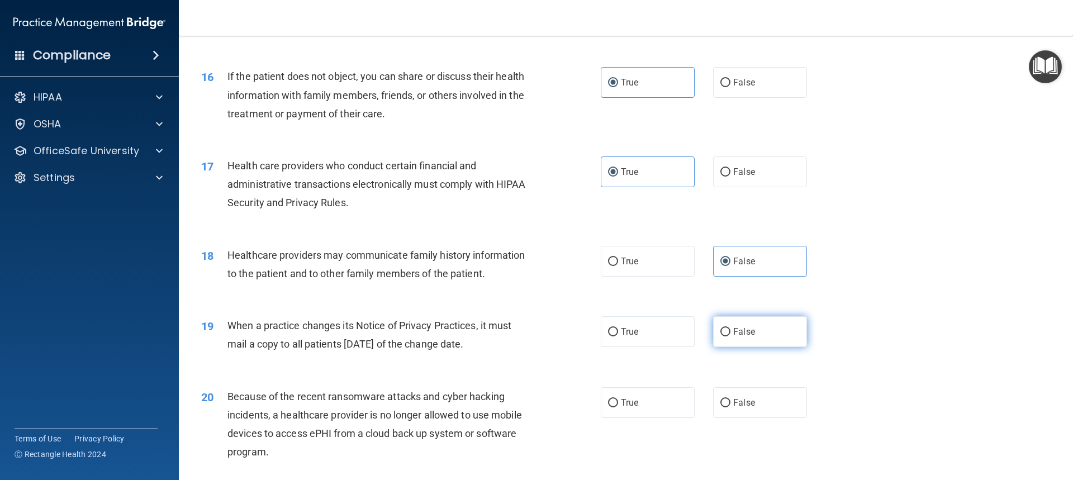
radio input "true"
click at [744, 406] on span "False" at bounding box center [744, 402] width 22 height 11
click at [730, 406] on input "False" at bounding box center [725, 403] width 10 height 8
radio input "true"
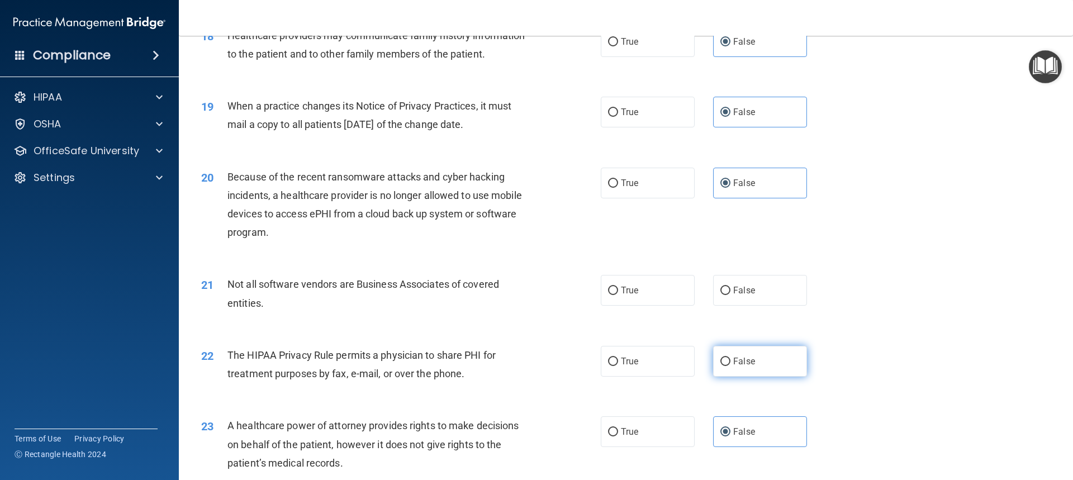
scroll to position [1509, 0]
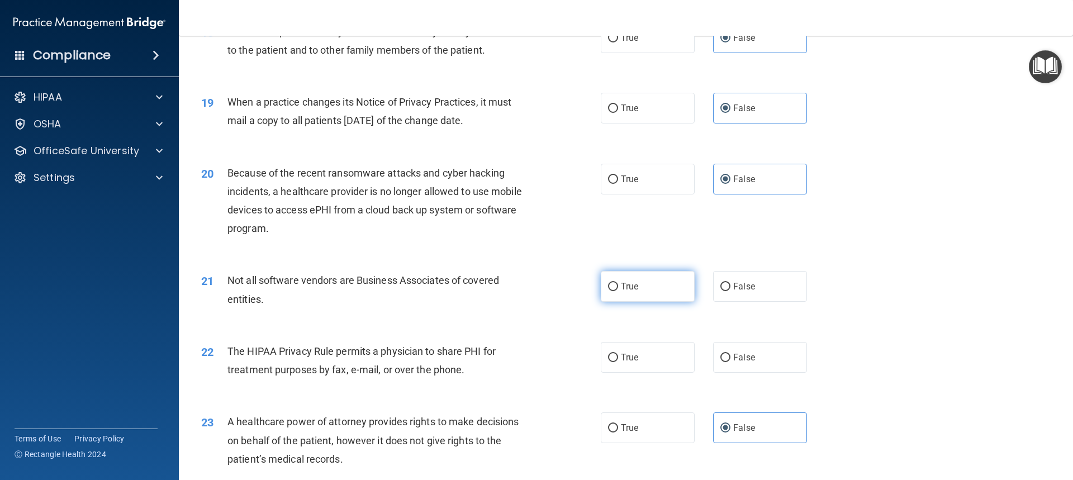
click at [659, 288] on label "True" at bounding box center [648, 286] width 94 height 31
click at [618, 288] on input "True" at bounding box center [613, 287] width 10 height 8
radio input "true"
click at [668, 354] on label "True" at bounding box center [648, 357] width 94 height 31
click at [618, 354] on input "True" at bounding box center [613, 358] width 10 height 8
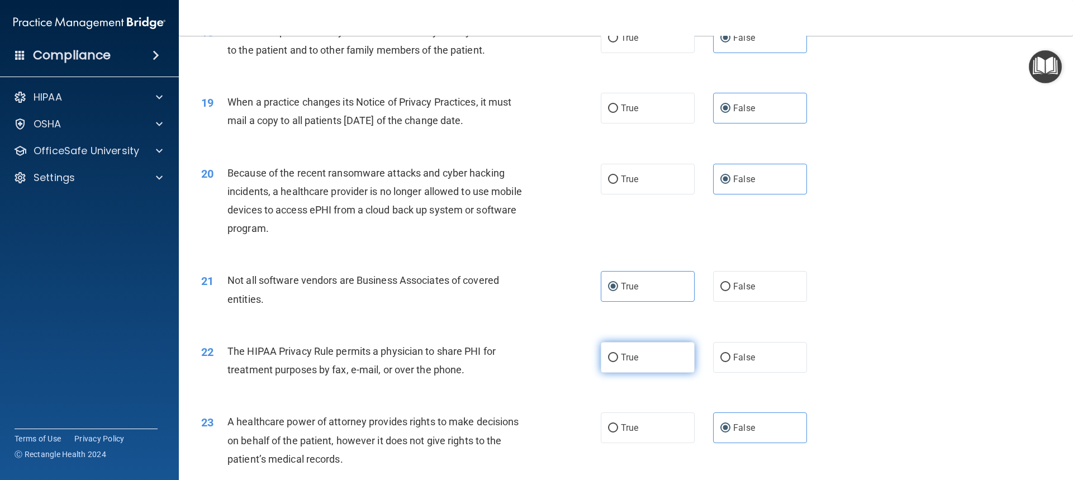
radio input "true"
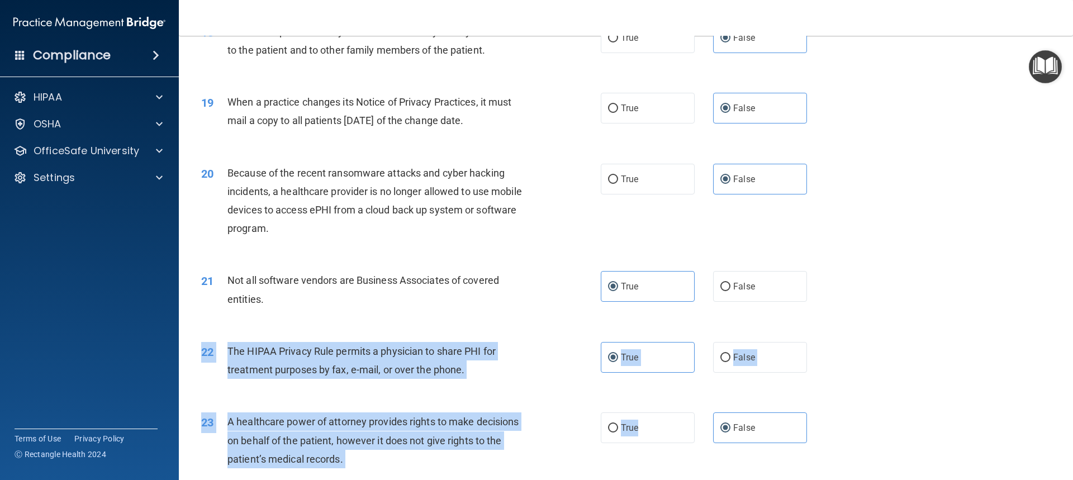
drag, startPoint x: 641, startPoint y: 434, endPoint x: 936, endPoint y: 364, distance: 303.2
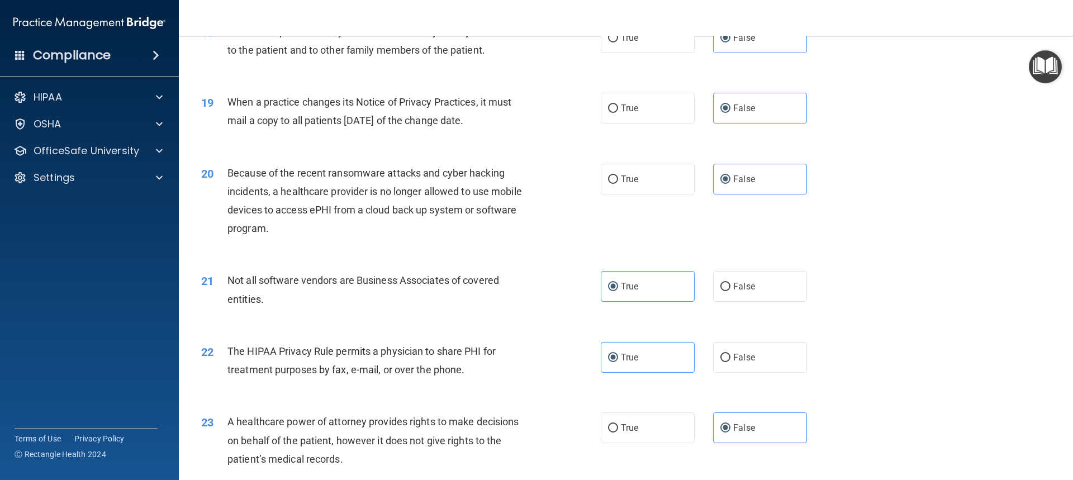
click at [936, 364] on div "22 The HIPAA Privacy Rule permits a physician to share PHI for treatment purpos…" at bounding box center [626, 363] width 866 height 70
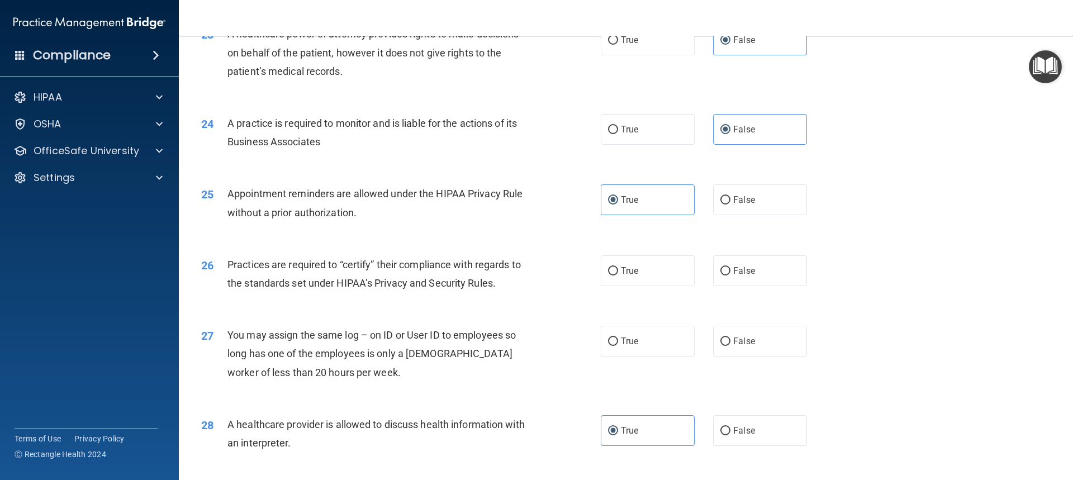
scroll to position [1900, 0]
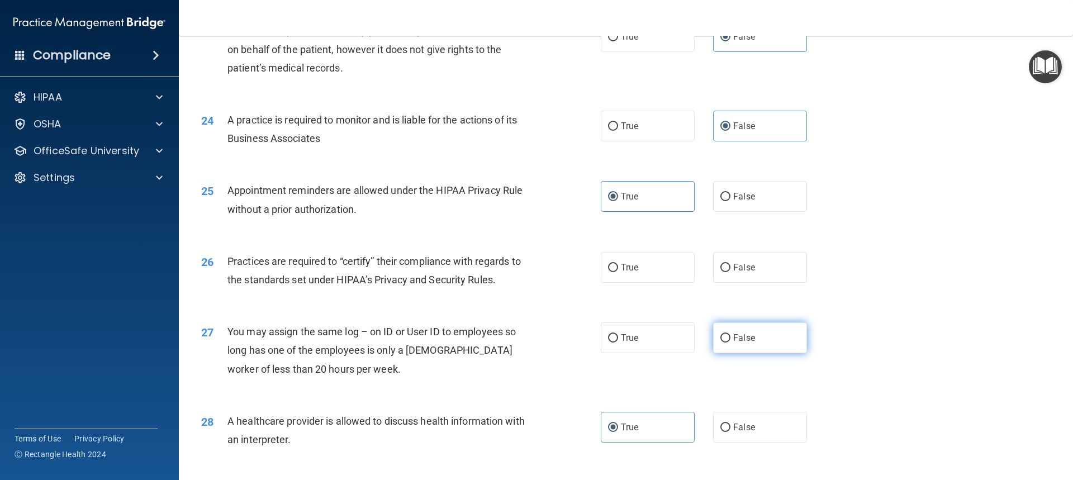
click at [779, 335] on label "False" at bounding box center [760, 337] width 94 height 31
click at [730, 335] on input "False" at bounding box center [725, 338] width 10 height 8
radio input "true"
drag, startPoint x: 765, startPoint y: 269, endPoint x: 768, endPoint y: 275, distance: 6.5
click at [767, 275] on label "False" at bounding box center [760, 267] width 94 height 31
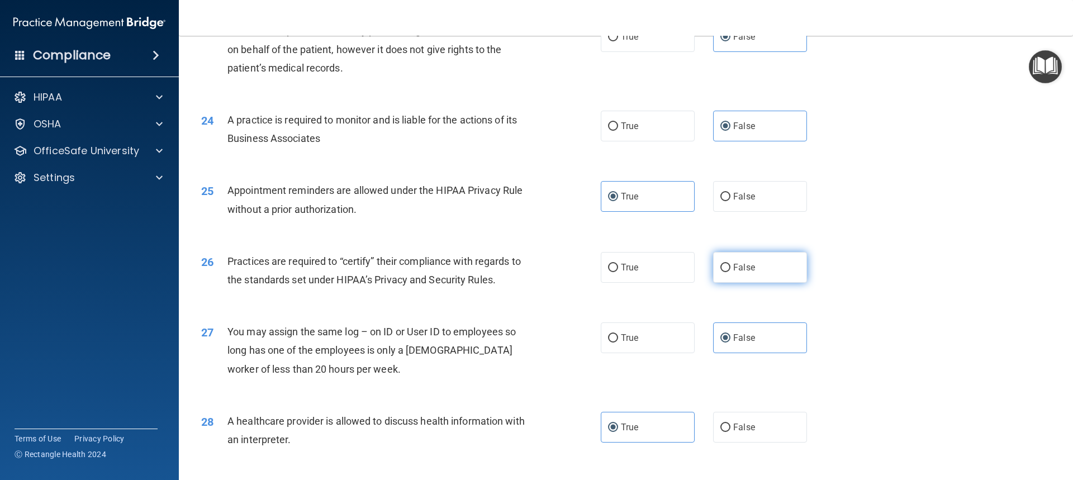
click at [730, 272] on input "False" at bounding box center [725, 268] width 10 height 8
radio input "true"
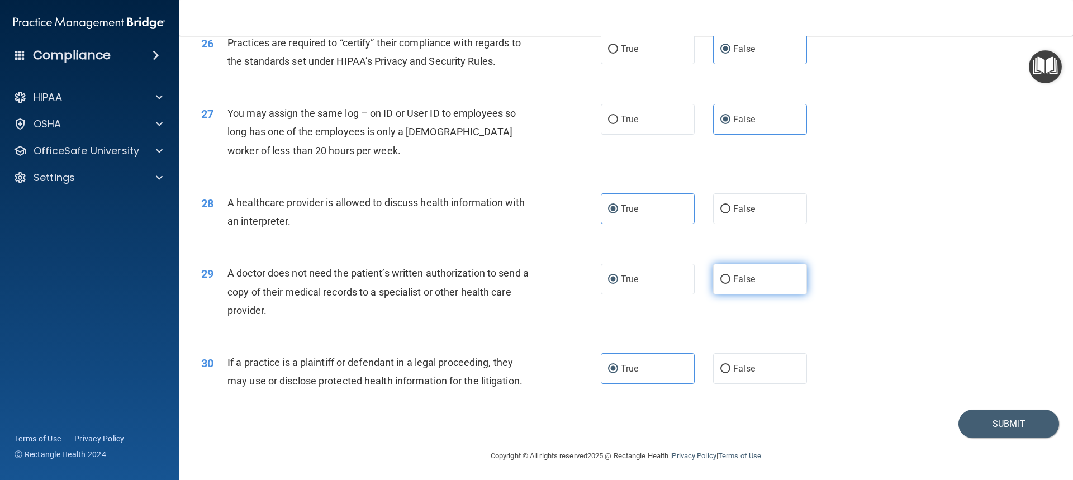
scroll to position [2121, 0]
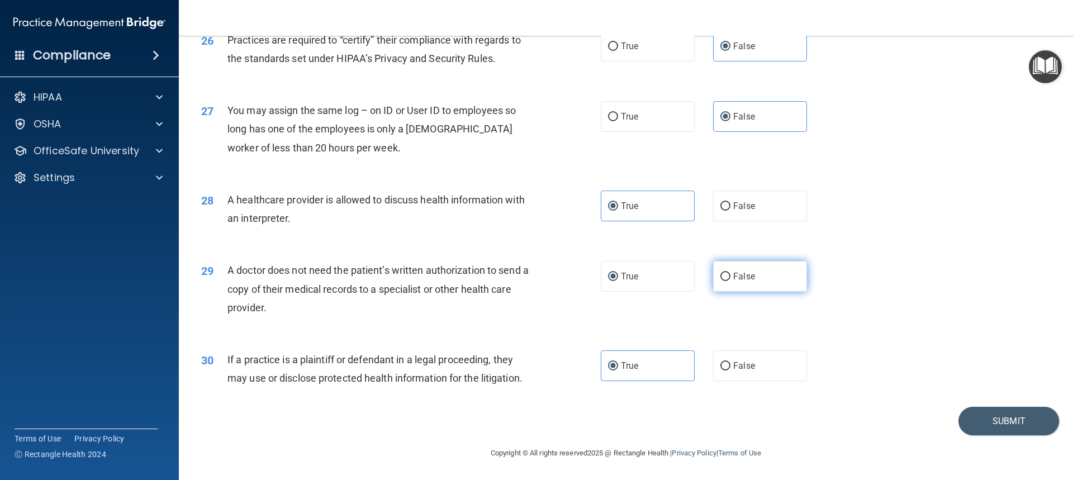
click at [762, 279] on label "False" at bounding box center [760, 276] width 94 height 31
click at [730, 279] on input "False" at bounding box center [725, 277] width 10 height 8
radio input "true"
click at [643, 273] on label "True" at bounding box center [648, 276] width 94 height 31
click at [618, 273] on input "True" at bounding box center [613, 277] width 10 height 8
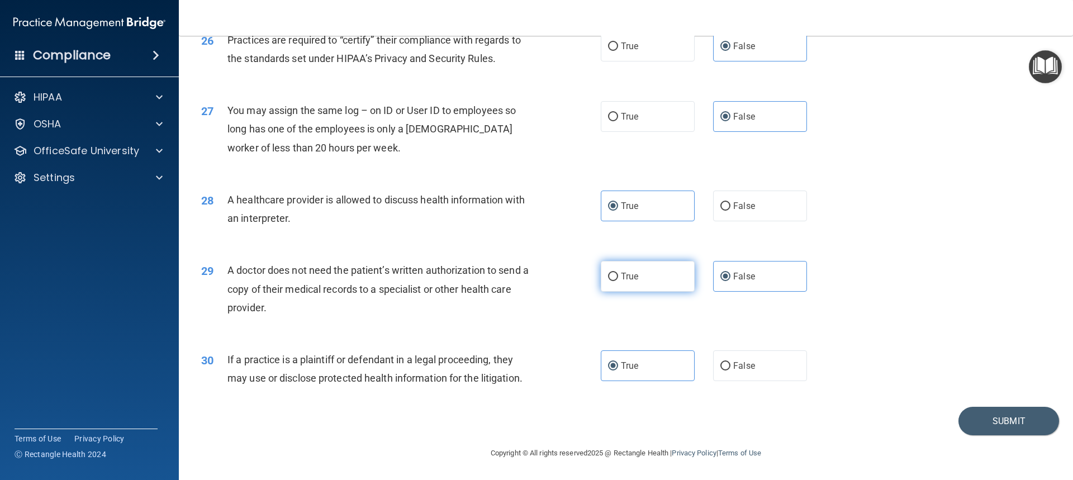
radio input "true"
radio input "false"
click at [989, 424] on button "Submit" at bounding box center [1008, 421] width 101 height 28
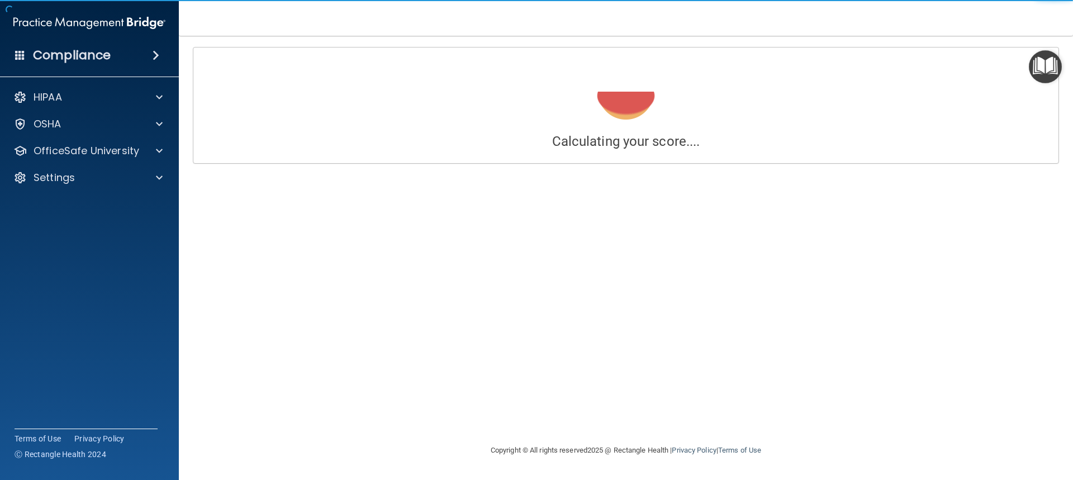
click at [1005, 249] on div "Calculating your score.... Success! You've completed " The HIPAA Quiz #2 " with…" at bounding box center [625, 240] width 849 height 386
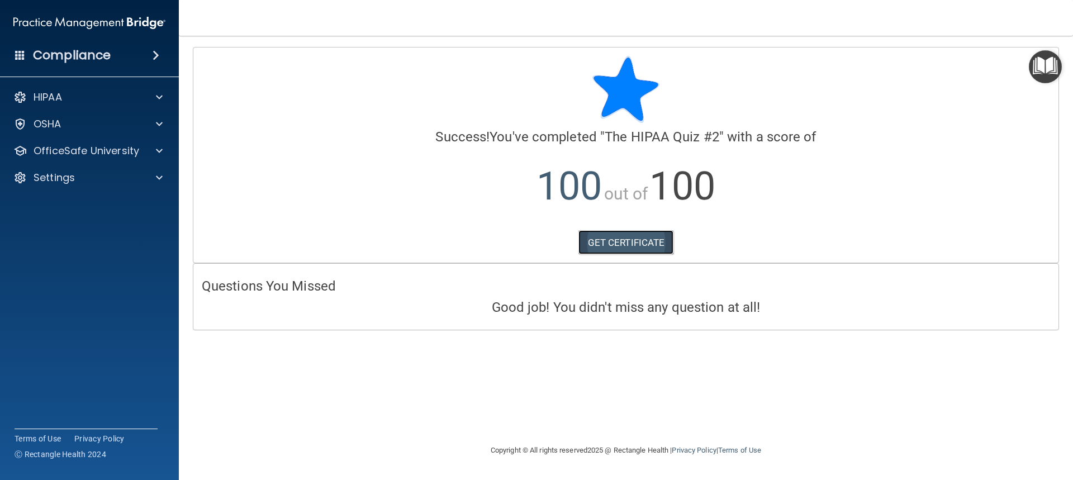
click at [639, 239] on link "GET CERTIFICATE" at bounding box center [626, 242] width 96 height 25
click at [99, 150] on p "OfficeSafe University" at bounding box center [87, 150] width 106 height 13
click at [88, 180] on p "HIPAA Training" at bounding box center [53, 177] width 92 height 11
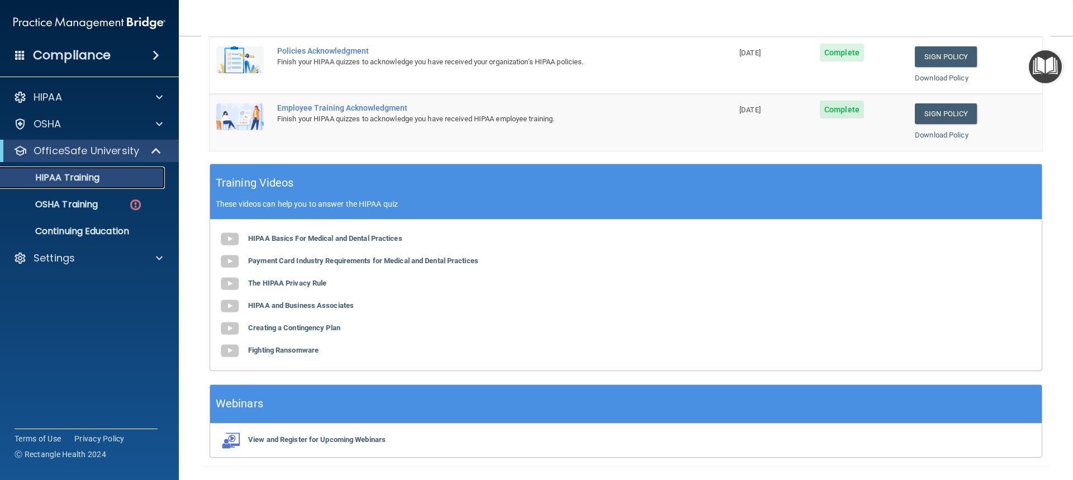
scroll to position [335, 0]
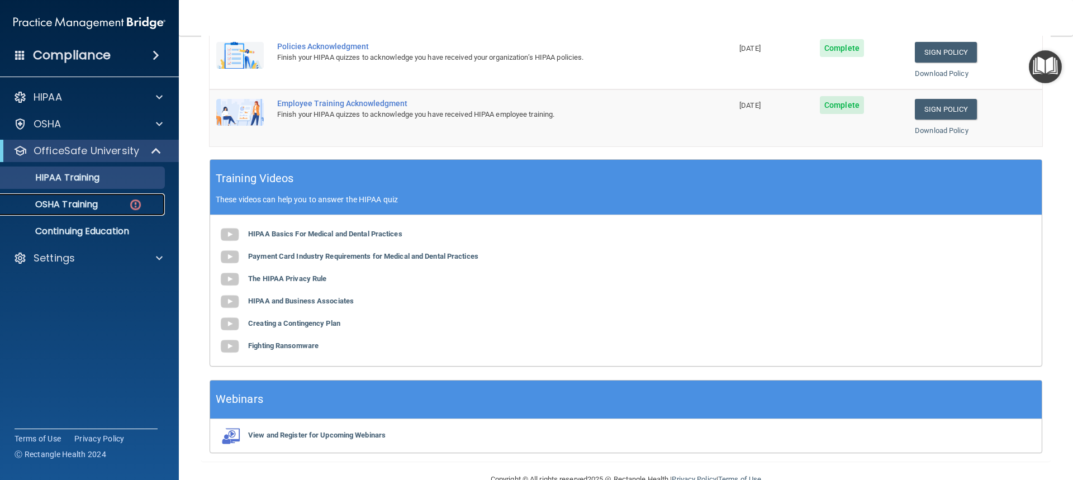
click at [74, 202] on p "OSHA Training" at bounding box center [52, 204] width 91 height 11
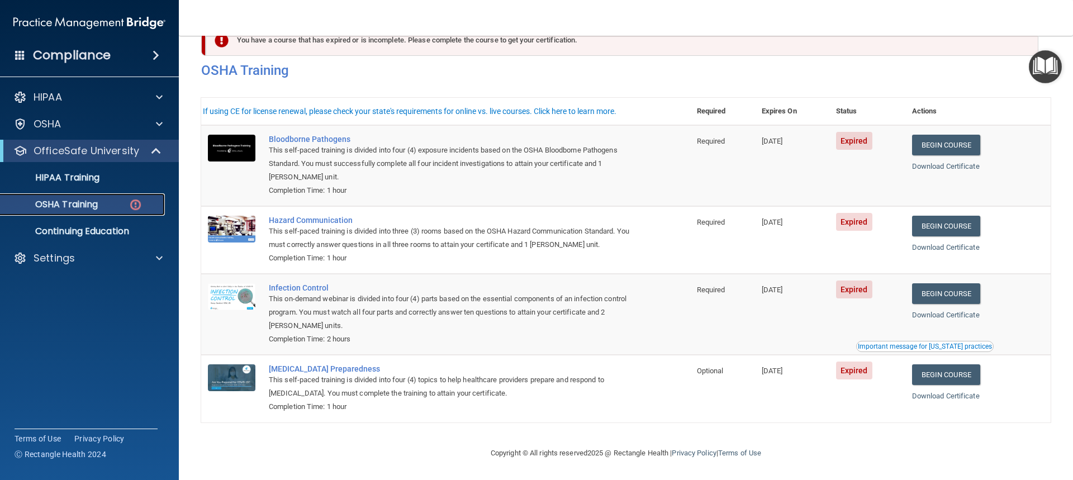
scroll to position [34, 0]
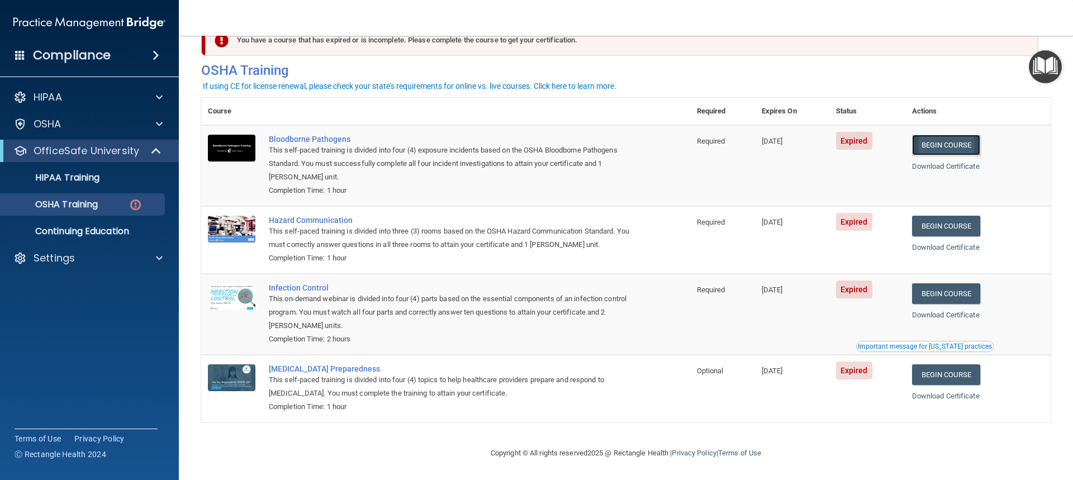
click at [936, 142] on link "Begin Course" at bounding box center [946, 145] width 68 height 21
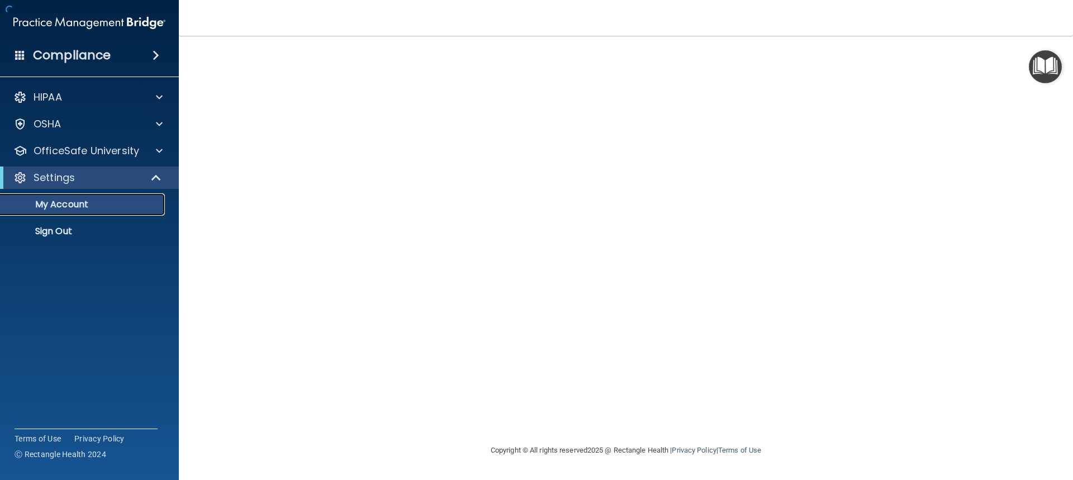
click at [64, 202] on p "My Account" at bounding box center [83, 204] width 153 height 11
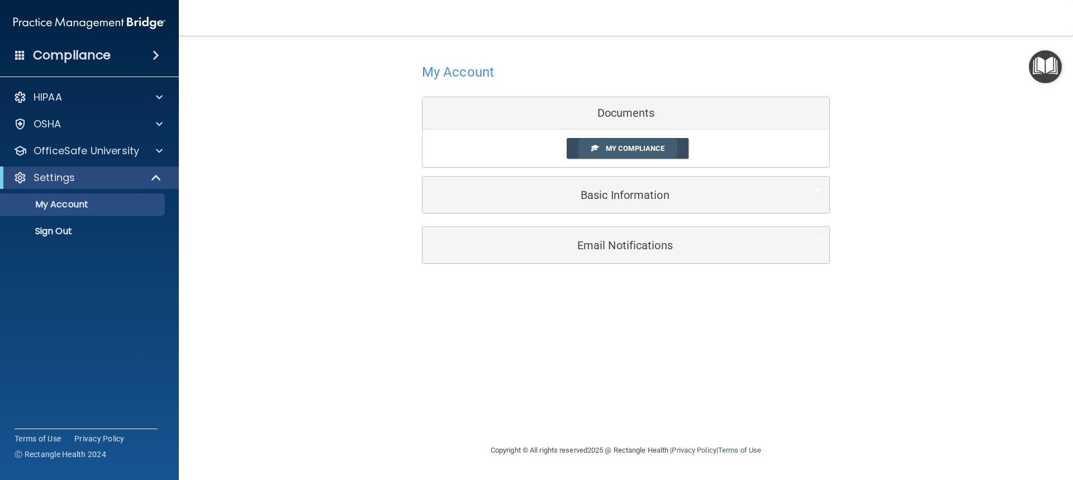
click at [625, 146] on span "My Compliance" at bounding box center [635, 148] width 59 height 8
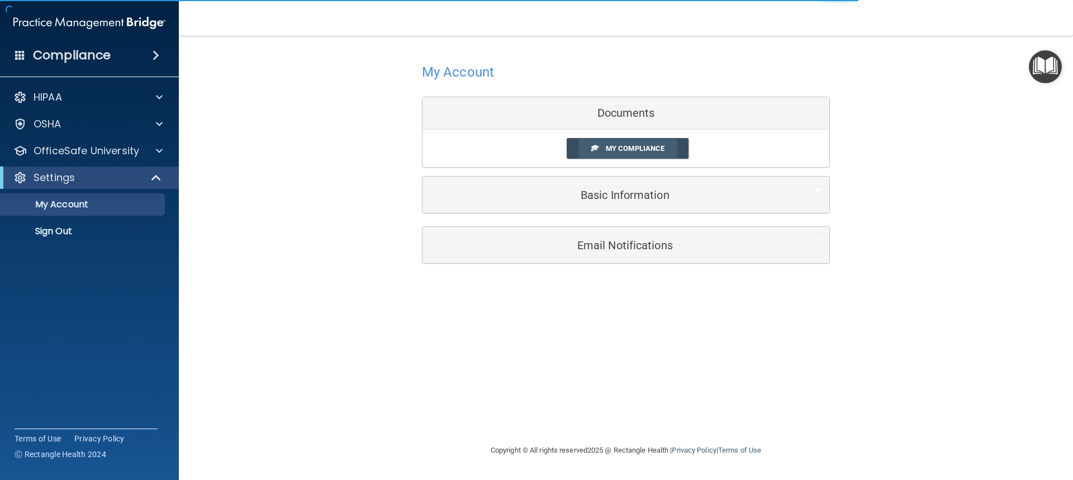
click at [627, 147] on span "My Compliance" at bounding box center [635, 148] width 59 height 8
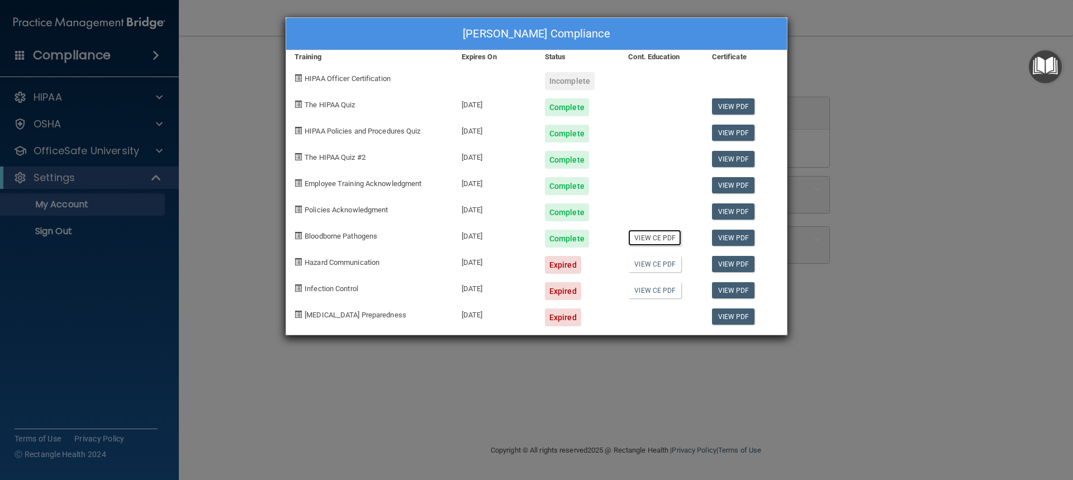
click at [660, 237] on link "View CE PDF" at bounding box center [654, 238] width 53 height 16
